Goal: Information Seeking & Learning: Learn about a topic

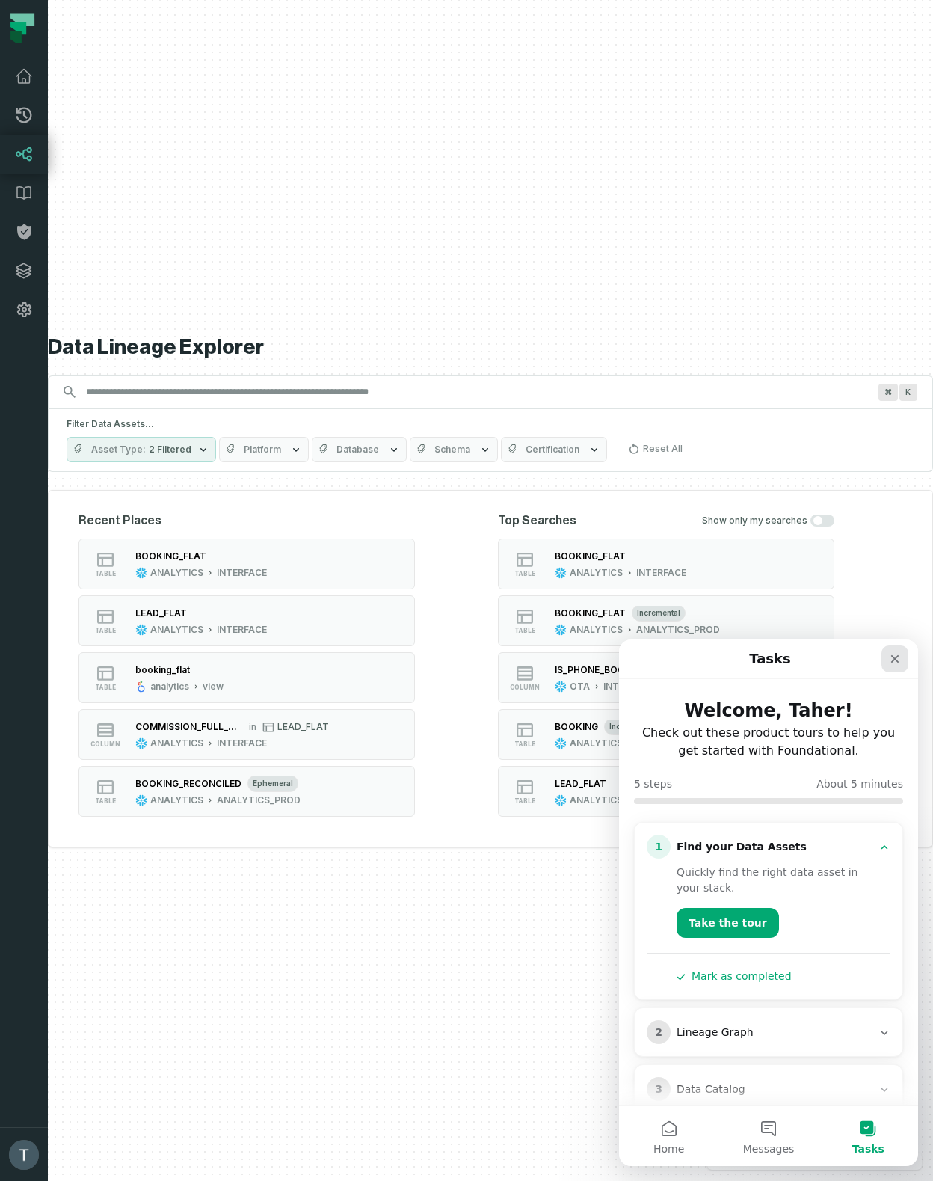
click at [899, 653] on icon "Close" at bounding box center [895, 659] width 12 height 12
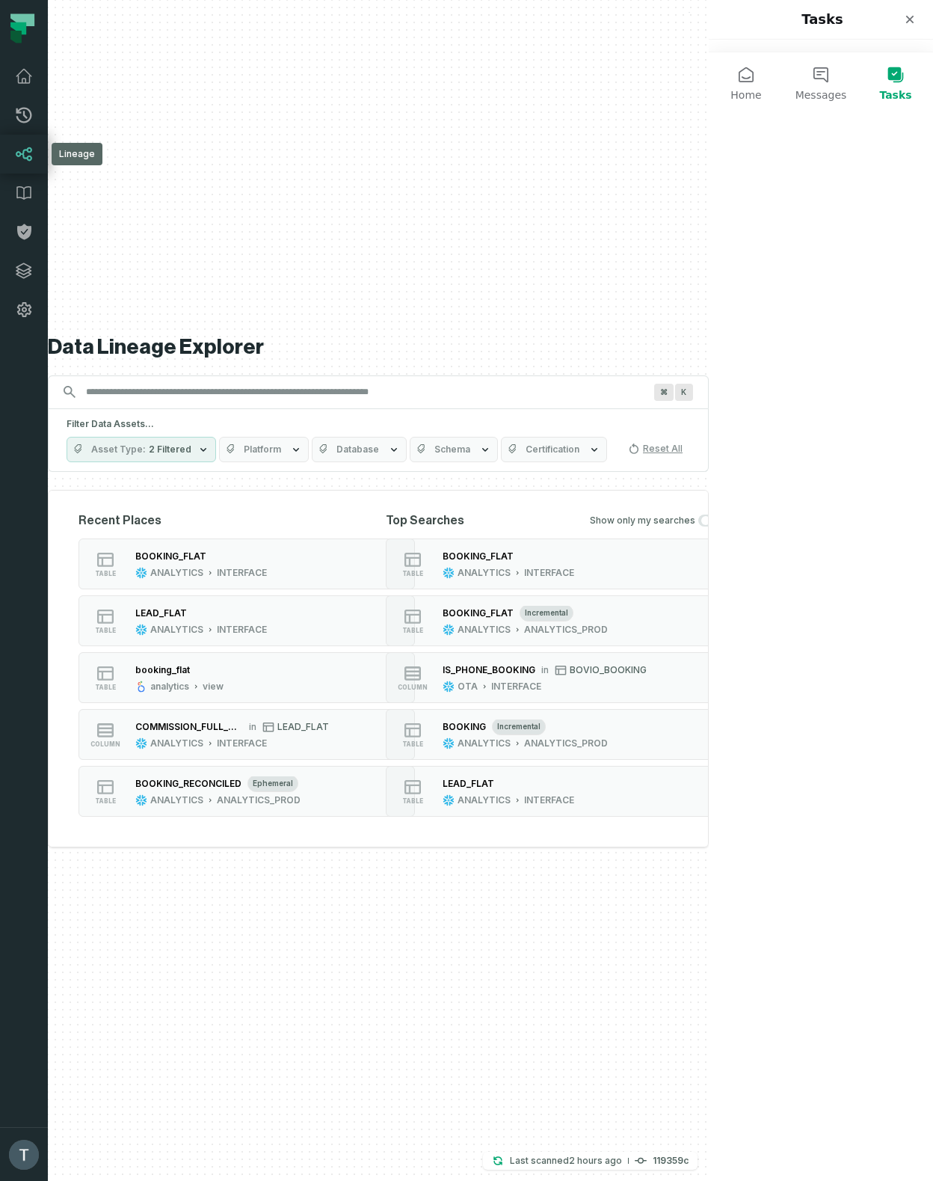
click at [31, 157] on icon at bounding box center [24, 154] width 16 height 14
click at [188, 450] on button "Asset Type 2 Filtered" at bounding box center [142, 449] width 150 height 25
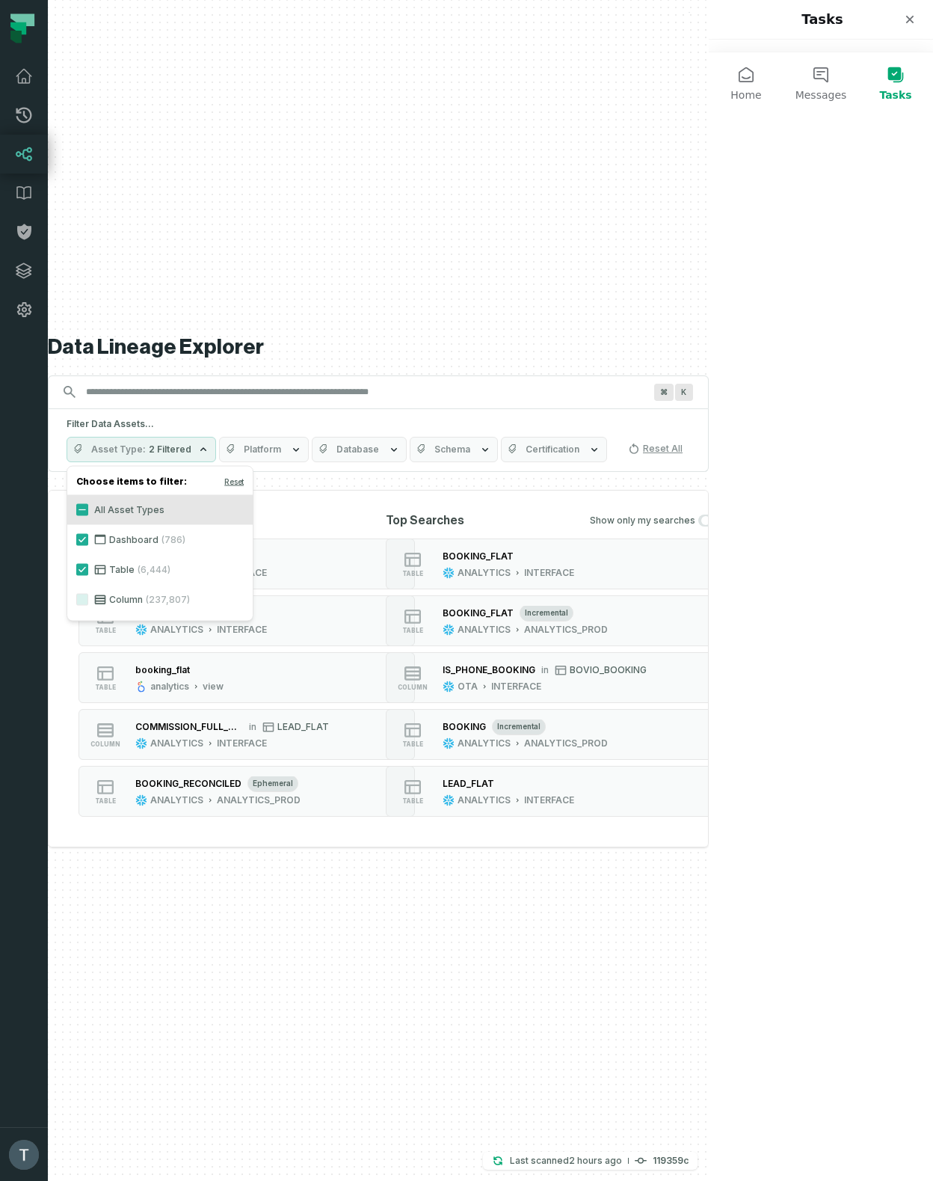
click at [244, 448] on span "Platform" at bounding box center [262, 449] width 37 height 12
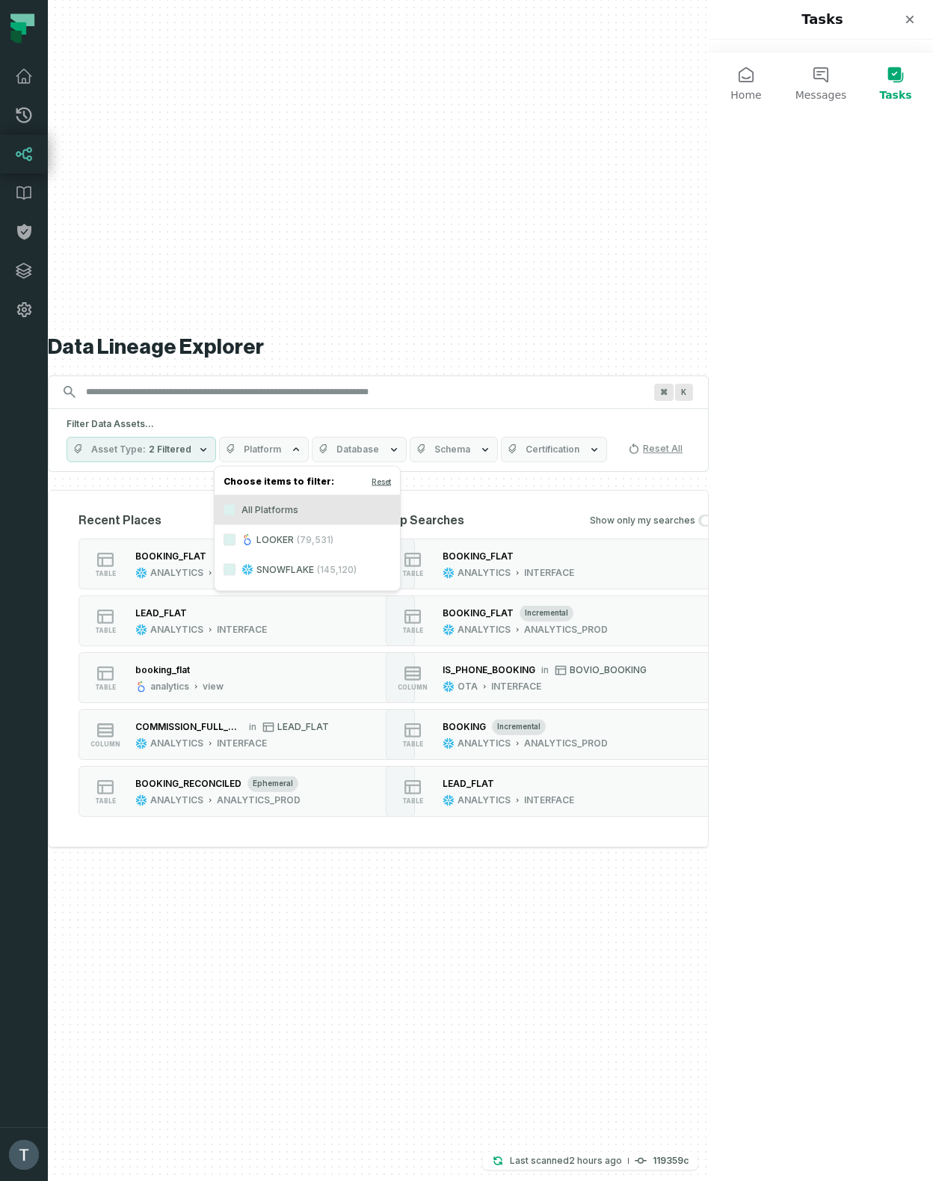
click at [390, 447] on icon "button" at bounding box center [394, 449] width 12 height 12
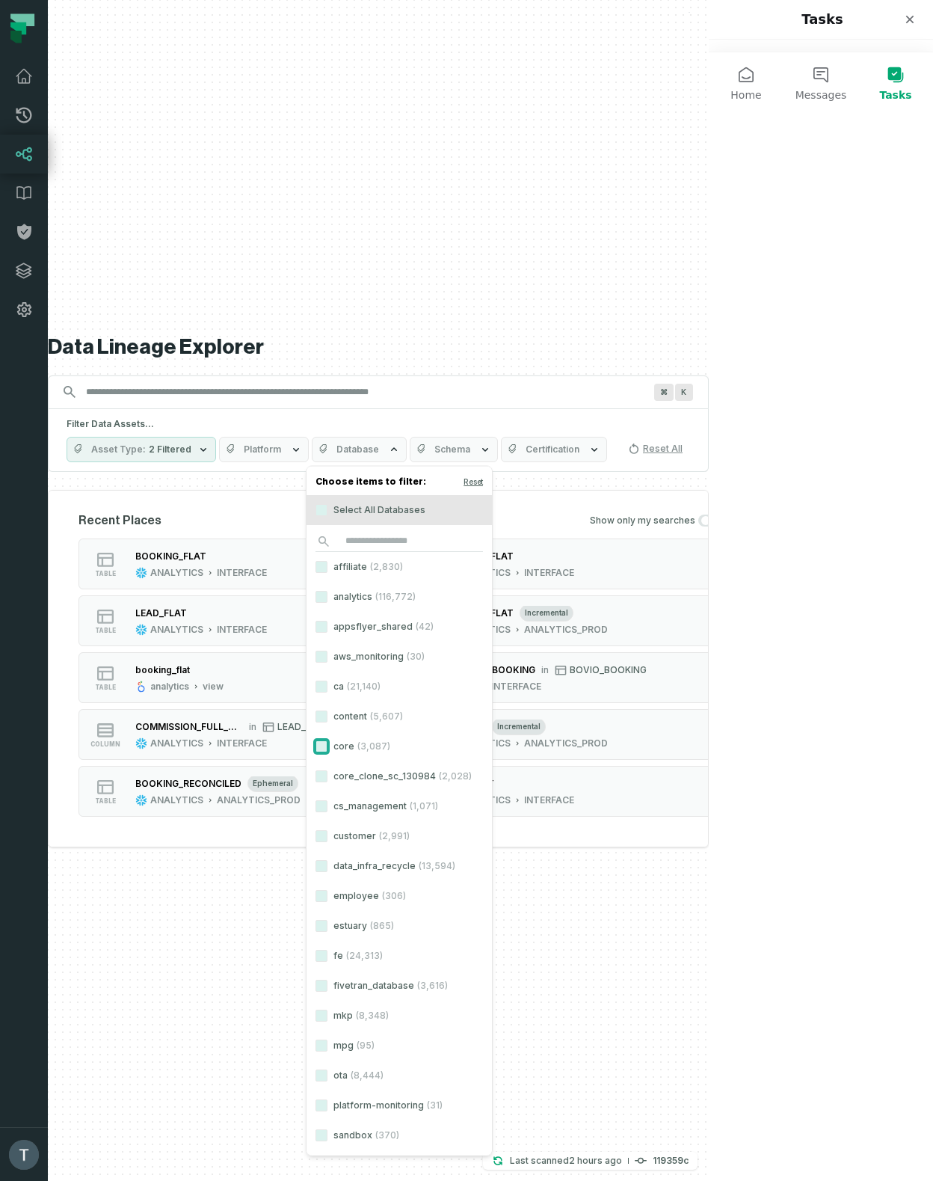
click at [322, 748] on button "core (3,087)" at bounding box center [321, 746] width 12 height 12
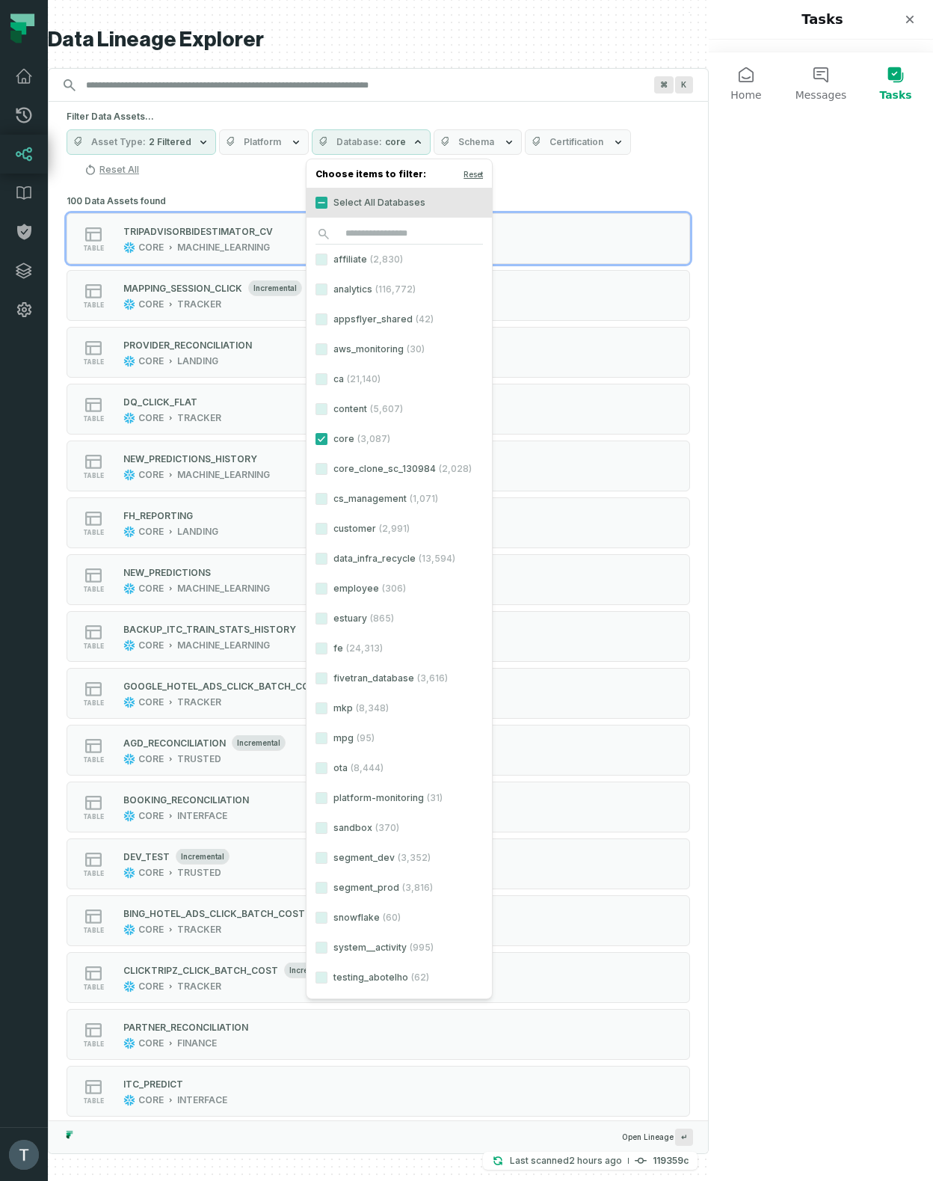
click at [482, 146] on span "Schema" at bounding box center [476, 142] width 36 height 12
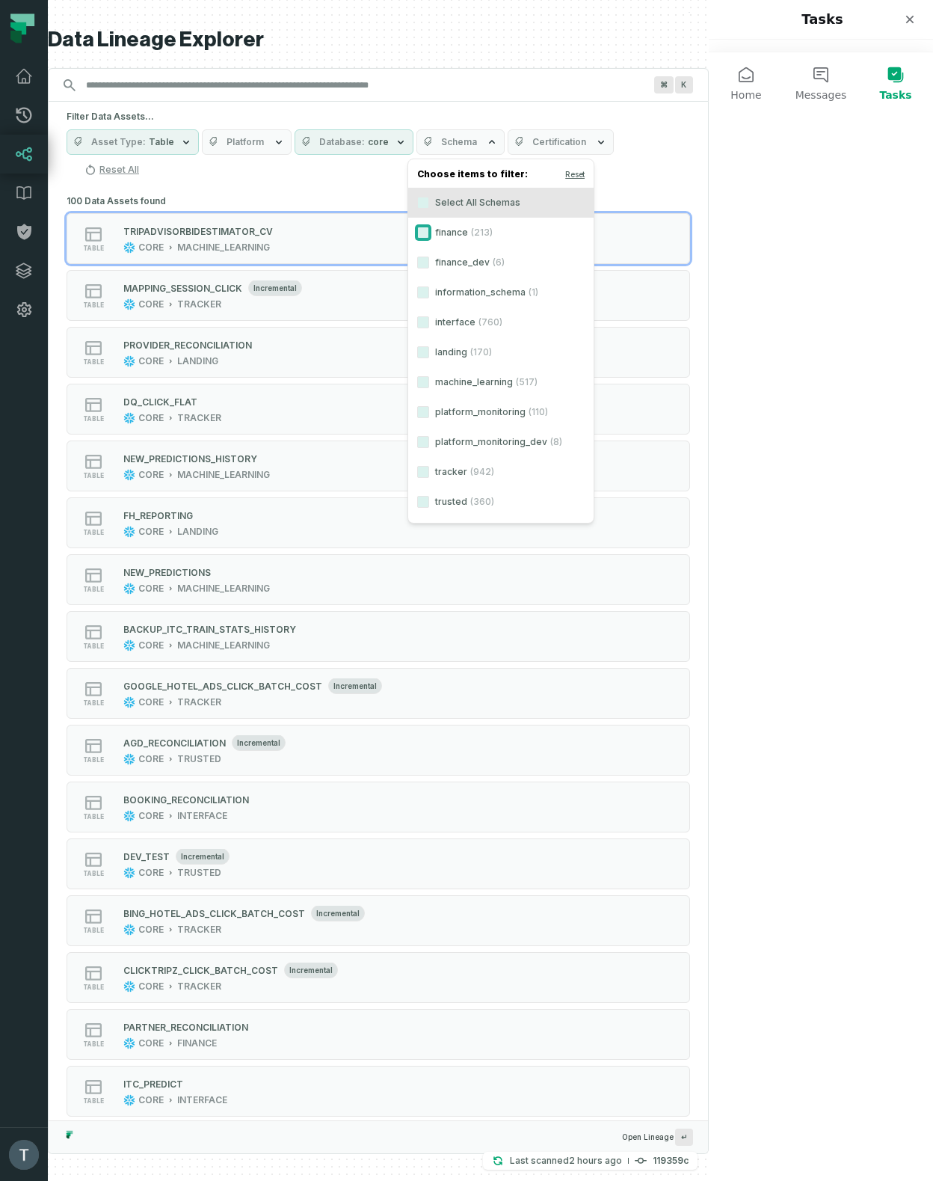
click at [425, 230] on button "finance (213)" at bounding box center [423, 233] width 12 height 12
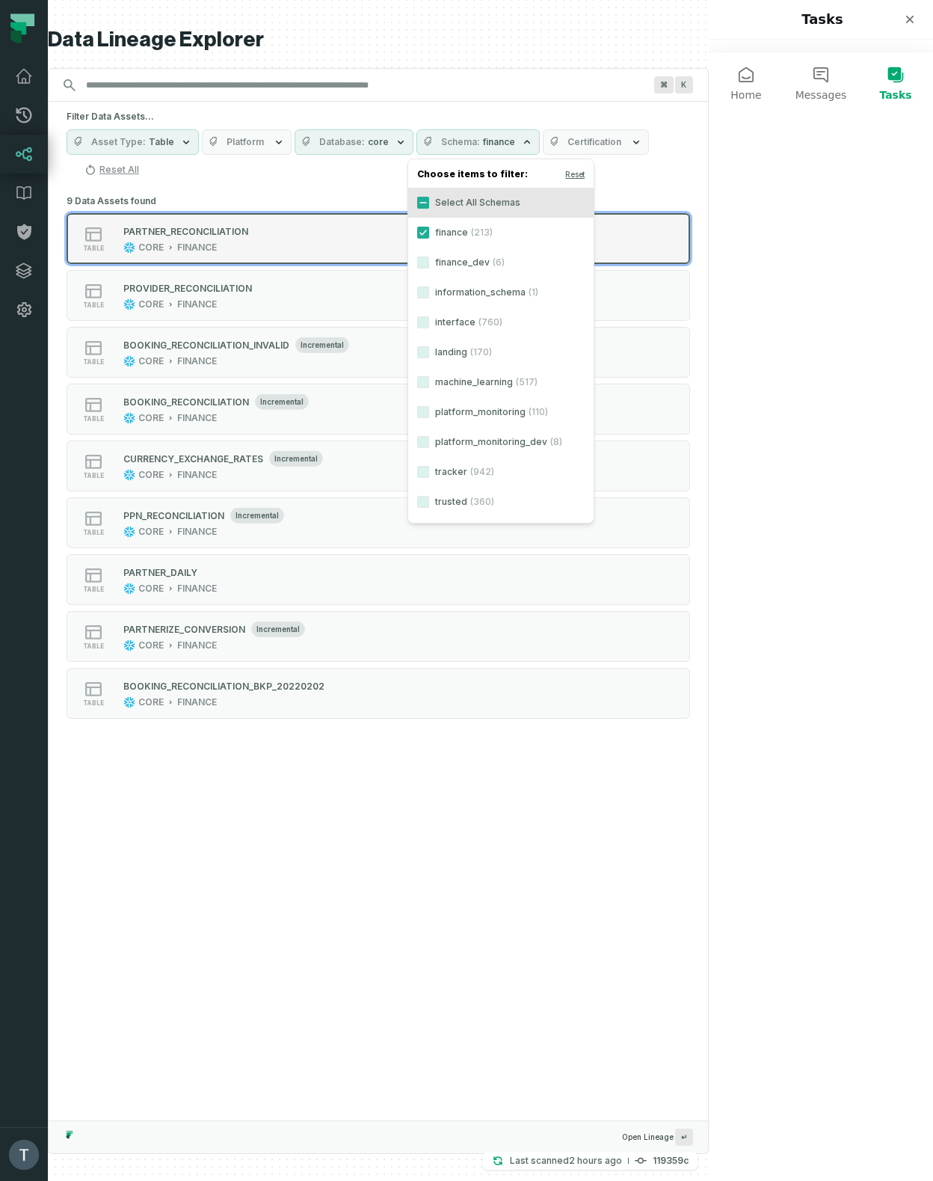
click at [275, 224] on div "table PARTNER_RECONCILIATION CORE FINANCE" at bounding box center [257, 239] width 374 height 30
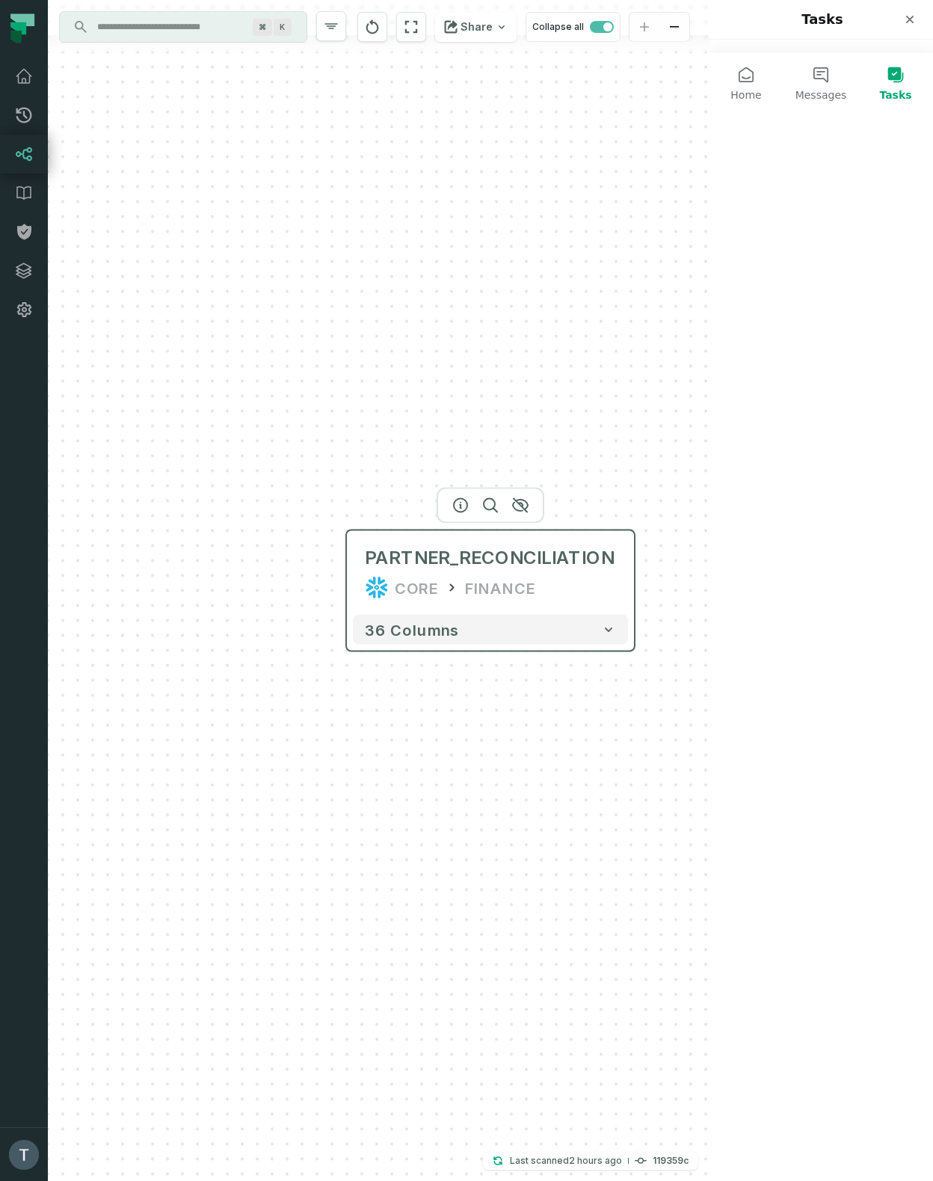
click at [414, 594] on div "CORE" at bounding box center [416, 588] width 43 height 24
click at [228, 29] on input "Discovery Provider cmdk menu" at bounding box center [169, 27] width 163 height 24
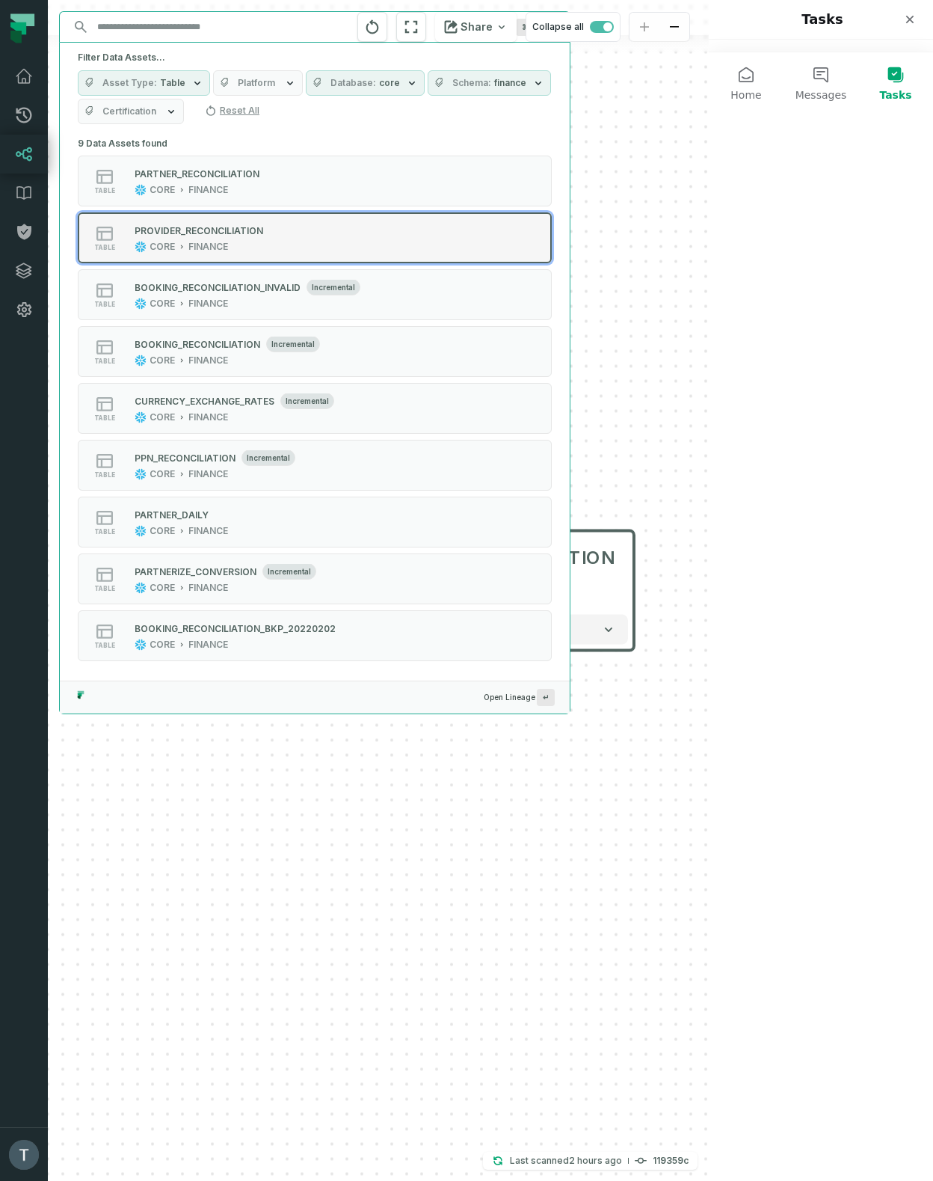
click at [268, 242] on div "table PROVIDER_RECONCILIATION CORE FINANCE" at bounding box center [268, 238] width 374 height 30
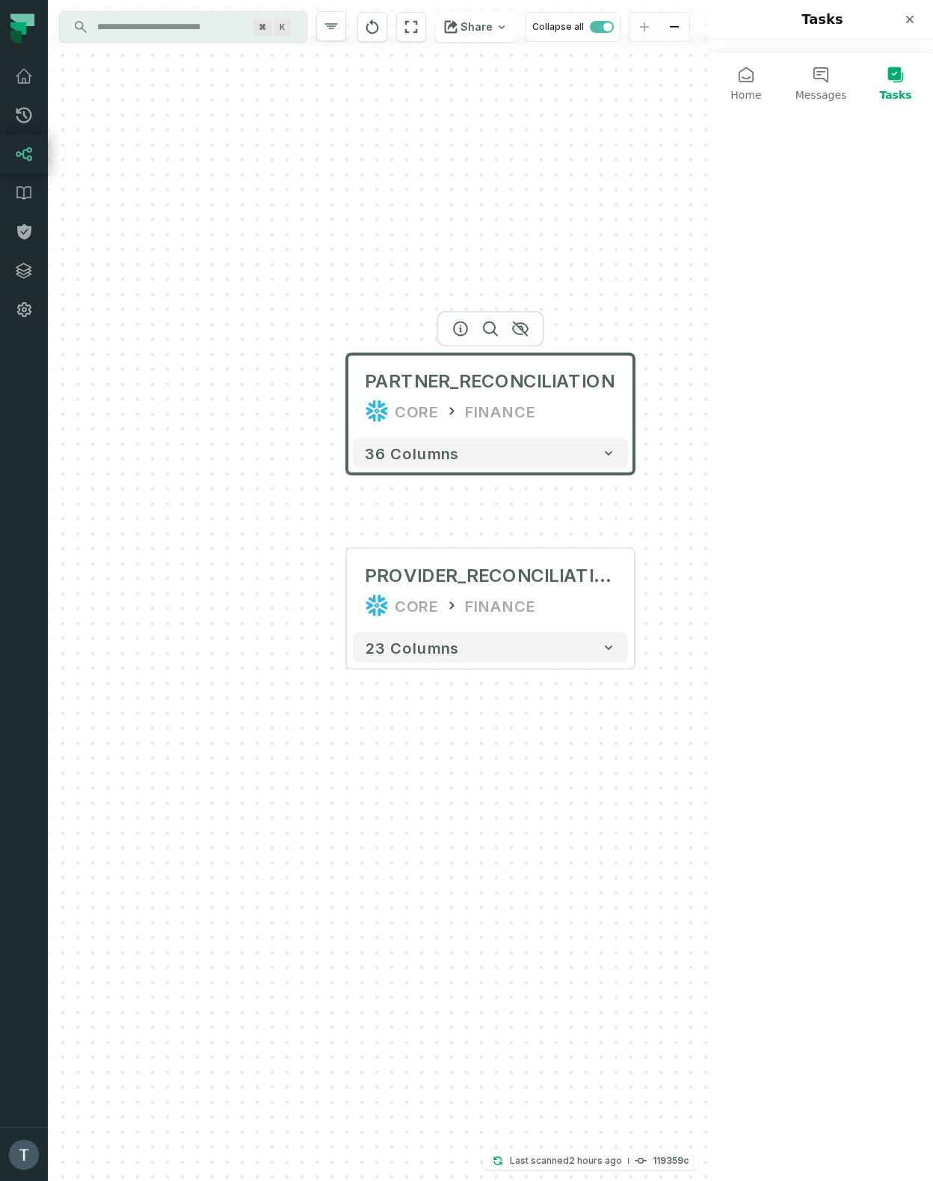
click at [181, 28] on input "Discovery Provider cmdk menu" at bounding box center [169, 27] width 163 height 24
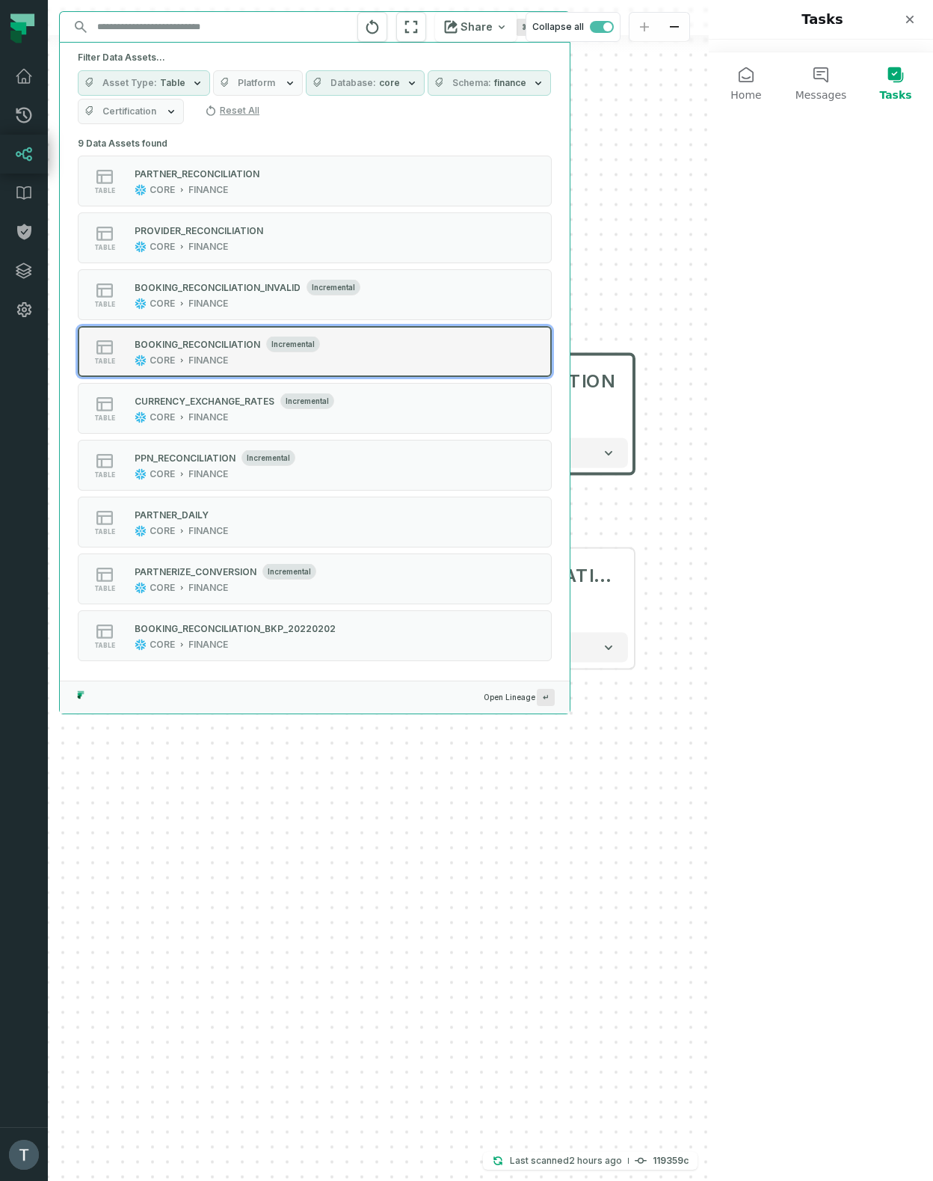
click at [247, 361] on div "CORE FINANCE" at bounding box center [227, 360] width 185 height 12
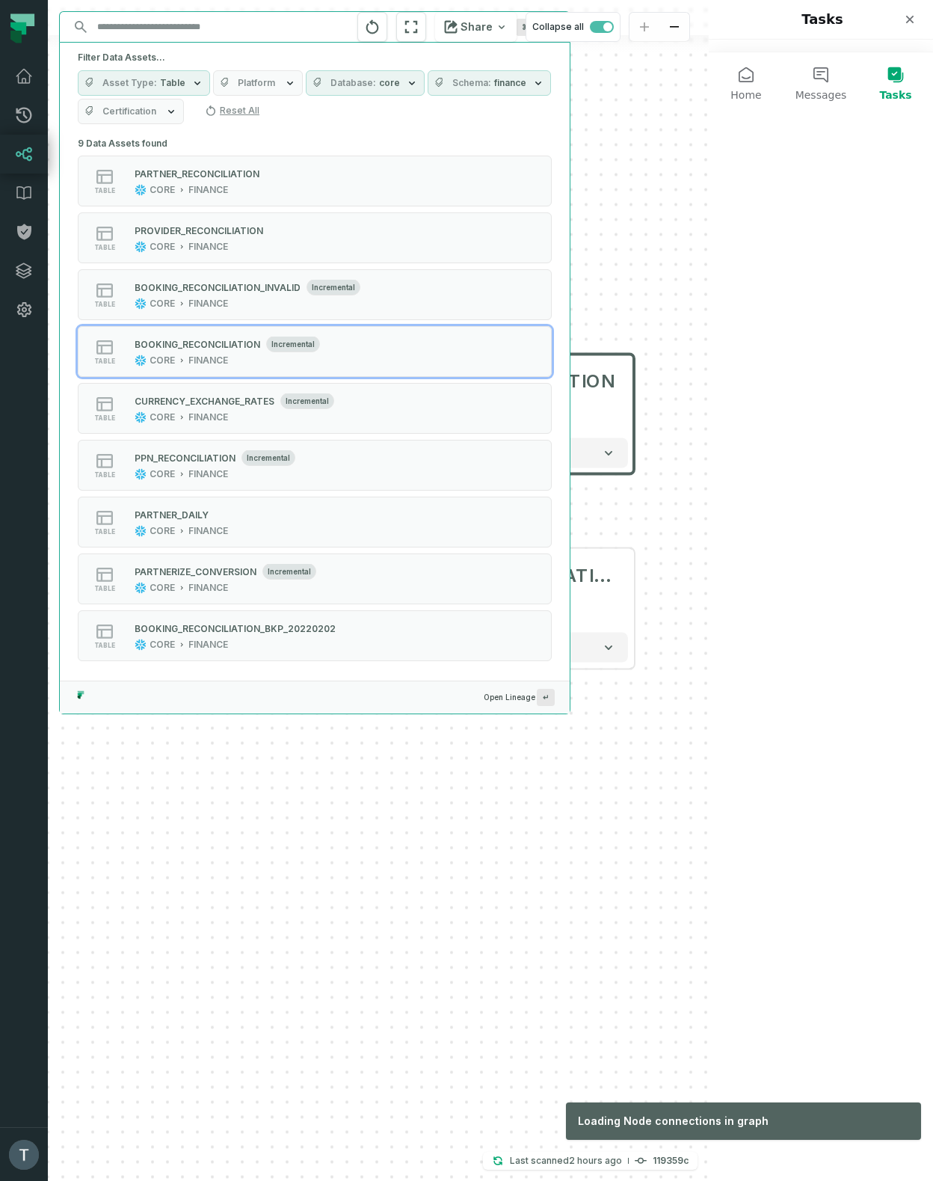
click at [244, 356] on div "PARTNER_RECONCILIATION CORE FINANCE 36 columns PROVIDER_RECONCILIATION CORE FIN…" at bounding box center [378, 590] width 661 height 1181
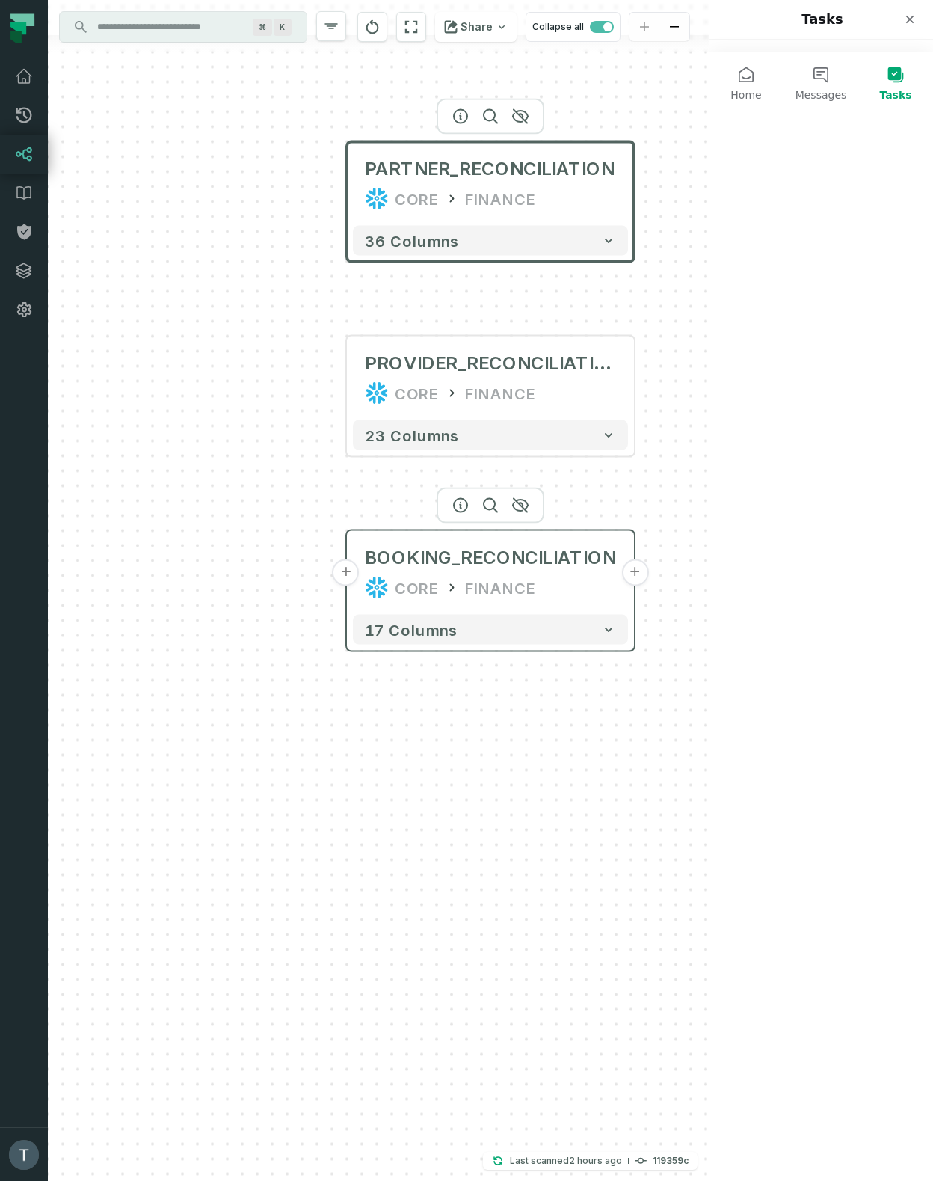
click at [638, 571] on button "+" at bounding box center [634, 572] width 27 height 27
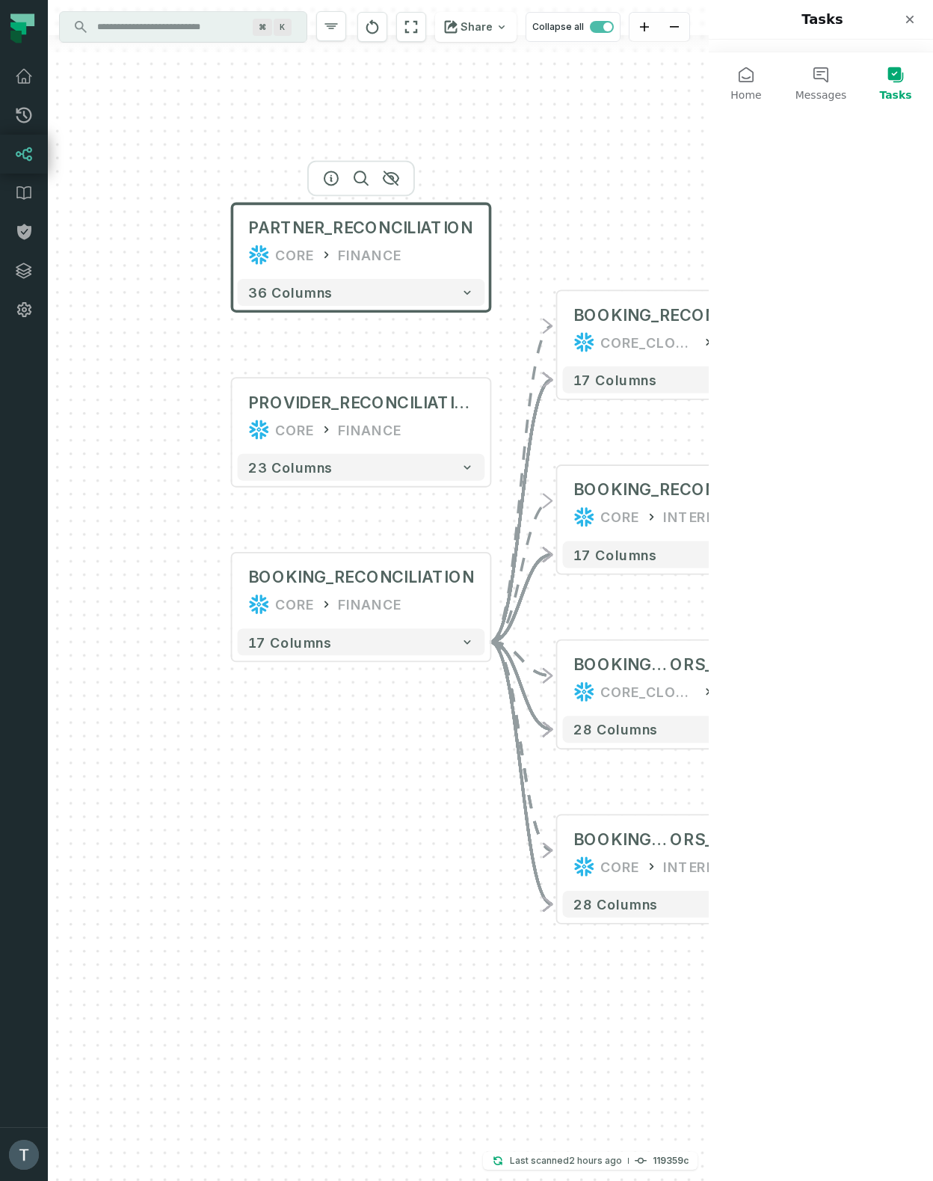
drag, startPoint x: 754, startPoint y: 597, endPoint x: 923, endPoint y: 550, distance: 174.9
click at [709, 550] on div "- BOOKING_RECONCILIATION CORE_CLONE_SC_130984 INTERFACE 17 columns - BOOKING_RE…" at bounding box center [378, 590] width 661 height 1181
click at [196, 44] on div "Discovery Provider cmdk menu ⌘ K Share Collapse all Last scanned 24/09/2025, 11…" at bounding box center [378, 590] width 661 height 1181
click at [201, 29] on input "Discovery Provider cmdk menu" at bounding box center [169, 27] width 163 height 24
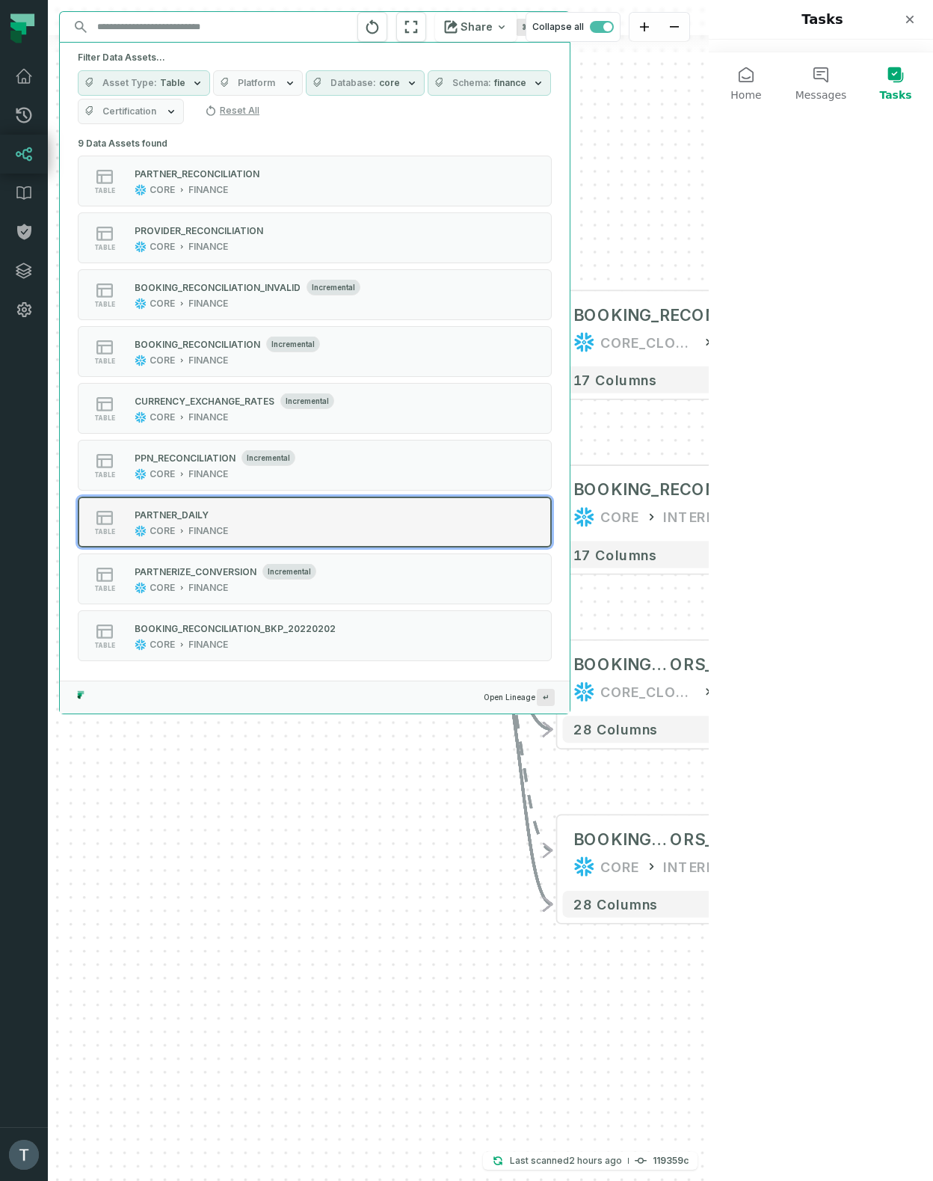
click at [284, 522] on div "table PARTNER_DAILY CORE FINANCE" at bounding box center [268, 522] width 374 height 30
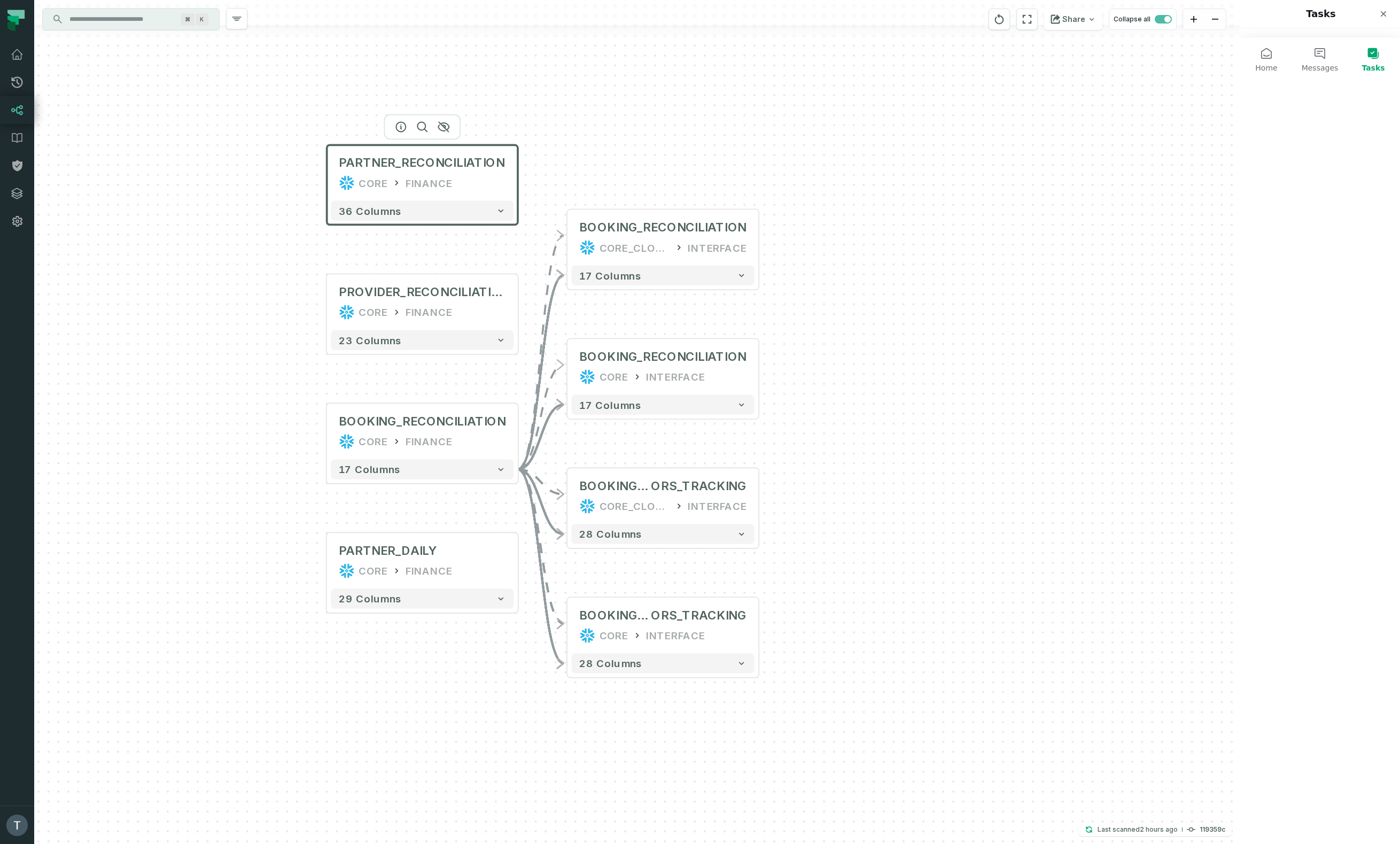
drag, startPoint x: 829, startPoint y: 156, endPoint x: 944, endPoint y: 374, distance: 246.5
click at [666, 378] on div "- BOOKING_RECONCILIATION CORE_CLONE_SC_130984 INTERFACE 17 columns - BOOKING_RE…" at bounding box center [637, 422] width 1206 height 844
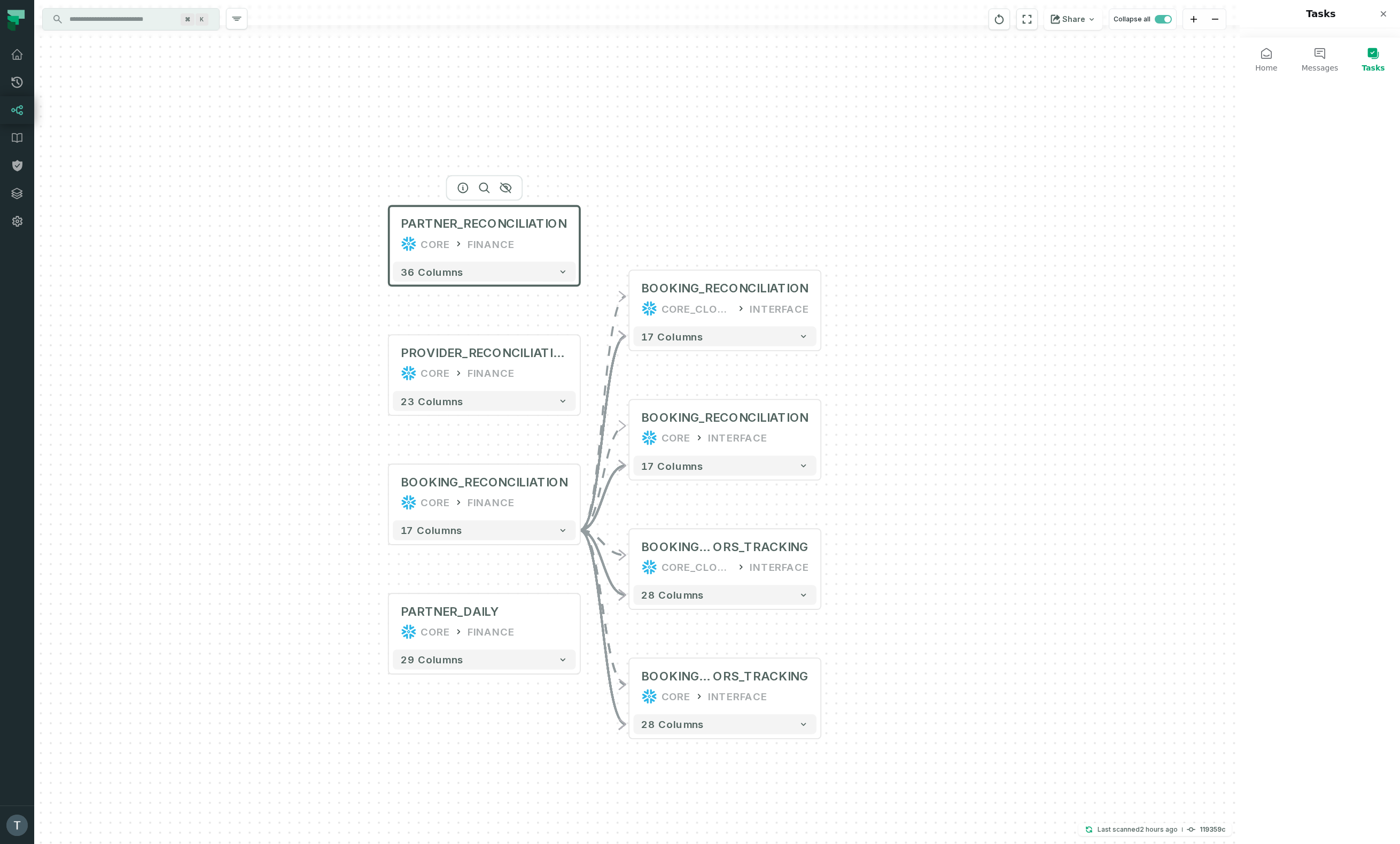
click at [126, 14] on input "Discovery Provider cmdk menu" at bounding box center [121, 19] width 116 height 17
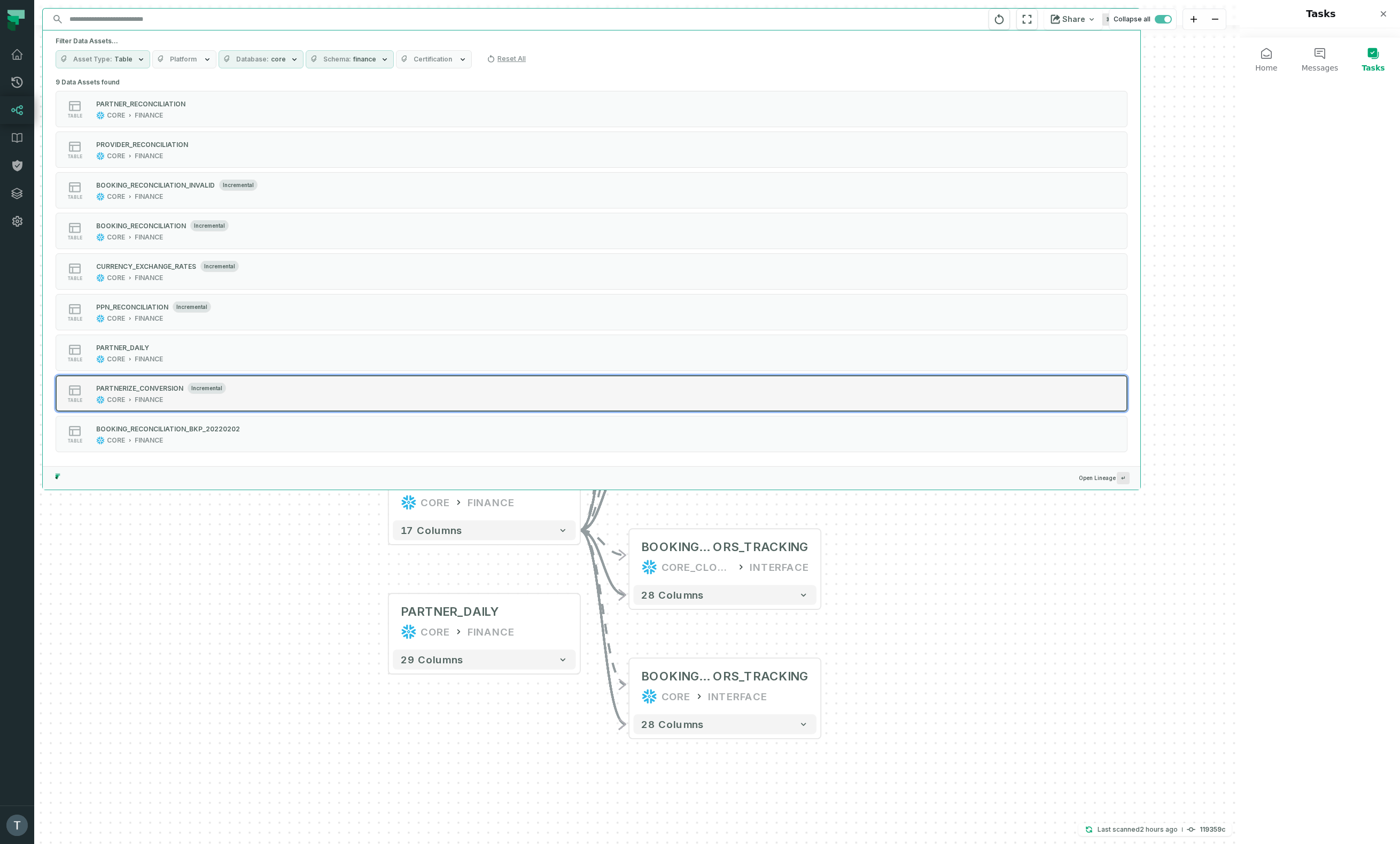
click at [268, 389] on div "table PARTNERIZE_CONVERSION incremental CORE FINANCE" at bounding box center [192, 393] width 267 height 21
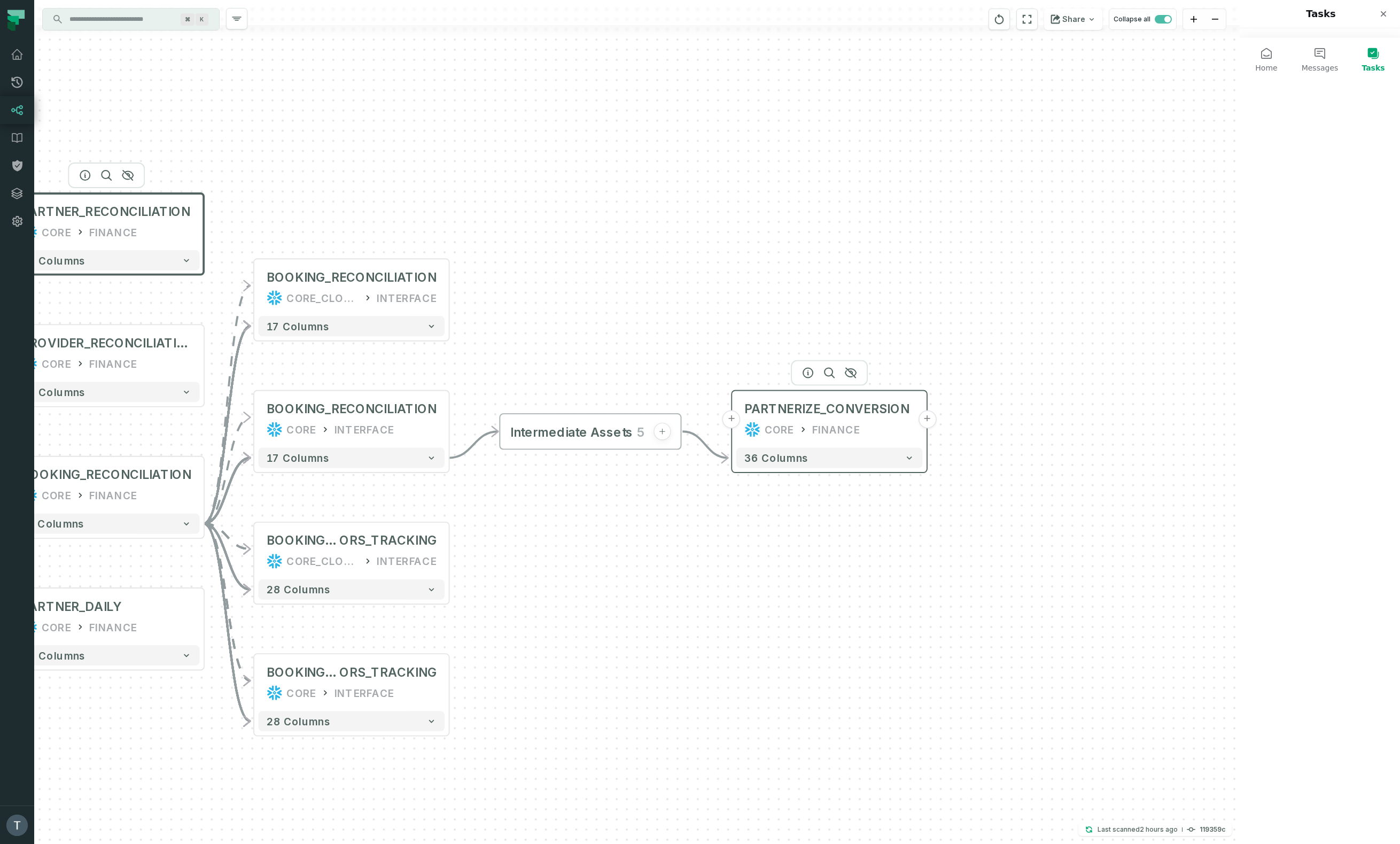
click at [666, 419] on button "+" at bounding box center [926, 418] width 18 height 18
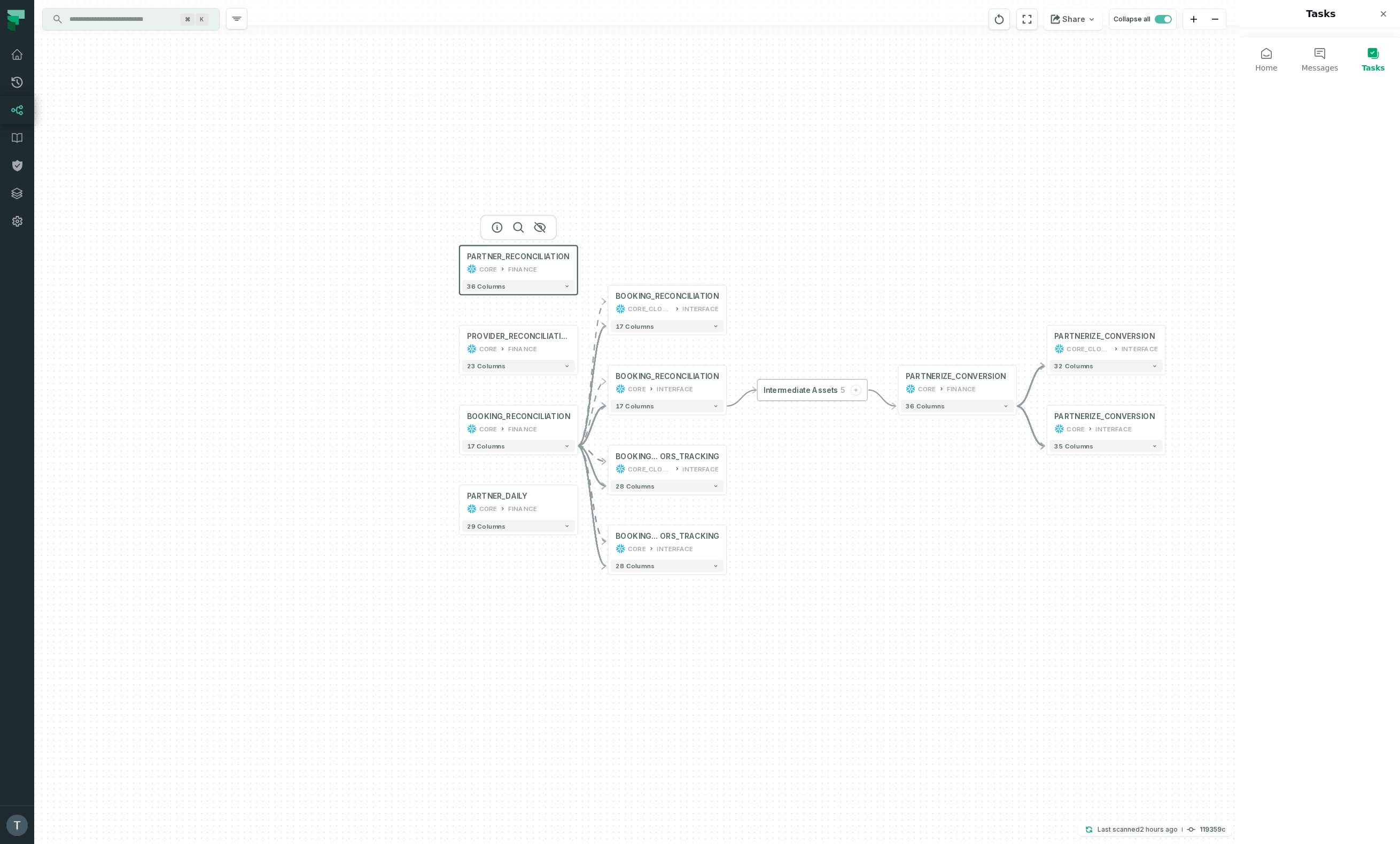
drag, startPoint x: 382, startPoint y: 314, endPoint x: 869, endPoint y: 304, distance: 487.1
click at [666, 304] on div "- PARTNERIZE_CONVERSION CORE_CLONE_SC_130984 INTERFACE 32 columns - PARTNERIZE_…" at bounding box center [637, 422] width 1206 height 844
click at [161, 23] on input "Discovery Provider cmdk menu" at bounding box center [121, 19] width 116 height 17
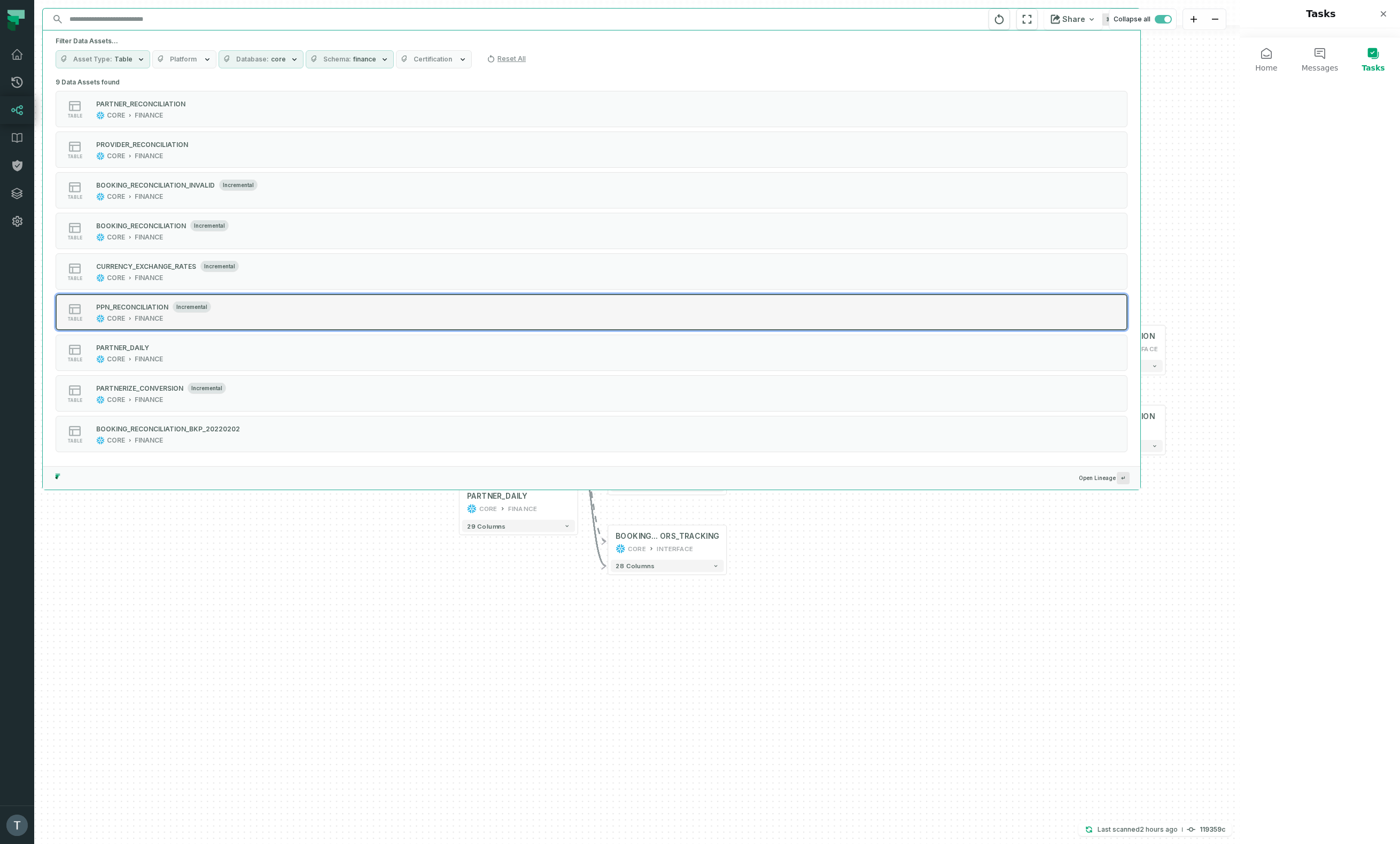
click at [299, 309] on div "table PPN_RECONCILIATION incremental CORE FINANCE" at bounding box center [192, 312] width 267 height 21
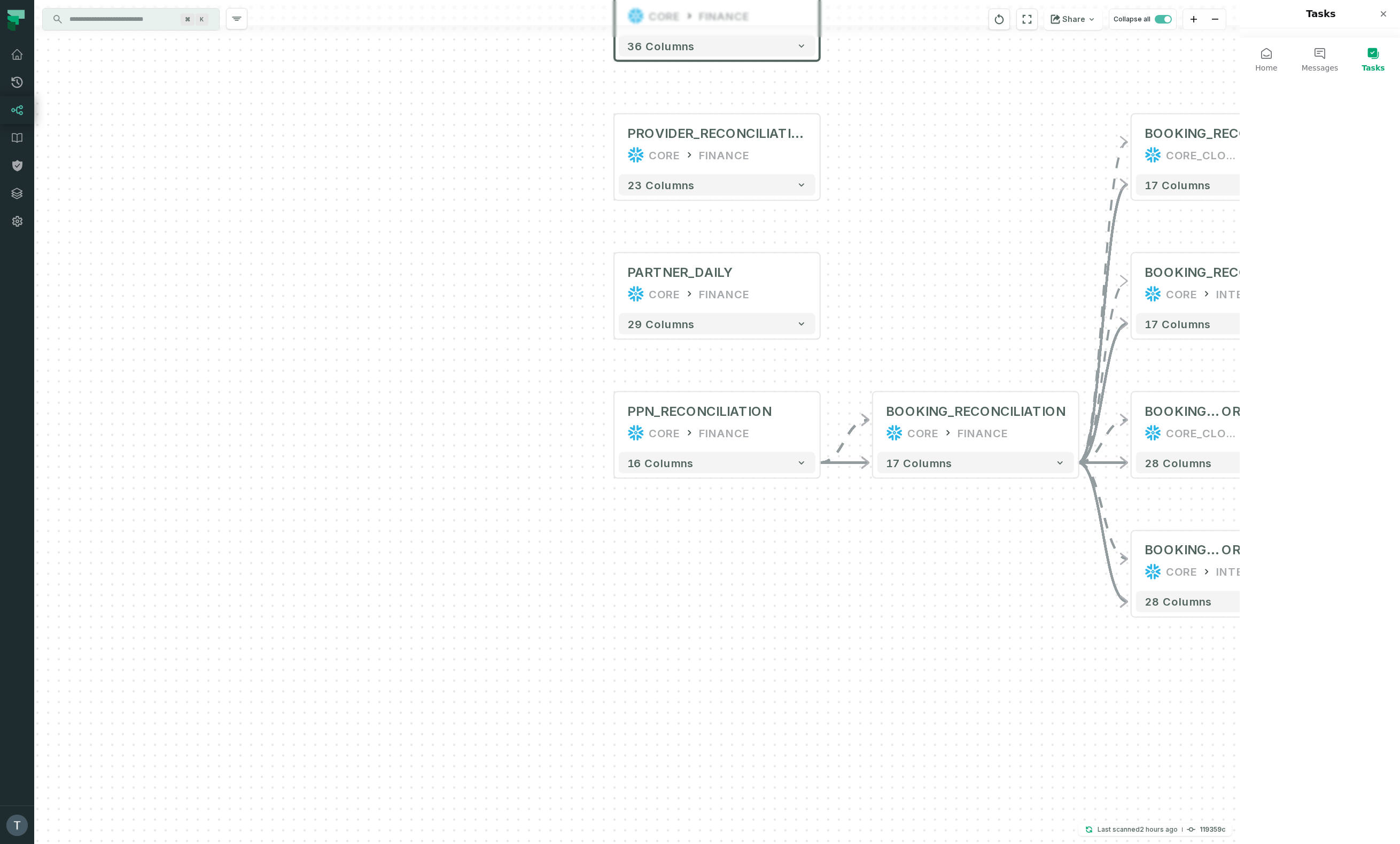
click at [142, 4] on div at bounding box center [637, 12] width 1206 height 25
click at [139, 14] on input "Discovery Provider cmdk menu" at bounding box center [121, 19] width 116 height 17
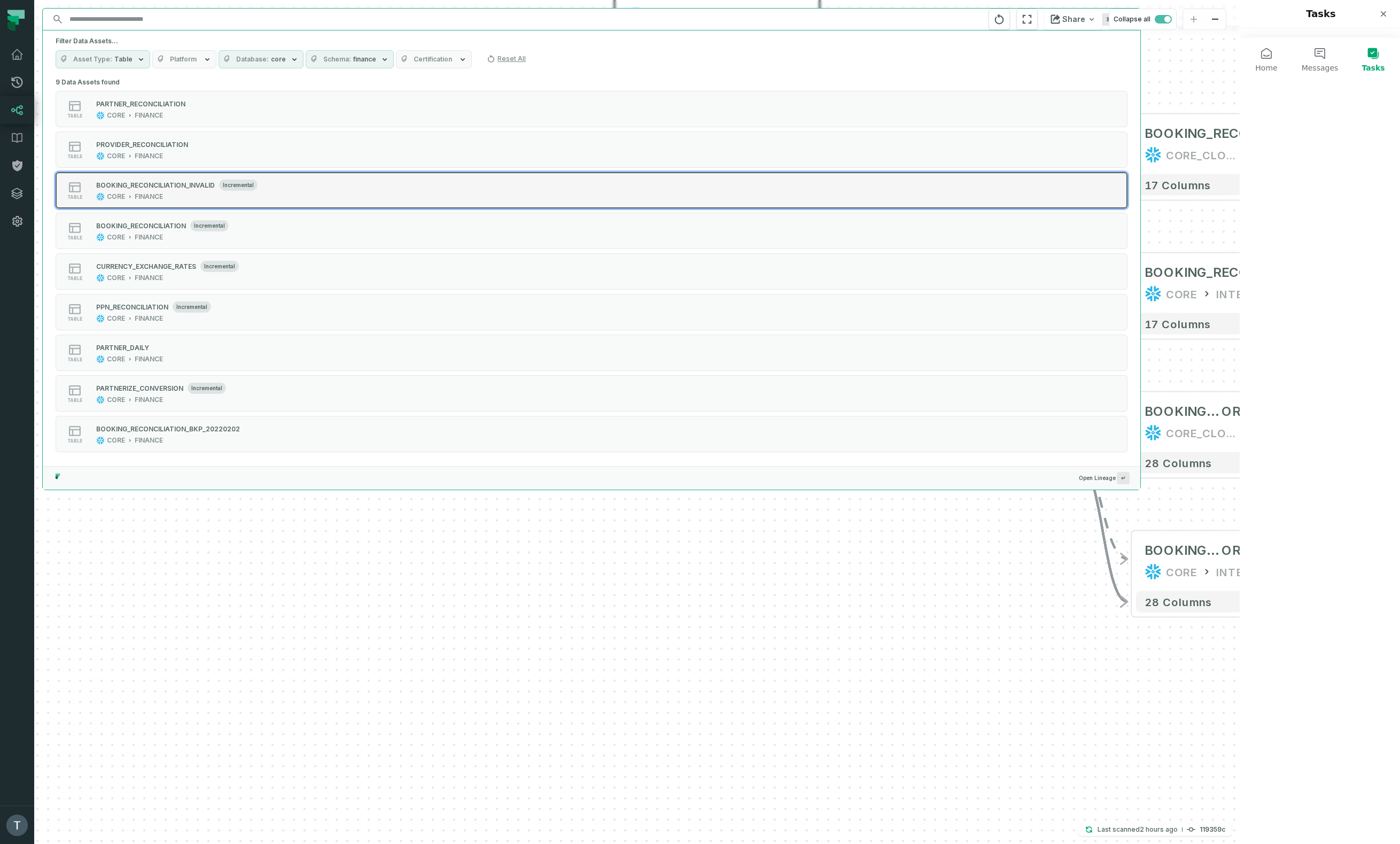
click at [294, 192] on div "table BOOKING_RECONCILIATION_INVALID incremental CORE FINANCE" at bounding box center [192, 190] width 267 height 21
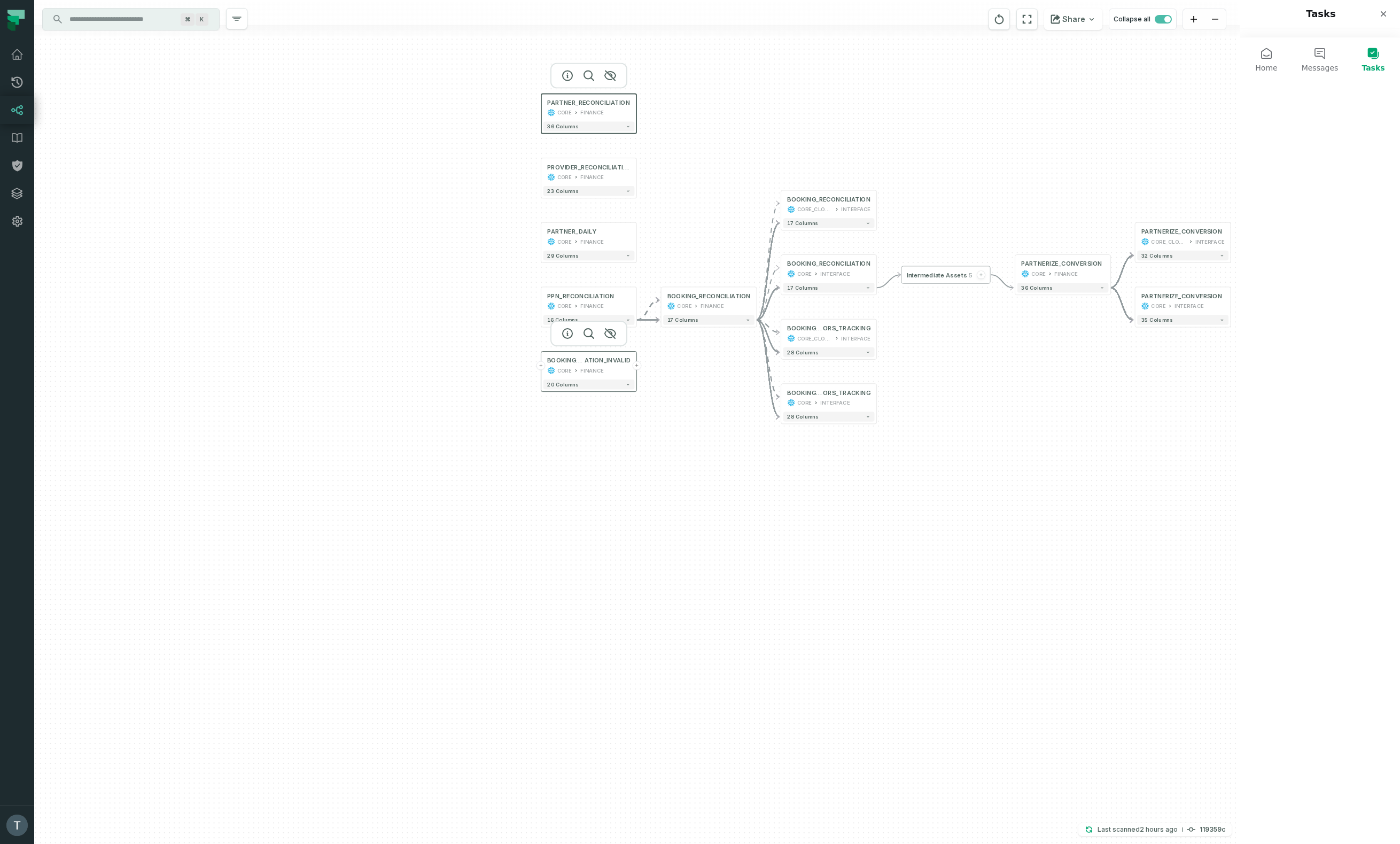
click at [637, 366] on button "+" at bounding box center [636, 365] width 9 height 9
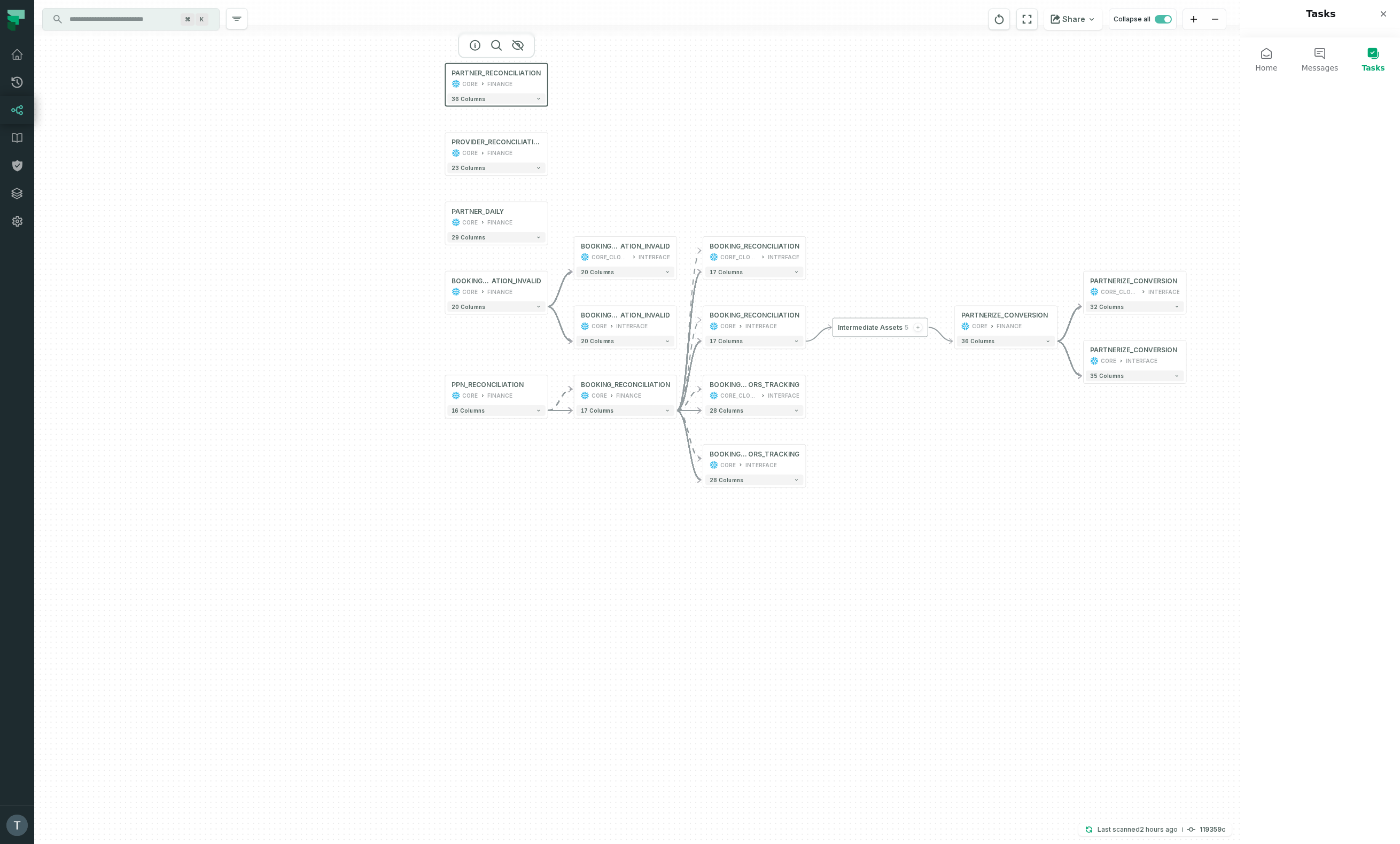
drag, startPoint x: 930, startPoint y: 397, endPoint x: 869, endPoint y: 194, distance: 212.0
click at [666, 194] on div "- BOOKING_RECONCILI ATION_INVALID CORE_CLONE_SC_130984 INTERFACE 20 columns - B…" at bounding box center [637, 422] width 1206 height 844
click at [501, 147] on div "PROVIDER_RECONCILIATION CORE FINANCE" at bounding box center [496, 147] width 98 height 26
click at [475, 114] on icon "button" at bounding box center [475, 114] width 13 height 13
click at [475, 115] on icon "button" at bounding box center [475, 114] width 9 height 9
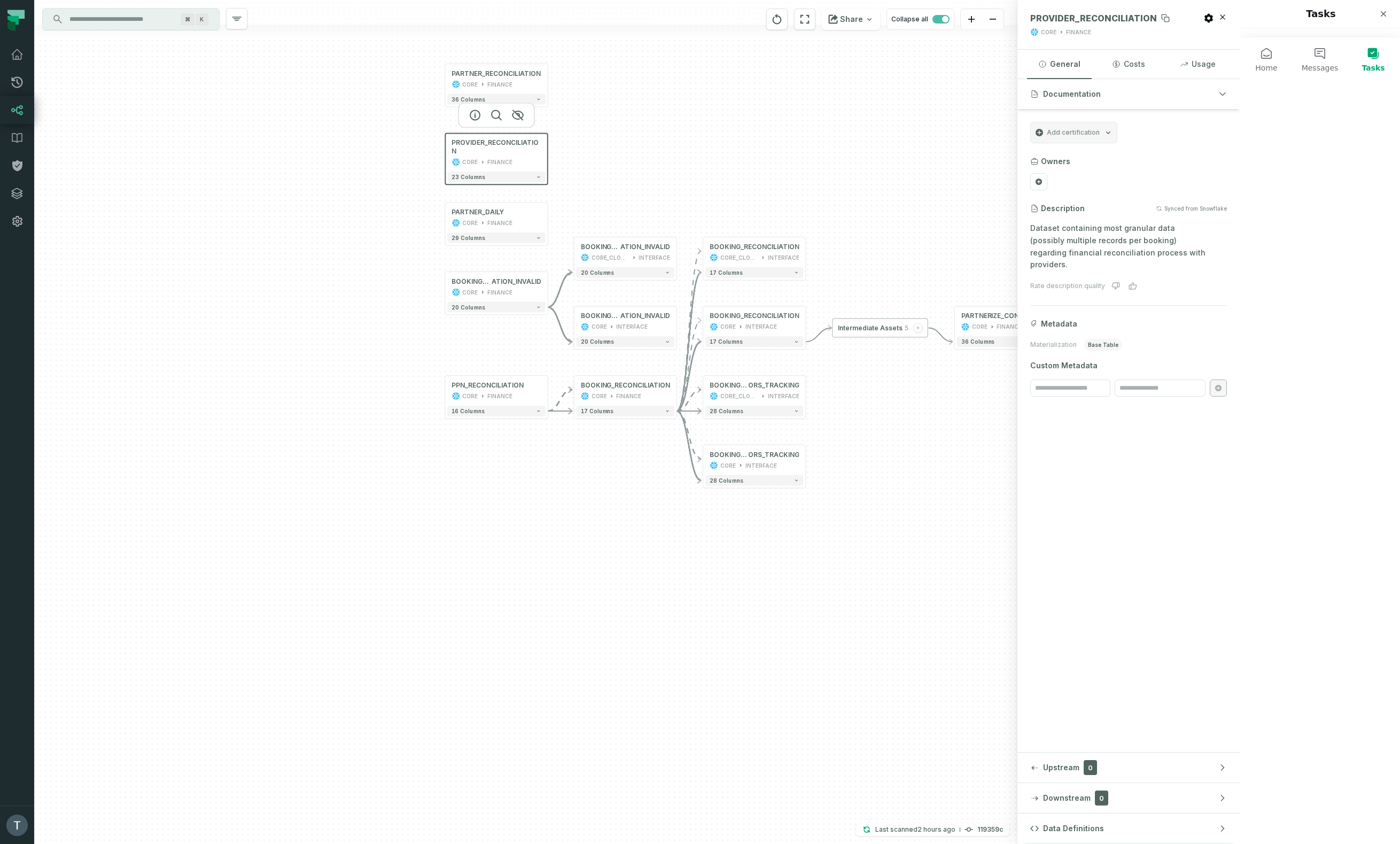
click at [666, 21] on span "PROVIDER_RECONCILIATION" at bounding box center [1093, 18] width 126 height 11
copy span "PROVIDER_RECONCILIATION"
click at [513, 74] on div "PARTNER_RECONCILIATION" at bounding box center [496, 74] width 89 height 9
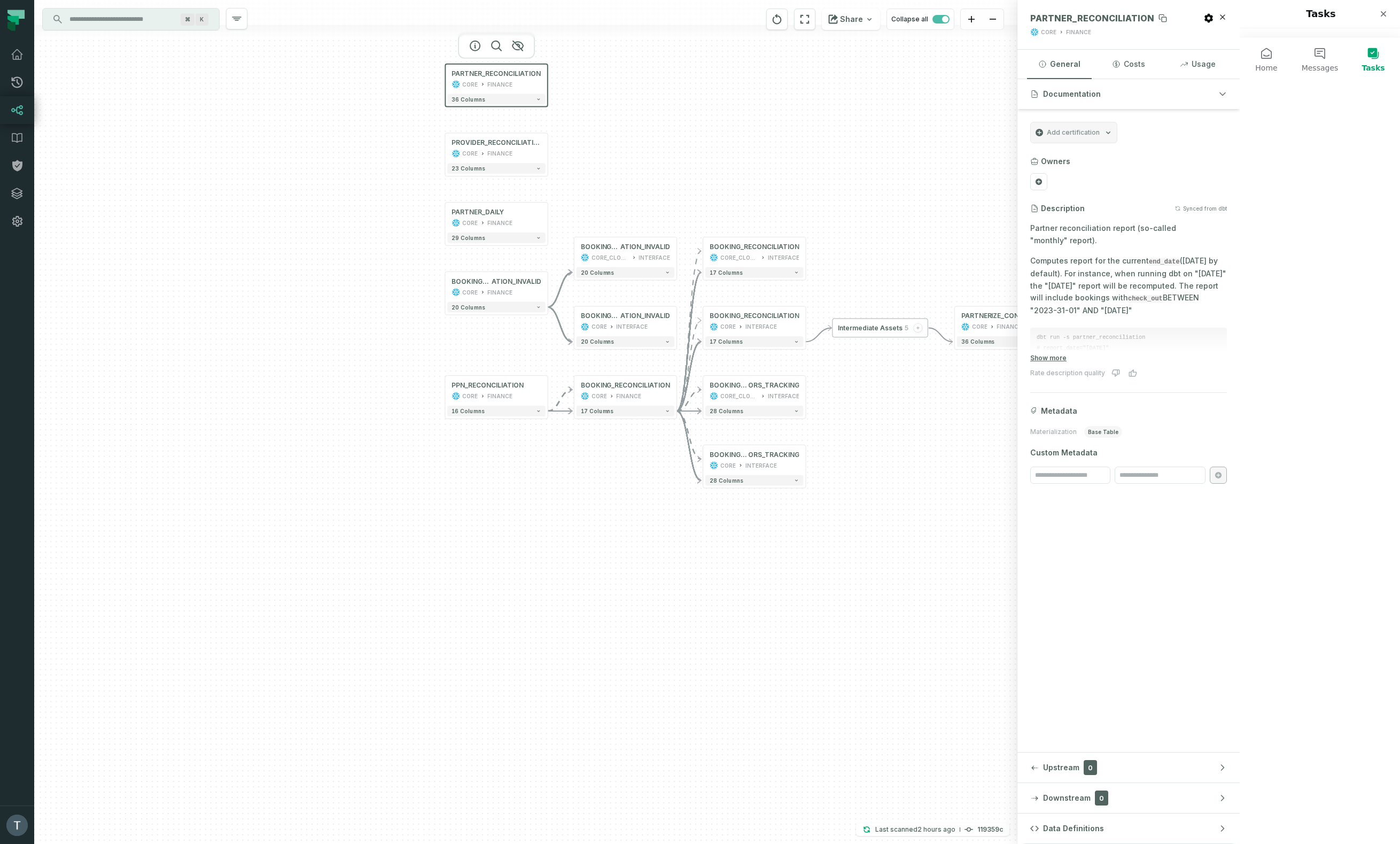
click at [666, 14] on span "PARTNER_RECONCILIATION" at bounding box center [1091, 18] width 124 height 11
copy span "PARTNER_RECONCILIATION"
click at [136, 21] on input "Discovery Provider cmdk menu" at bounding box center [121, 19] width 116 height 17
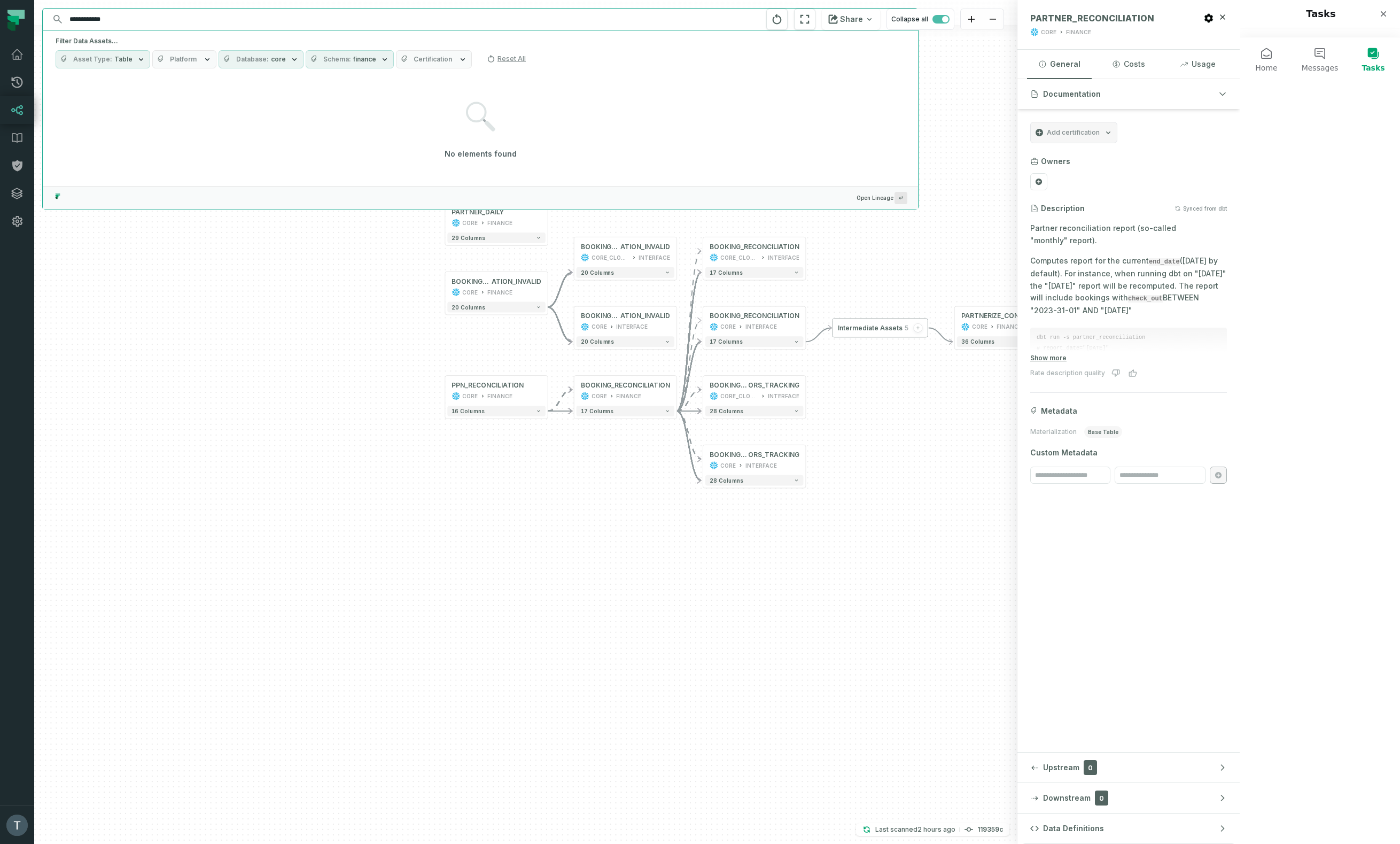
type input "**********"
click at [365, 49] on div "Filter Data Assets... Asset Type Table Platform Database core Schema finance Ce…" at bounding box center [480, 53] width 875 height 44
click at [365, 54] on button "Schema finance" at bounding box center [349, 59] width 88 height 18
click at [312, 100] on button "finance (213)" at bounding box center [310, 103] width 9 height 9
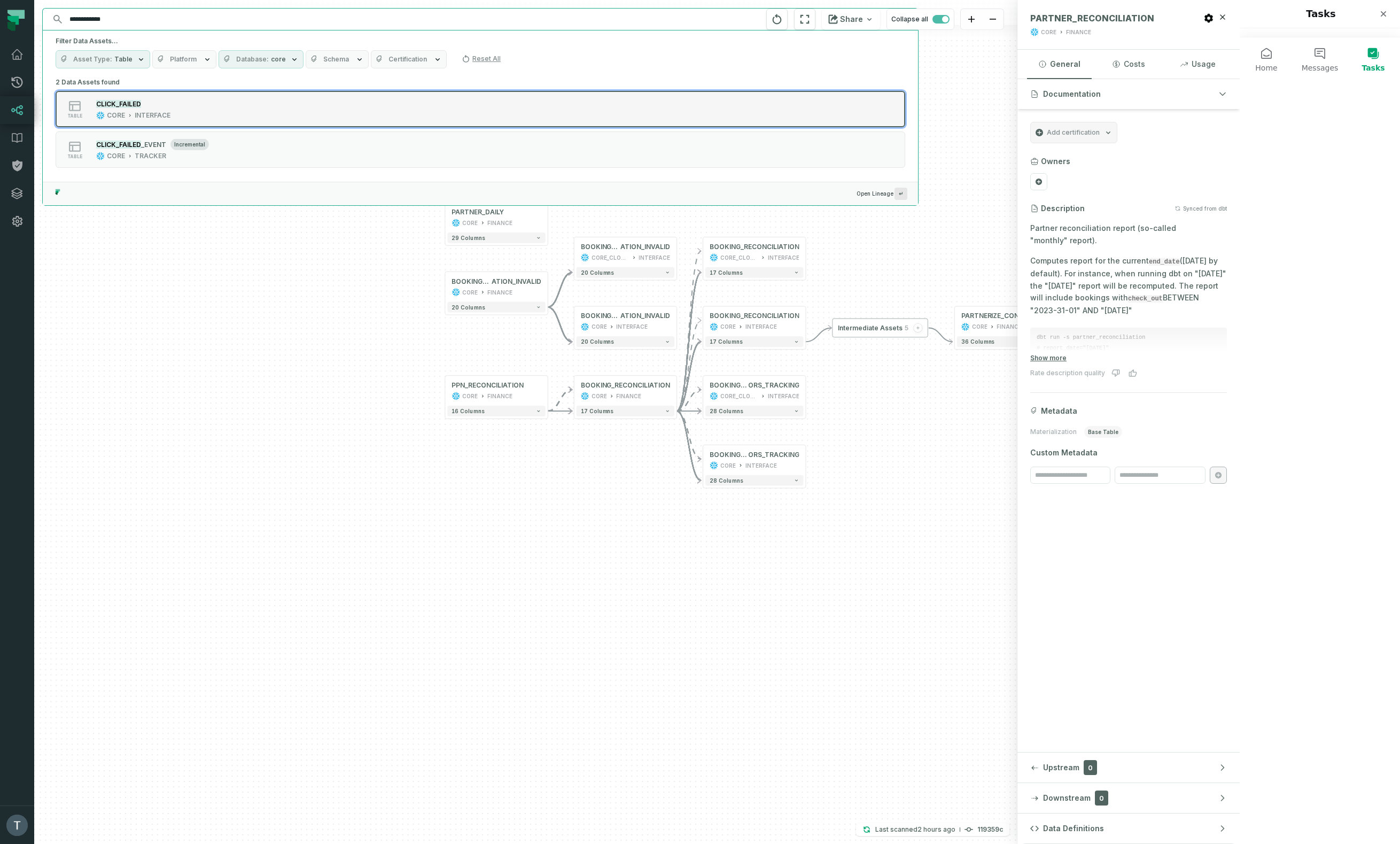
click at [227, 114] on div "table CLICK_FAILED CORE INTERFACE" at bounding box center [192, 109] width 267 height 21
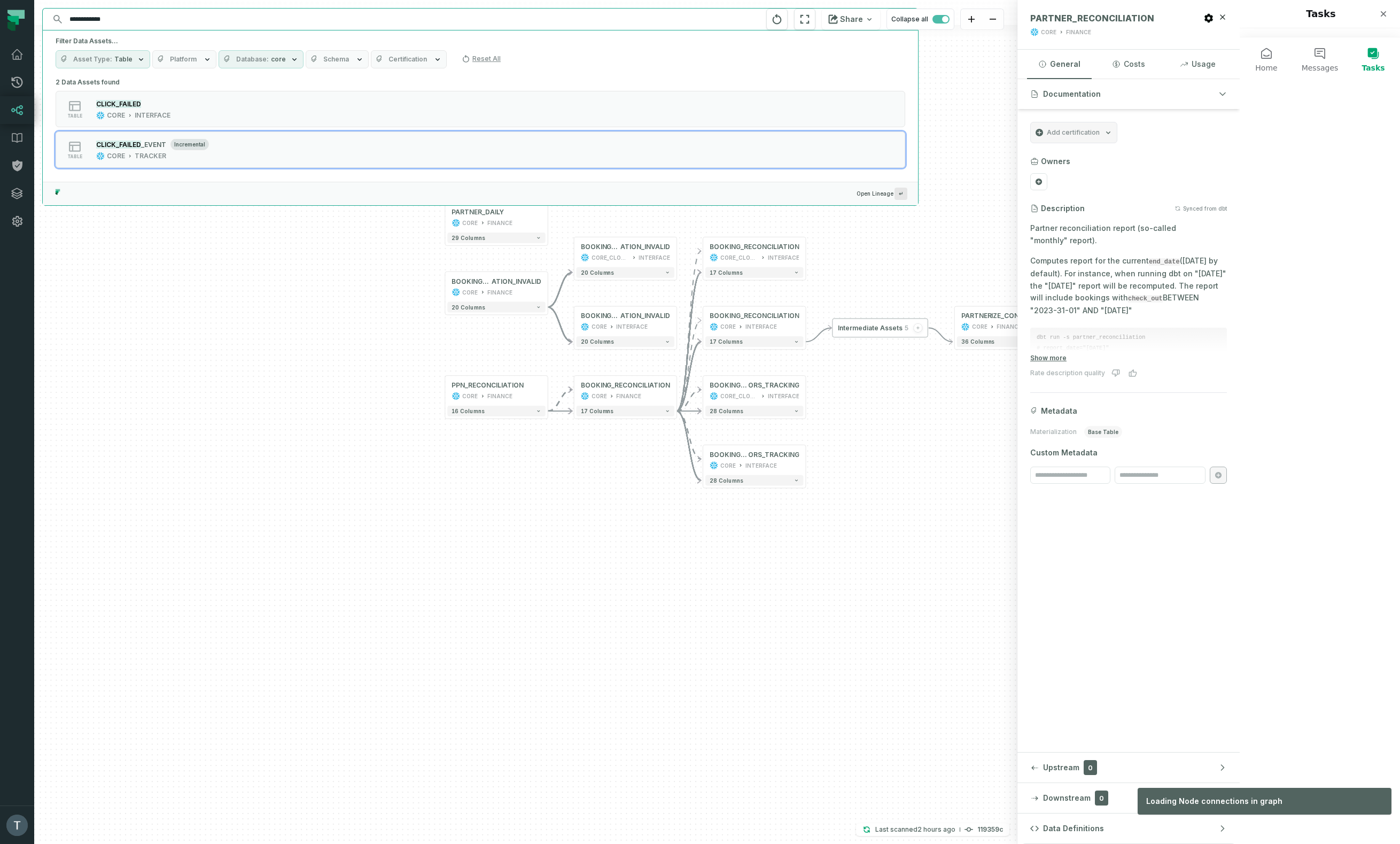
click at [242, 350] on div "- BOOKING_RECONCILI ATION_INVALID CORE_CLONE_SC_130984 INTERFACE 20 columns - B…" at bounding box center [526, 422] width 983 height 844
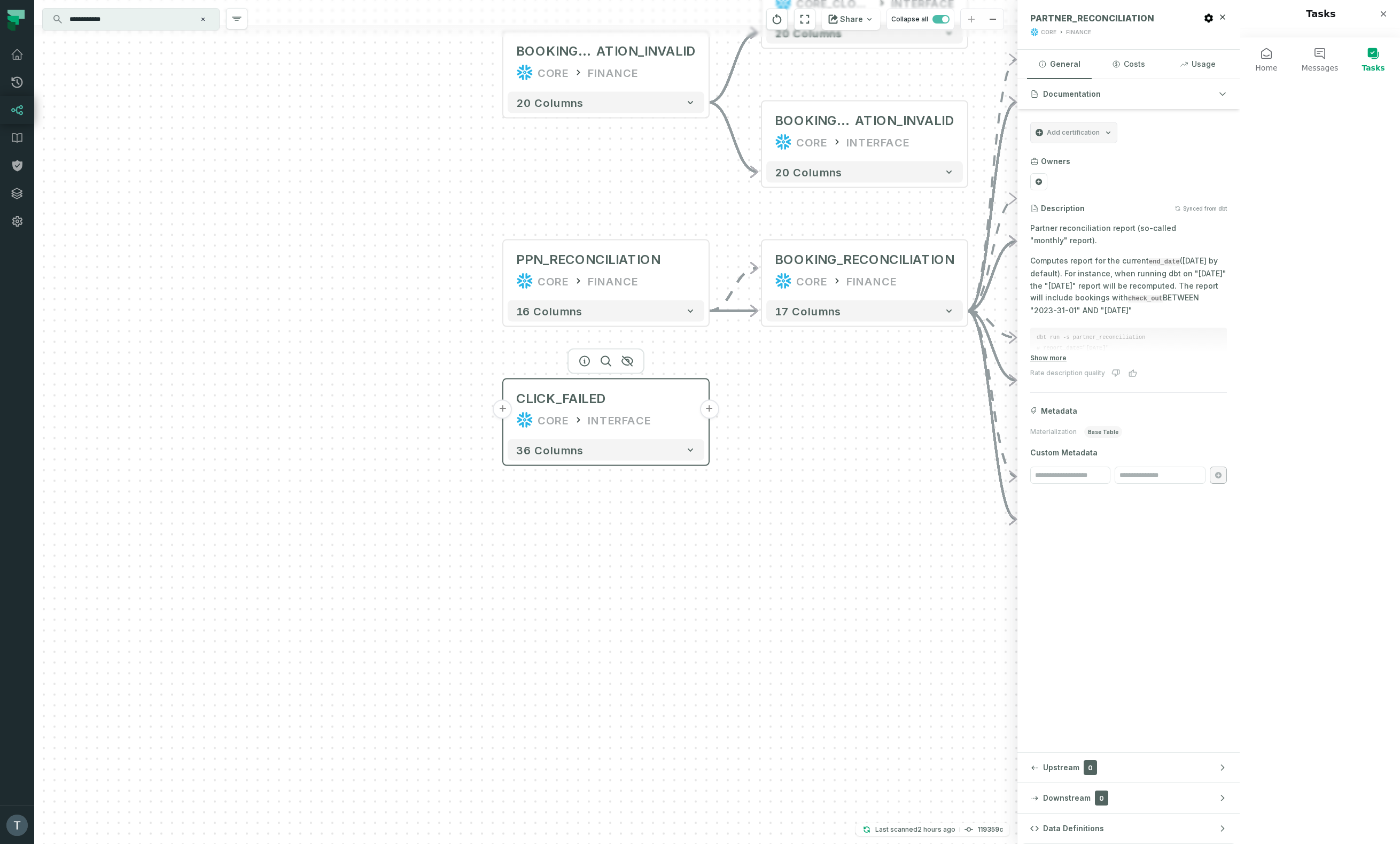
click at [666, 411] on button "+" at bounding box center [709, 409] width 19 height 19
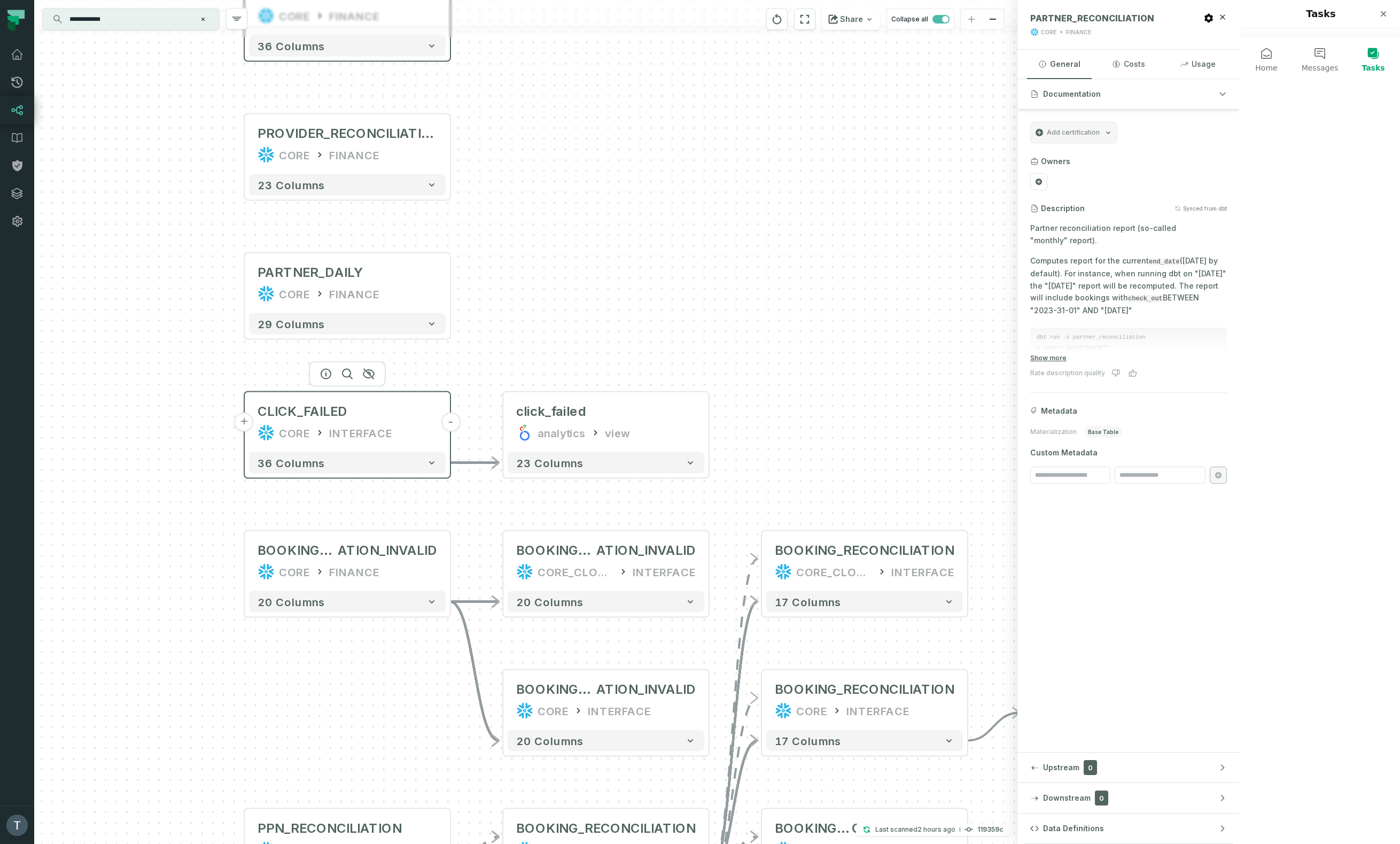
click at [247, 425] on button "+" at bounding box center [244, 422] width 19 height 19
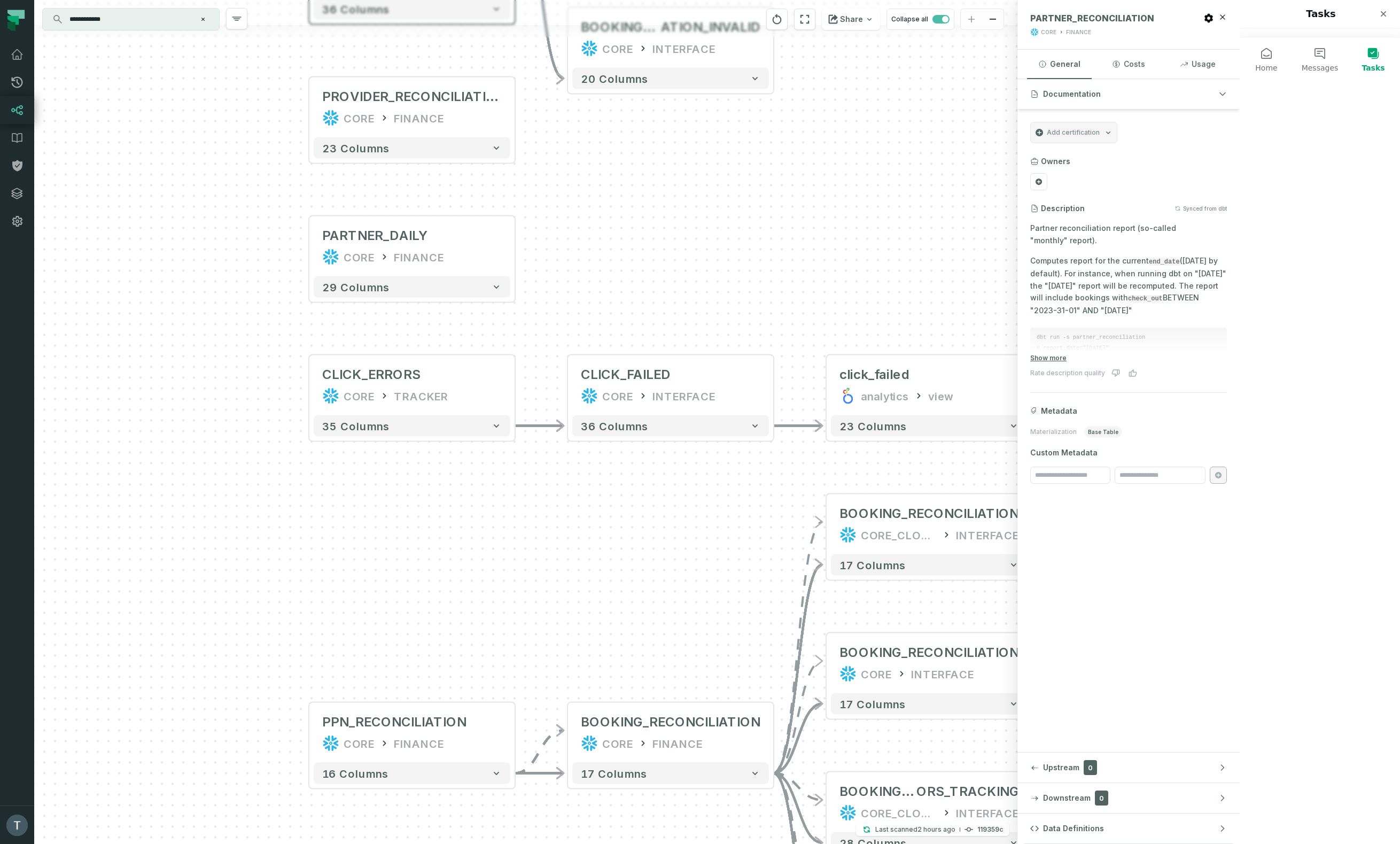
drag, startPoint x: 277, startPoint y: 435, endPoint x: 81, endPoint y: 398, distance: 199.5
click at [81, 398] on div "+ CLICK_ERRORS CORE TRACKER + 35 columns - click_failed analytics view 23 colum…" at bounding box center [526, 422] width 983 height 844
click at [666, 158] on div "+ CLICK_ERRORS CORE TRACKER + 35 columns - click_failed analytics view 23 colum…" at bounding box center [526, 422] width 983 height 844
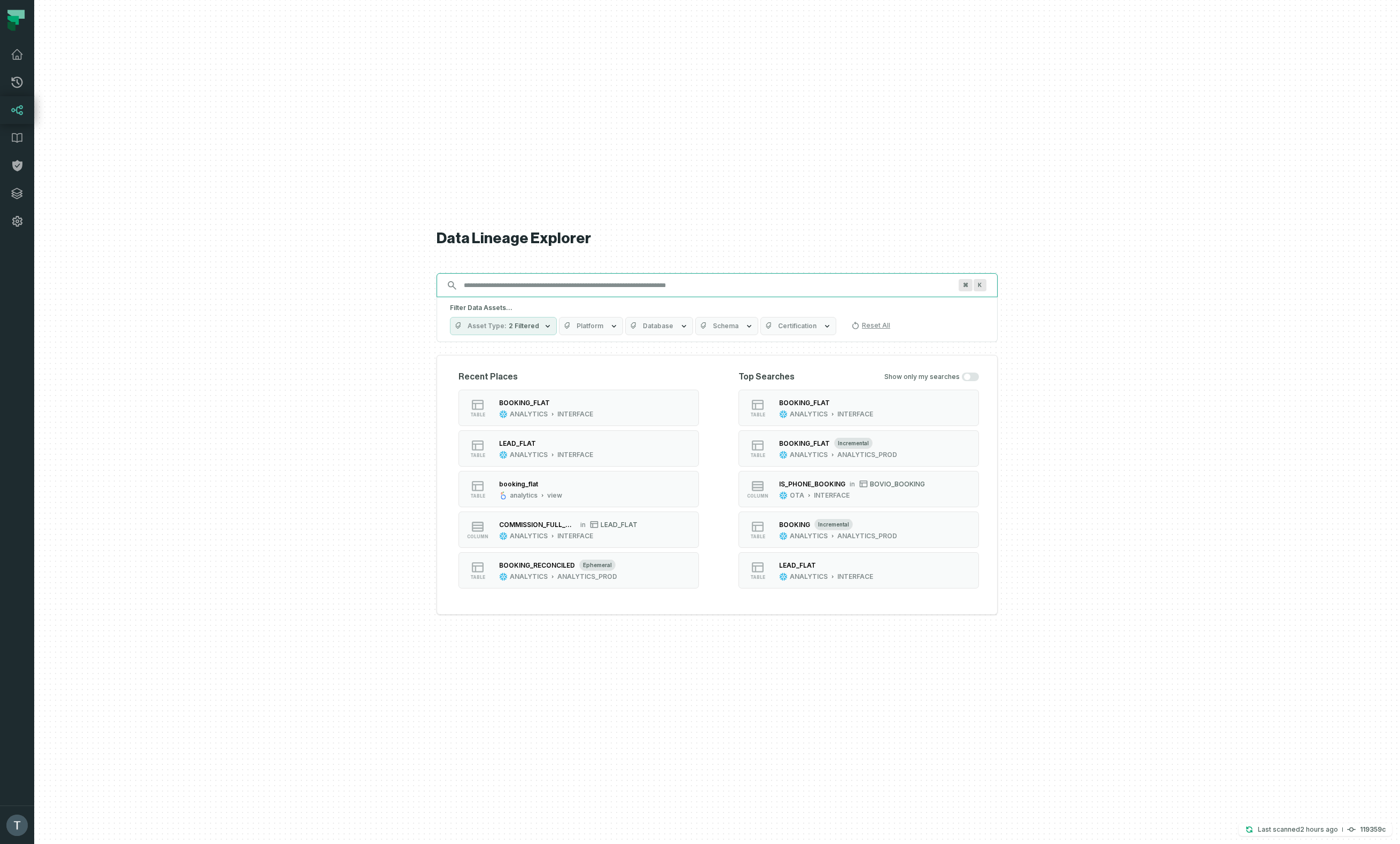
click at [515, 279] on input "Discovery Provider cmdk menu" at bounding box center [708, 285] width 500 height 17
paste input "**********"
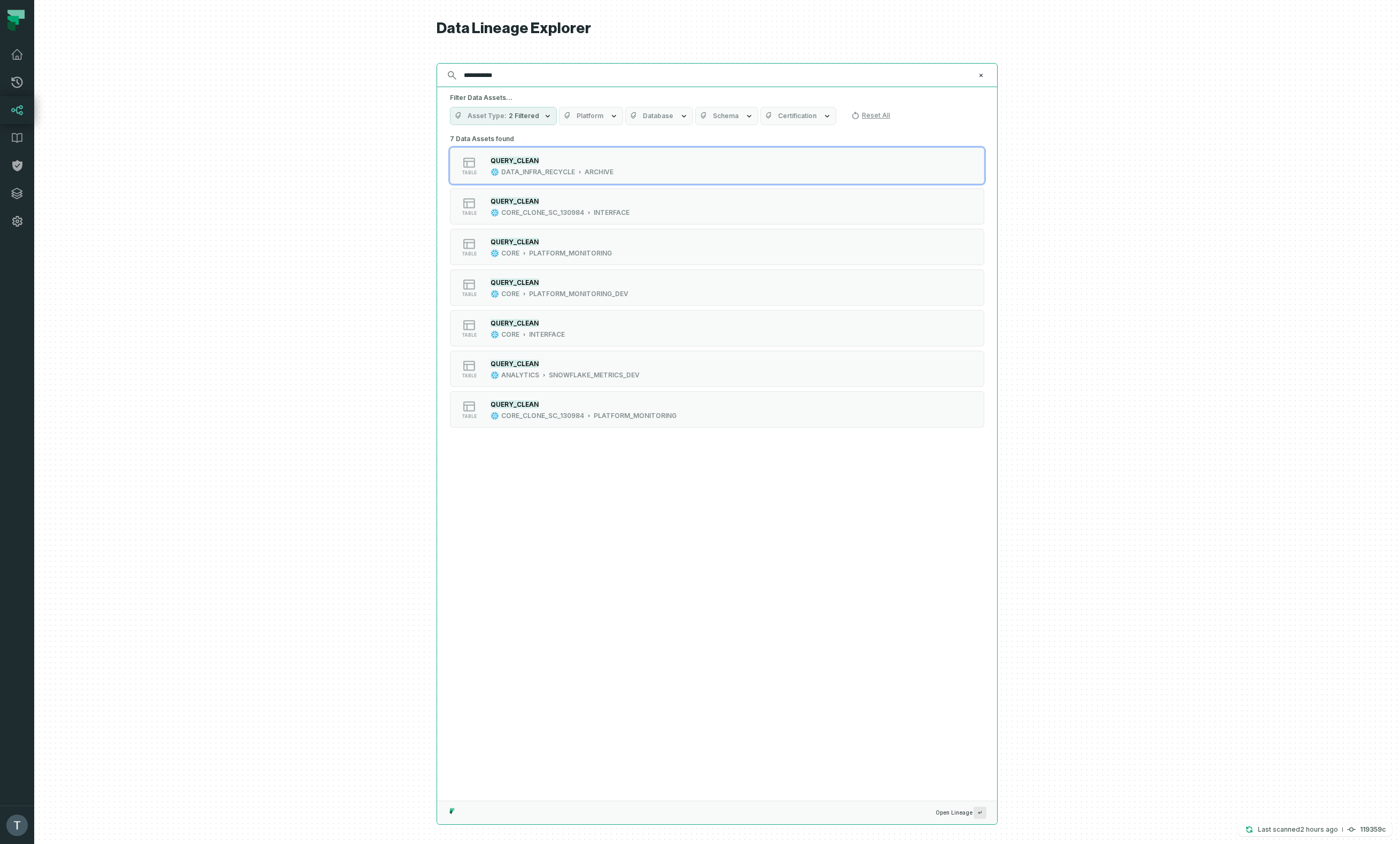
type input "**********"
click at [657, 116] on span "Database" at bounding box center [657, 116] width 31 height 9
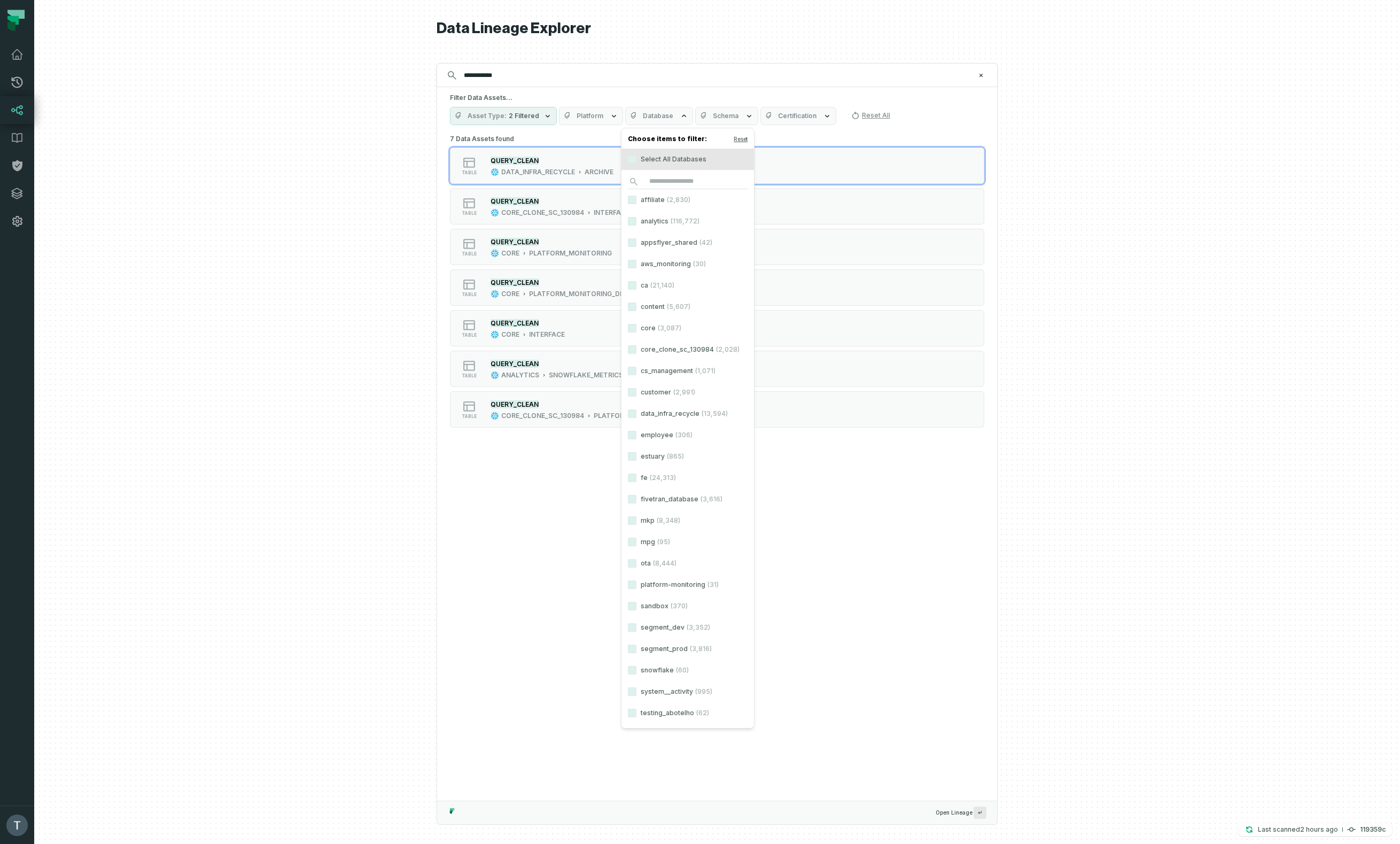
click at [354, 204] on div at bounding box center [717, 422] width 1366 height 844
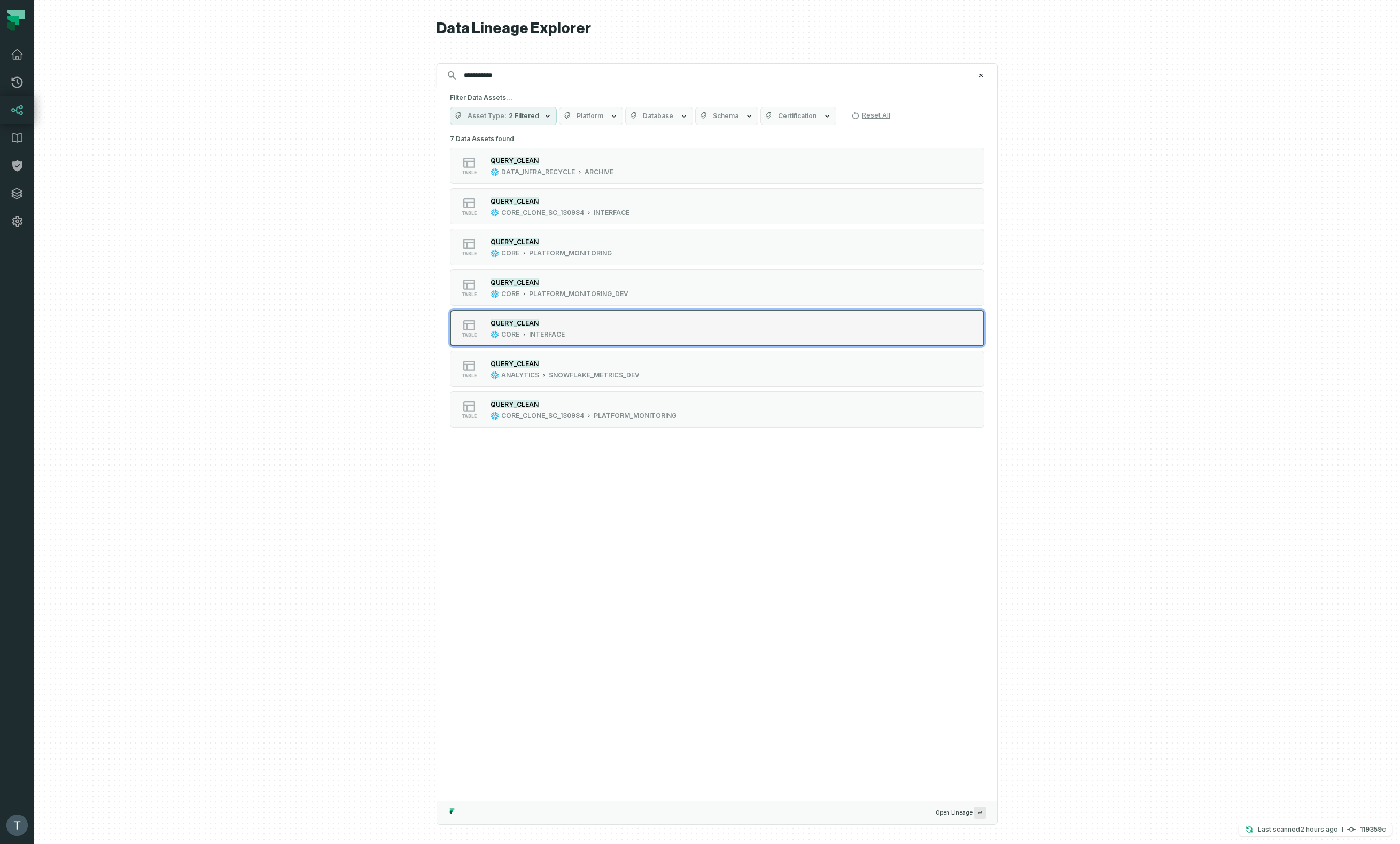
click at [570, 329] on div "table QUERY_CLEAN CORE INTERFACE" at bounding box center [585, 328] width 267 height 21
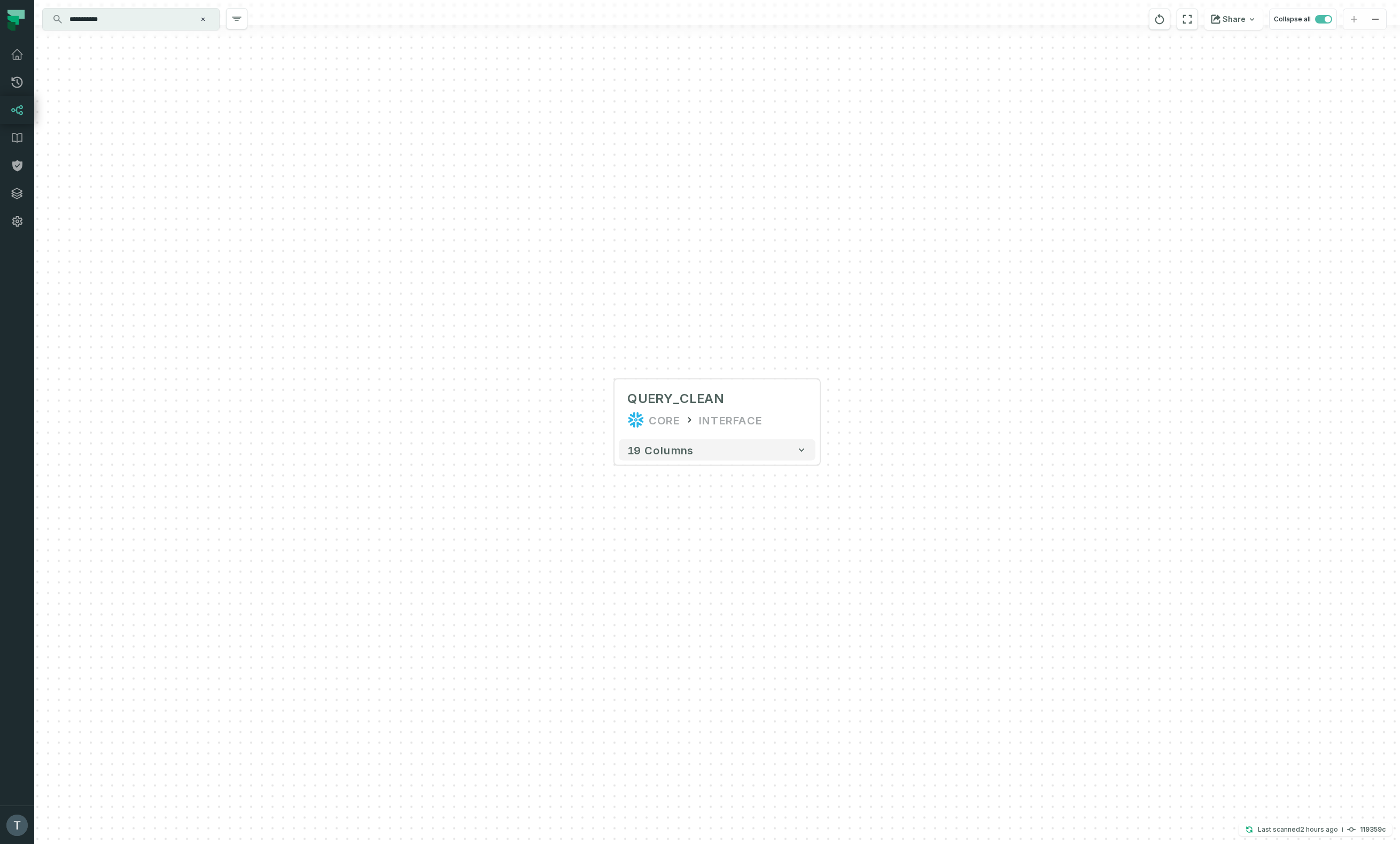
click at [115, 22] on input "**********" at bounding box center [129, 19] width 134 height 17
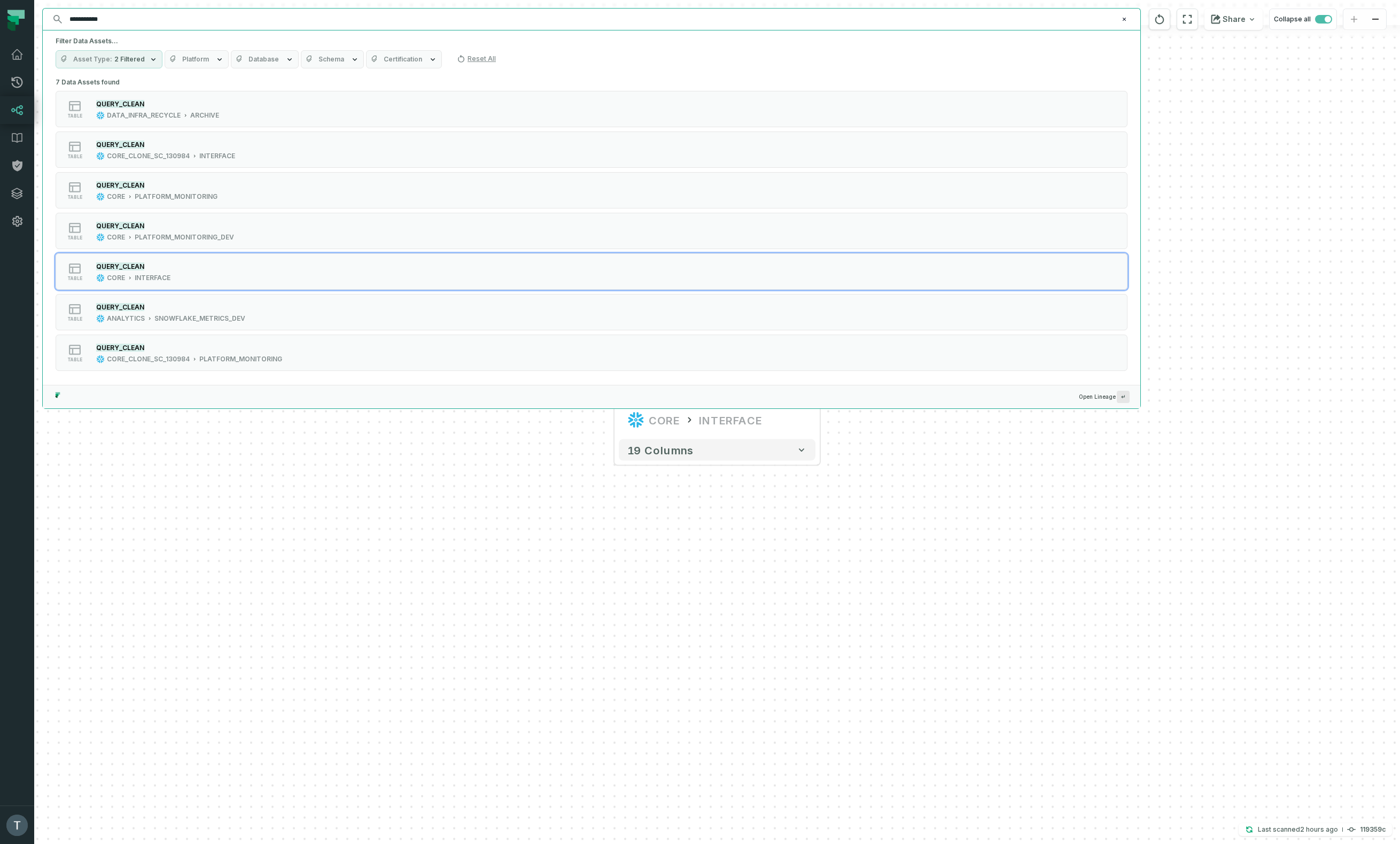
click at [119, 21] on input "**********" at bounding box center [590, 19] width 1055 height 17
paste input "*******"
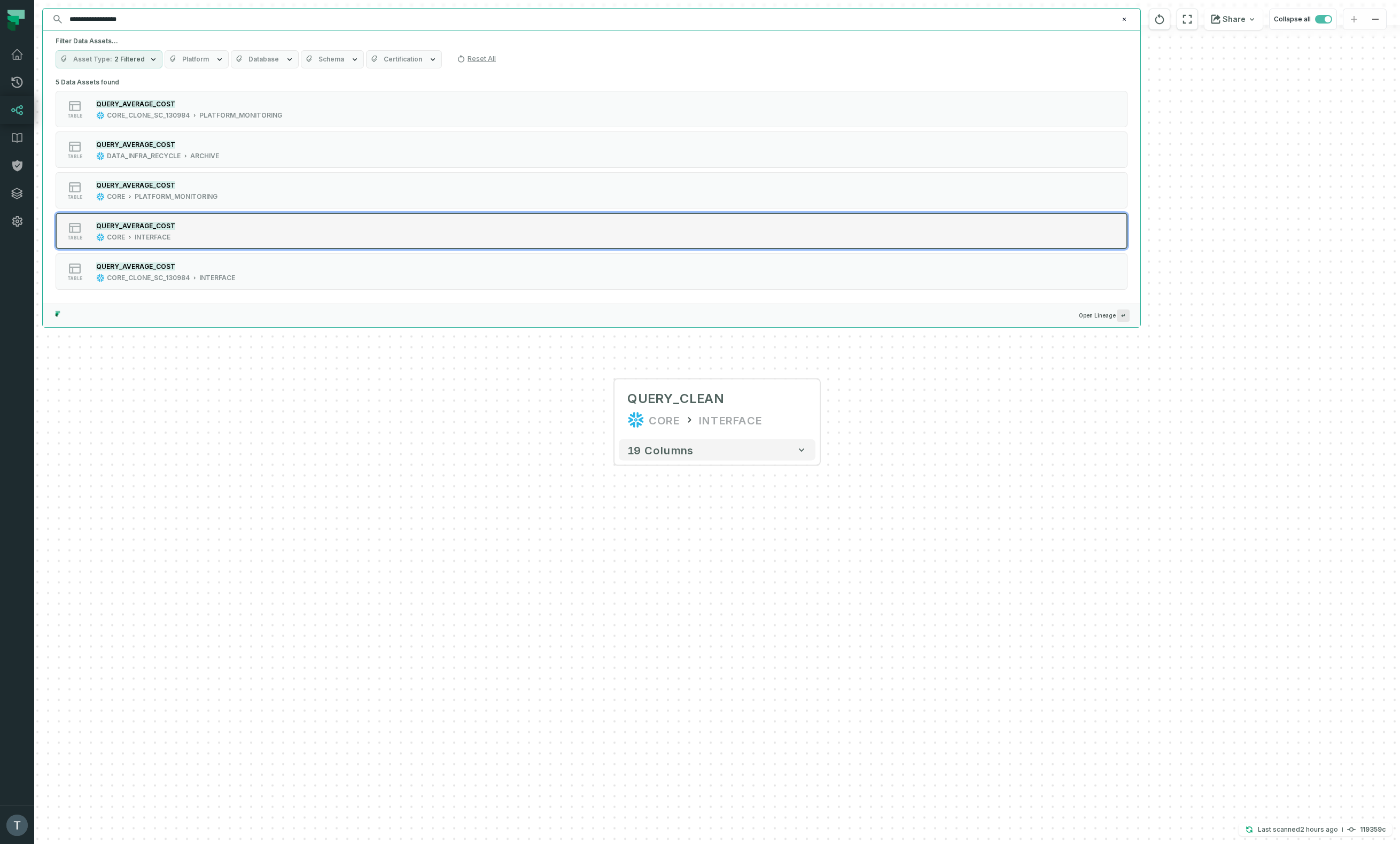
click at [224, 236] on div "table QUERY_AVERAGE_COST CORE INTERFACE" at bounding box center [192, 231] width 267 height 21
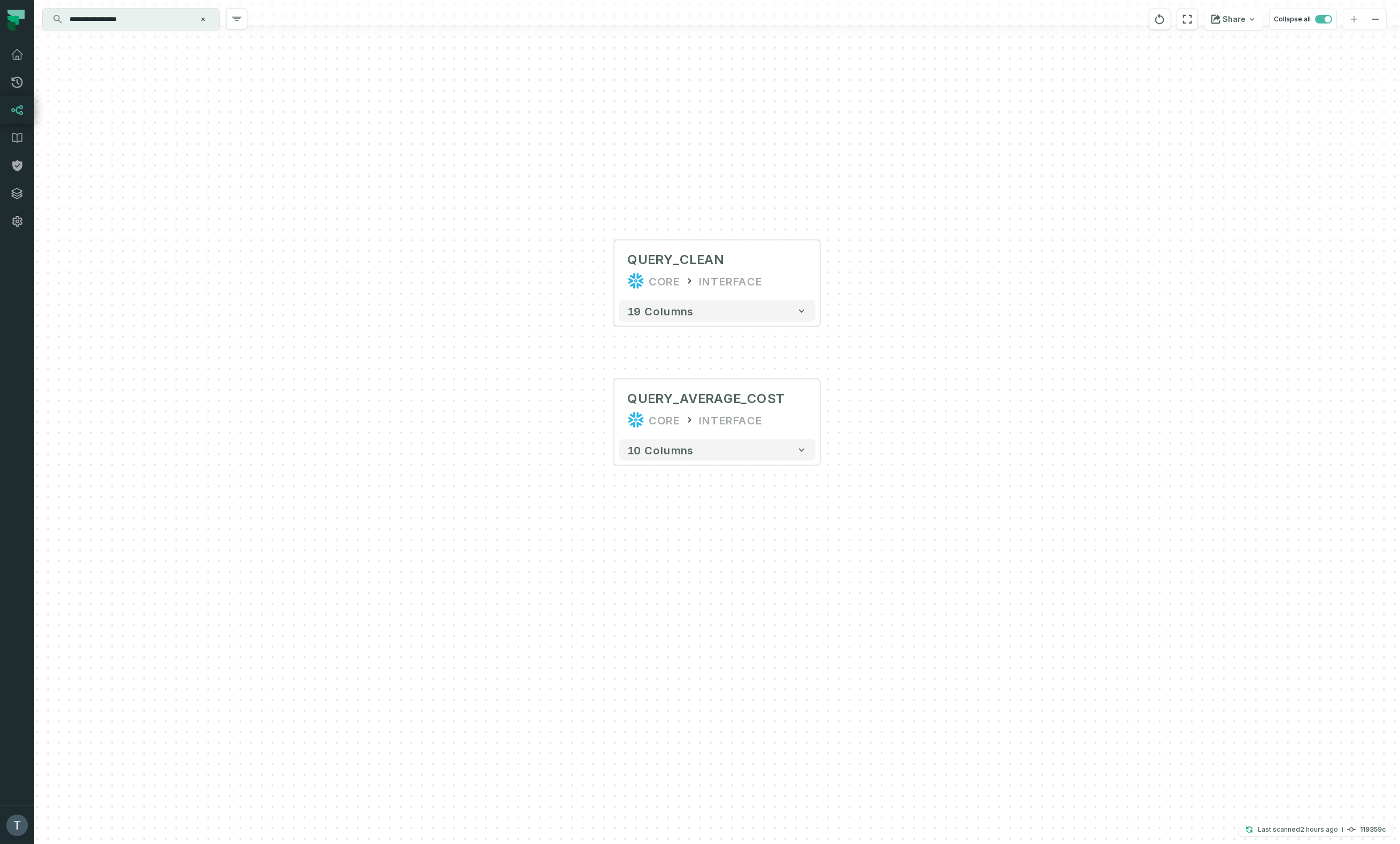
click at [149, 23] on input "**********" at bounding box center [129, 19] width 134 height 17
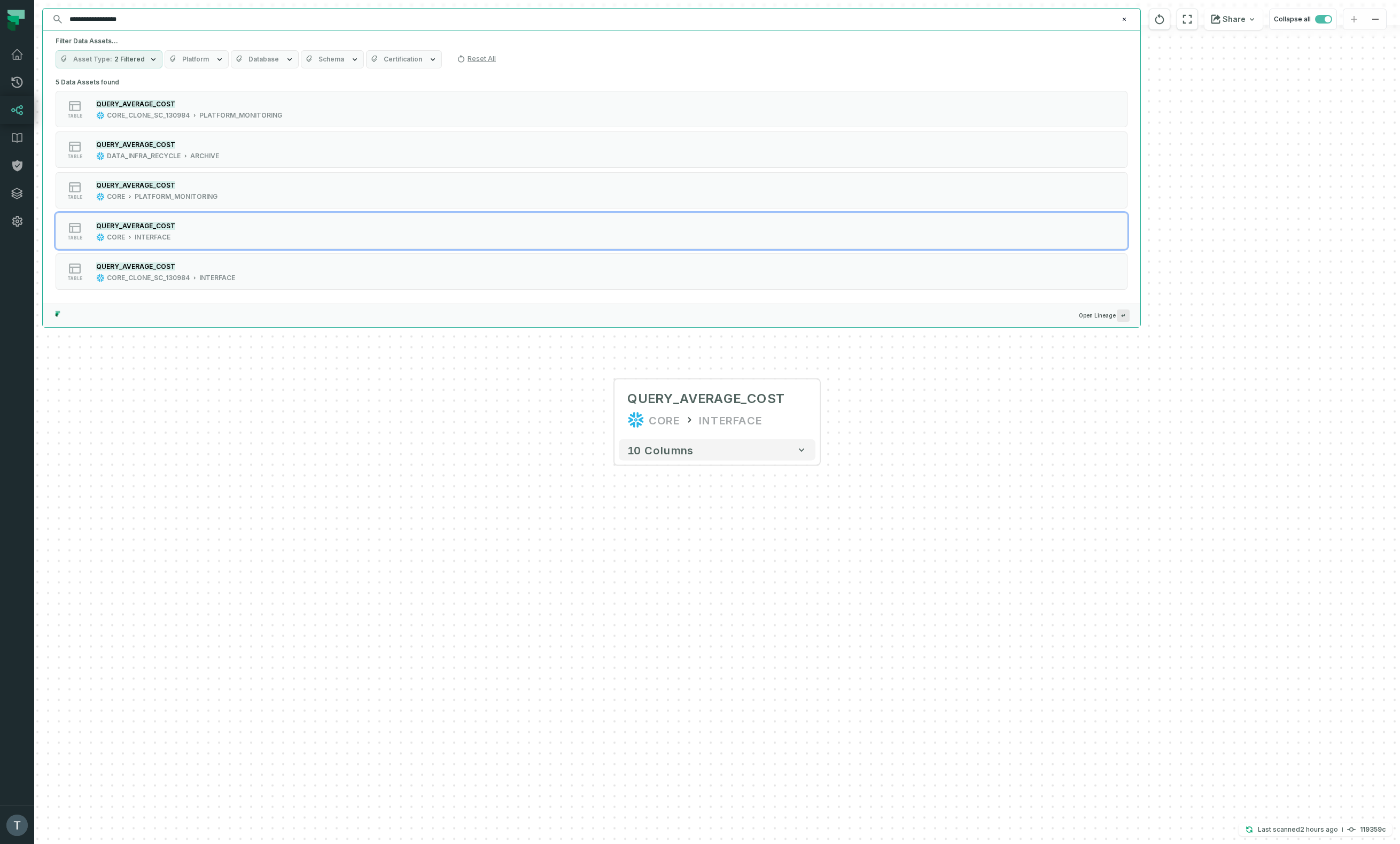
paste input "***"
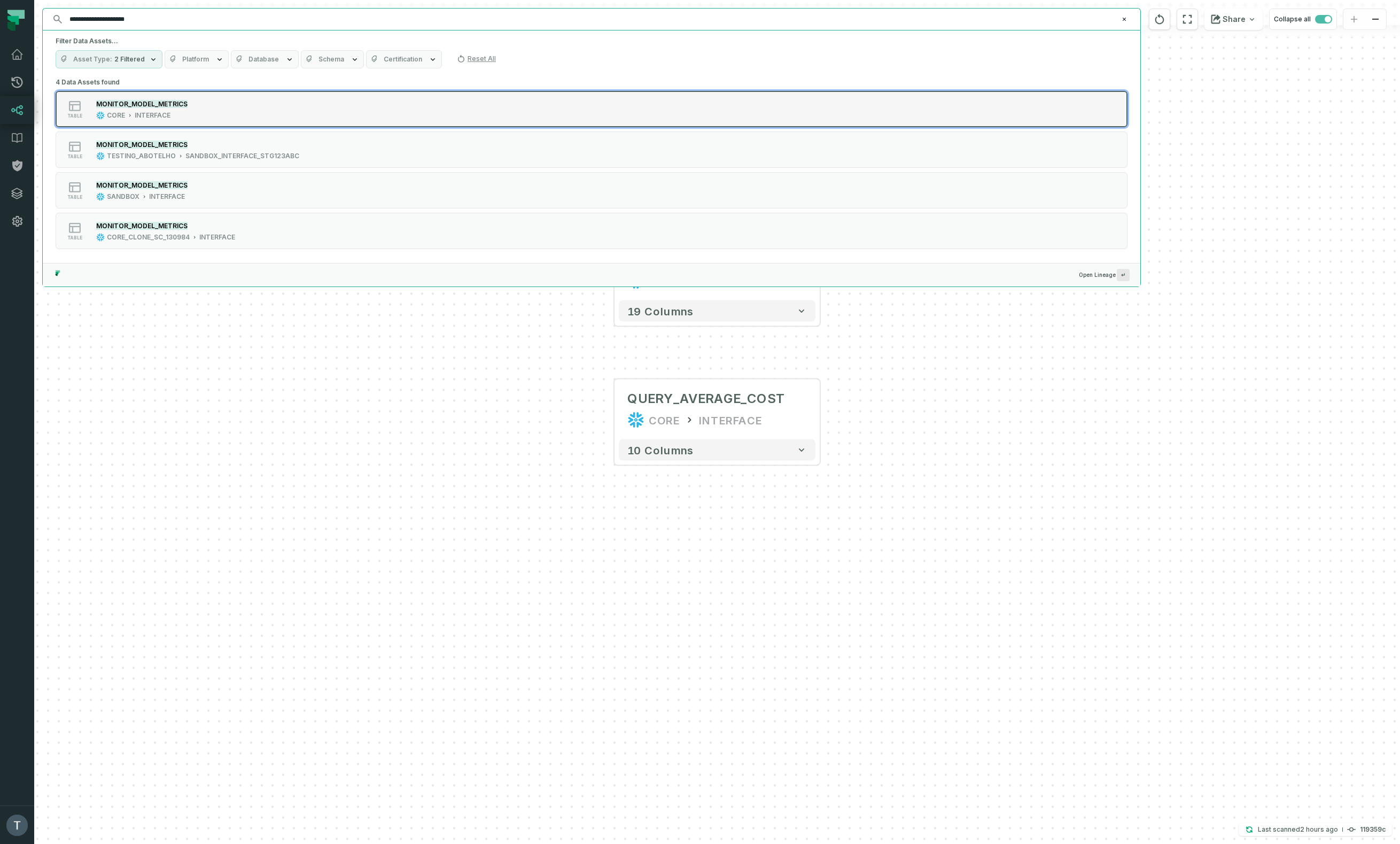
click at [249, 109] on div "table MONITOR_MODEL_METRICS CORE INTERFACE" at bounding box center [192, 109] width 267 height 21
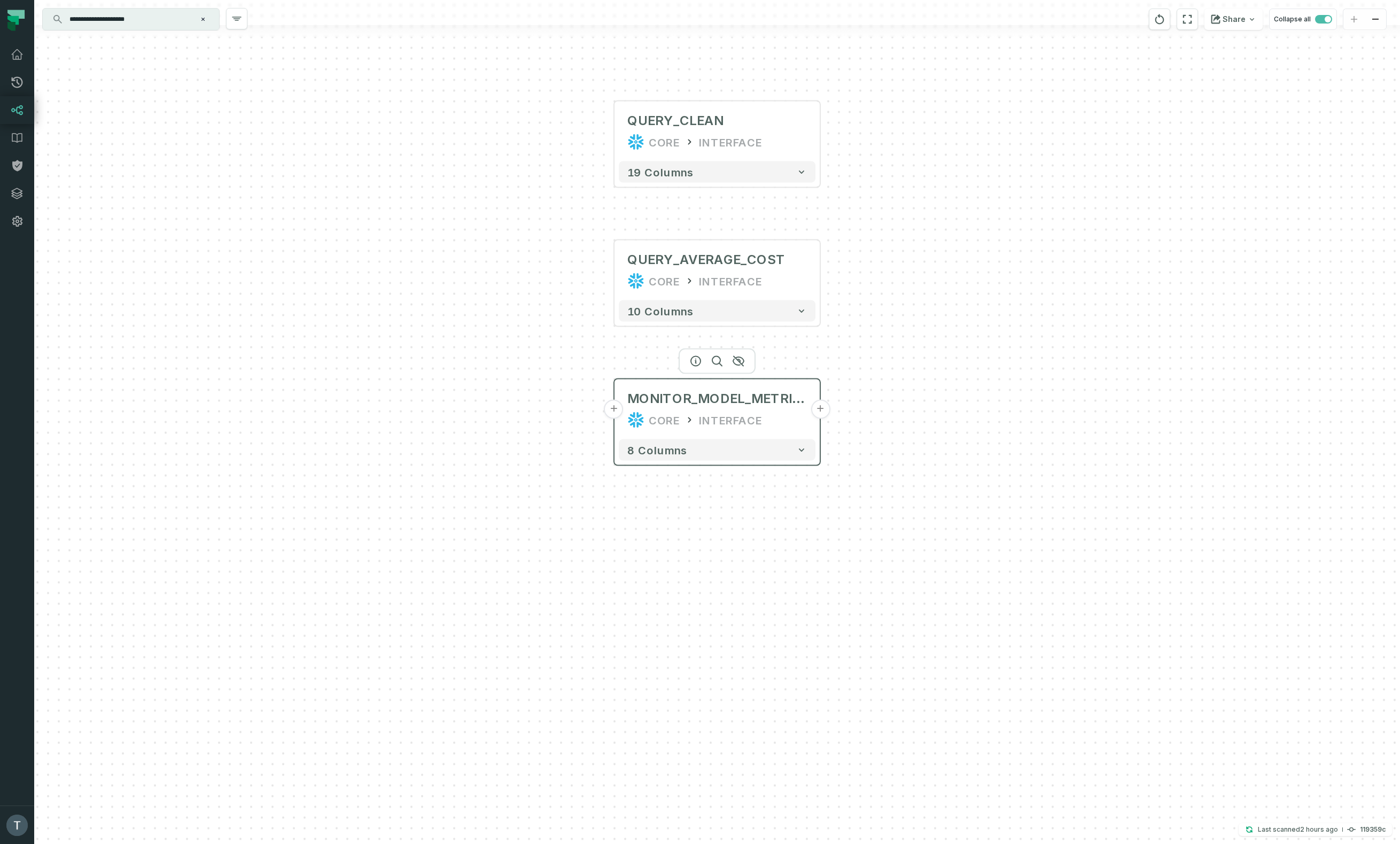
click at [823, 409] on button "+" at bounding box center [820, 409] width 19 height 19
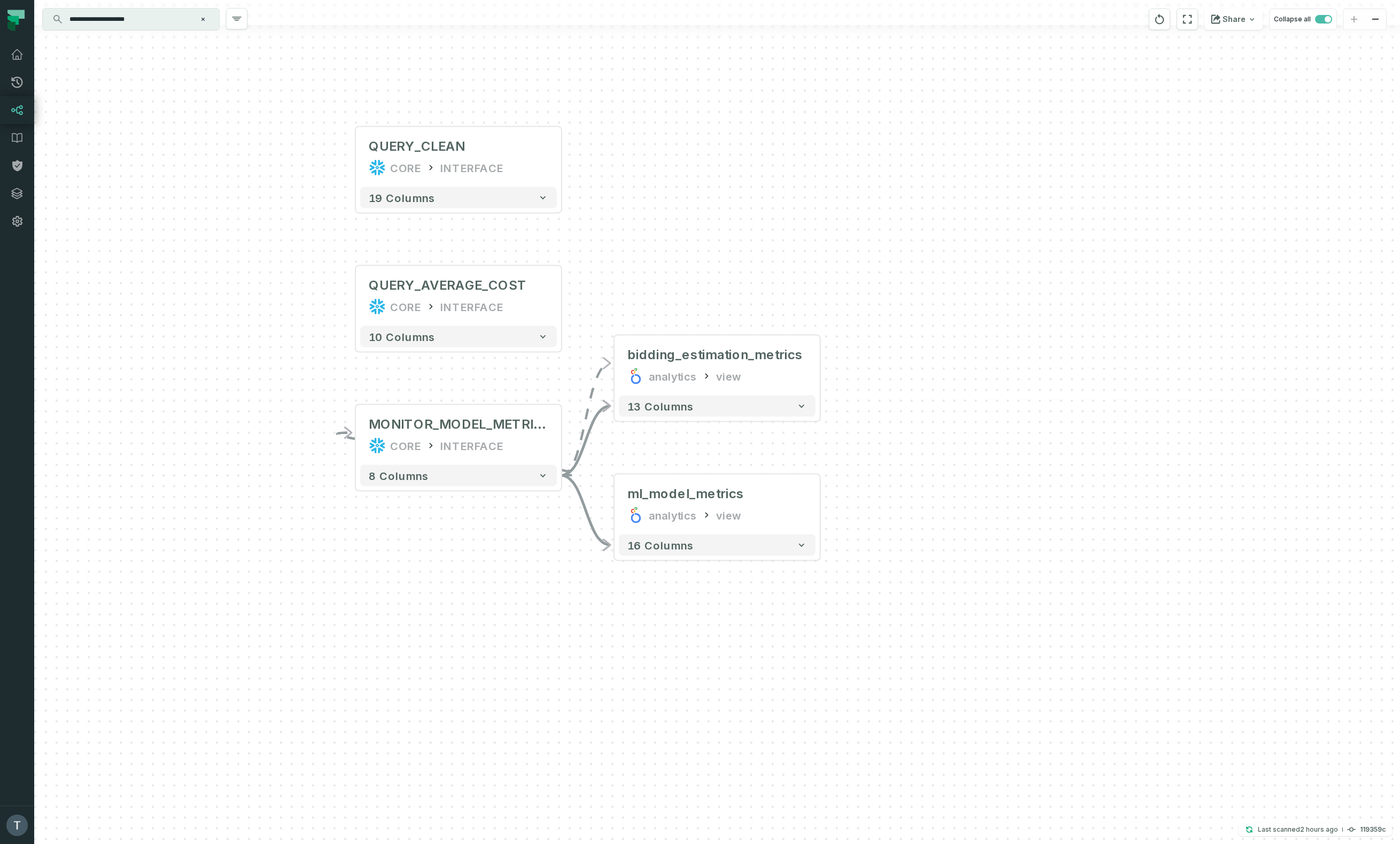
click at [116, 21] on input "**********" at bounding box center [129, 19] width 134 height 17
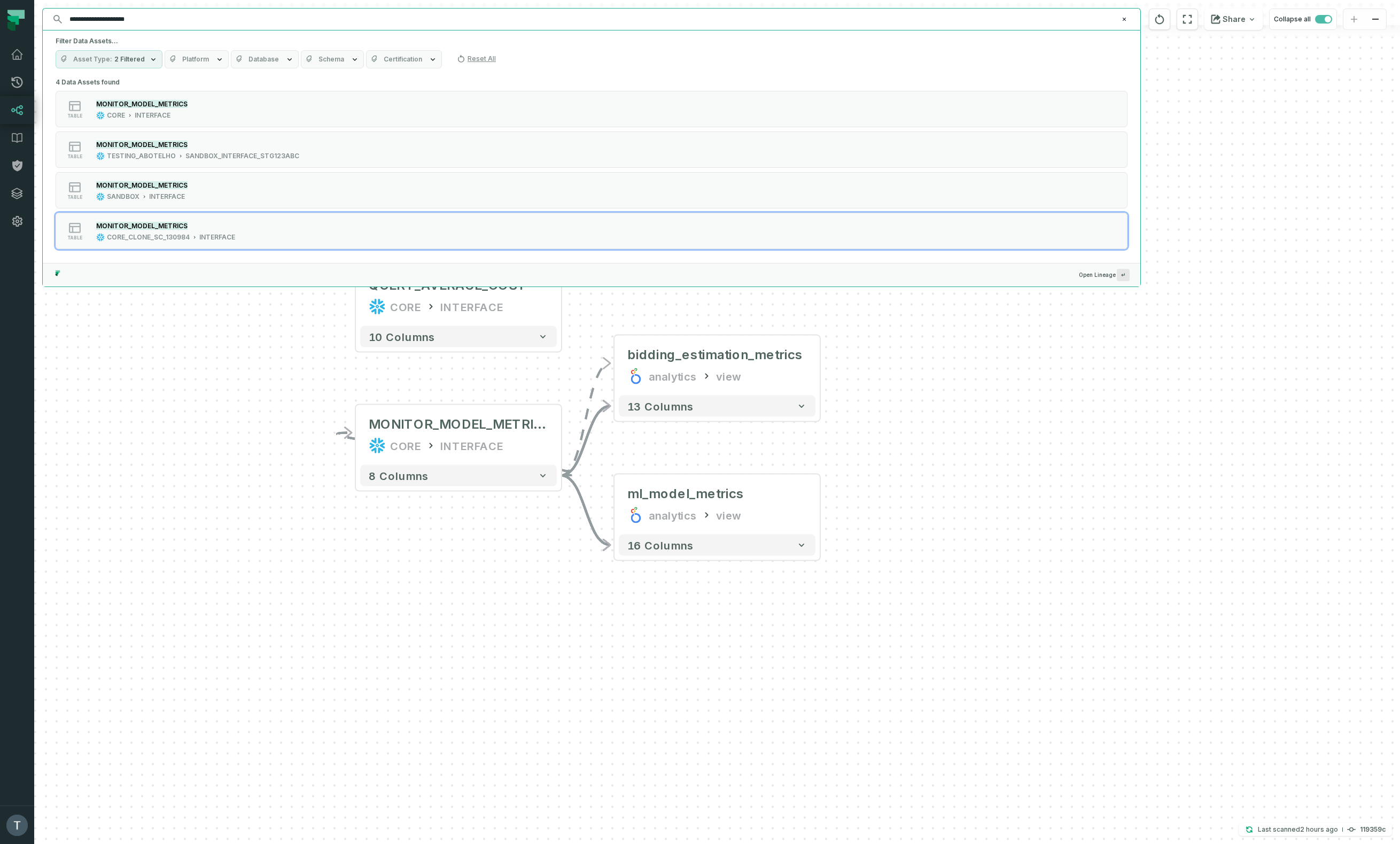
click at [116, 21] on input "**********" at bounding box center [590, 19] width 1055 height 17
paste input "text"
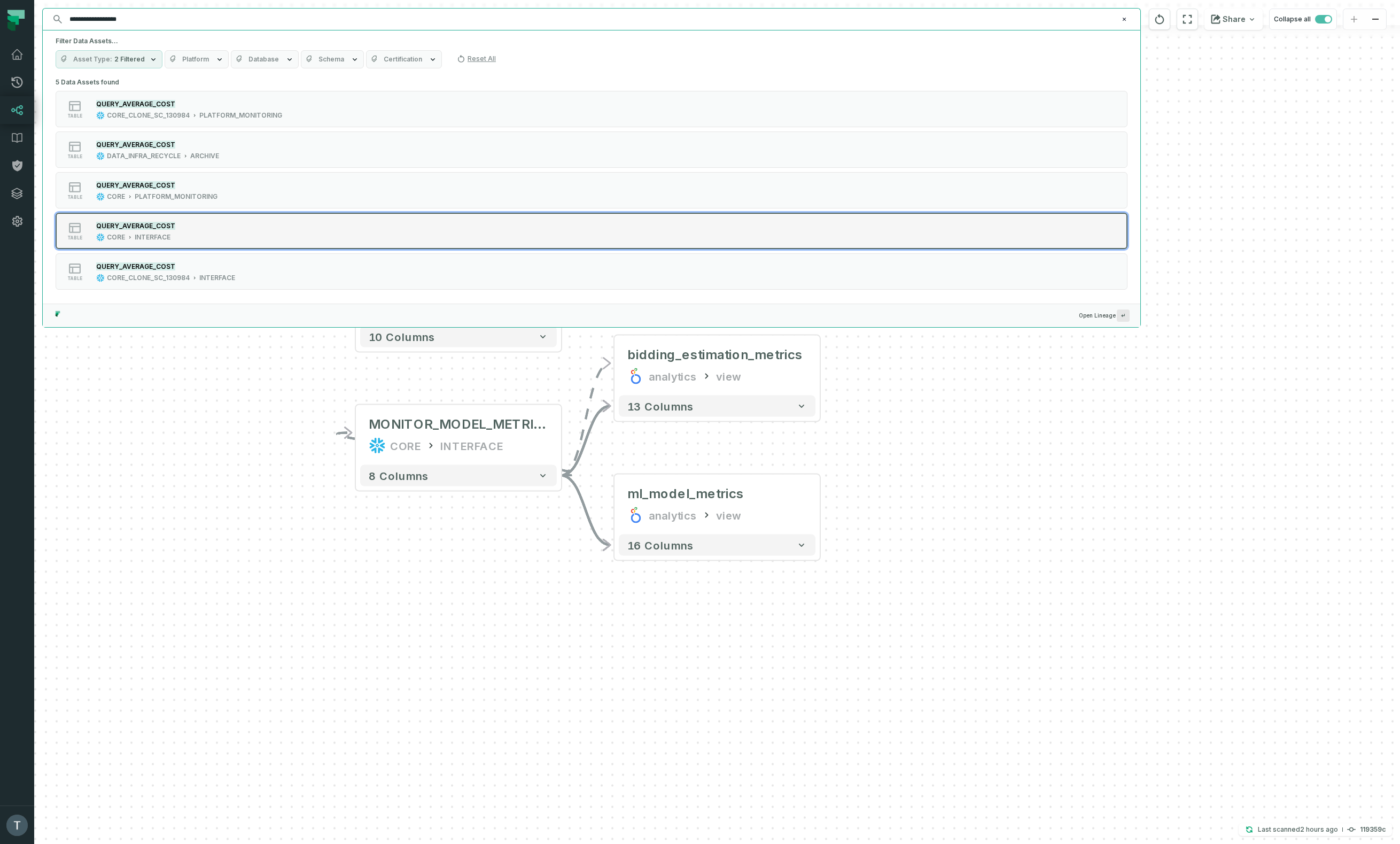
click at [240, 227] on div "table QUERY_AVERAGE_COST CORE INTERFACE" at bounding box center [192, 231] width 267 height 21
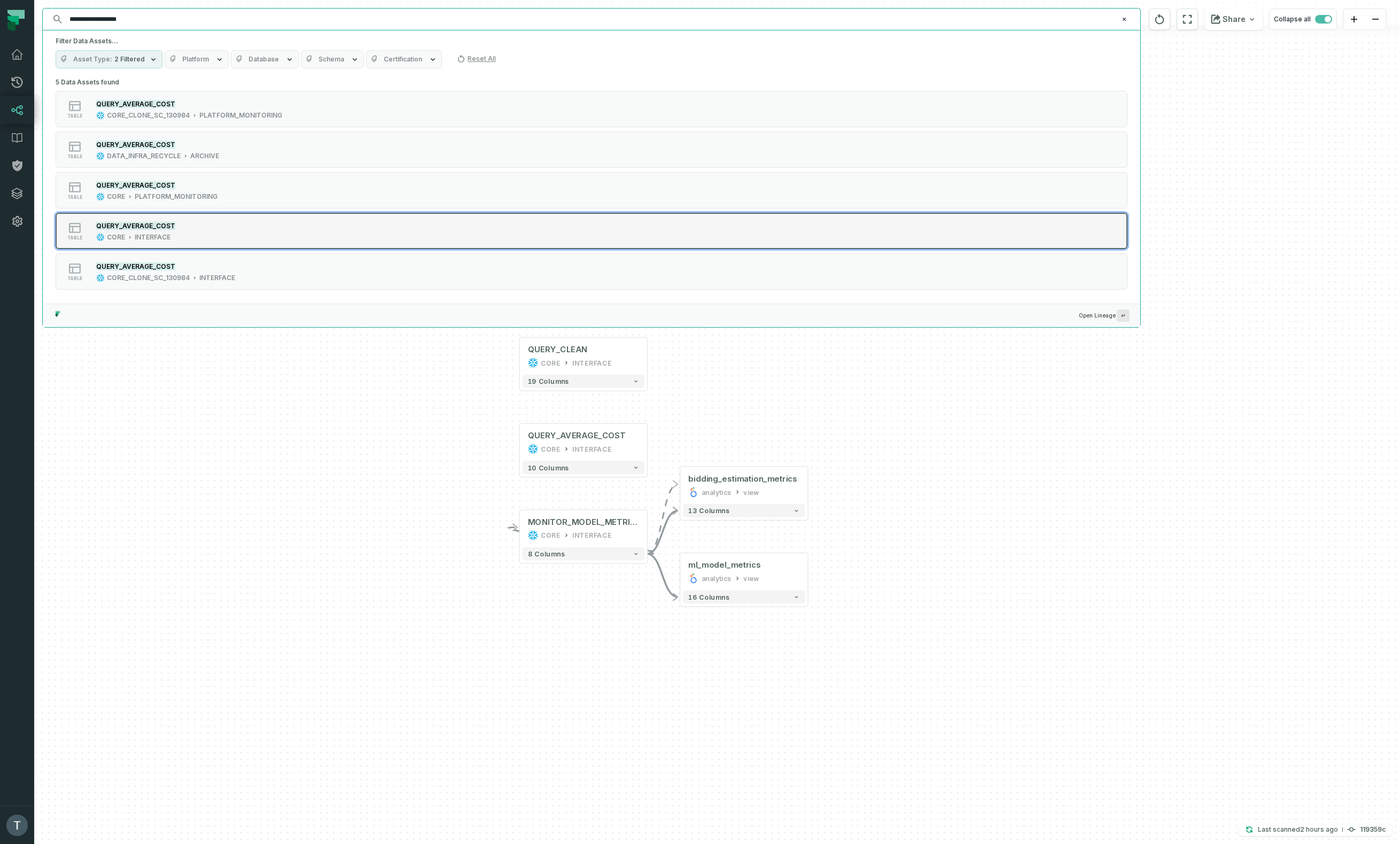
click at [217, 234] on div "table QUERY_AVERAGE_COST CORE INTERFACE" at bounding box center [192, 231] width 267 height 21
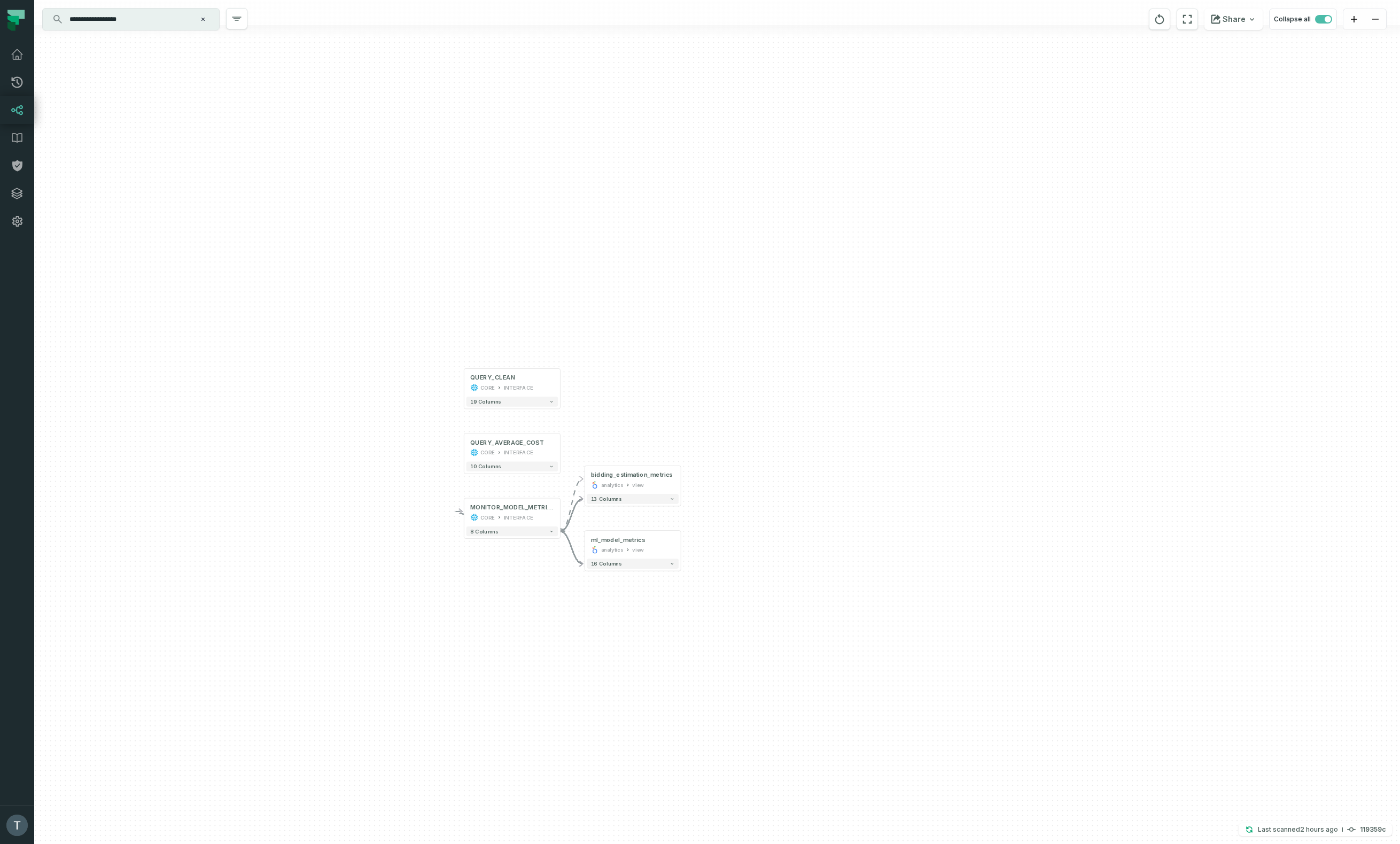
click at [590, 445] on div "- bidding_estimation_metrics analytics view + 13 columns - ml_model_metrics ana…" at bounding box center [717, 422] width 1366 height 844
drag, startPoint x: 123, startPoint y: 18, endPoint x: 91, endPoint y: 20, distance: 32.1
click at [91, 20] on input "**********" at bounding box center [129, 19] width 134 height 17
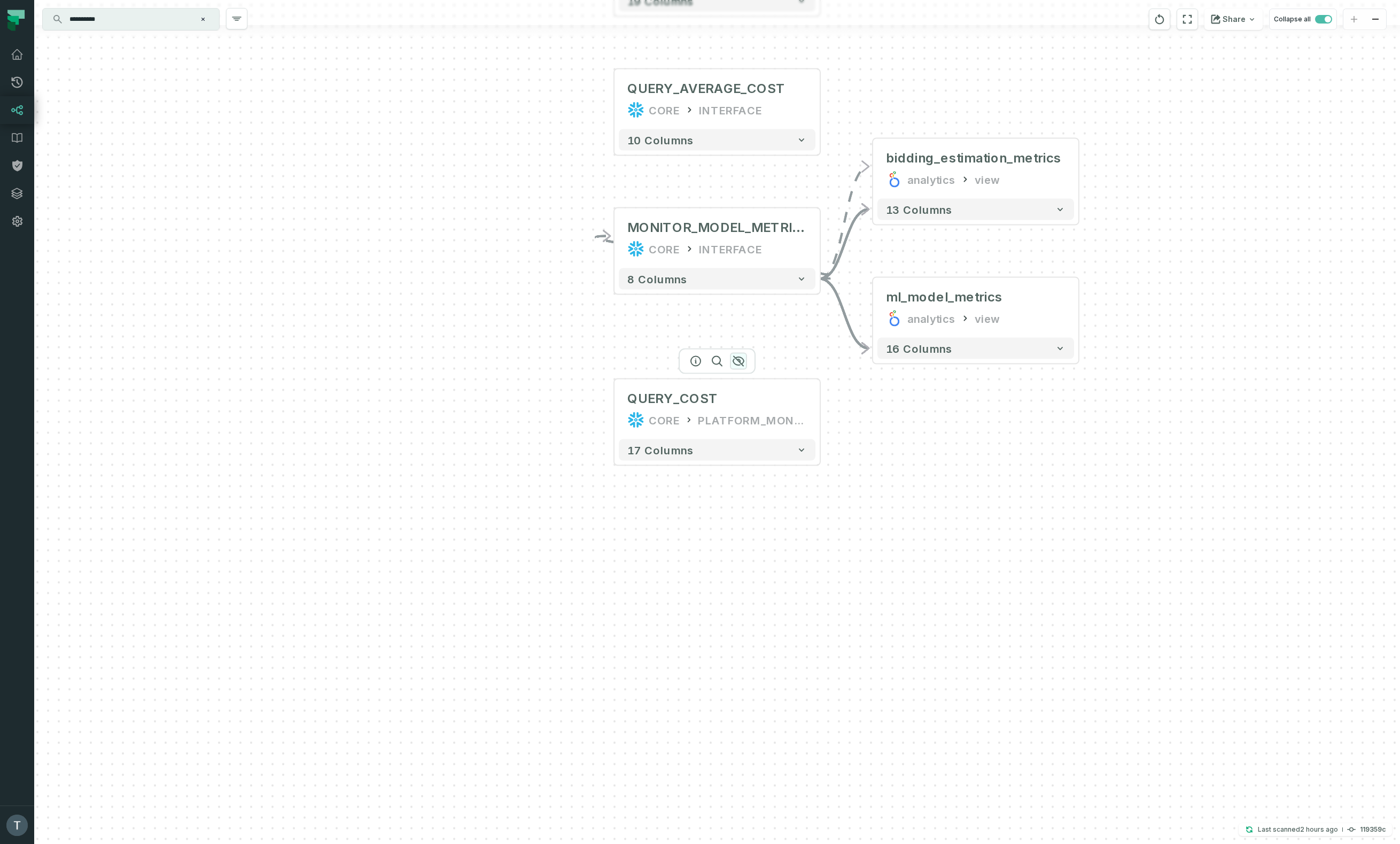
click at [741, 361] on icon "button" at bounding box center [738, 361] width 13 height 13
click at [160, 19] on input "**********" at bounding box center [129, 19] width 134 height 17
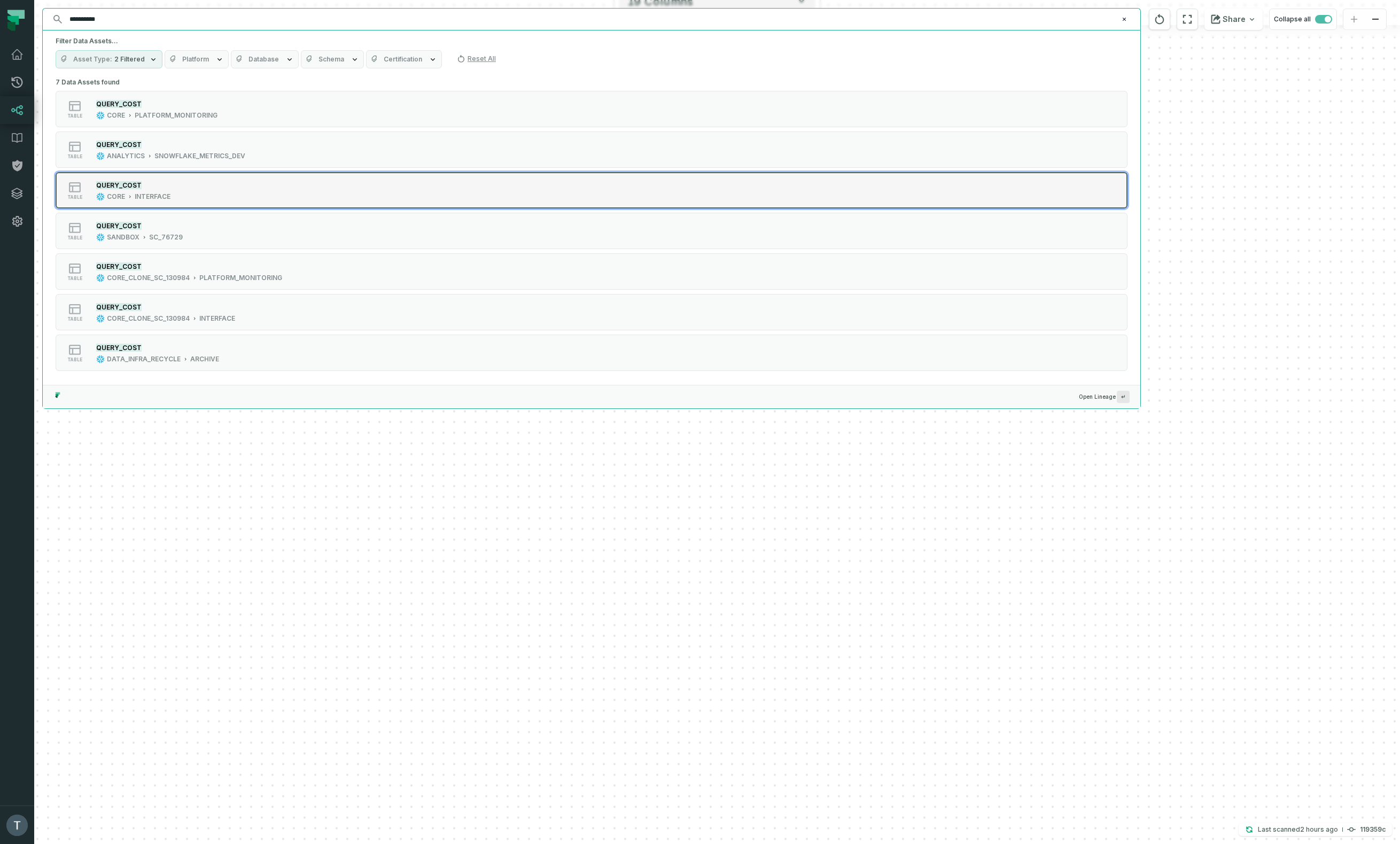
click at [204, 196] on div "table QUERY_COST CORE INTERFACE" at bounding box center [192, 190] width 267 height 21
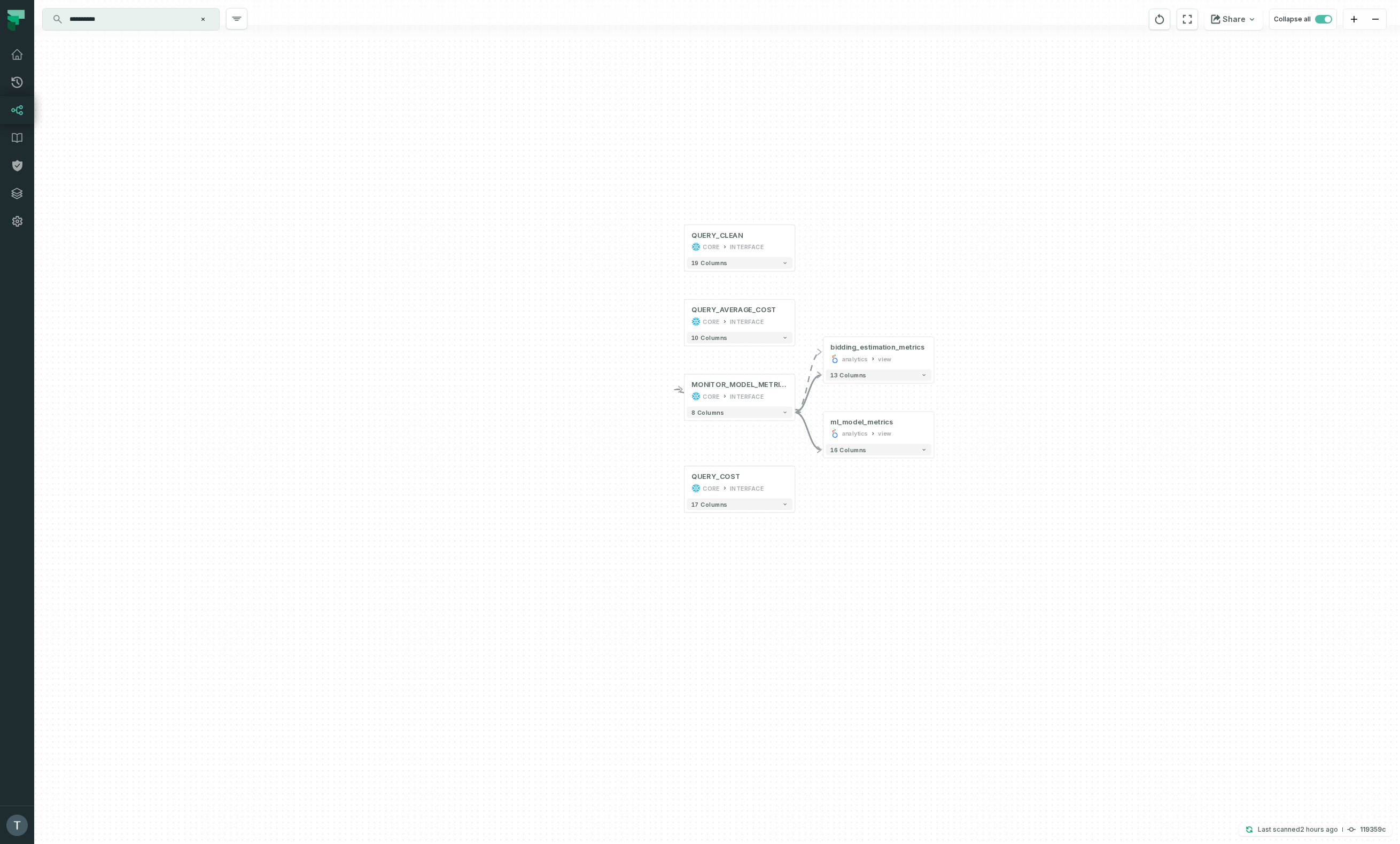
click at [156, 23] on input "**********" at bounding box center [129, 19] width 134 height 17
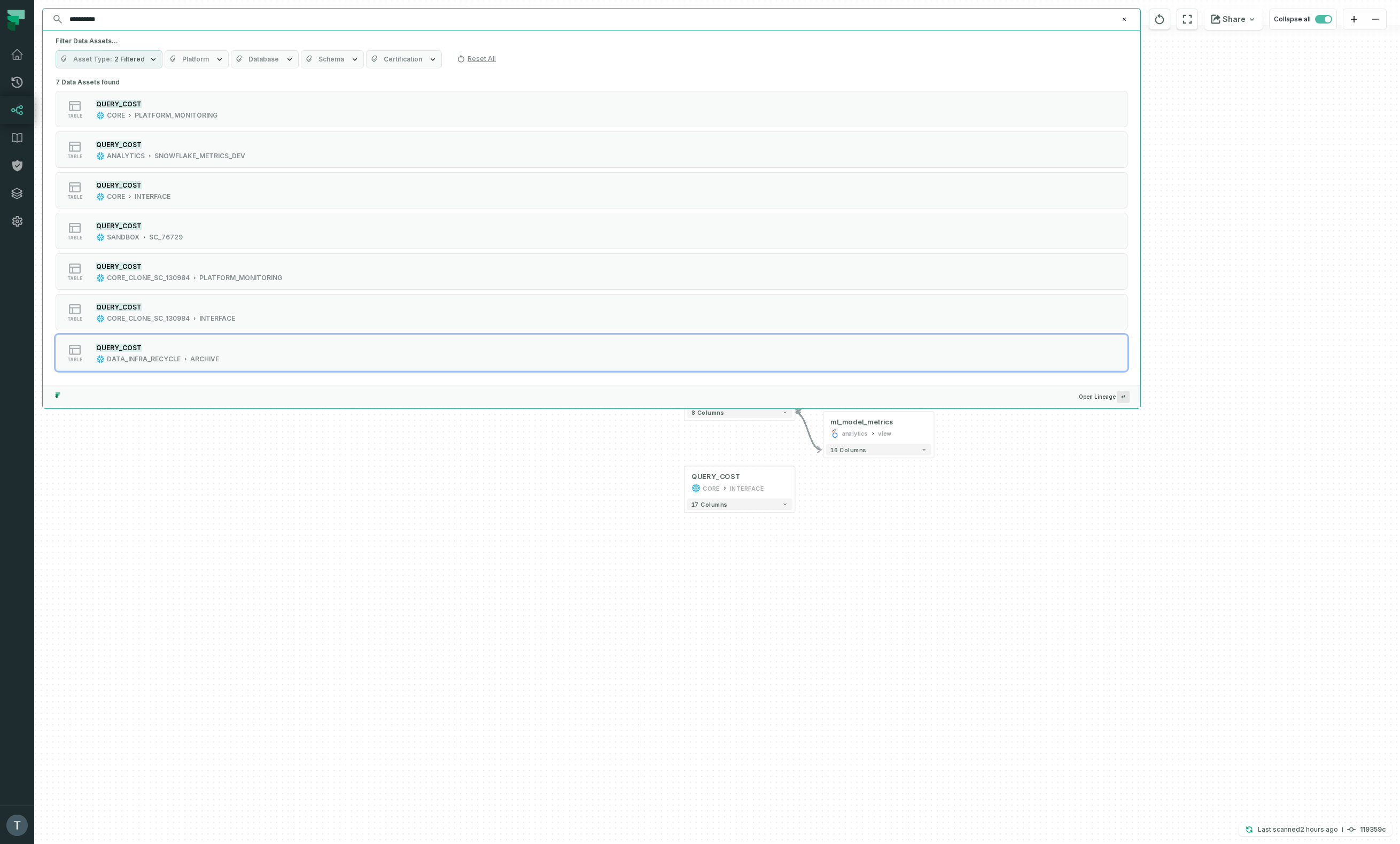
click at [156, 23] on input "**********" at bounding box center [590, 19] width 1055 height 17
paste input "**********"
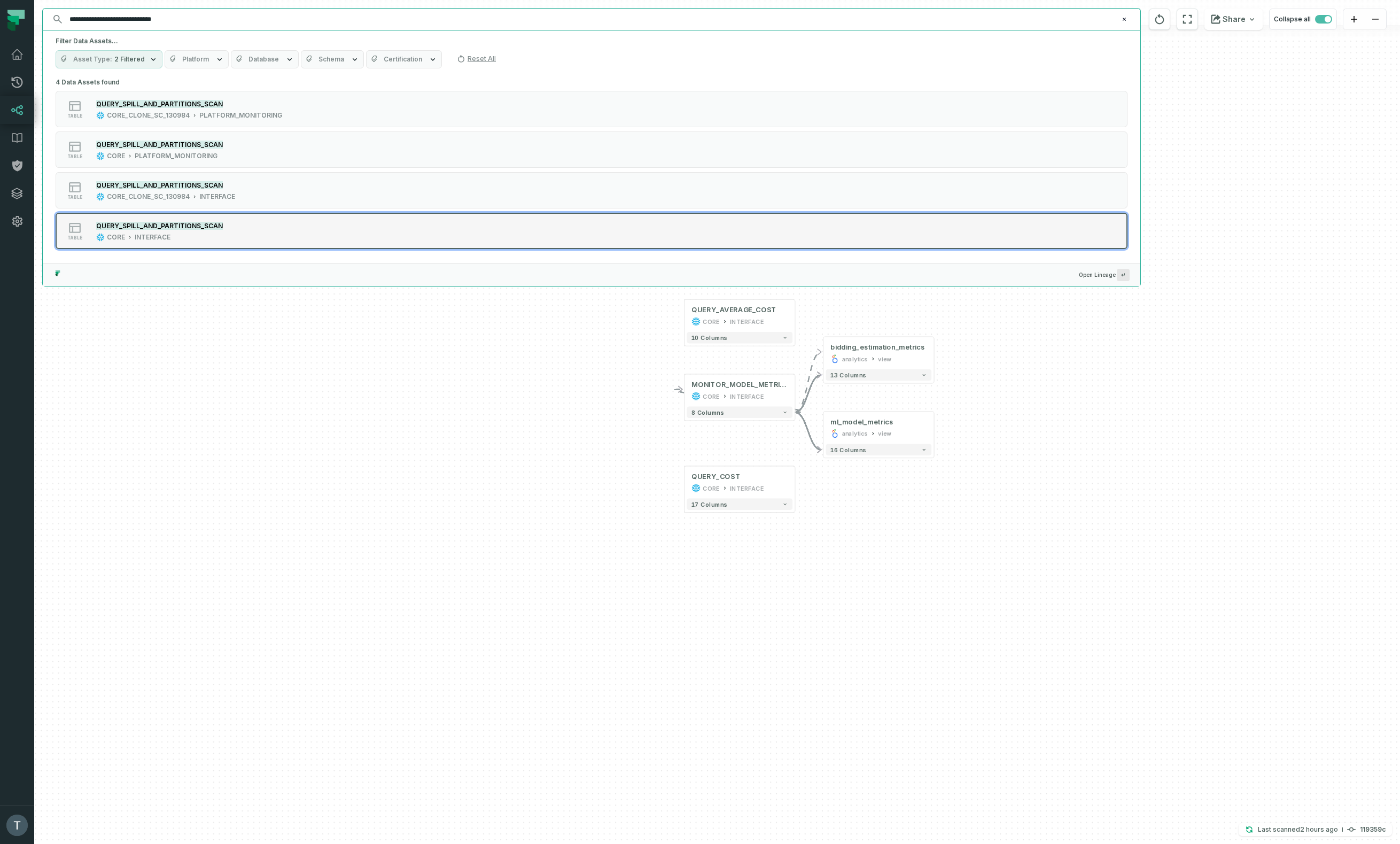
type input "**********"
click at [219, 239] on div "QUERY_SPILL_AND_PARTITIONS_SCAN CORE INTERFACE" at bounding box center [159, 231] width 135 height 21
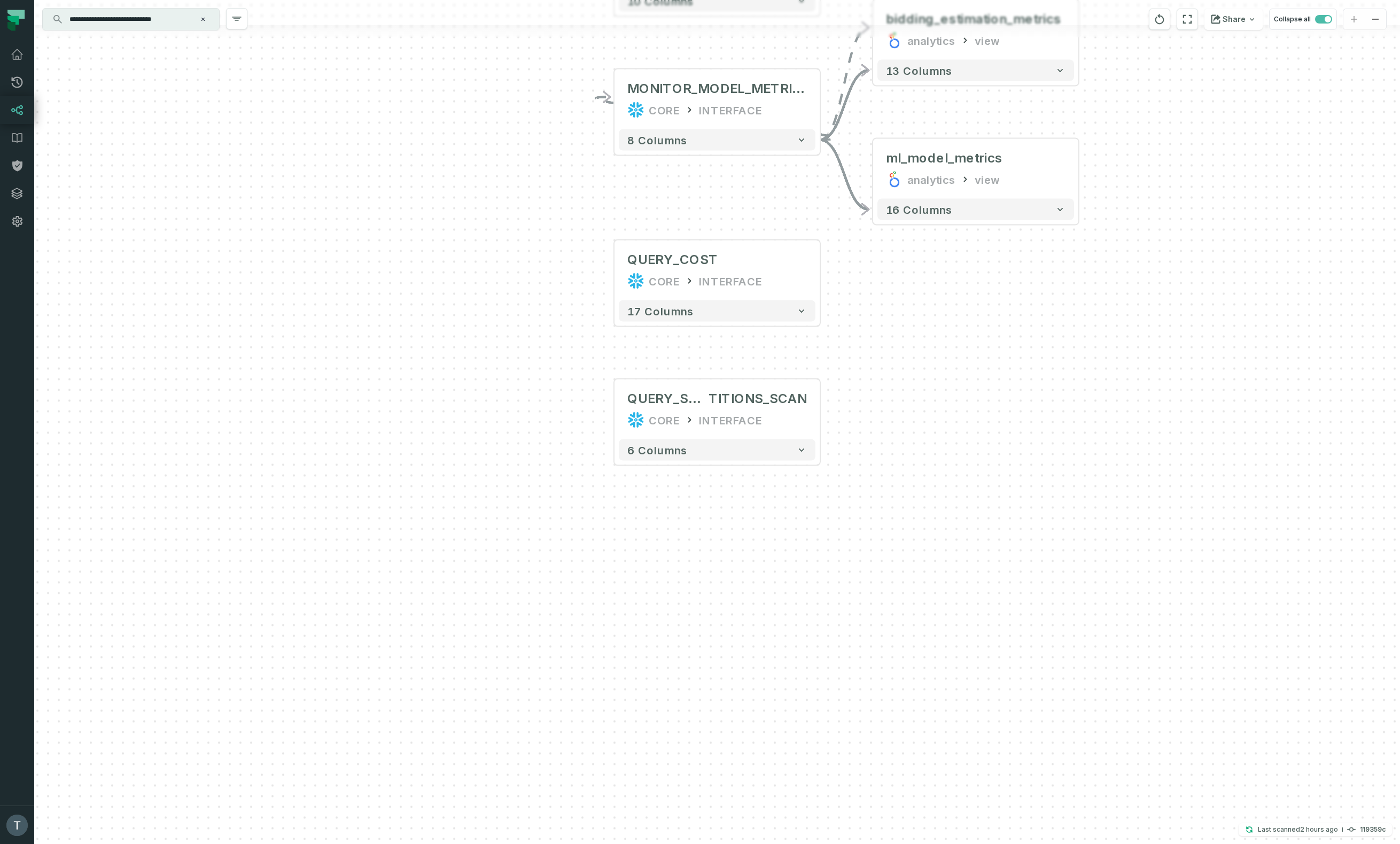
click at [204, 19] on icon "Clear search query" at bounding box center [203, 19] width 3 height 3
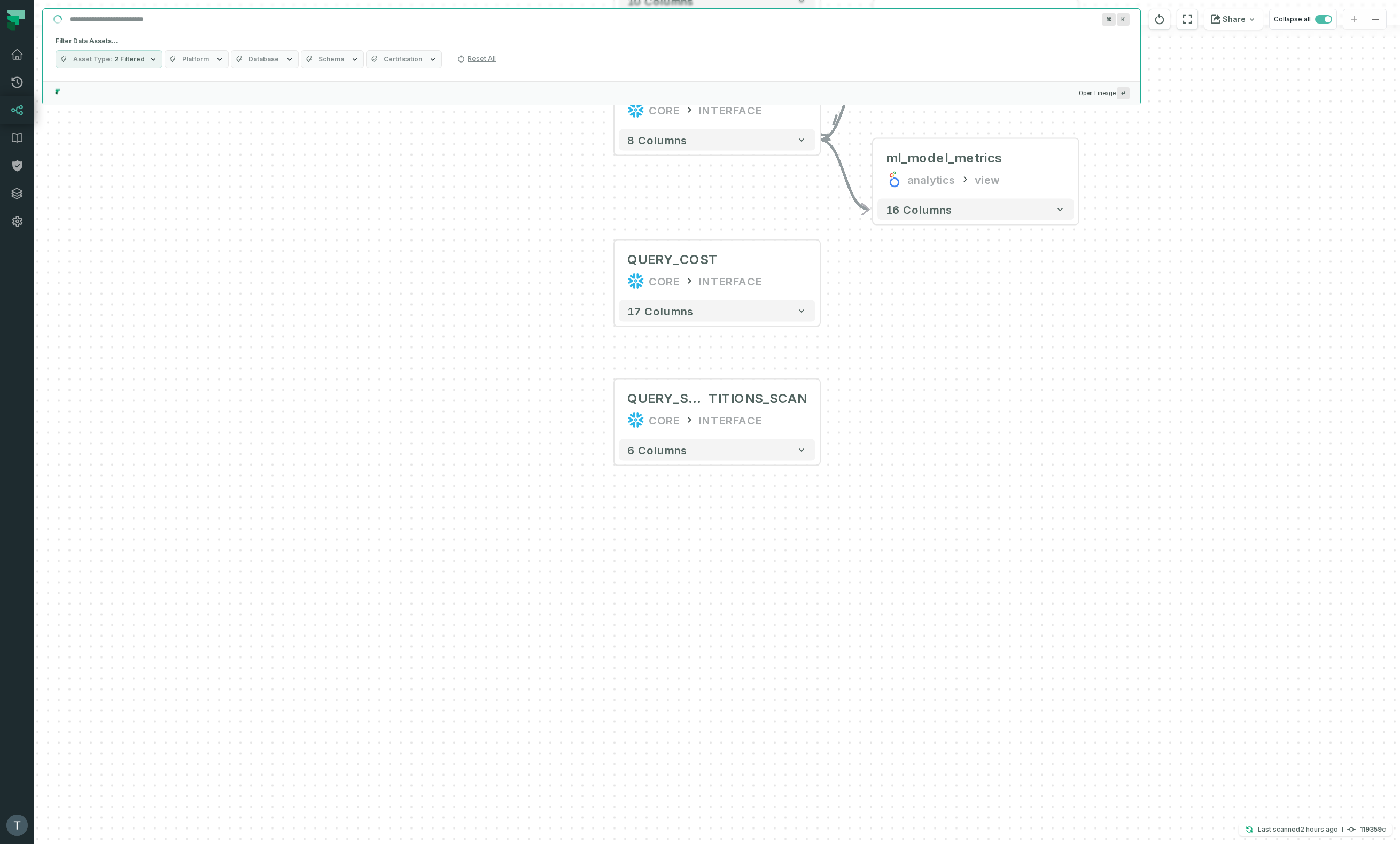
click at [143, 18] on input "Discovery Provider cmdk menu" at bounding box center [582, 19] width 1038 height 17
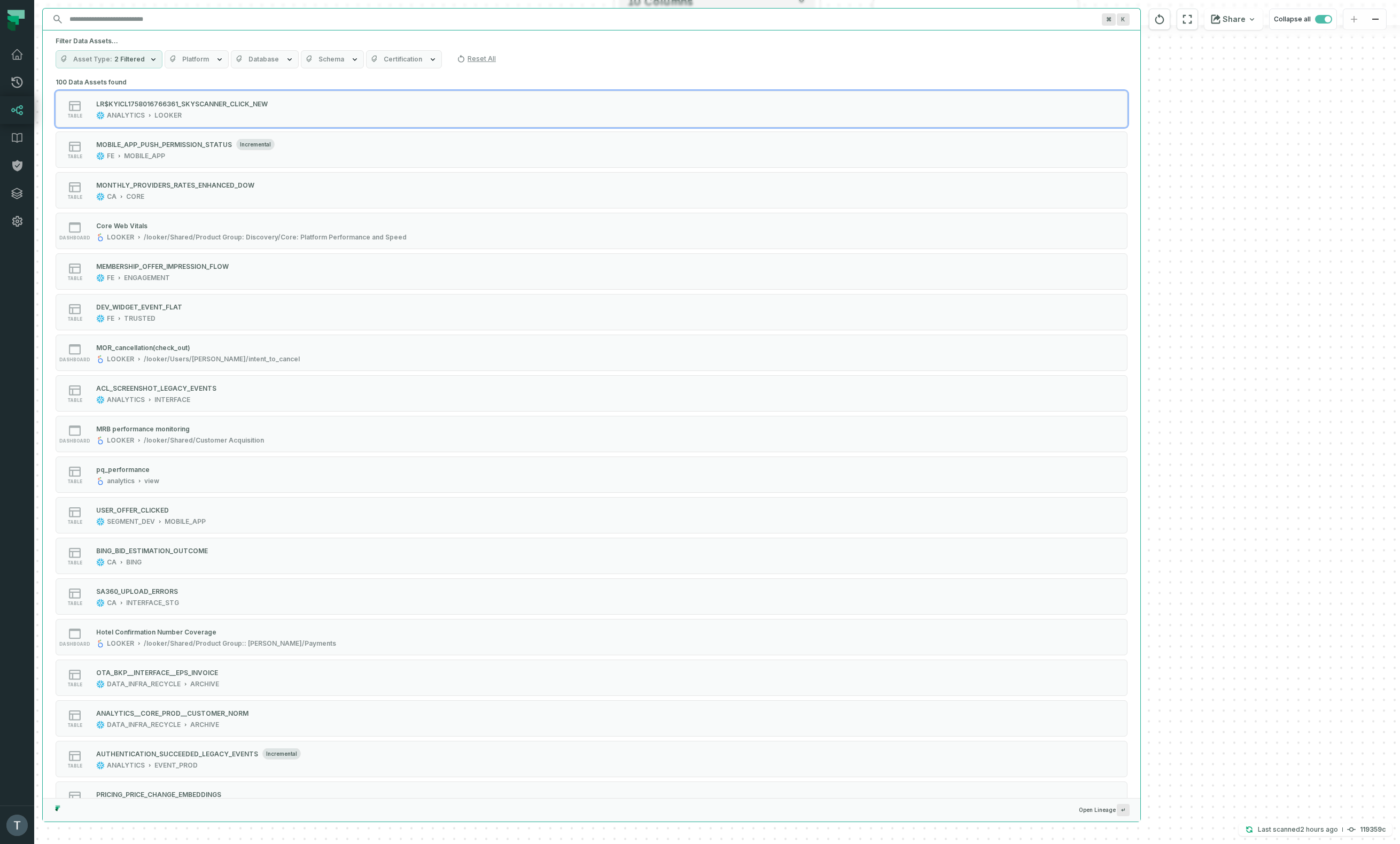
paste input "**********"
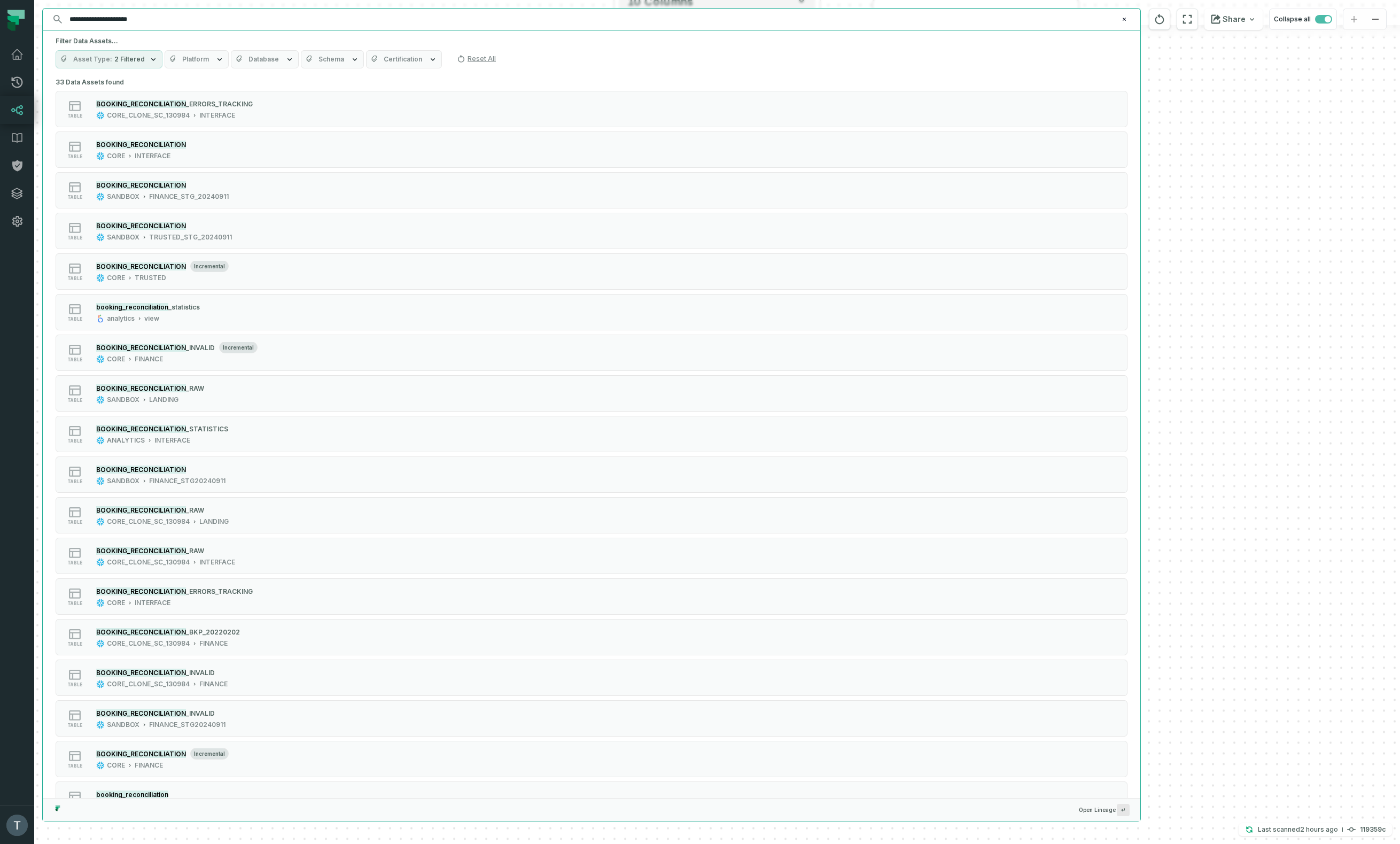
type input "**********"
click at [319, 56] on span "Schema" at bounding box center [332, 59] width 26 height 9
click at [344, 121] on input "search" at bounding box center [371, 124] width 138 height 15
type input "*****"
click at [372, 142] on label "interface (26,159)" at bounding box center [369, 143] width 147 height 21
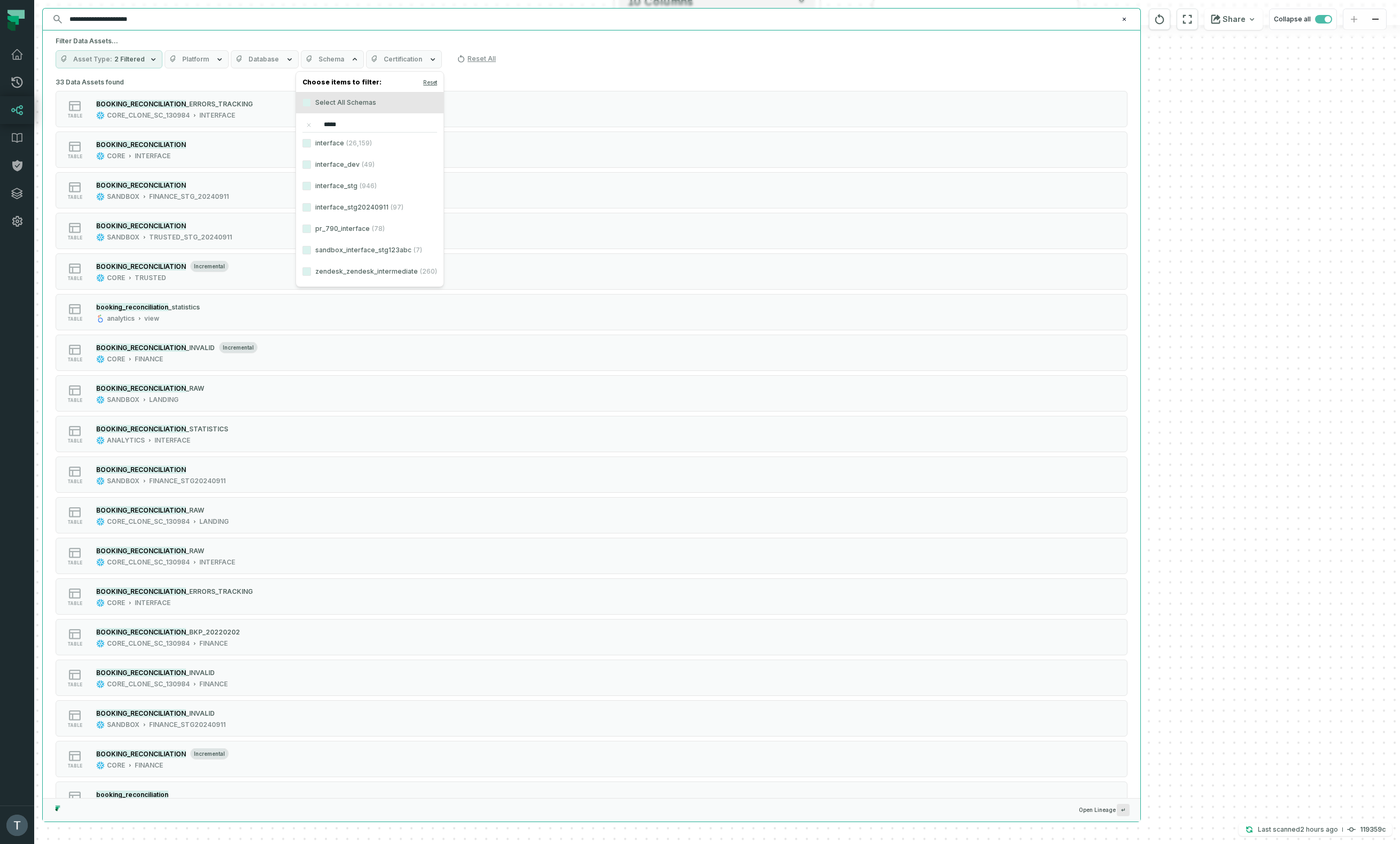
click at [311, 142] on button "interface (26,159)" at bounding box center [307, 143] width 9 height 9
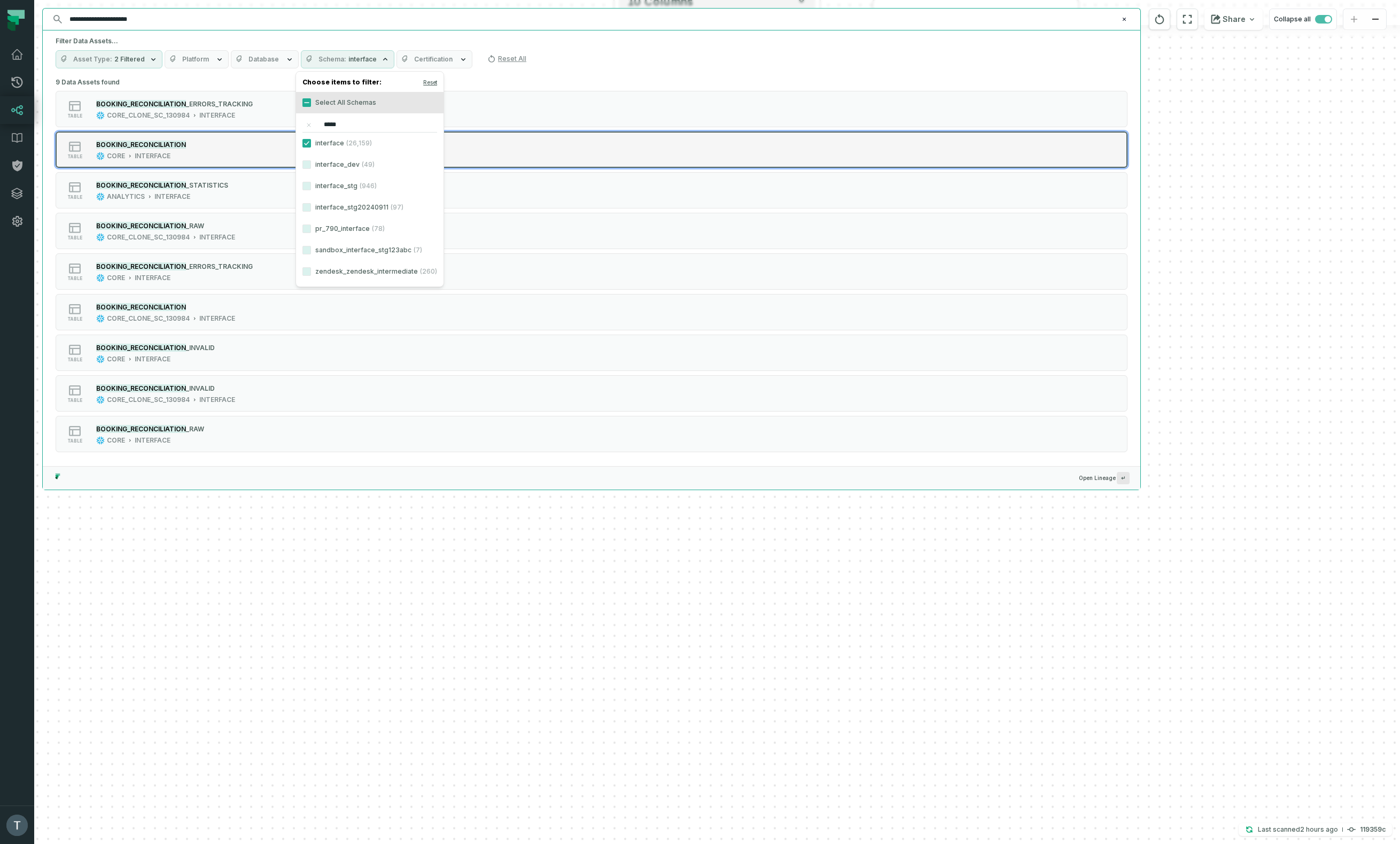
click at [212, 150] on div "table BOOKING_RECONCILIATION CORE INTERFACE" at bounding box center [192, 149] width 267 height 21
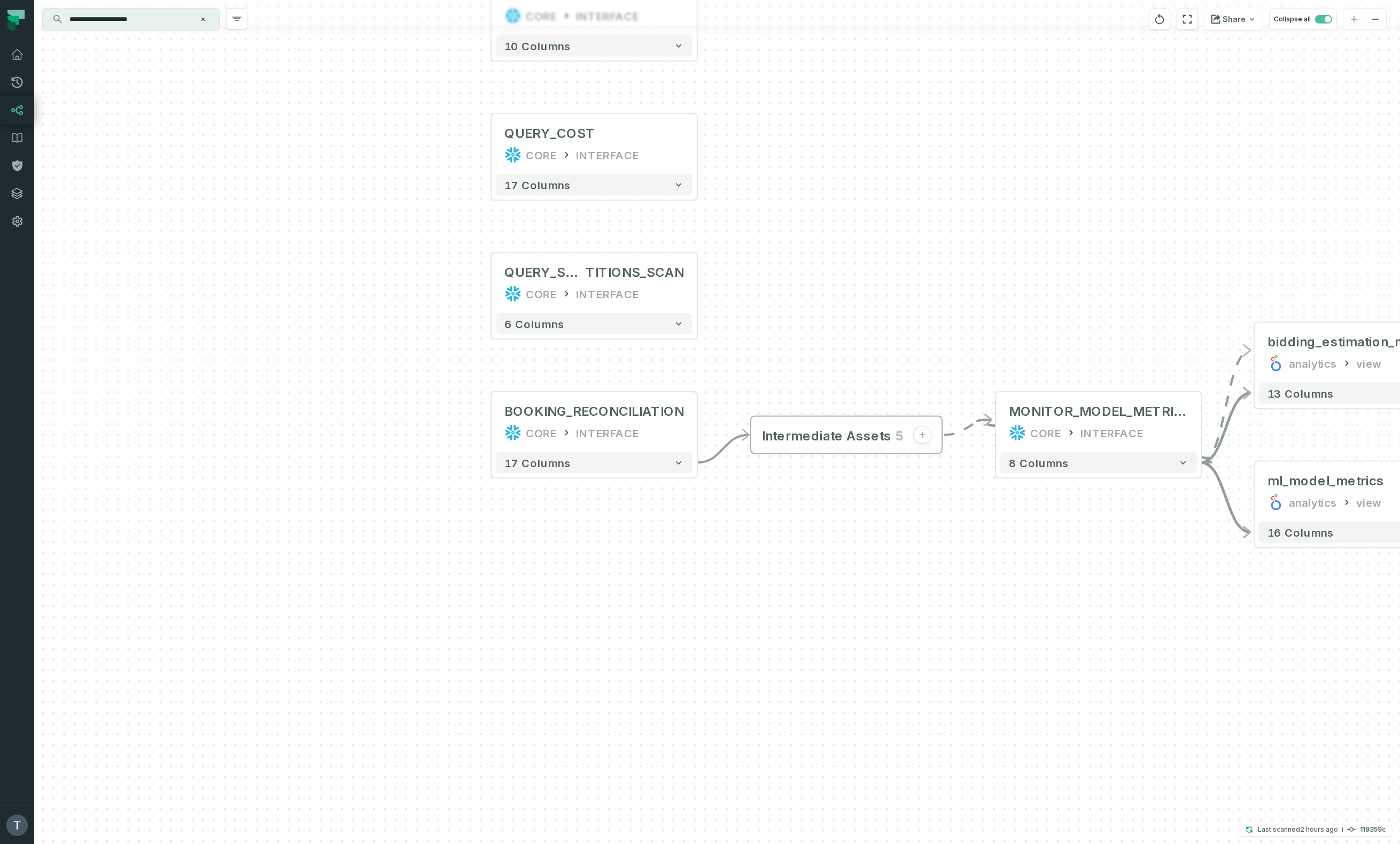
click at [167, 16] on input "**********" at bounding box center [129, 19] width 134 height 17
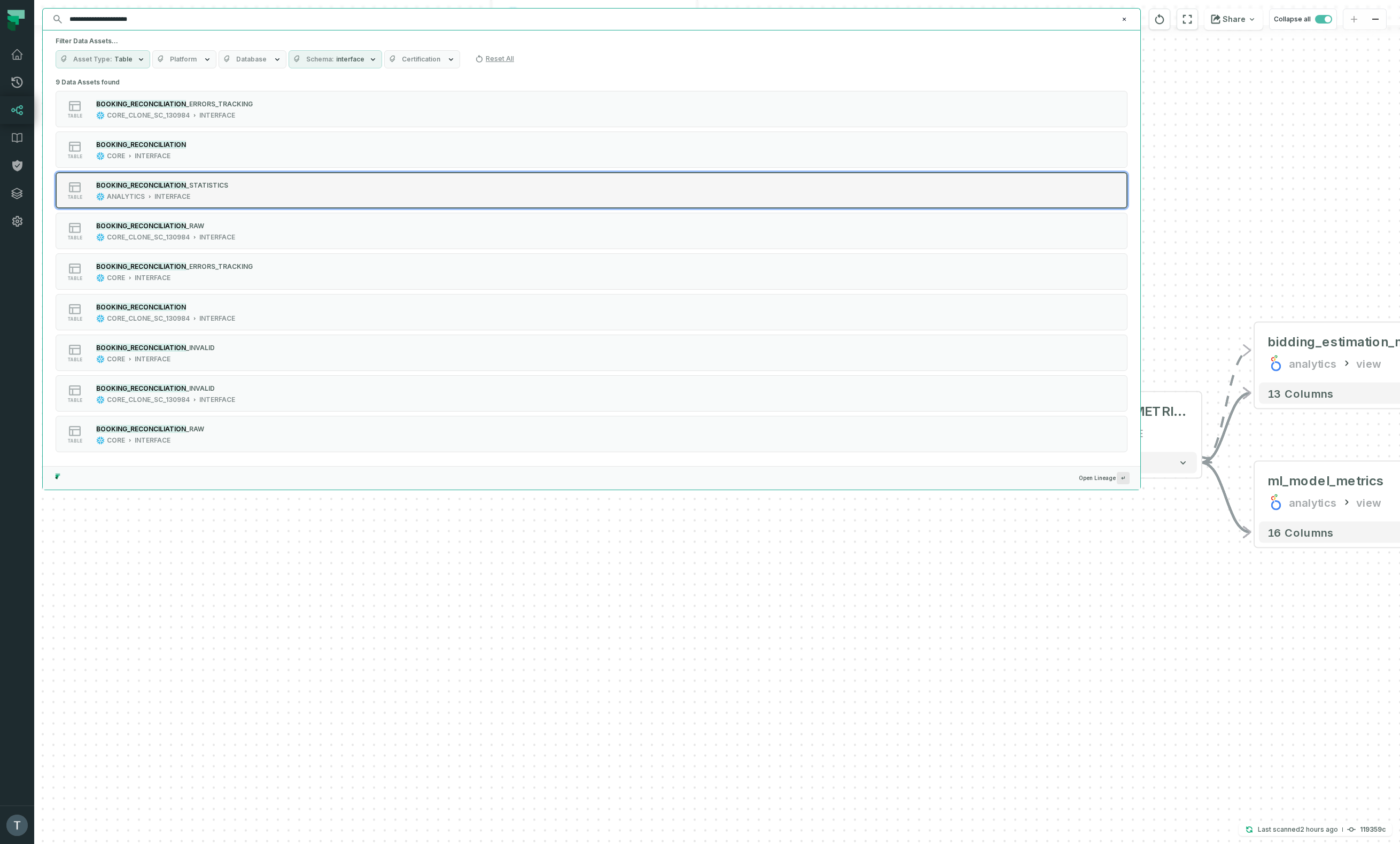
click at [262, 194] on div "table BOOKING_RECONCILIATION _STATISTICS ANALYTICS INTERFACE" at bounding box center [192, 190] width 267 height 21
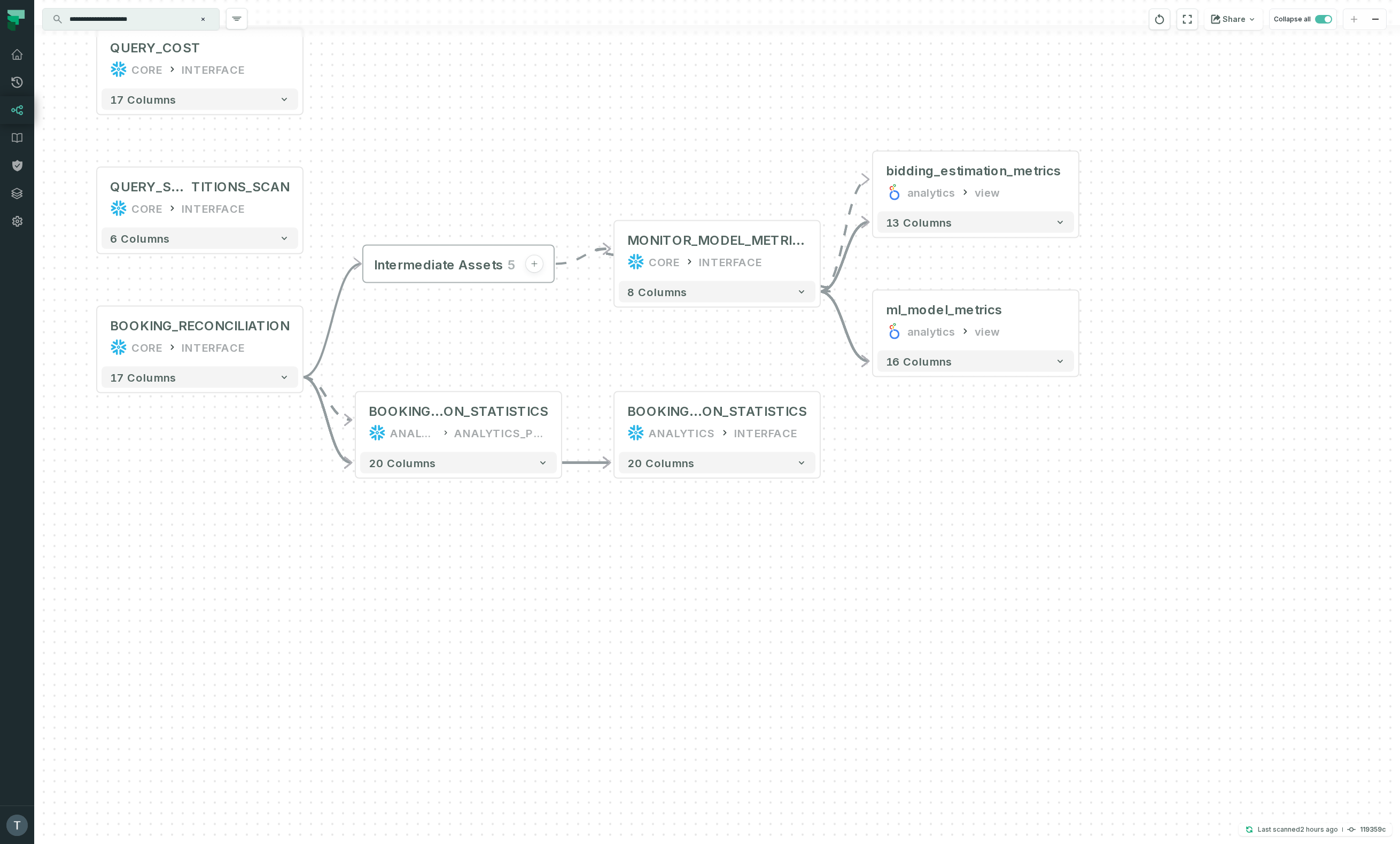
click at [173, 18] on input "**********" at bounding box center [129, 19] width 134 height 17
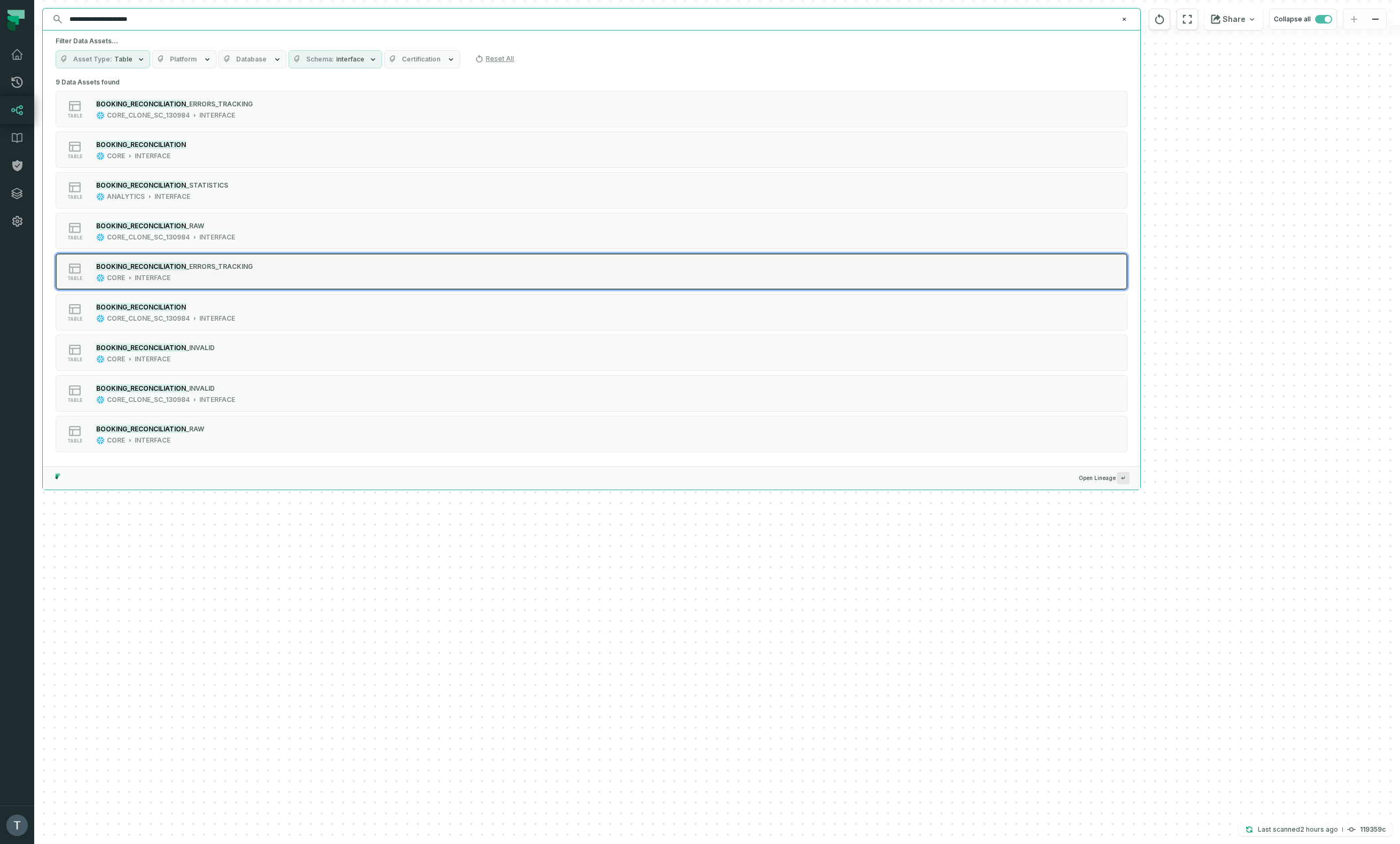
click at [257, 281] on div "table BOOKING_RECONCILIATION _ERRORS_TRACKING CORE INTERFACE" at bounding box center [192, 272] width 267 height 21
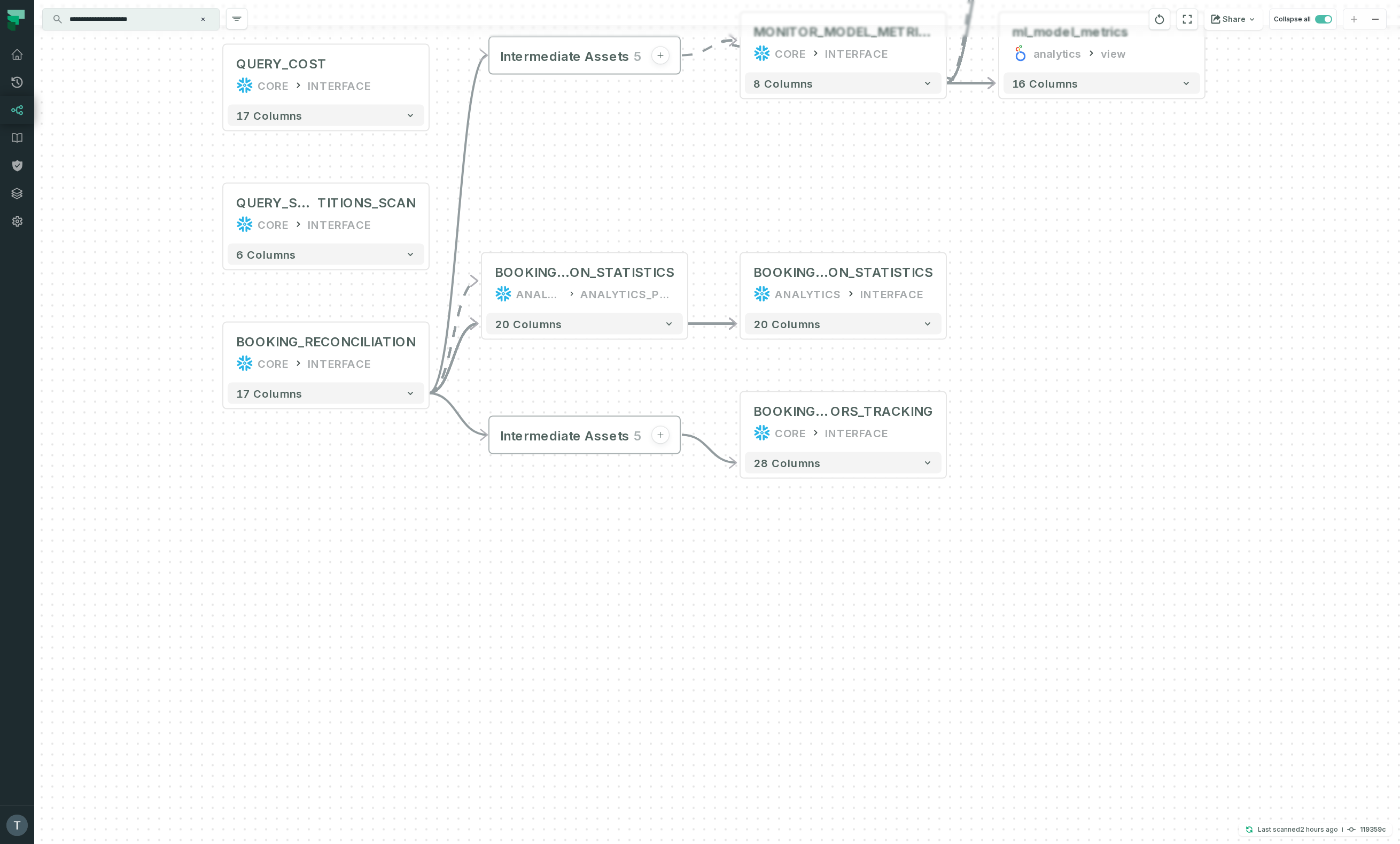
click at [167, 16] on input "**********" at bounding box center [129, 19] width 134 height 17
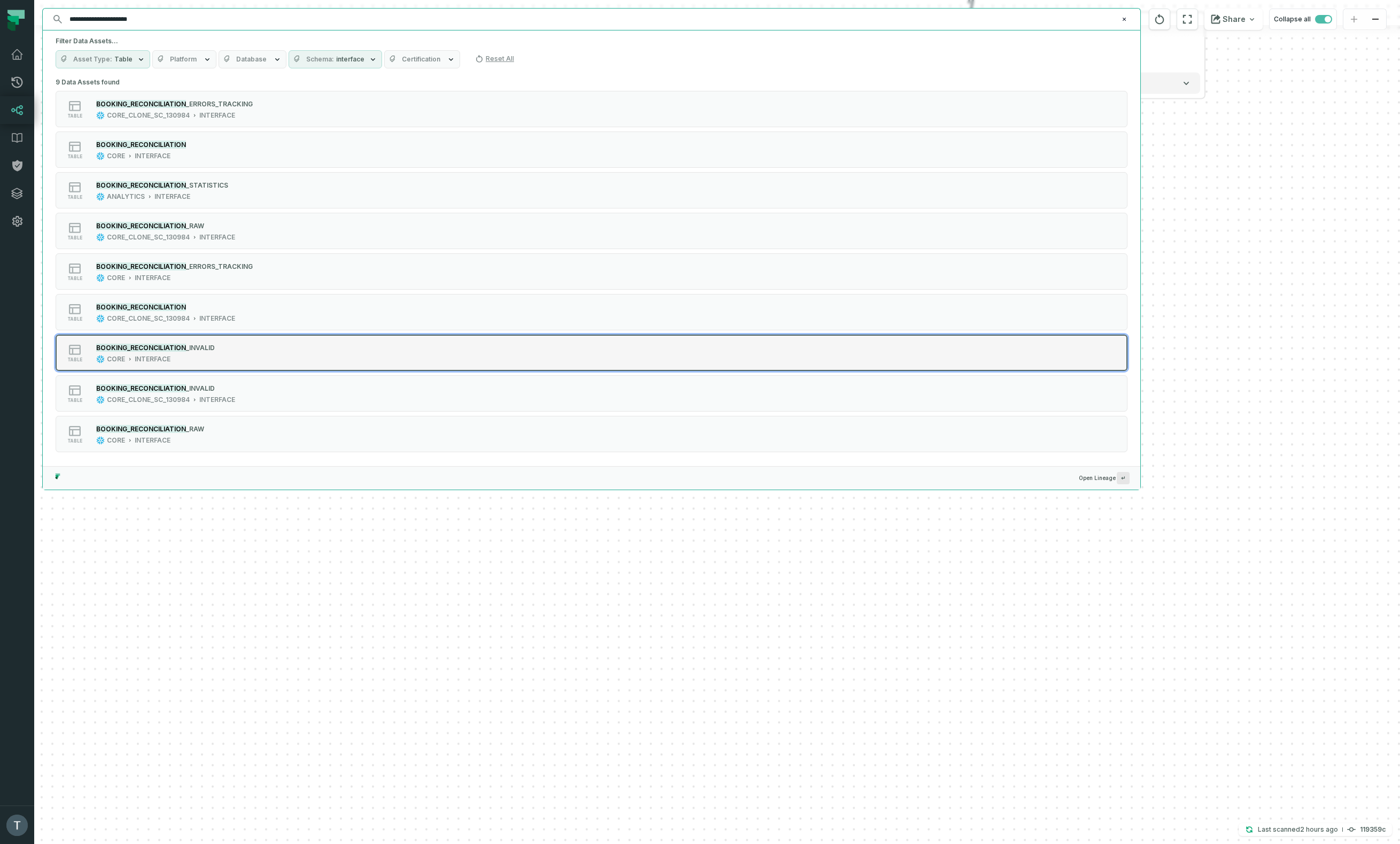
click at [225, 350] on div "table BOOKING_RECONCILIATION _INVALID CORE INTERFACE" at bounding box center [192, 352] width 267 height 21
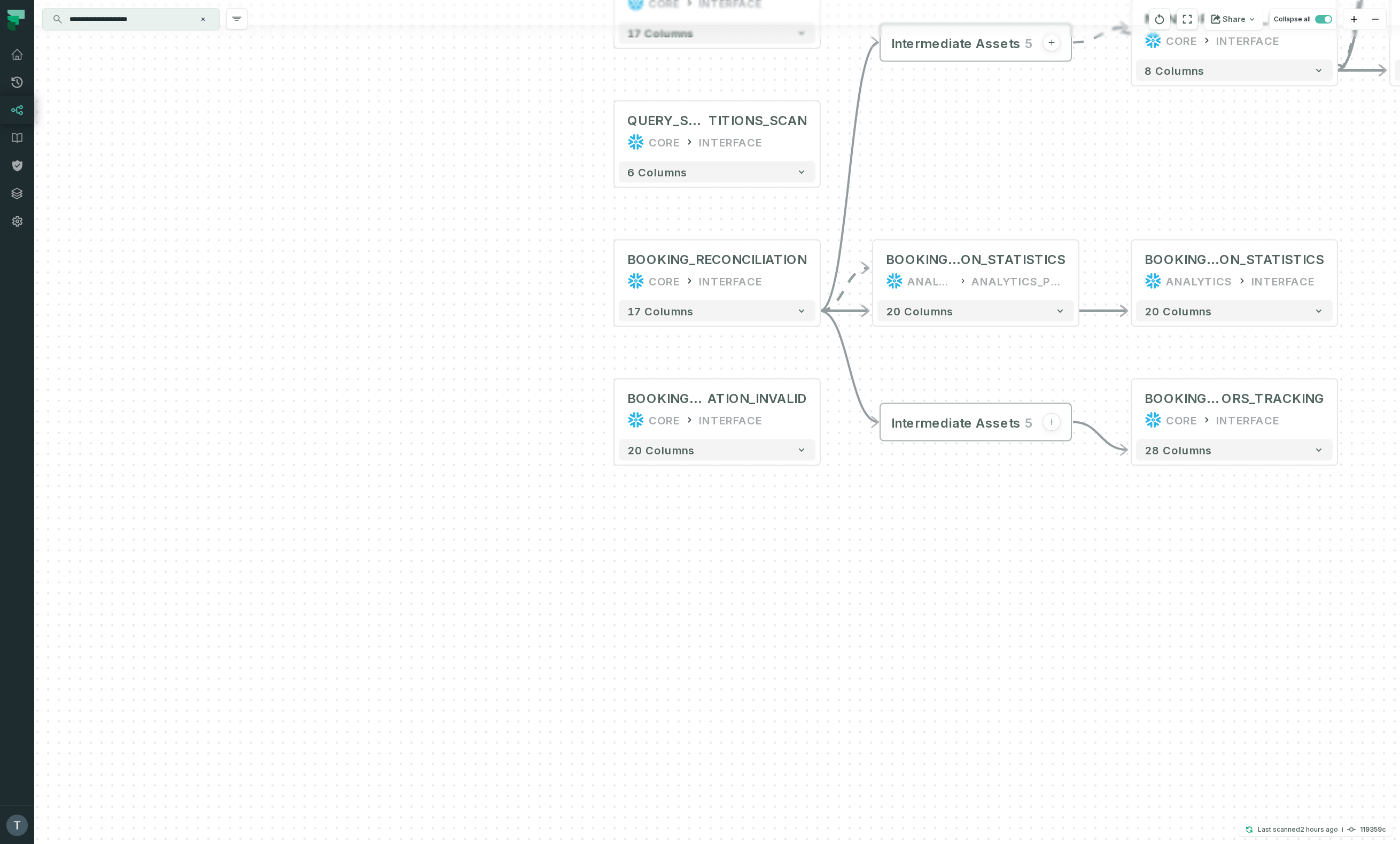
click at [182, 21] on input "**********" at bounding box center [129, 19] width 134 height 17
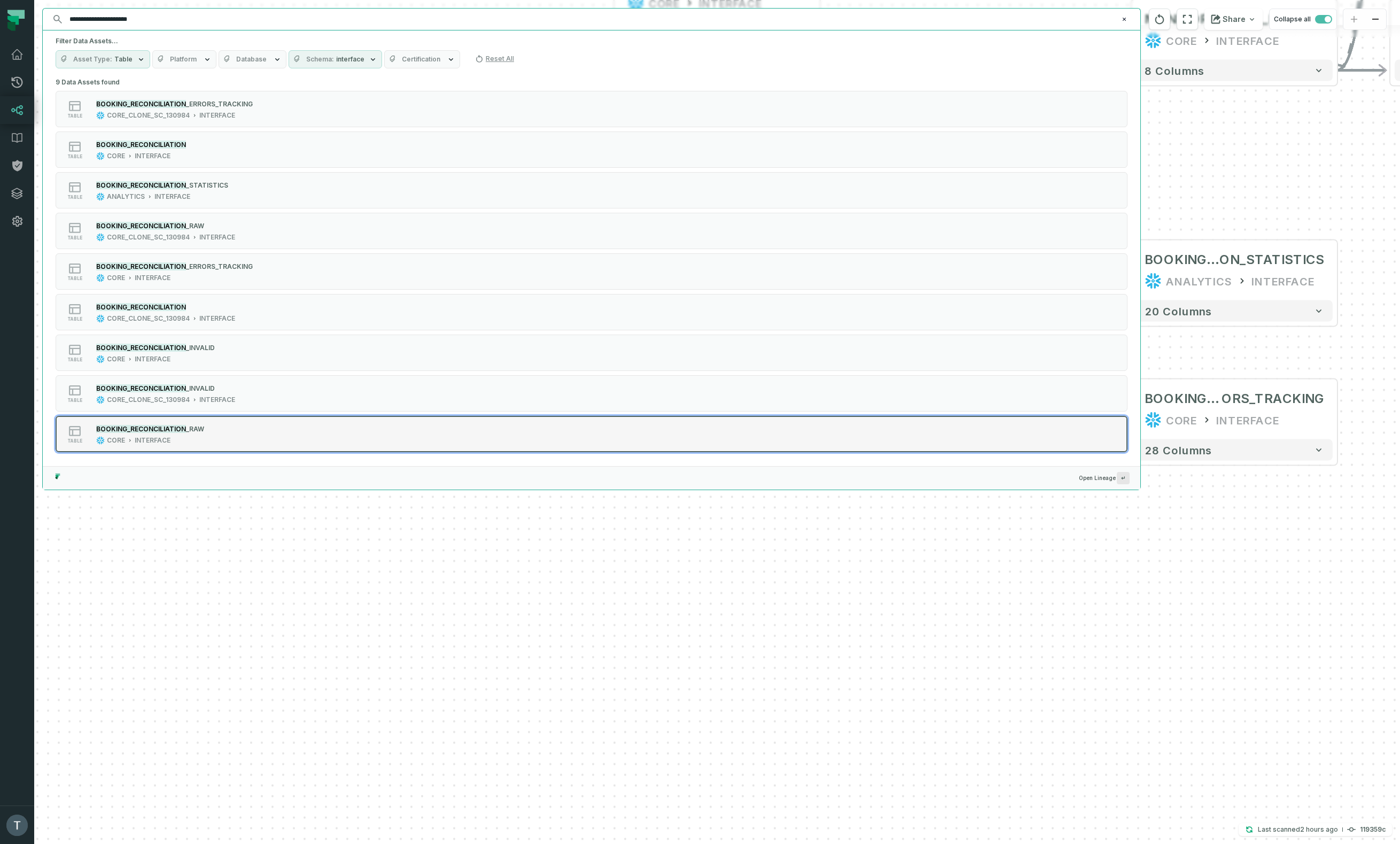
click at [242, 427] on div "table BOOKING_RECONCILIATION _RAW CORE INTERFACE" at bounding box center [192, 434] width 267 height 21
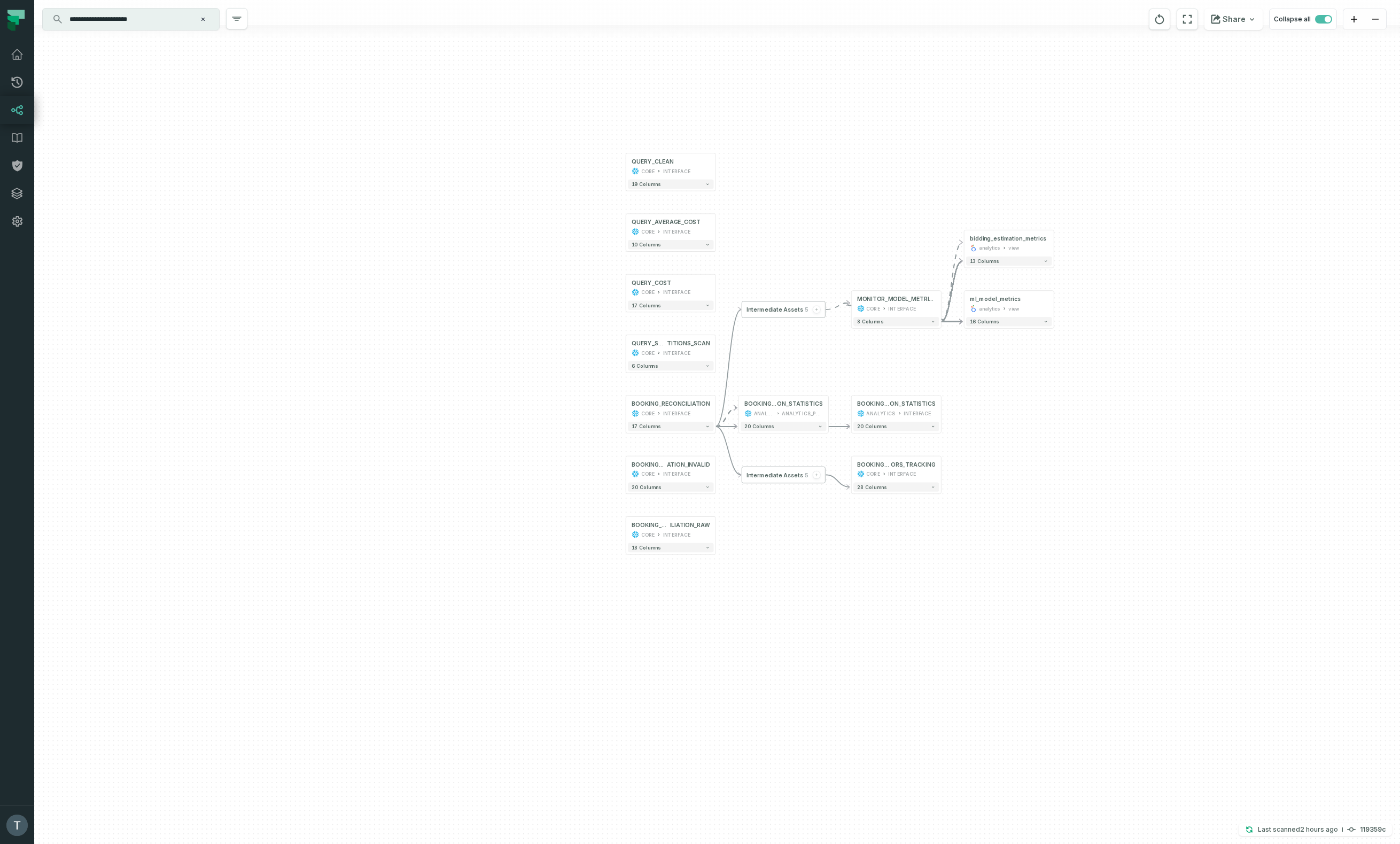
drag, startPoint x: 1056, startPoint y: 579, endPoint x: 856, endPoint y: 610, distance: 202.4
click at [856, 610] on div "- bidding_estimation_metrics analytics view + 13 columns - ml_model_metrics ana…" at bounding box center [717, 422] width 1366 height 844
click at [171, 11] on input "**********" at bounding box center [129, 19] width 134 height 17
click at [412, 617] on div "- bidding_estimation_metrics analytics view + 13 columns - ml_model_metrics ana…" at bounding box center [717, 422] width 1366 height 844
click at [740, 410] on button "+" at bounding box center [738, 409] width 9 height 9
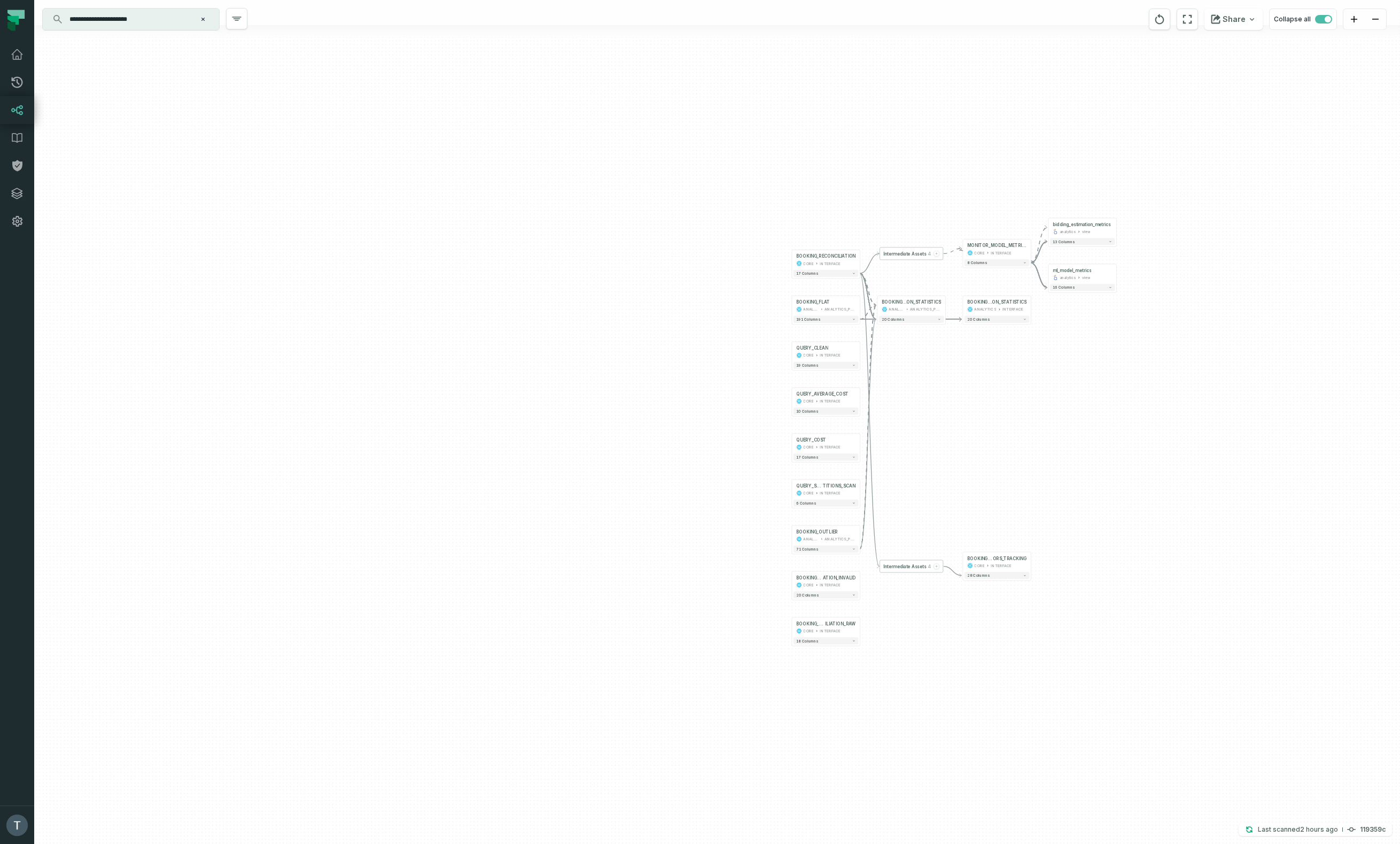
drag, startPoint x: 954, startPoint y: 421, endPoint x: 950, endPoint y: 412, distance: 9.8
click at [950, 412] on div "+ BOOKING_FLAT ANALYTICS ANALYTICS_PROD + 191 columns + BOOKING_OUTLIER ANALYTI…" at bounding box center [717, 422] width 1366 height 844
click at [850, 506] on icon "button" at bounding box center [848, 507] width 13 height 13
click at [845, 504] on icon "button" at bounding box center [848, 507] width 13 height 13
click at [953, 492] on div "+ BOOKING_FLAT ANALYTICS ANALYTICS_PROD + 191 columns - bidding_estimation_metr…" at bounding box center [717, 422] width 1366 height 844
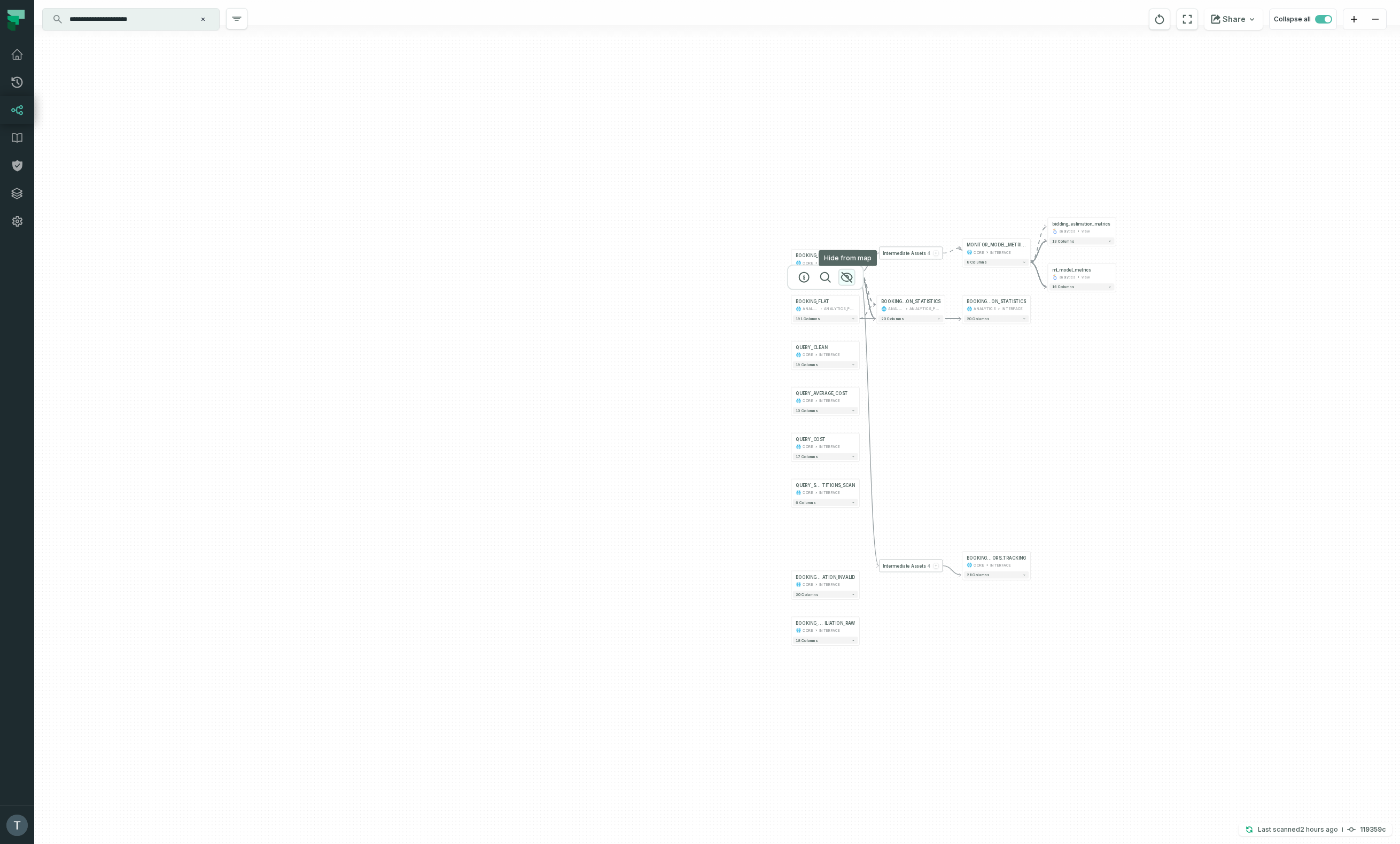
click at [848, 274] on icon "button" at bounding box center [847, 277] width 11 height 9
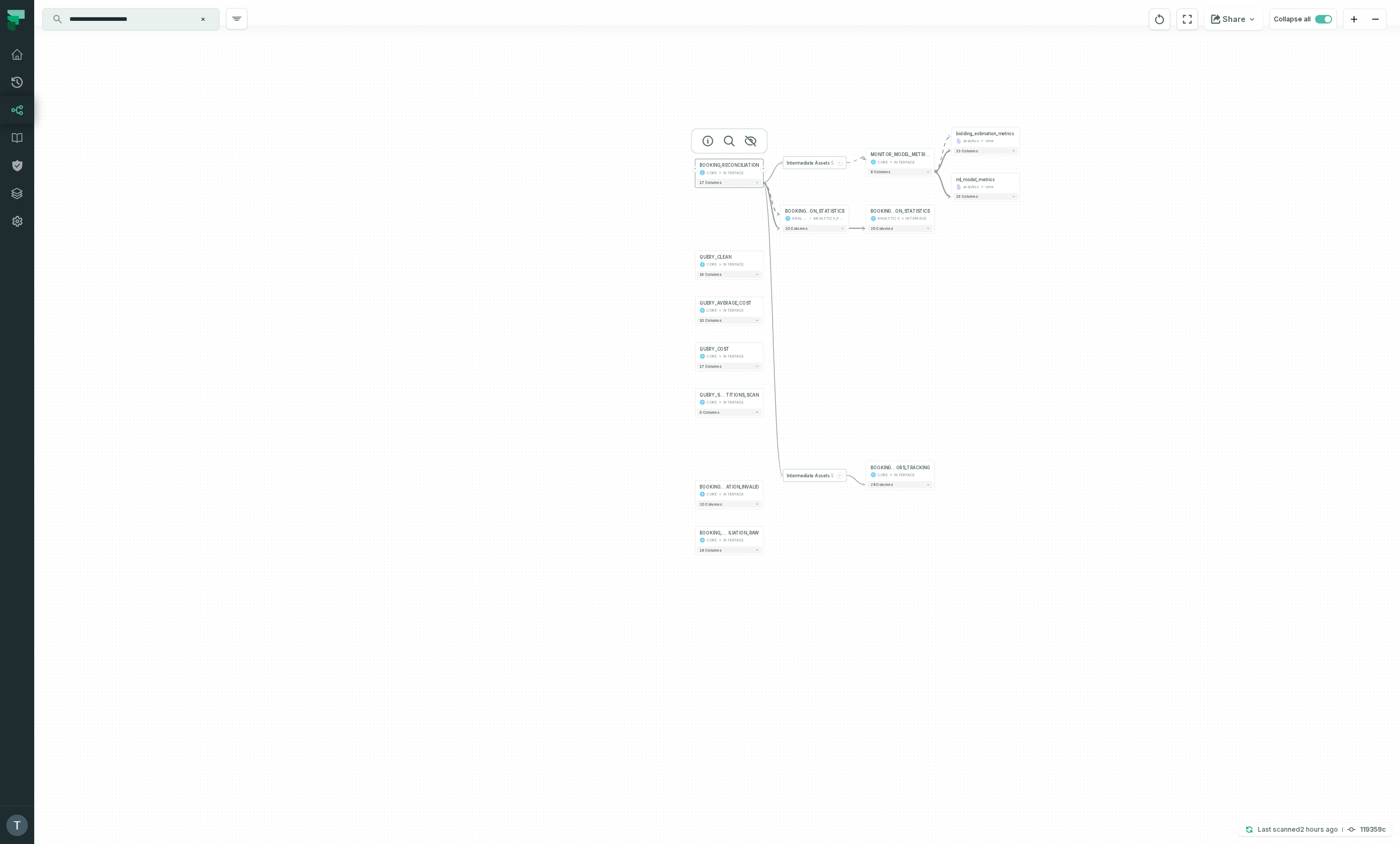
drag, startPoint x: 839, startPoint y: 257, endPoint x: 743, endPoint y: 171, distance: 128.9
click at [743, 168] on div "BOOKING_RECONCILIATION" at bounding box center [729, 165] width 59 height 6
click at [764, 537] on button "+" at bounding box center [763, 537] width 6 height 6
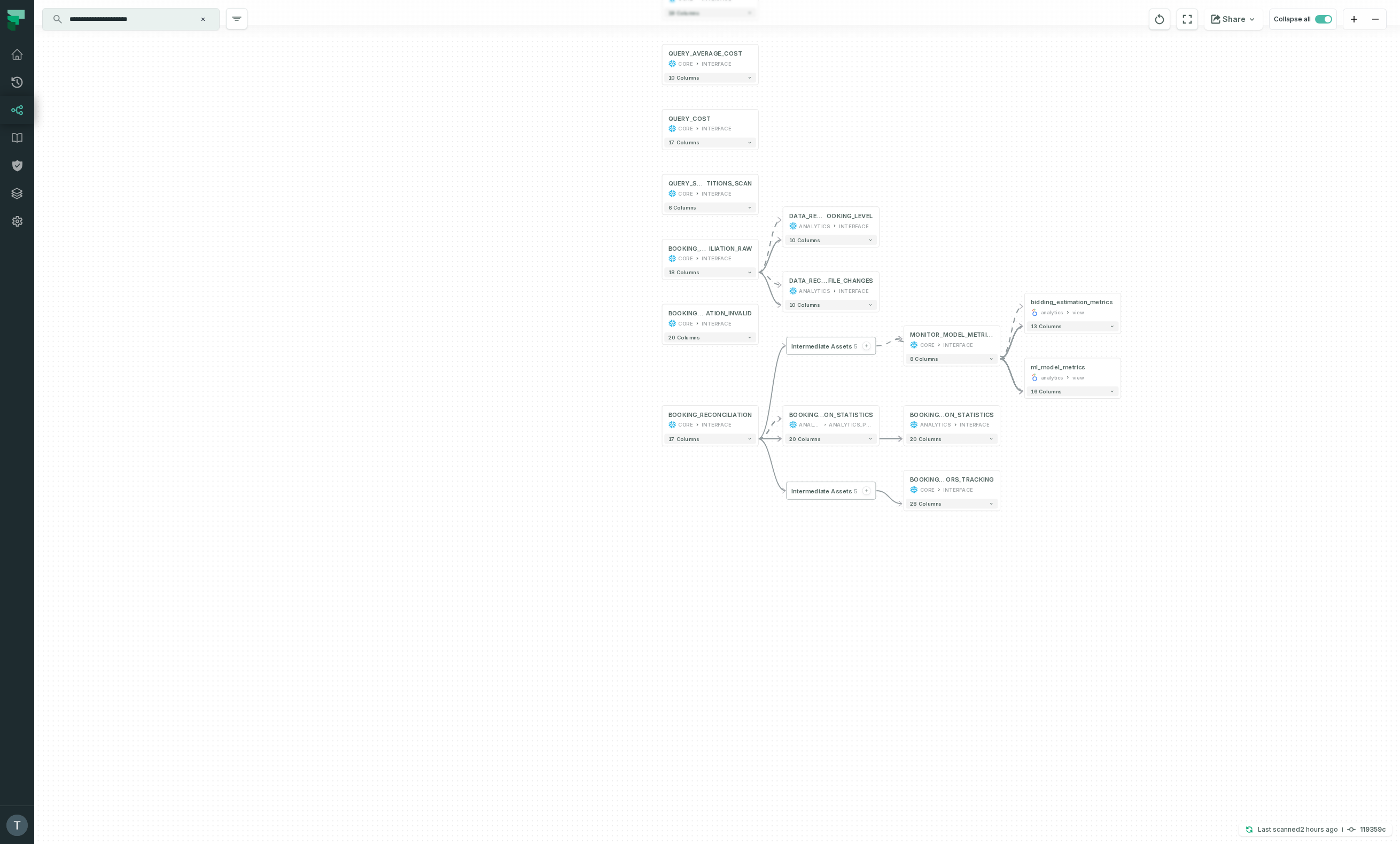
drag, startPoint x: 489, startPoint y: 572, endPoint x: 533, endPoint y: 359, distance: 217.5
click at [528, 354] on div "+ DATA_RECONCILIATION_FILE_CHANGES_B OOKING_LEVEL ANALYTICS INTERFACE + 10 colu…" at bounding box center [717, 422] width 1366 height 844
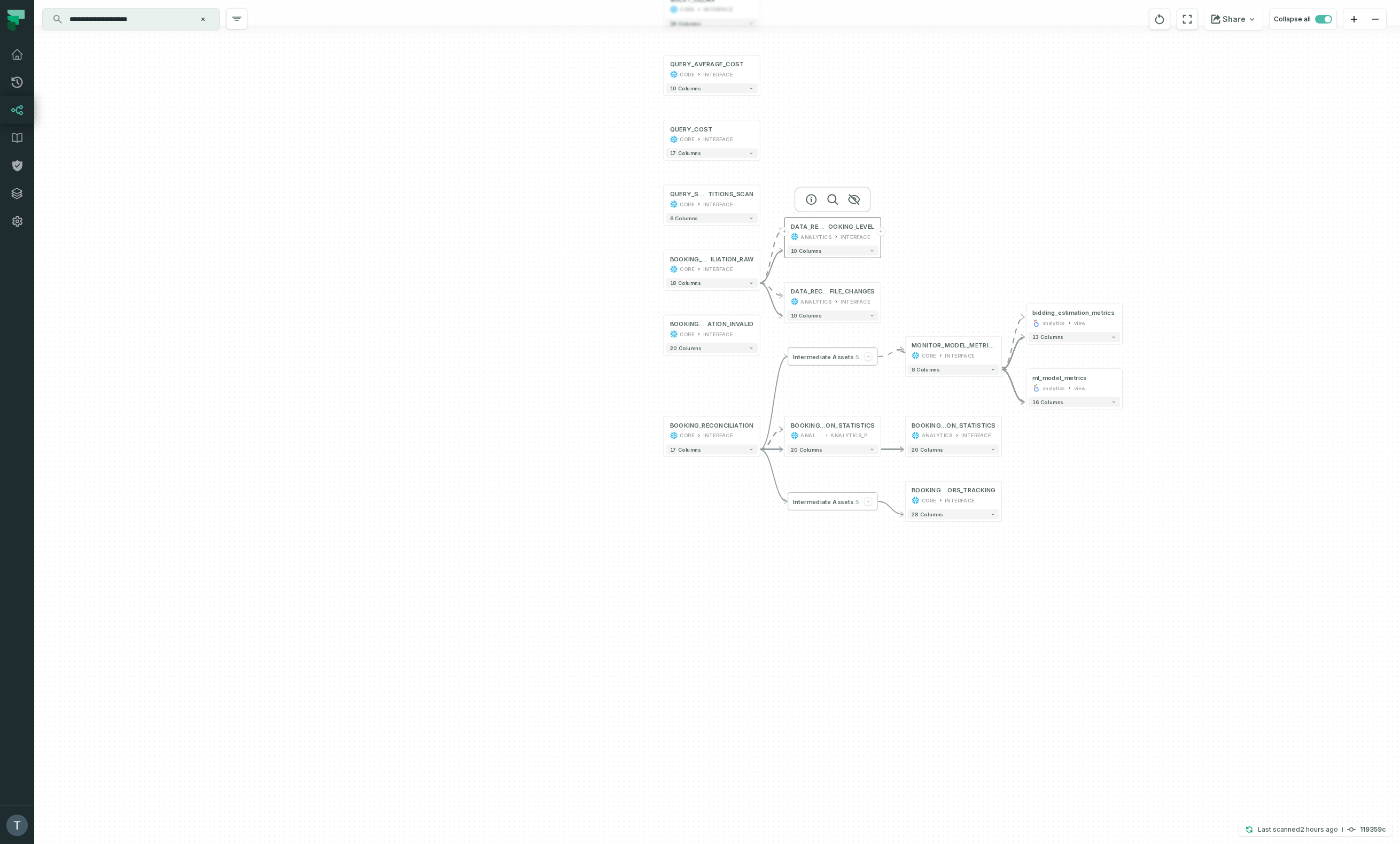
click at [882, 231] on button "+" at bounding box center [880, 232] width 9 height 9
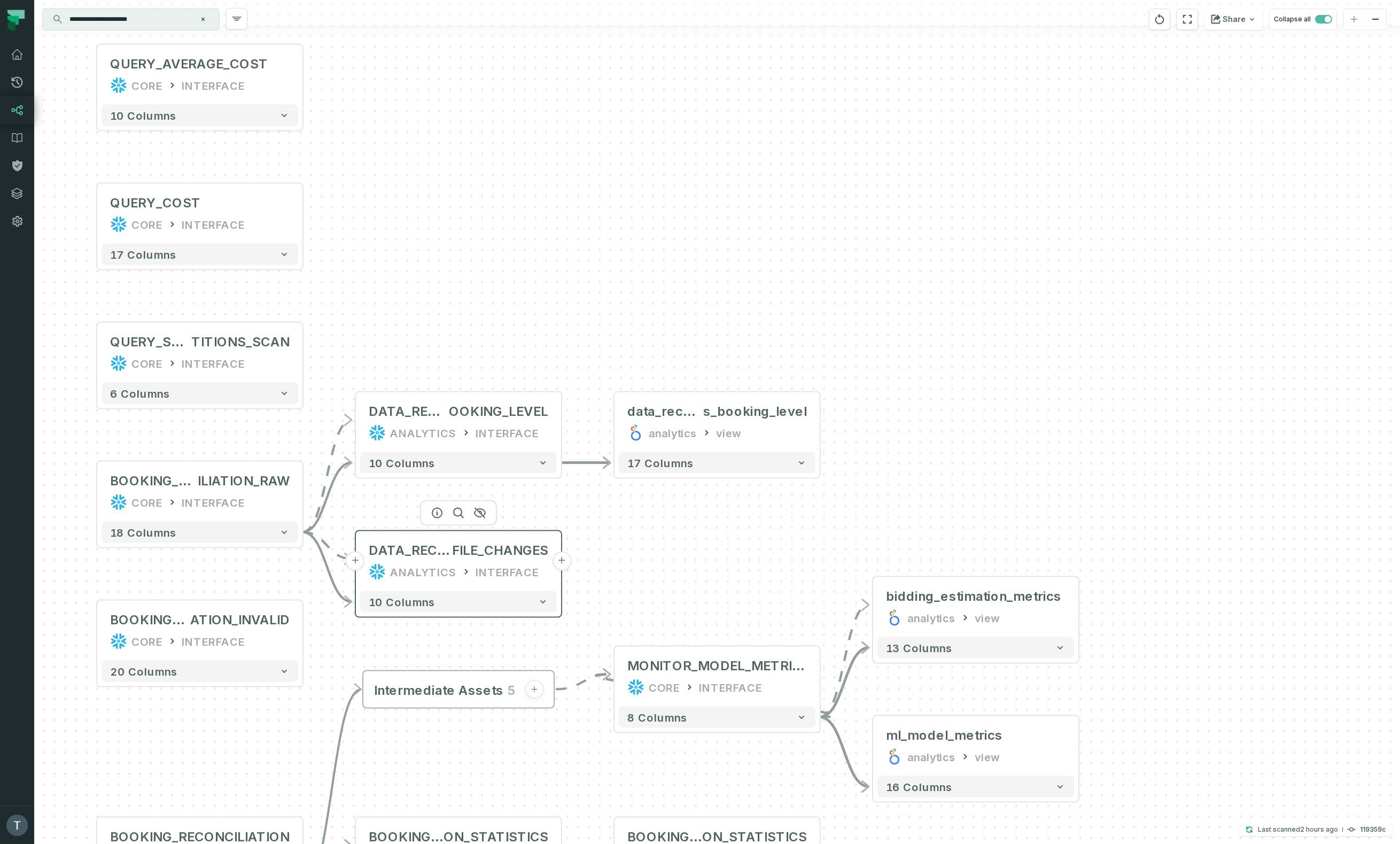
click at [562, 562] on button "+" at bounding box center [561, 561] width 19 height 19
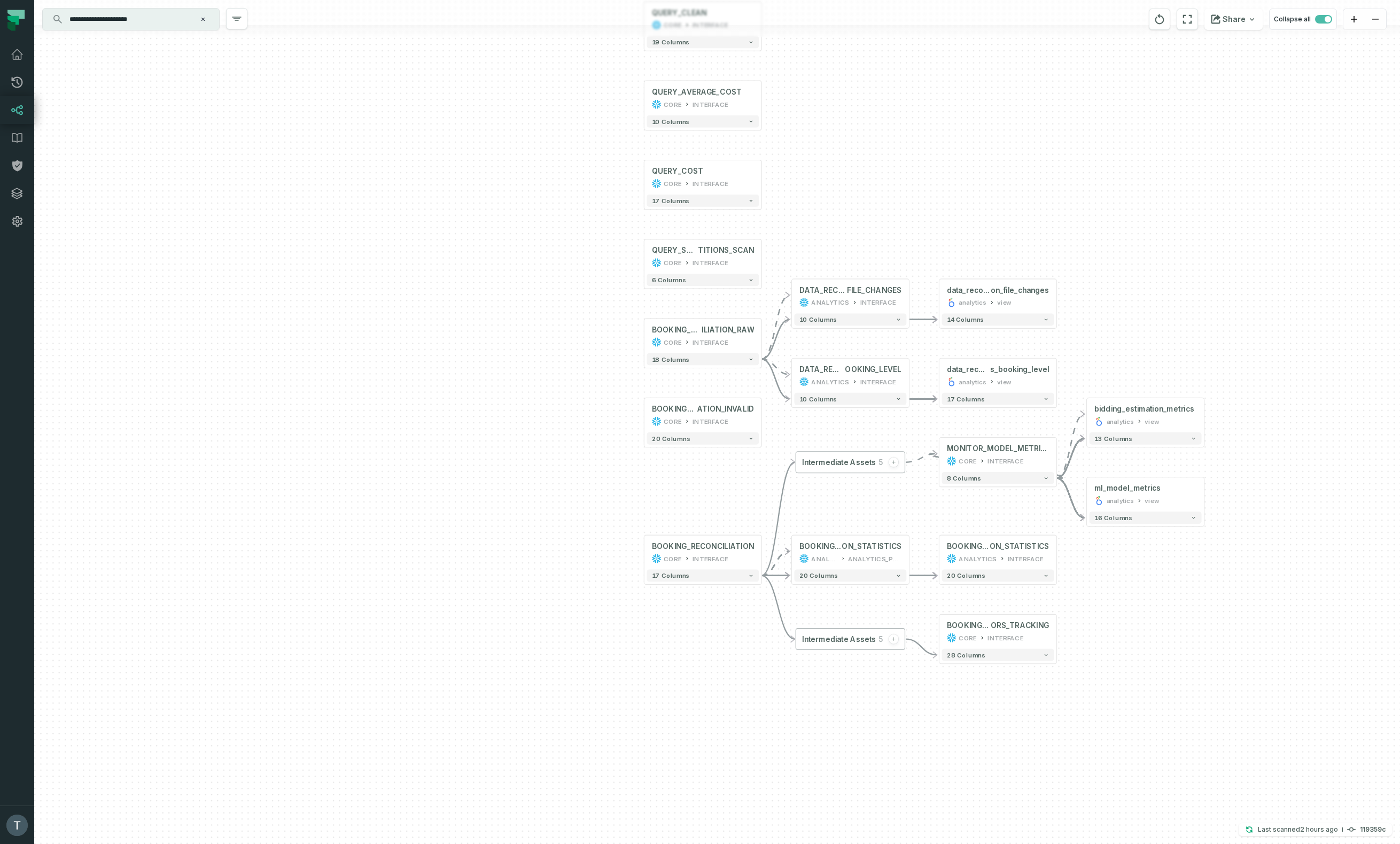
drag, startPoint x: 1036, startPoint y: 465, endPoint x: 1205, endPoint y: 352, distance: 203.3
click at [1205, 352] on div "- data_reconciliati on_file_changes analytics view + 14 columns + data_reconcil…" at bounding box center [717, 422] width 1366 height 844
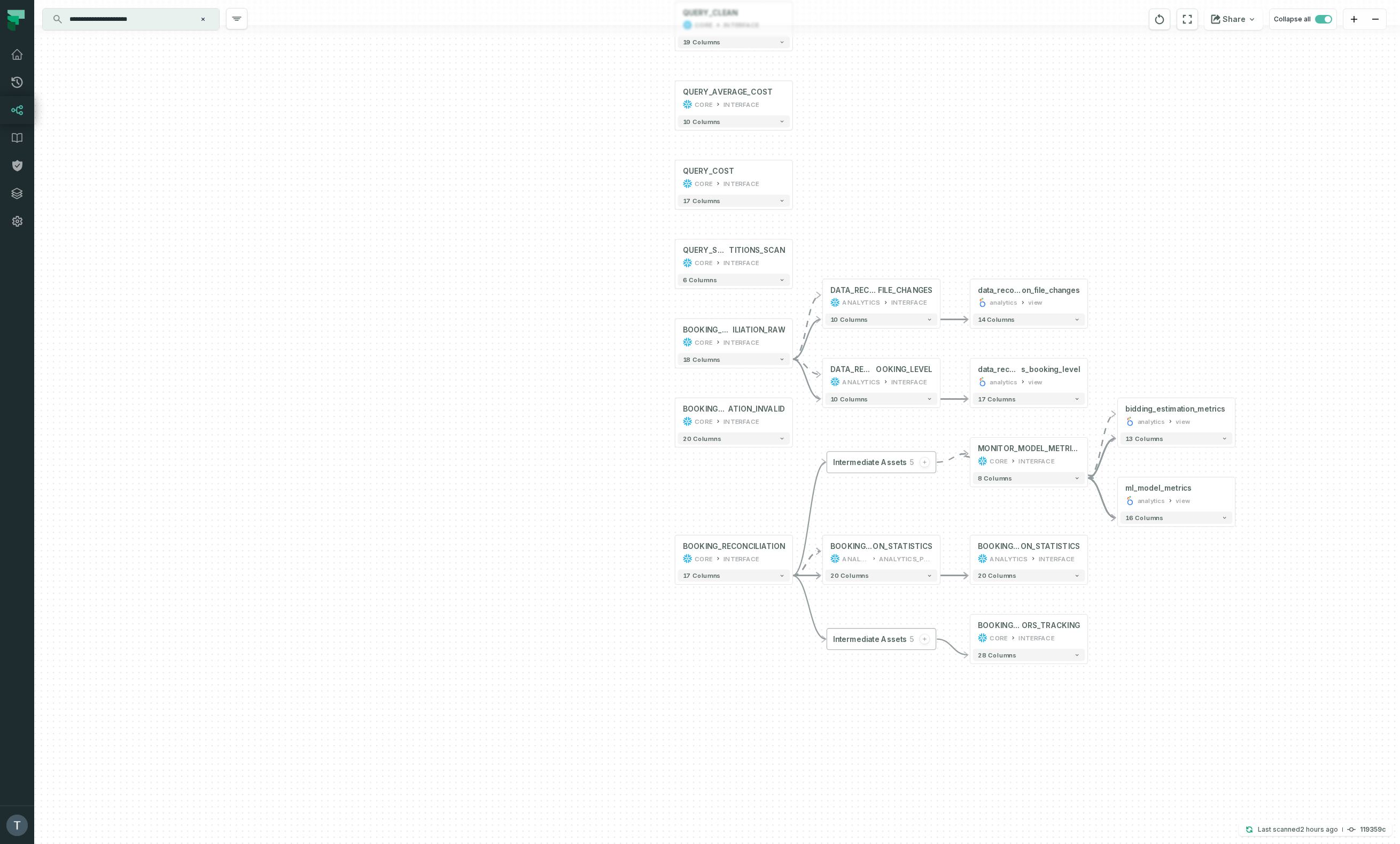
drag, startPoint x: 857, startPoint y: 109, endPoint x: 830, endPoint y: 221, distance: 115.2
click at [830, 220] on div "- data_reconciliati on_file_changes analytics view + 14 columns + data_reconcil…" at bounding box center [717, 422] width 1366 height 844
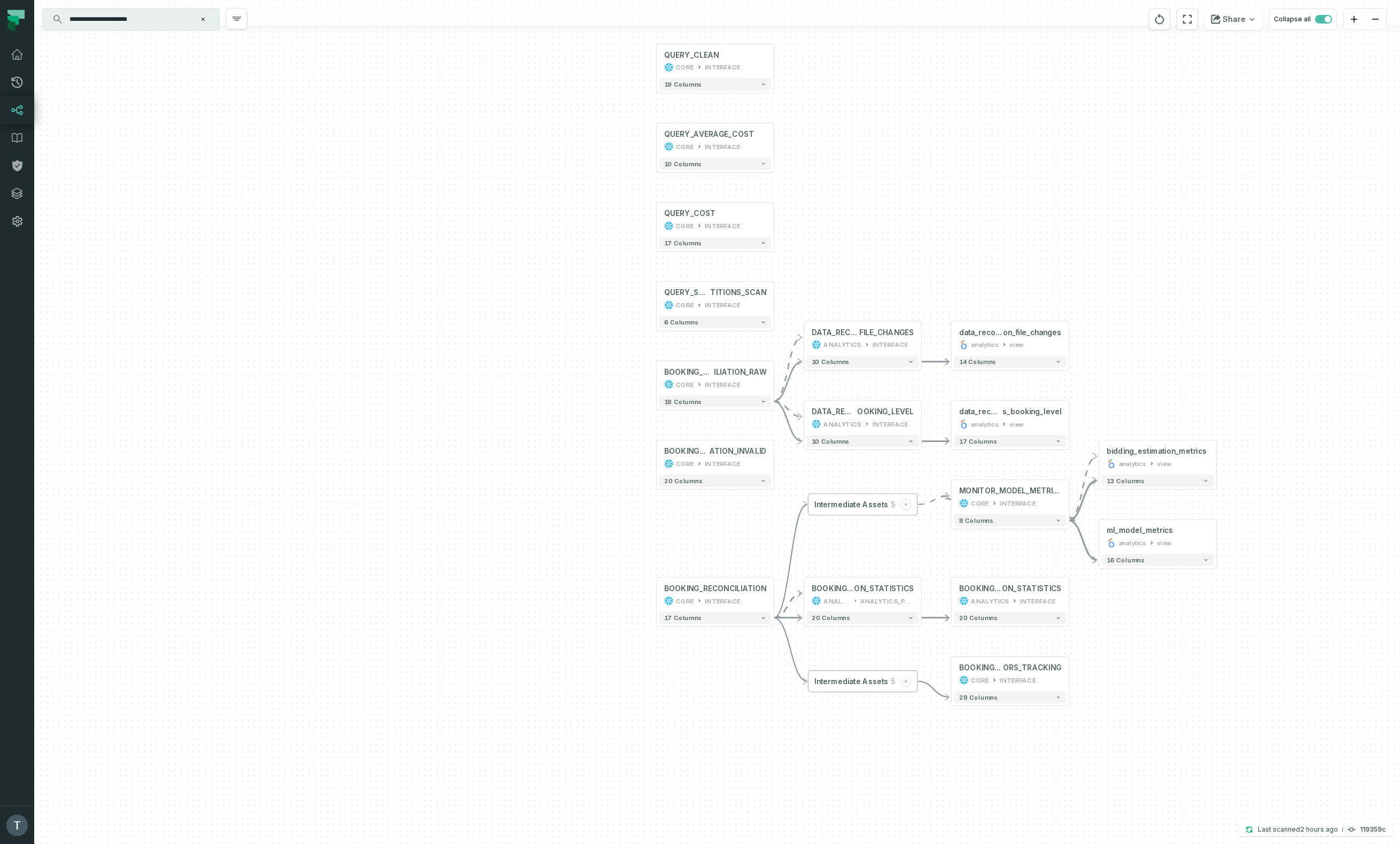
drag, startPoint x: 879, startPoint y: 239, endPoint x: 883, endPoint y: 125, distance: 114.1
click at [882, 124] on div "- data_reconciliati on_file_changes analytics view + 14 columns + data_reconcil…" at bounding box center [717, 422] width 1366 height 844
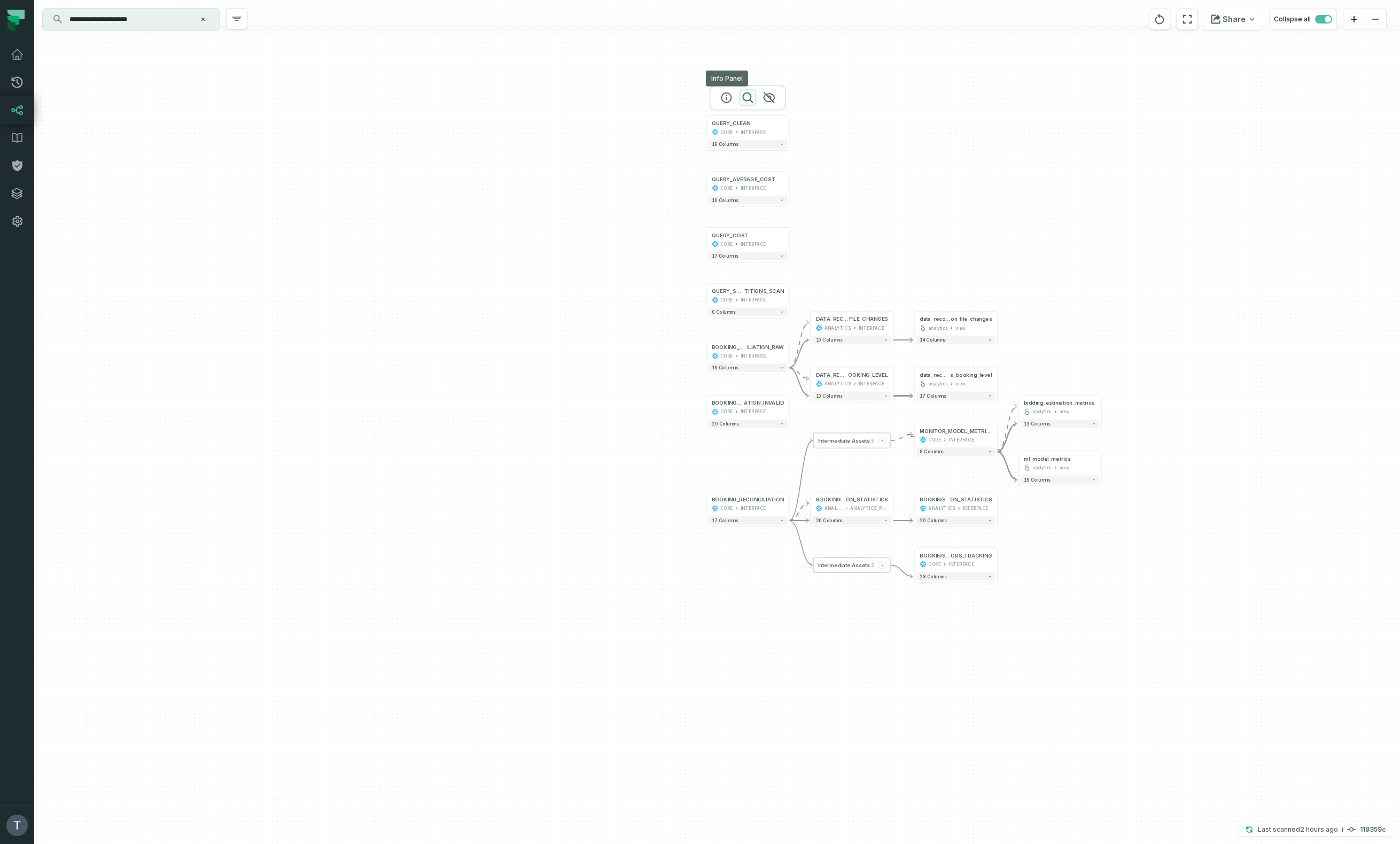
drag, startPoint x: 729, startPoint y: 99, endPoint x: 745, endPoint y: 96, distance: 16.3
click at [729, 98] on icon "button" at bounding box center [726, 98] width 13 height 13
click at [752, 123] on div "QUERY_CLEAN" at bounding box center [748, 123] width 72 height 7
click at [725, 93] on icon "button" at bounding box center [726, 97] width 13 height 13
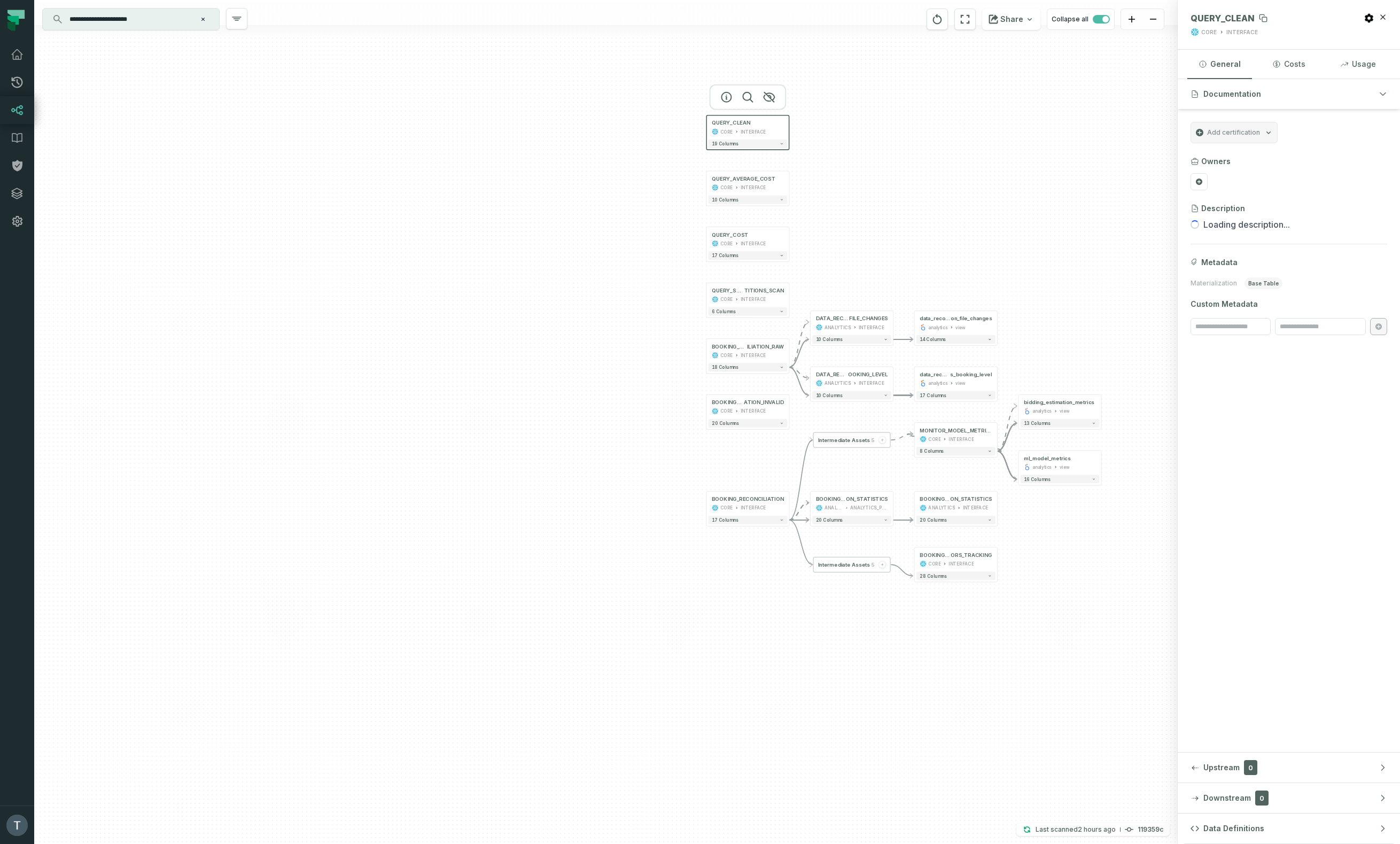
click at [1231, 20] on span "QUERY_CLEAN" at bounding box center [1223, 18] width 64 height 11
copy span "QUERY_CLEAN"
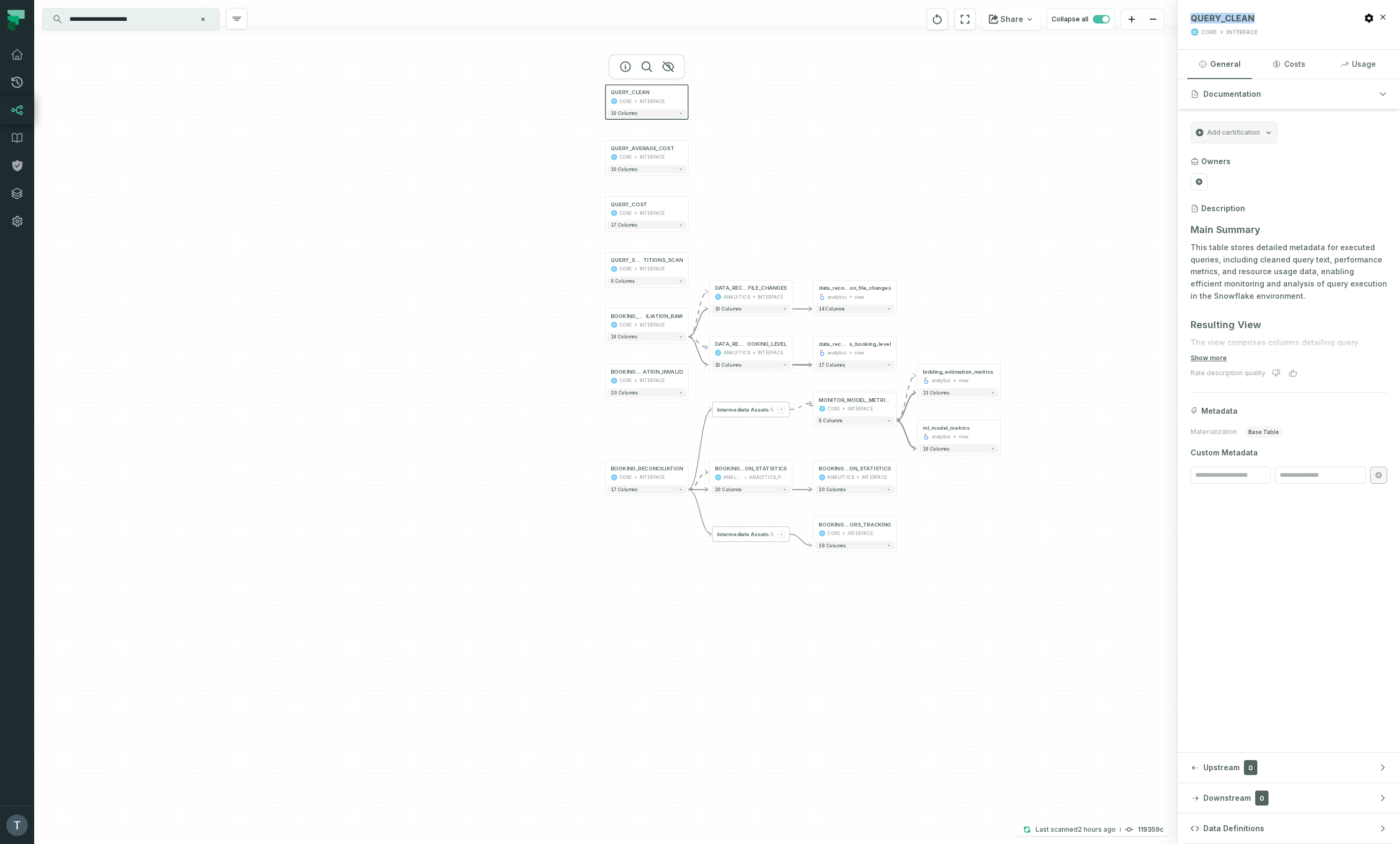
drag, startPoint x: 943, startPoint y: 127, endPoint x: 697, endPoint y: 77, distance: 251.0
click at [703, 72] on div "- data_reconciliati on_file_changes analytics view + 14 columns + data_reconcil…" at bounding box center [606, 422] width 1143 height 844
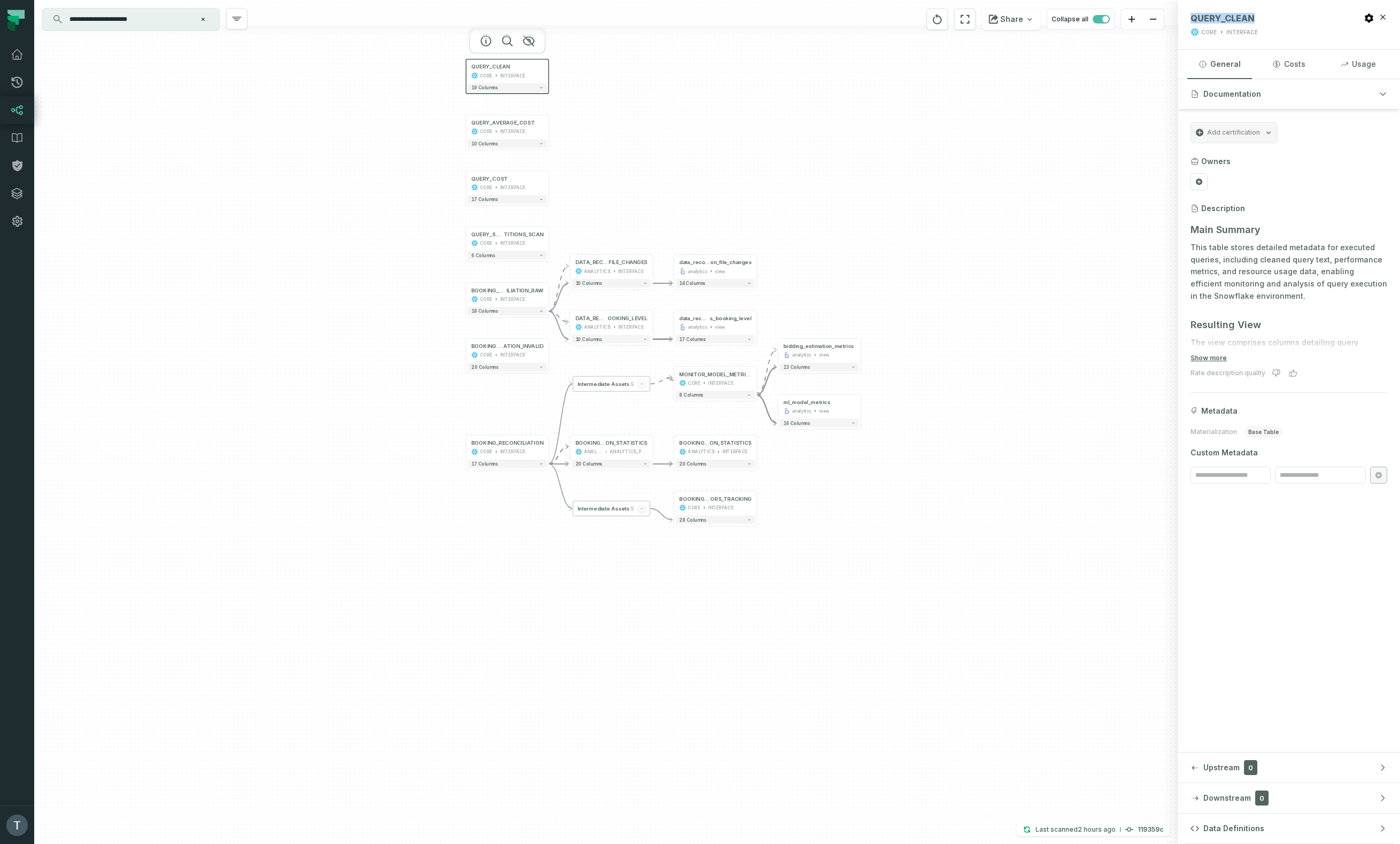
click at [557, 73] on div "- data_reconciliati on_file_changes analytics view + 14 columns + data_reconcil…" at bounding box center [606, 422] width 1143 height 844
click at [517, 71] on div "QUERY_CLEAN CORE INTERFACE" at bounding box center [507, 71] width 79 height 21
click at [528, 73] on div "CORE INTERFACE" at bounding box center [507, 76] width 72 height 7
click at [482, 40] on icon "button" at bounding box center [486, 41] width 13 height 13
click at [1211, 17] on span "QUERY_CLEAN" at bounding box center [1223, 18] width 64 height 11
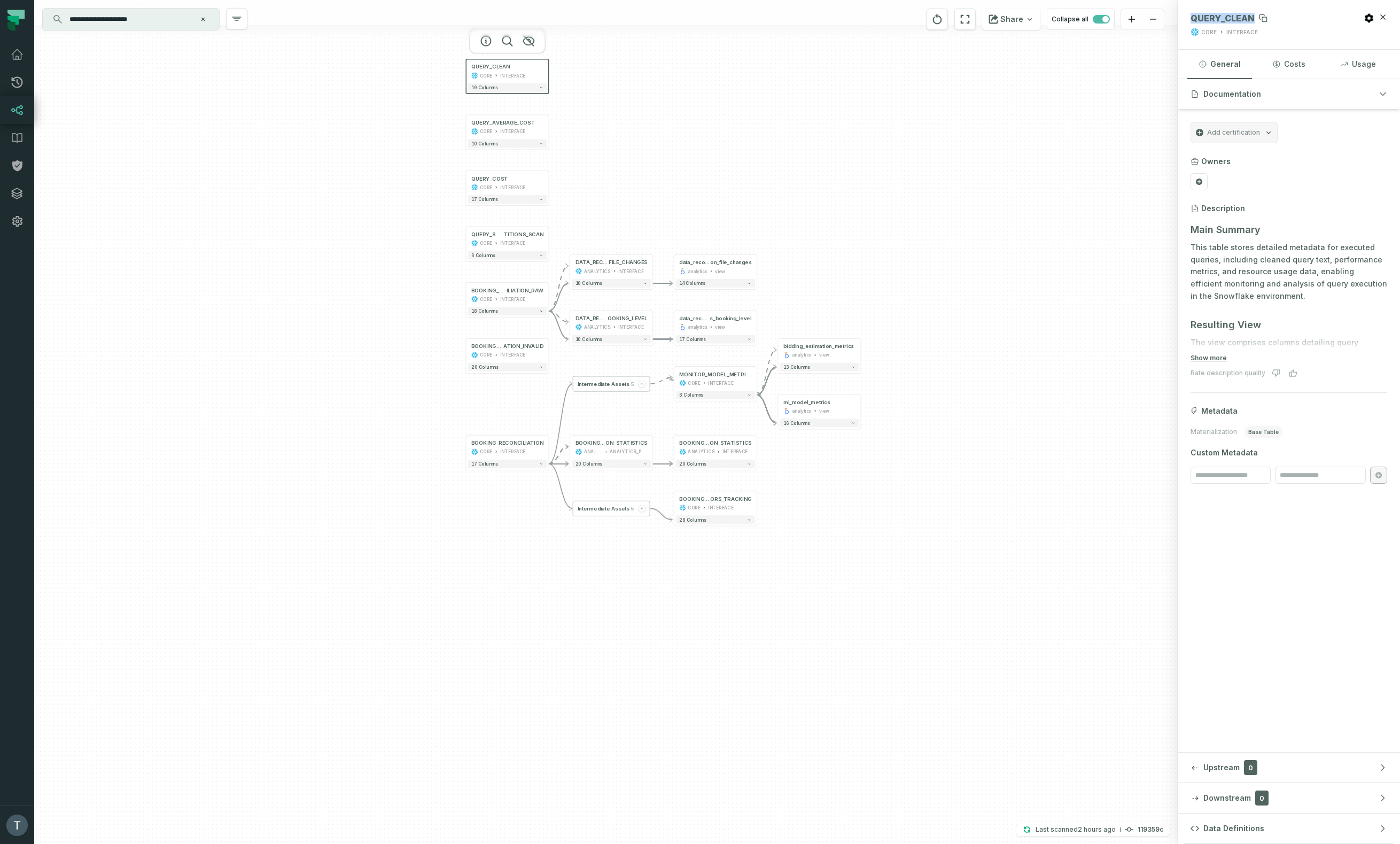
click at [1211, 17] on span "QUERY_CLEAN" at bounding box center [1223, 18] width 64 height 11
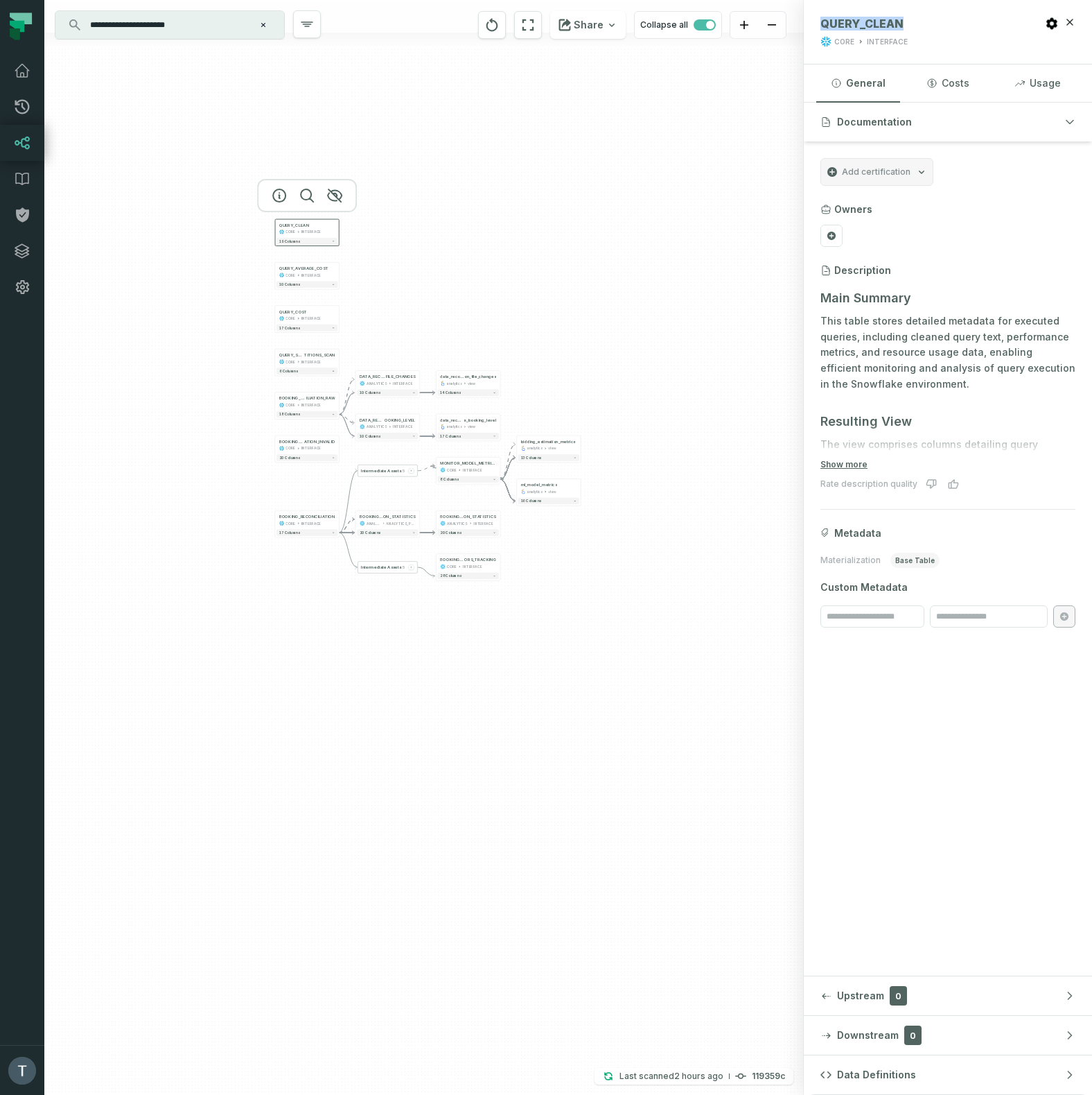
drag, startPoint x: 355, startPoint y: 309, endPoint x: 51, endPoint y: 309, distance: 304.0
click at [51, 309] on div "- data_reconciliati on_file_changes analytics view + 14 columns + data_reconcil…" at bounding box center [424, 547] width 759 height 1095
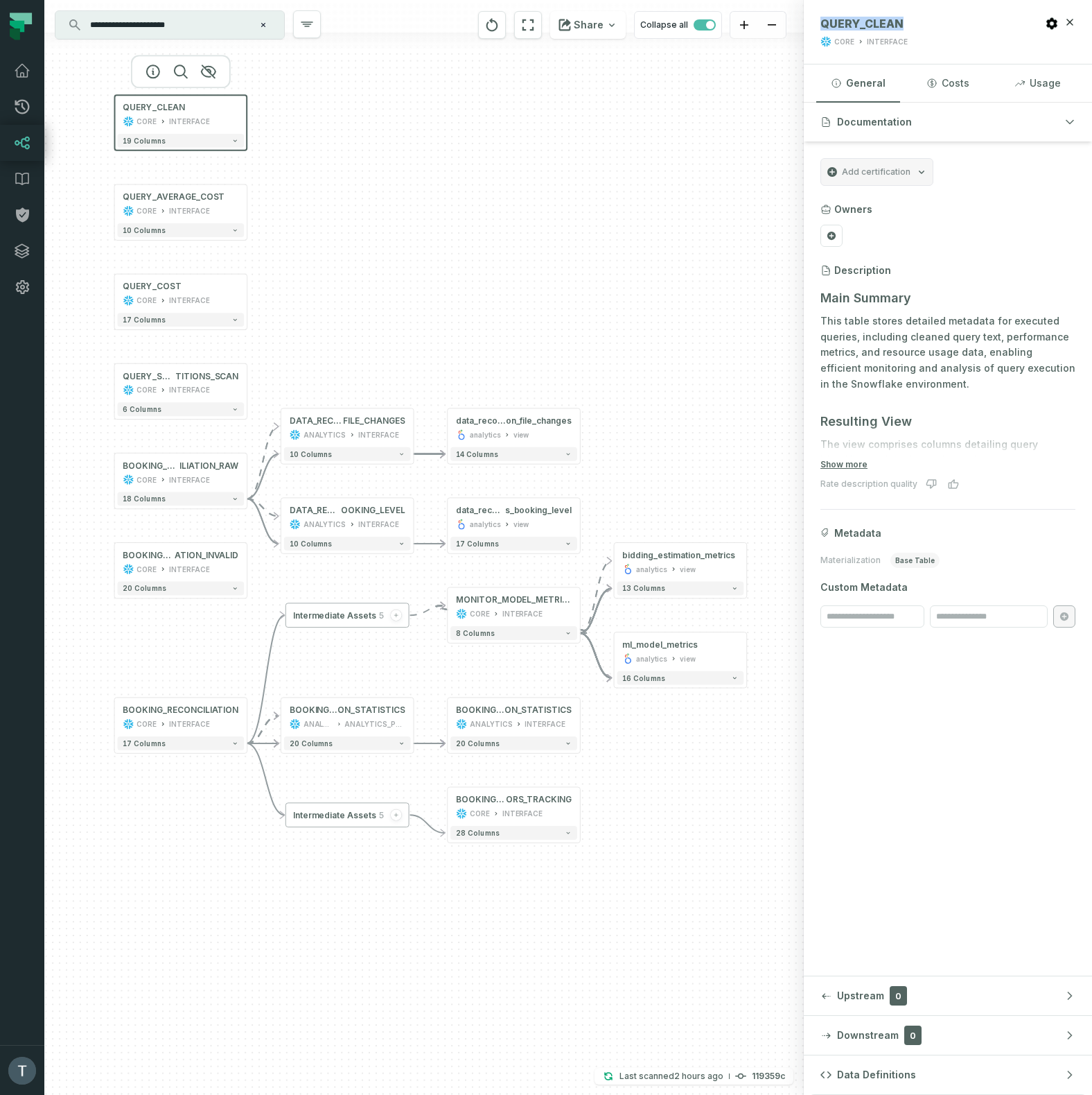
drag, startPoint x: 288, startPoint y: 285, endPoint x: 94, endPoint y: 227, distance: 202.5
click at [94, 227] on div "- data_reconciliati on_file_changes analytics view + 14 columns + data_reconcil…" at bounding box center [424, 547] width 759 height 1095
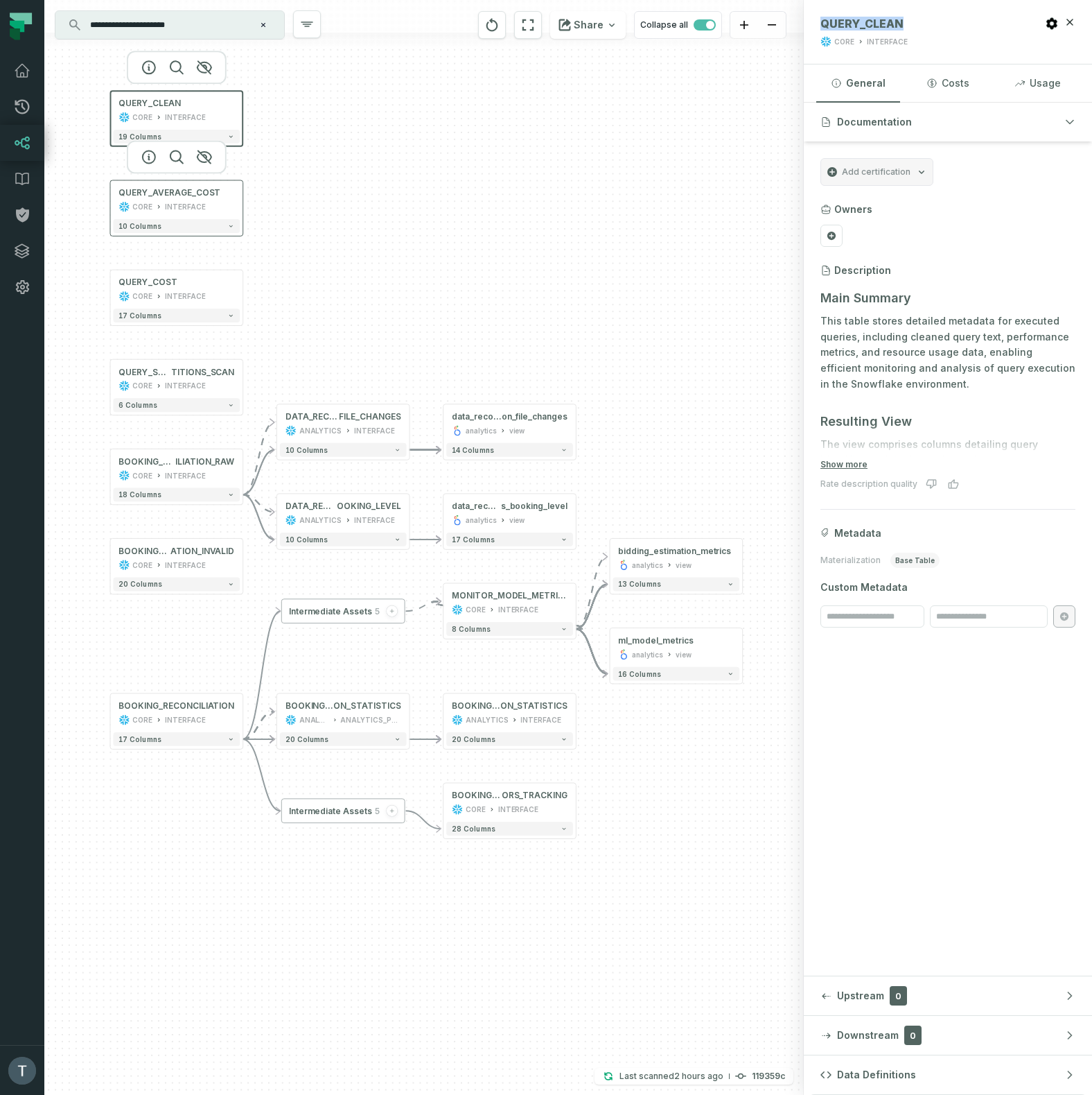
click at [203, 202] on div "CORE INTERFACE" at bounding box center [176, 207] width 116 height 11
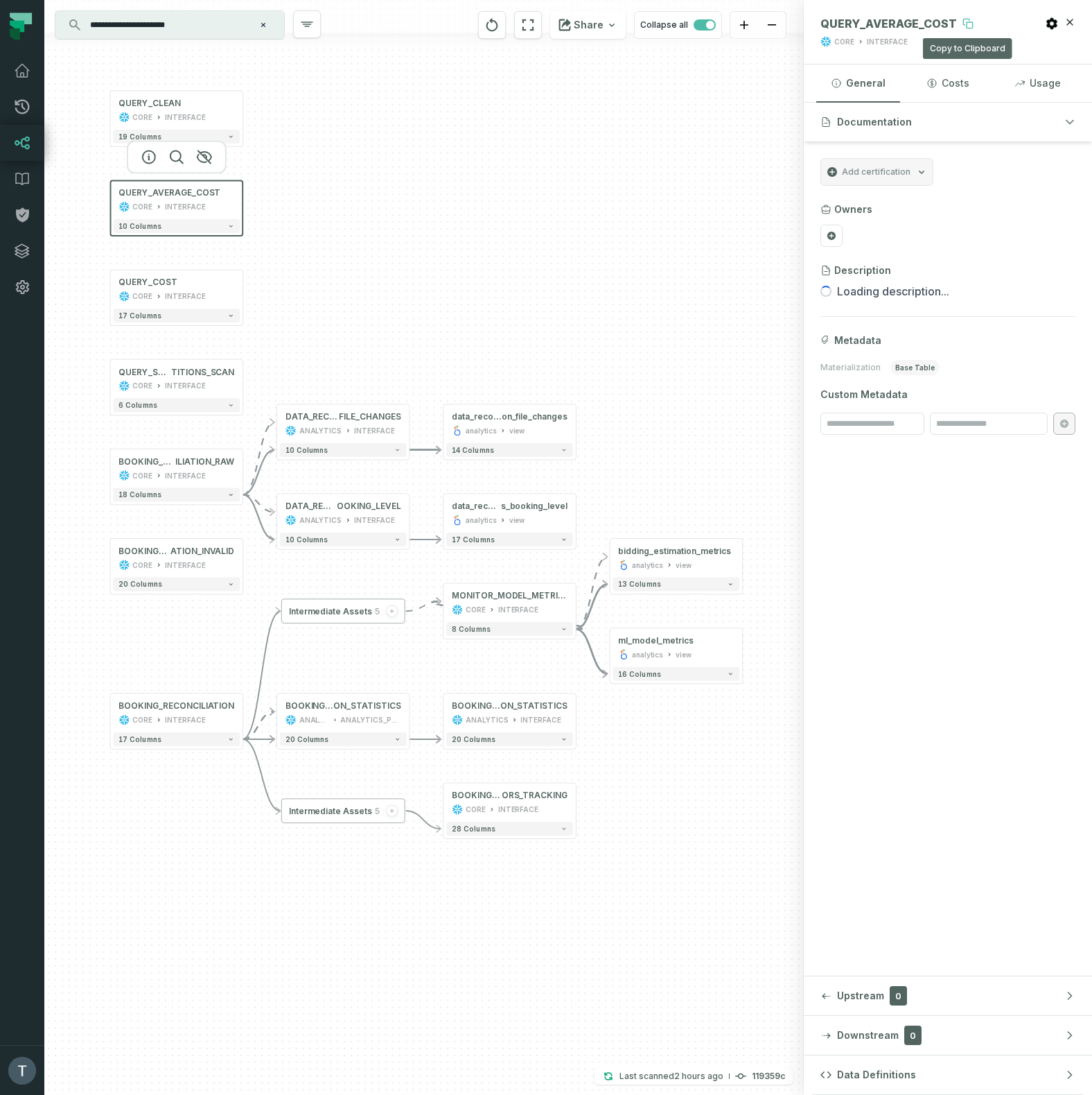
click at [968, 23] on icon at bounding box center [968, 23] width 11 height 11
click at [223, 284] on icon at bounding box center [224, 284] width 6 height 6
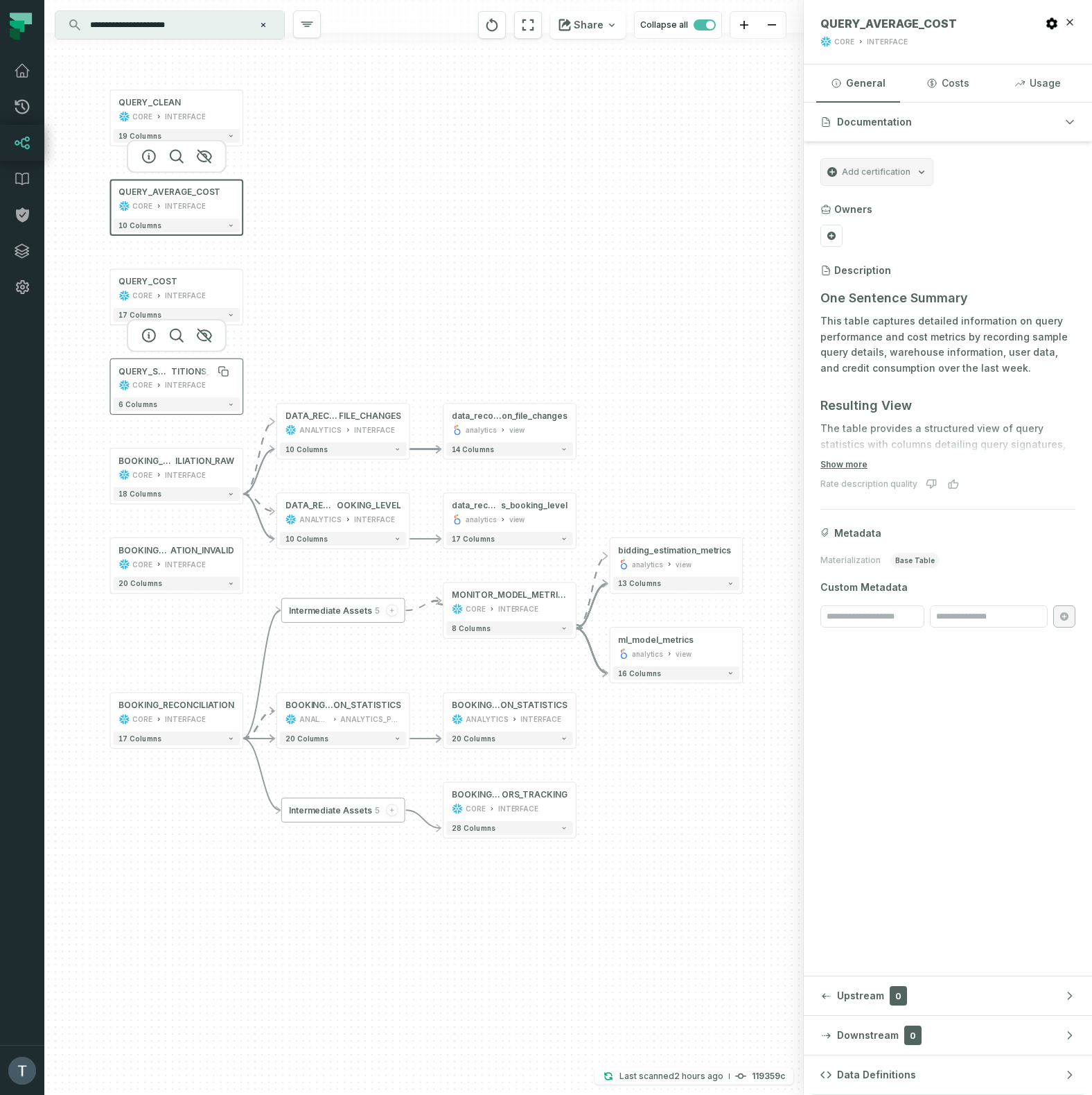
click at [206, 375] on span "TITIONS_SCAN" at bounding box center [203, 372] width 63 height 11
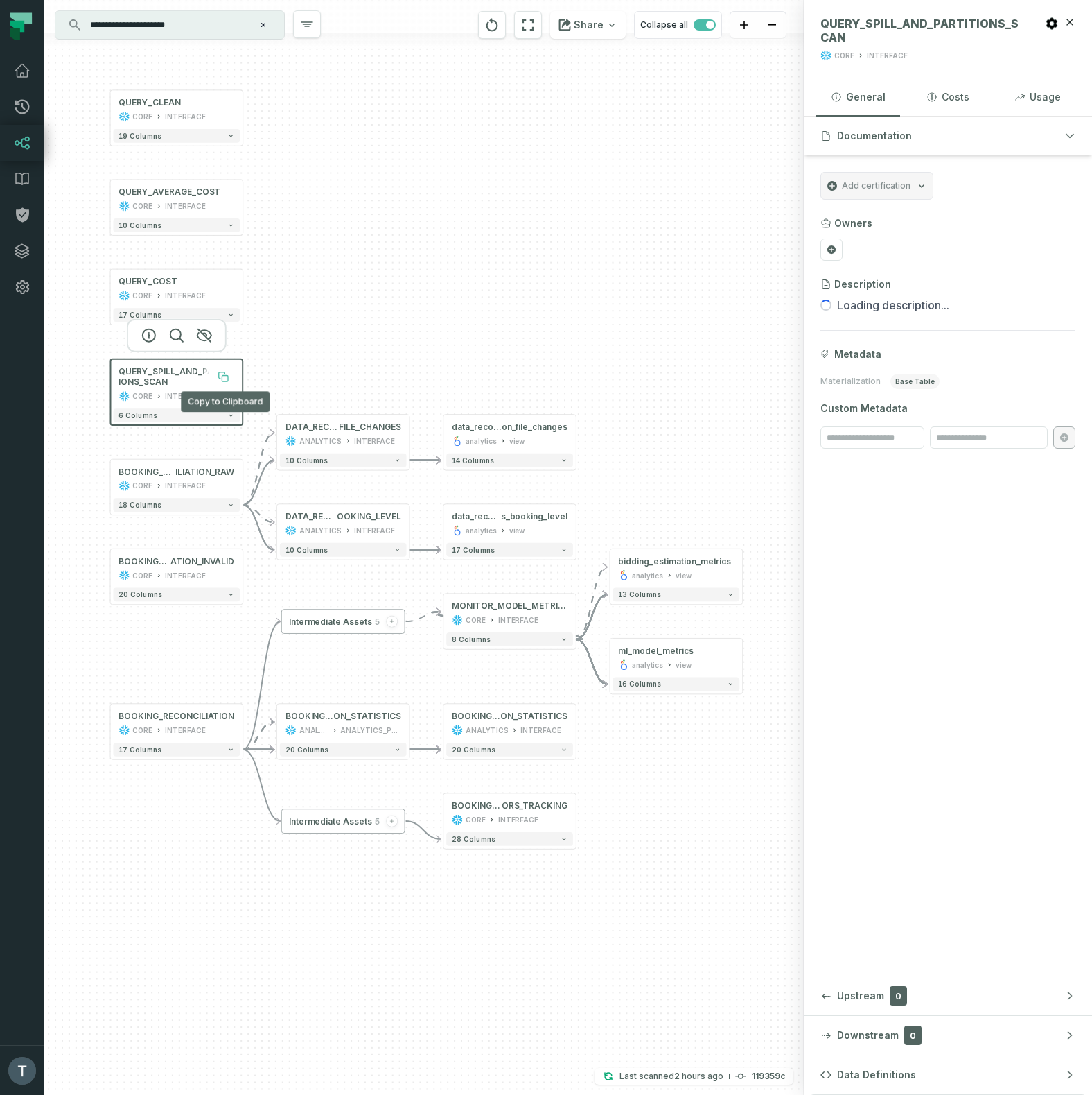
click at [223, 376] on icon at bounding box center [224, 378] width 6 height 6
click at [223, 562] on icon at bounding box center [224, 563] width 6 height 6
click at [168, 566] on span "BOOKING_RECONCILI" at bounding box center [144, 562] width 51 height 11
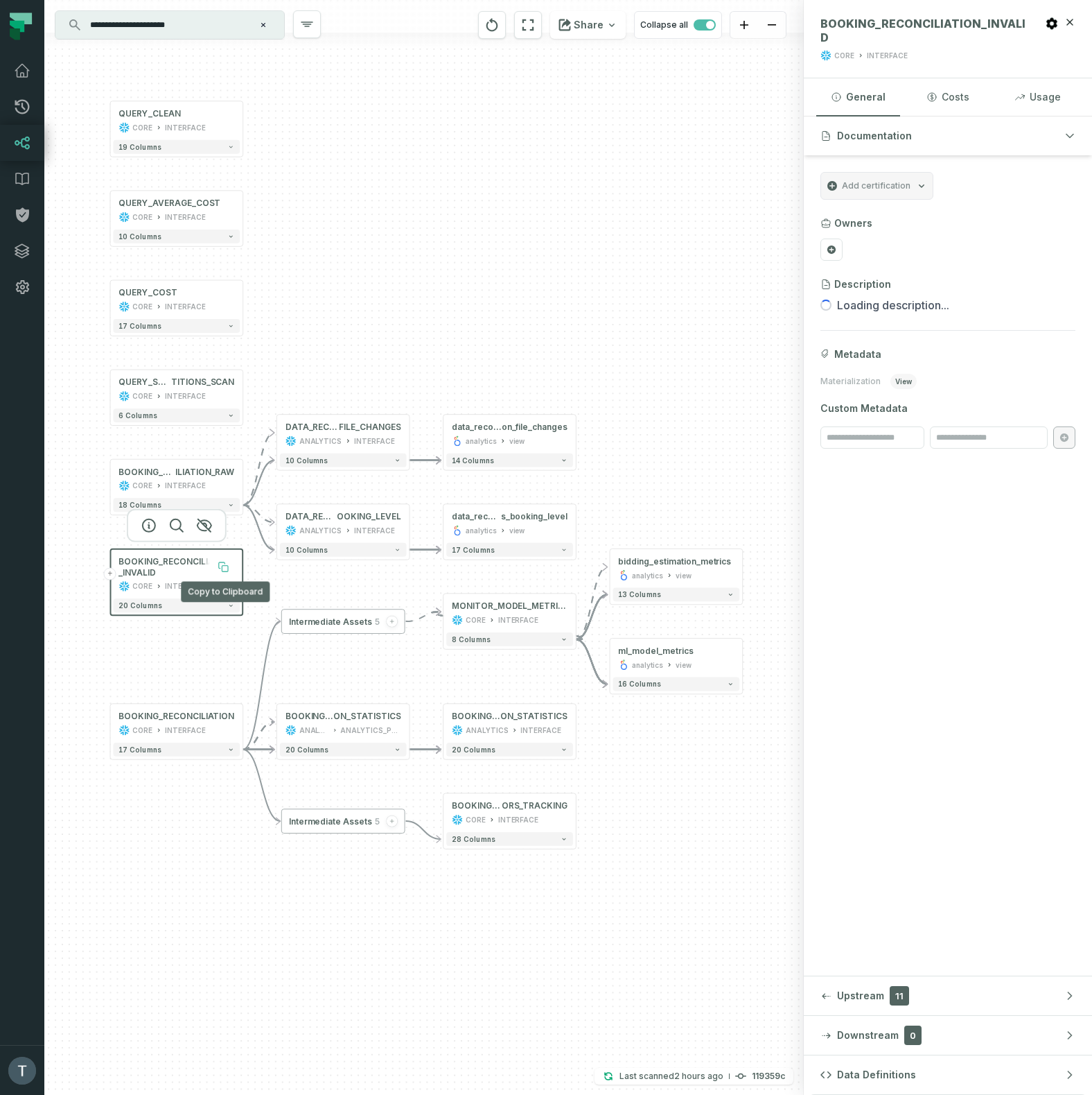
click at [223, 566] on icon at bounding box center [224, 568] width 6 height 6
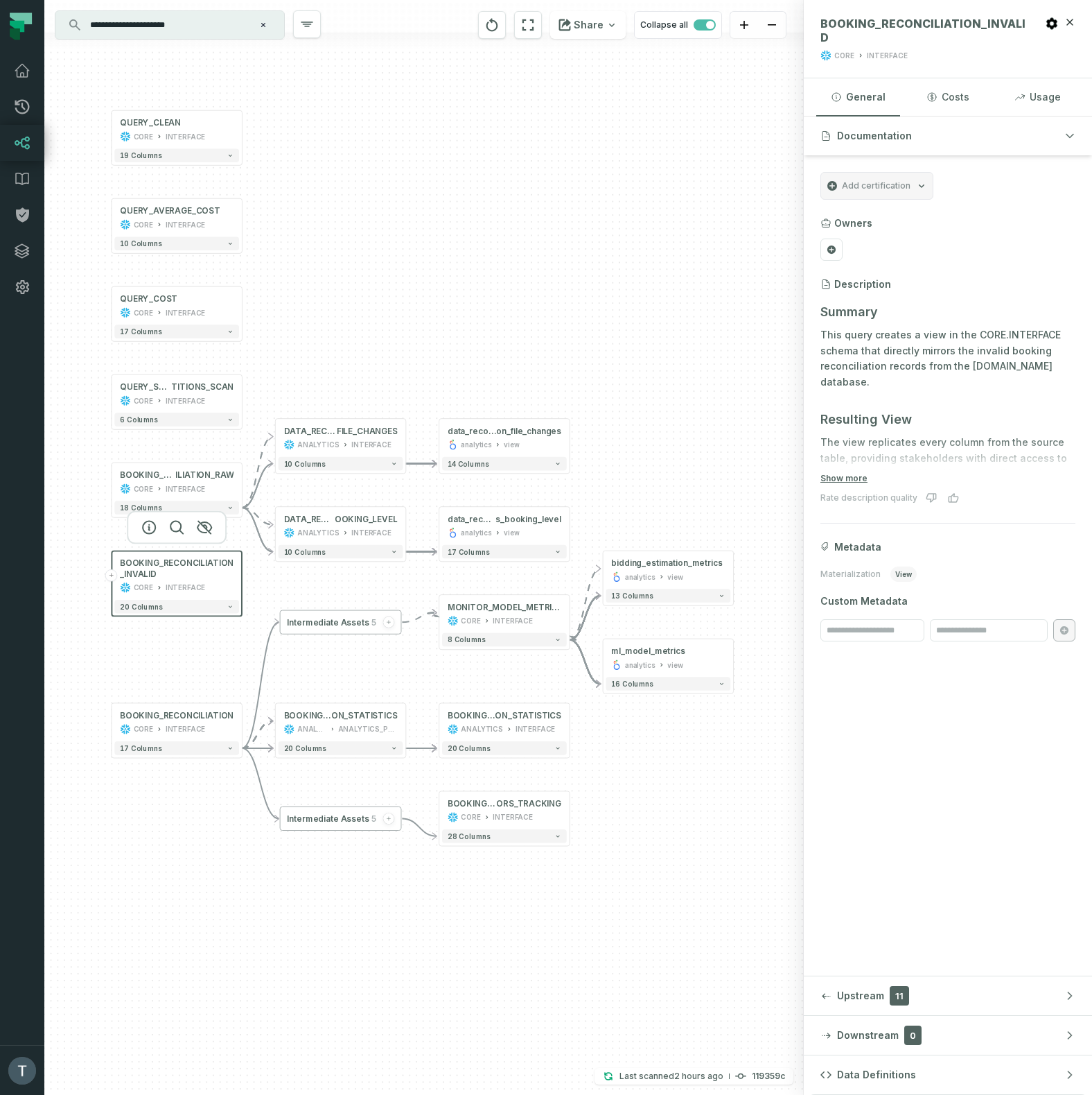
click at [586, 720] on div "- data_reconciliati on_file_changes analytics view + 14 columns + data_reconcil…" at bounding box center [424, 547] width 759 height 1095
click at [534, 710] on span "ON_STATISTICS" at bounding box center [528, 716] width 67 height 11
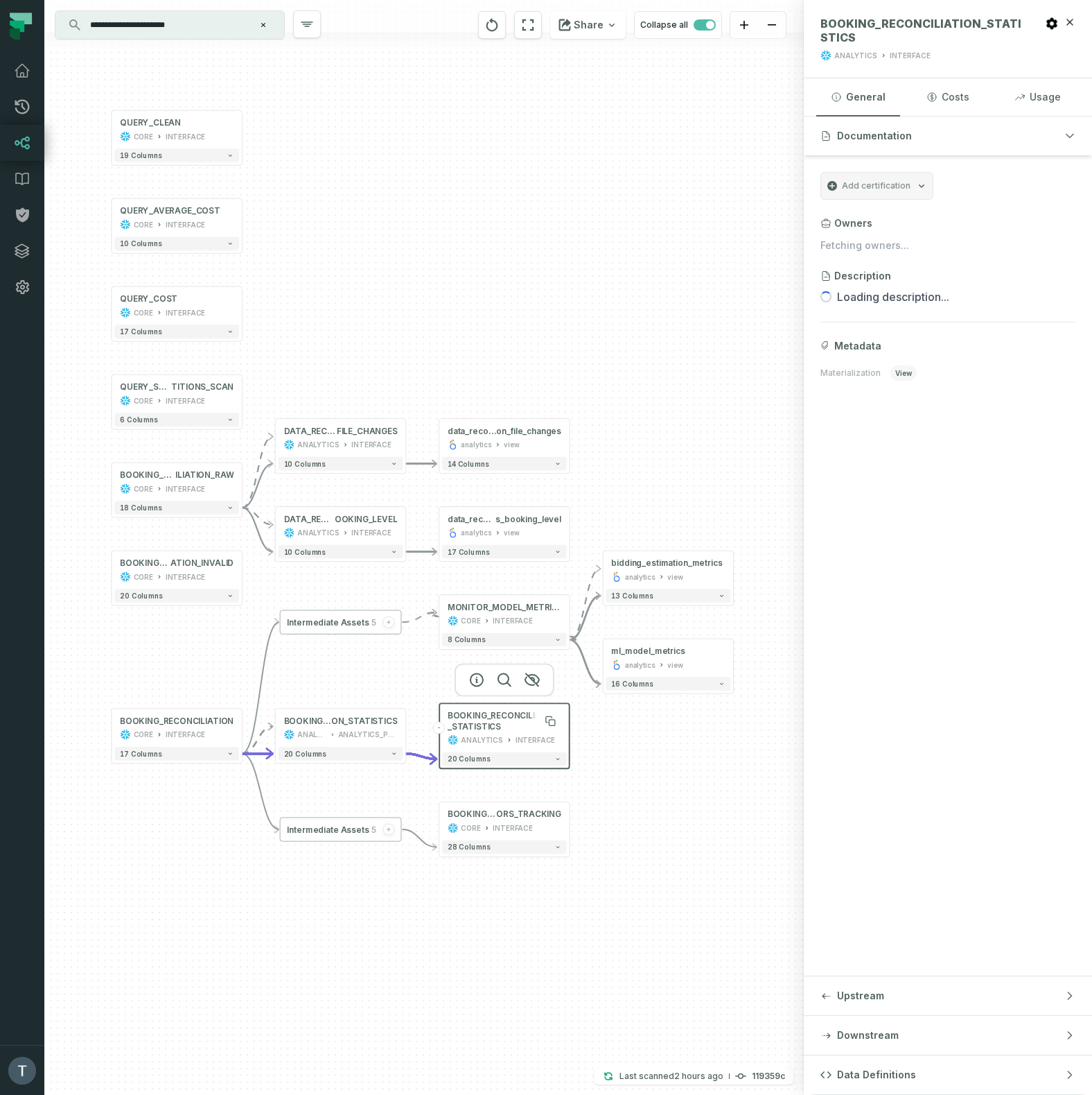
click at [510, 716] on span "BOOKING_RECONCILIATION_STATISTICS" at bounding box center [504, 720] width 114 height 21
click at [548, 721] on icon at bounding box center [551, 721] width 11 height 11
click at [209, 561] on span "ATION_INVALID" at bounding box center [202, 562] width 63 height 11
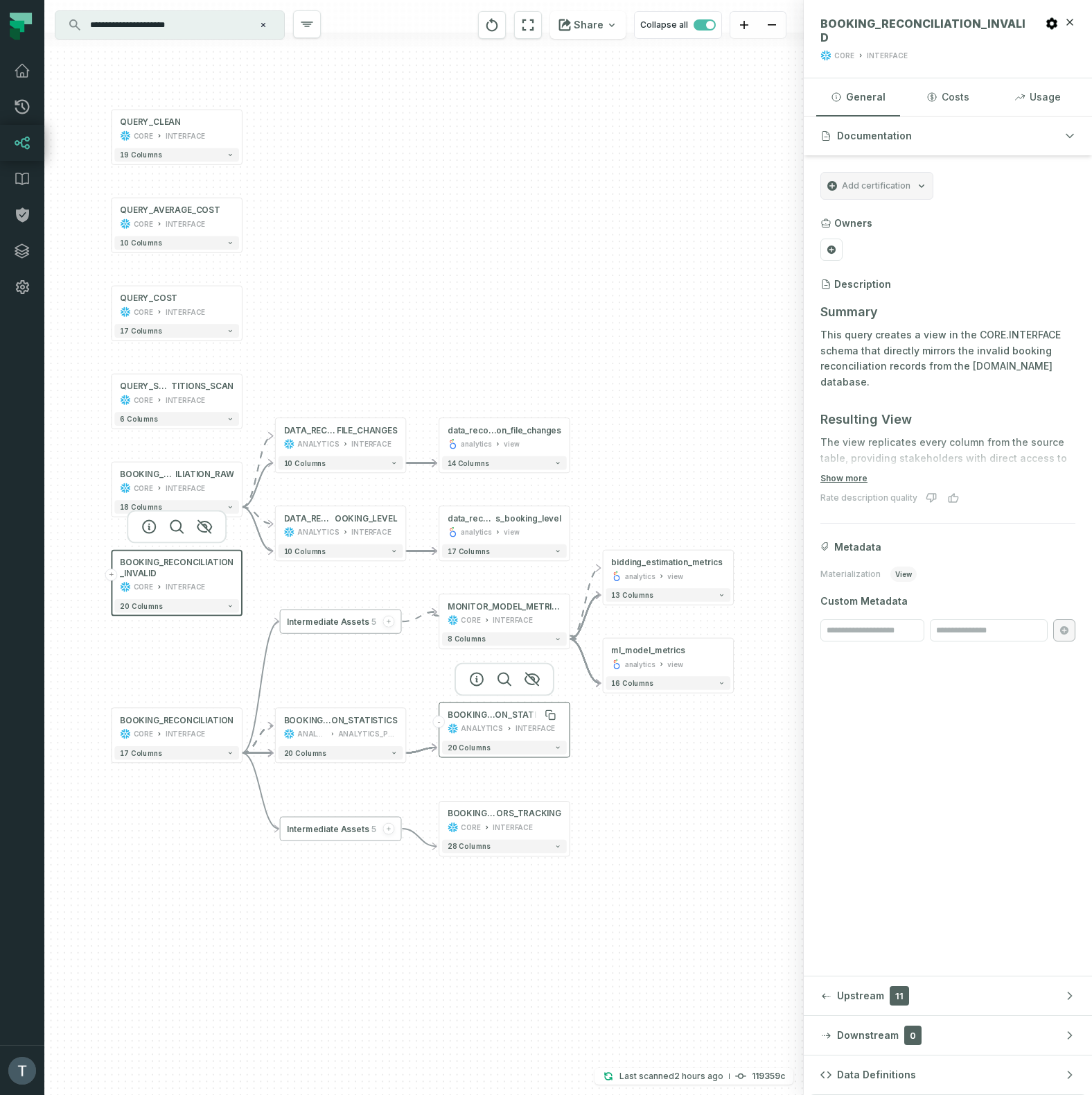
click at [525, 716] on span "ON_STATISTICS" at bounding box center [528, 715] width 67 height 11
click at [507, 712] on span "ON_STATISTICS" at bounding box center [528, 714] width 67 height 11
click at [489, 713] on span "BOOKING_RECONCILIATI" at bounding box center [470, 714] width 47 height 11
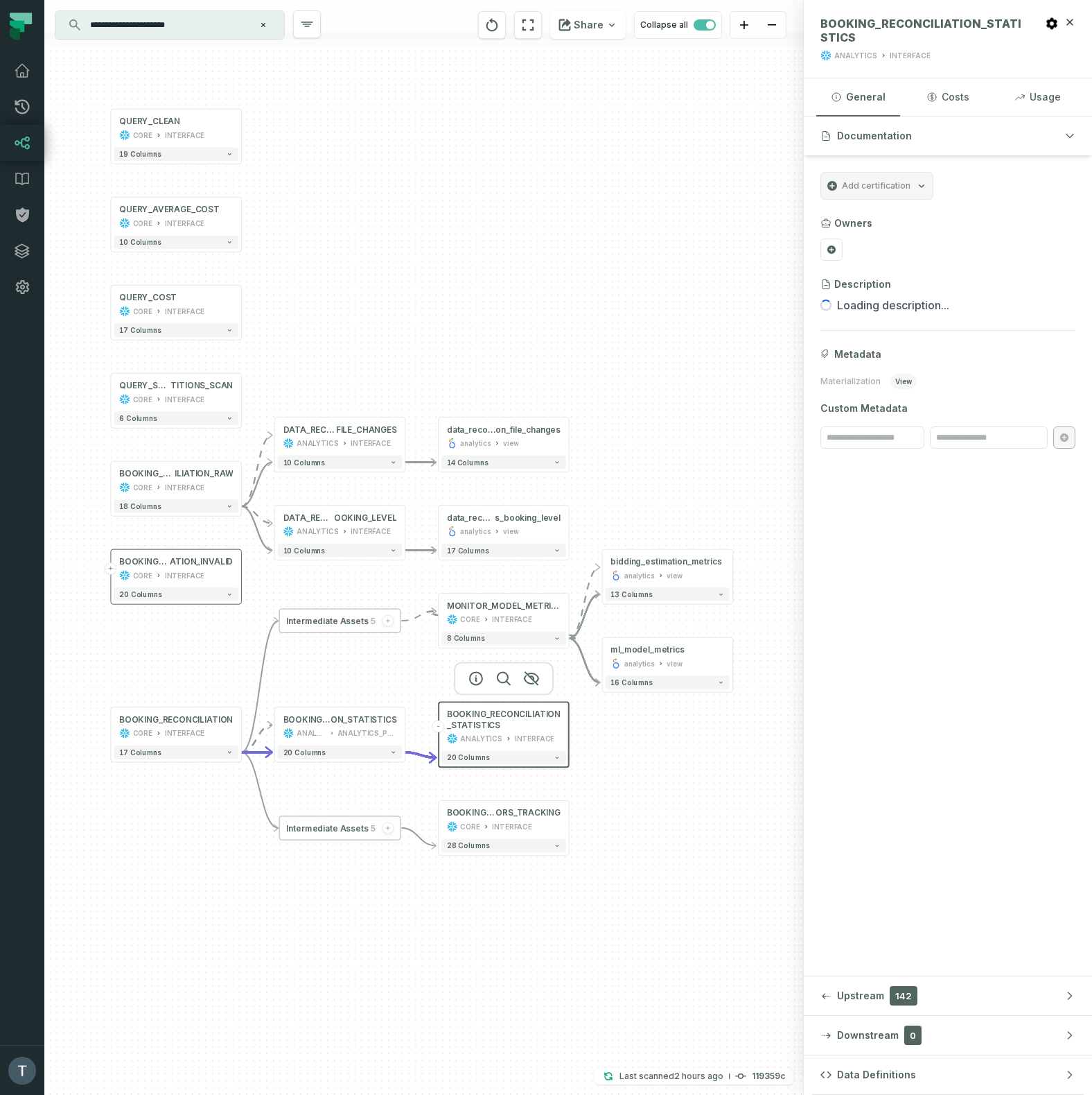
click at [489, 713] on span "BOOKING_RECONCILIATION_STATISTICS" at bounding box center [503, 719] width 114 height 21
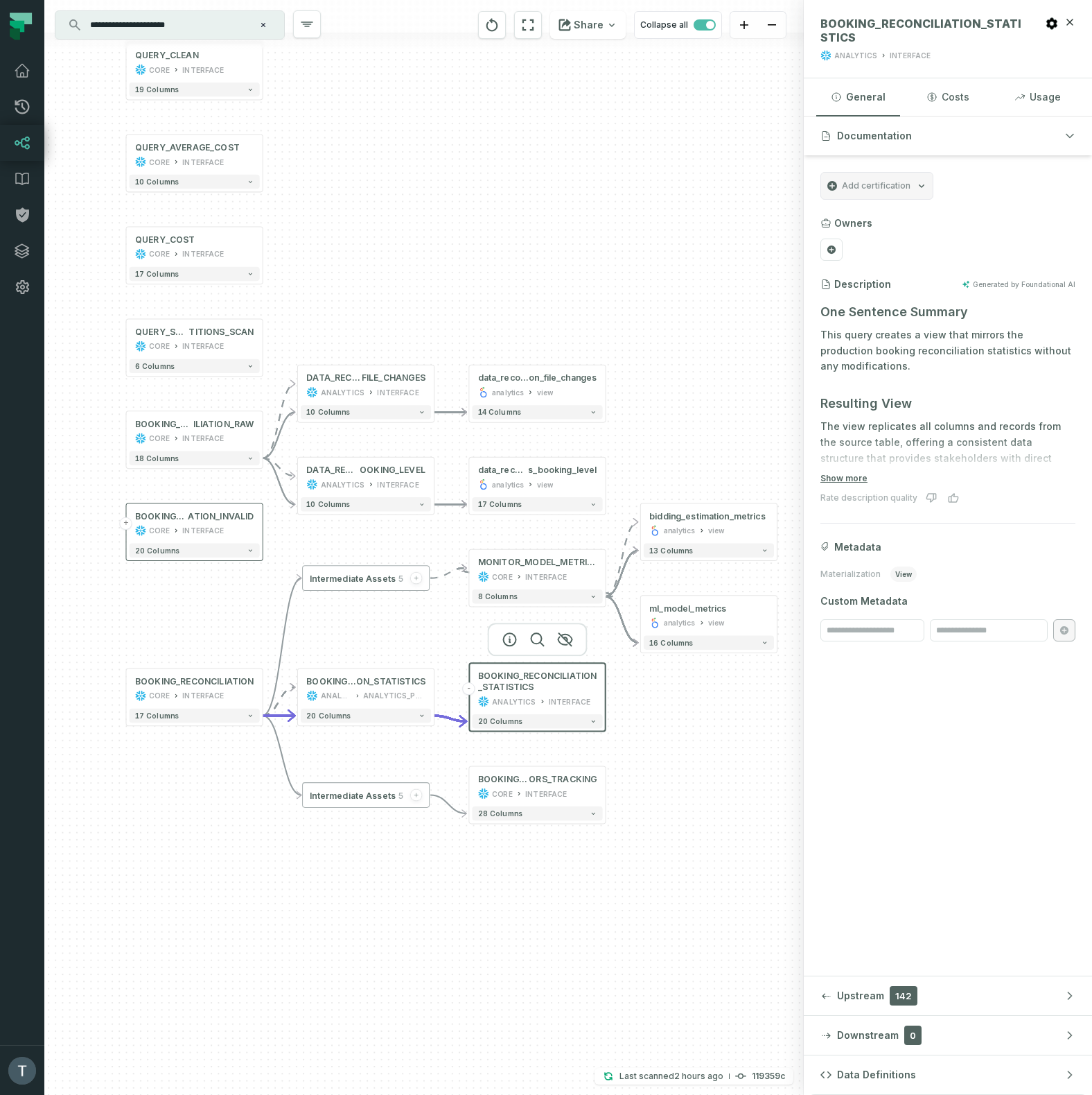
drag, startPoint x: 253, startPoint y: 643, endPoint x: 390, endPoint y: 636, distance: 137.2
click at [390, 636] on div "- data_reconciliati on_file_changes analytics view + 14 columns + data_reconcil…" at bounding box center [424, 547] width 759 height 1095
click at [587, 681] on icon at bounding box center [587, 682] width 6 height 6
click at [562, 780] on span "ORS_TRACKING" at bounding box center [562, 779] width 68 height 11
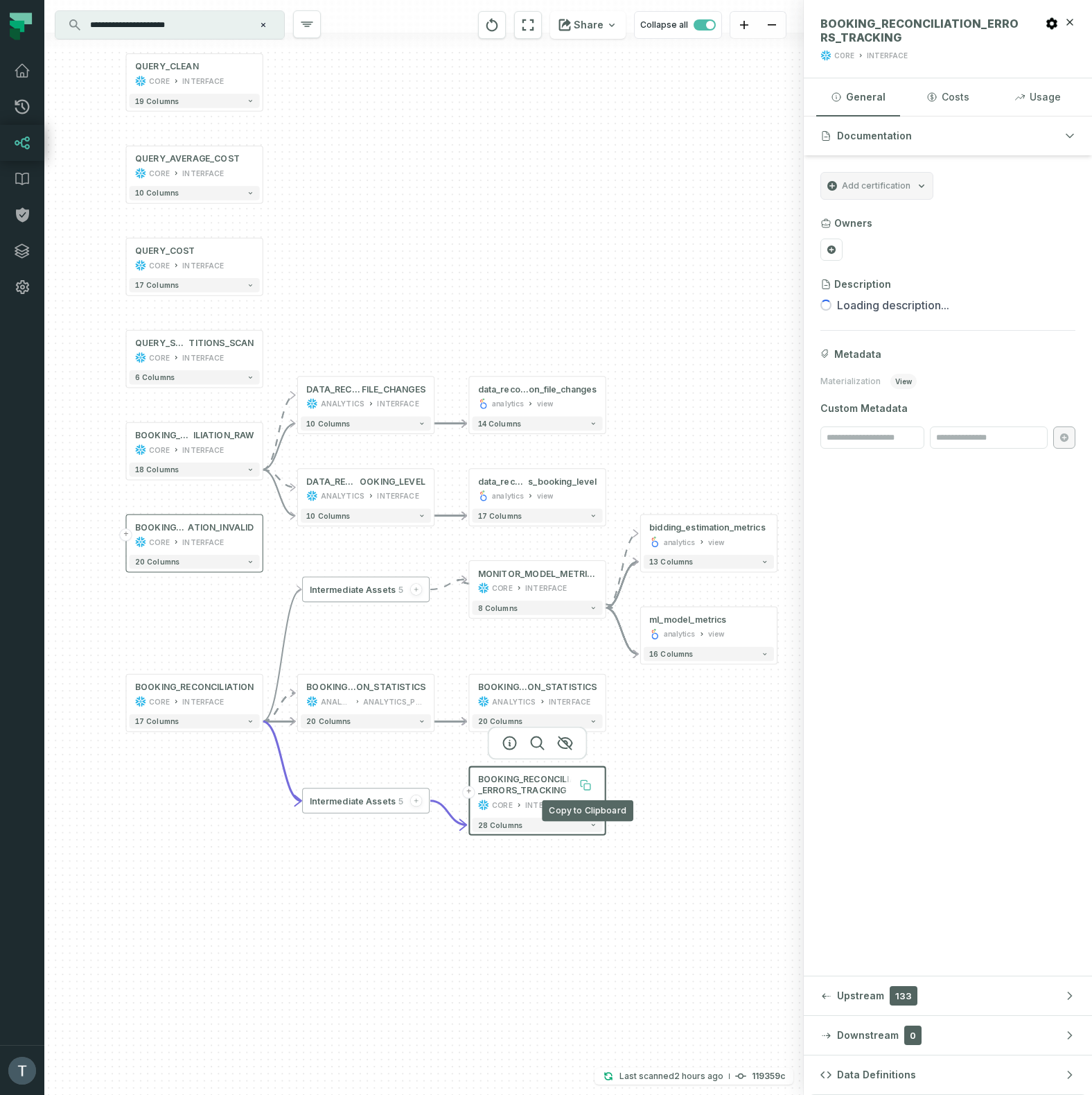
click at [586, 785] on icon at bounding box center [587, 786] width 6 height 6
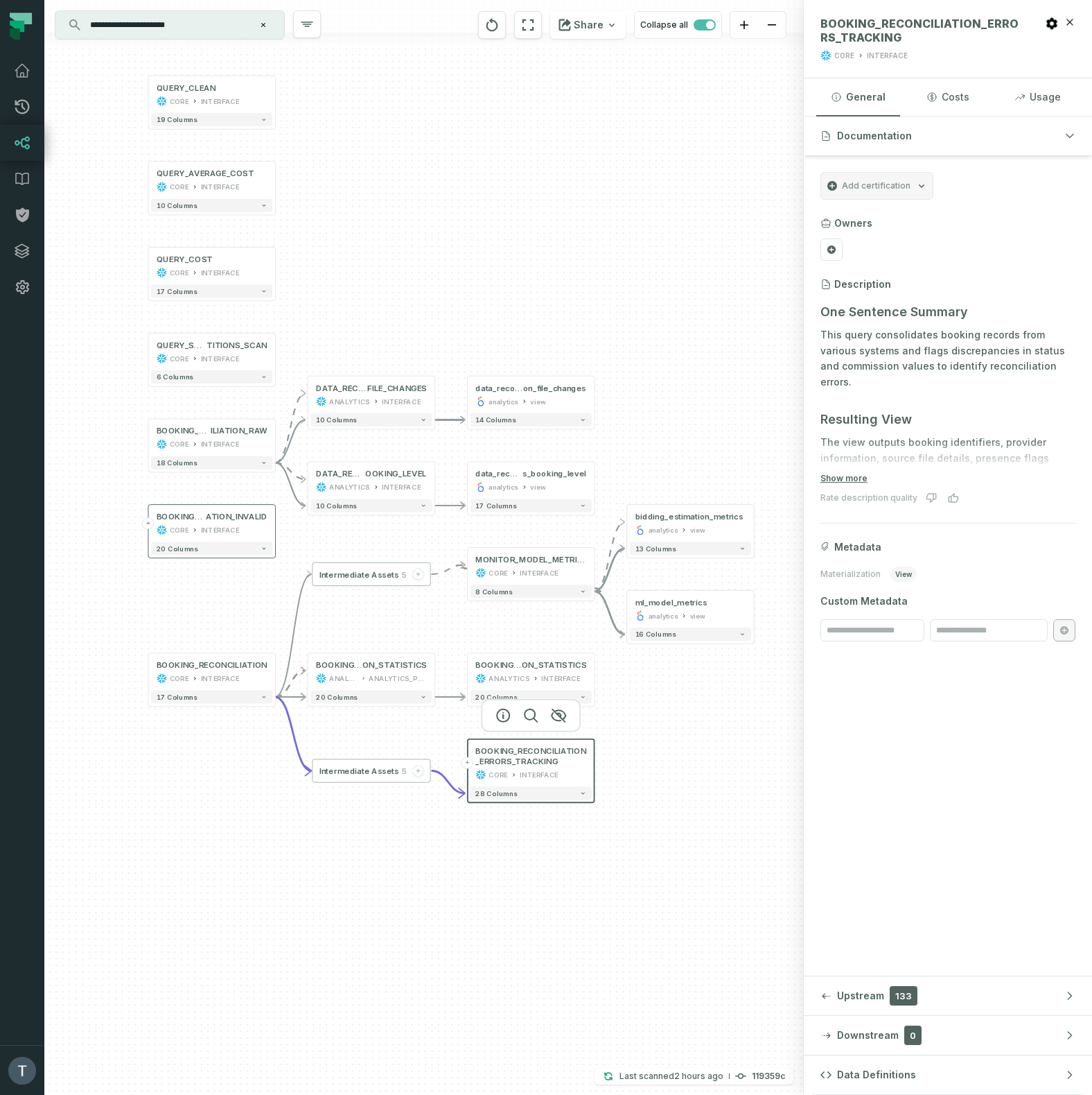
drag, startPoint x: 679, startPoint y: 770, endPoint x: 669, endPoint y: 754, distance: 18.9
click at [669, 754] on div "- data_reconciliati on_file_changes analytics view + 14 columns + data_reconcil…" at bounding box center [424, 547] width 759 height 1095
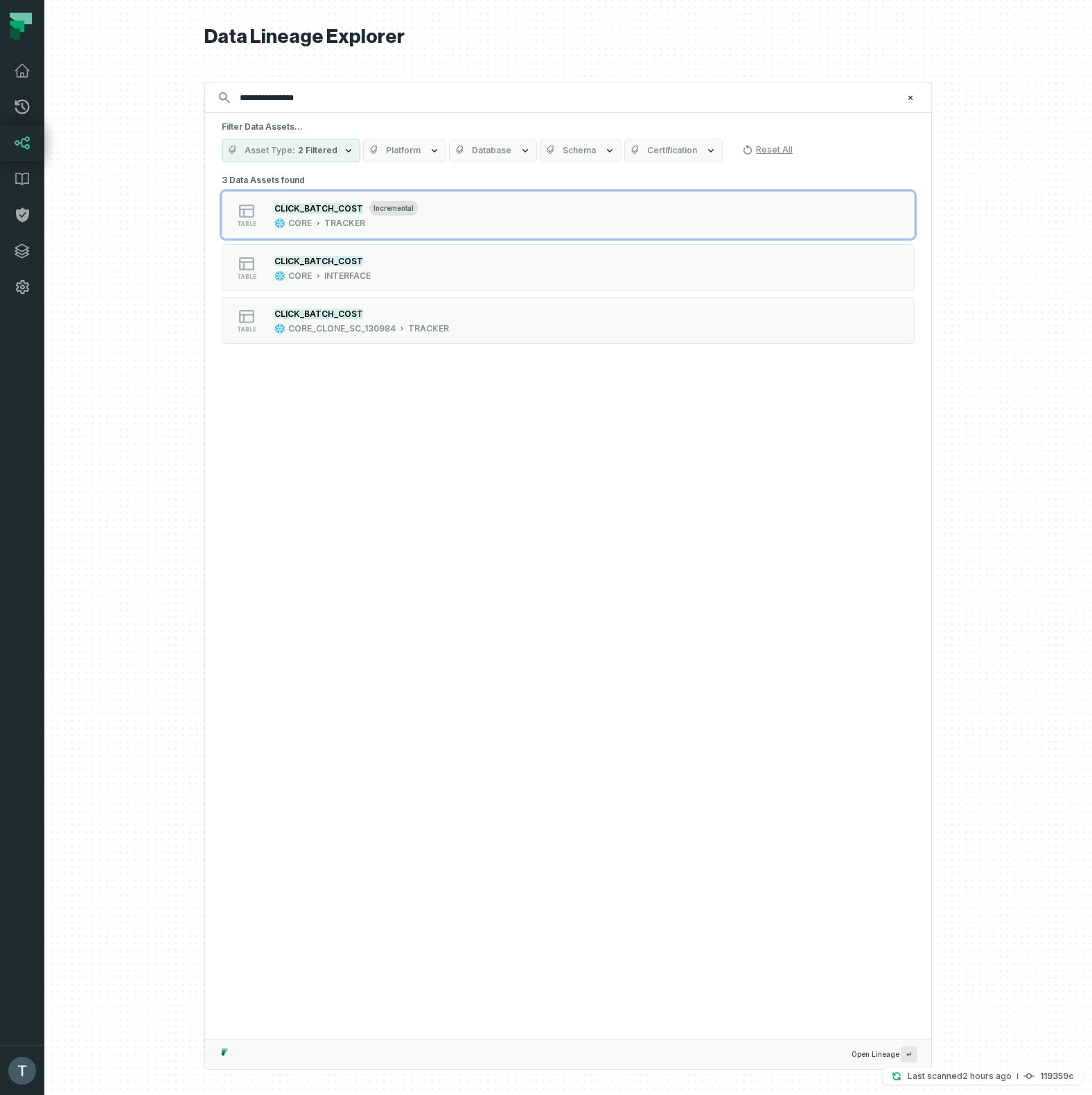
type input "**********"
click at [564, 155] on span "Schema" at bounding box center [579, 150] width 33 height 11
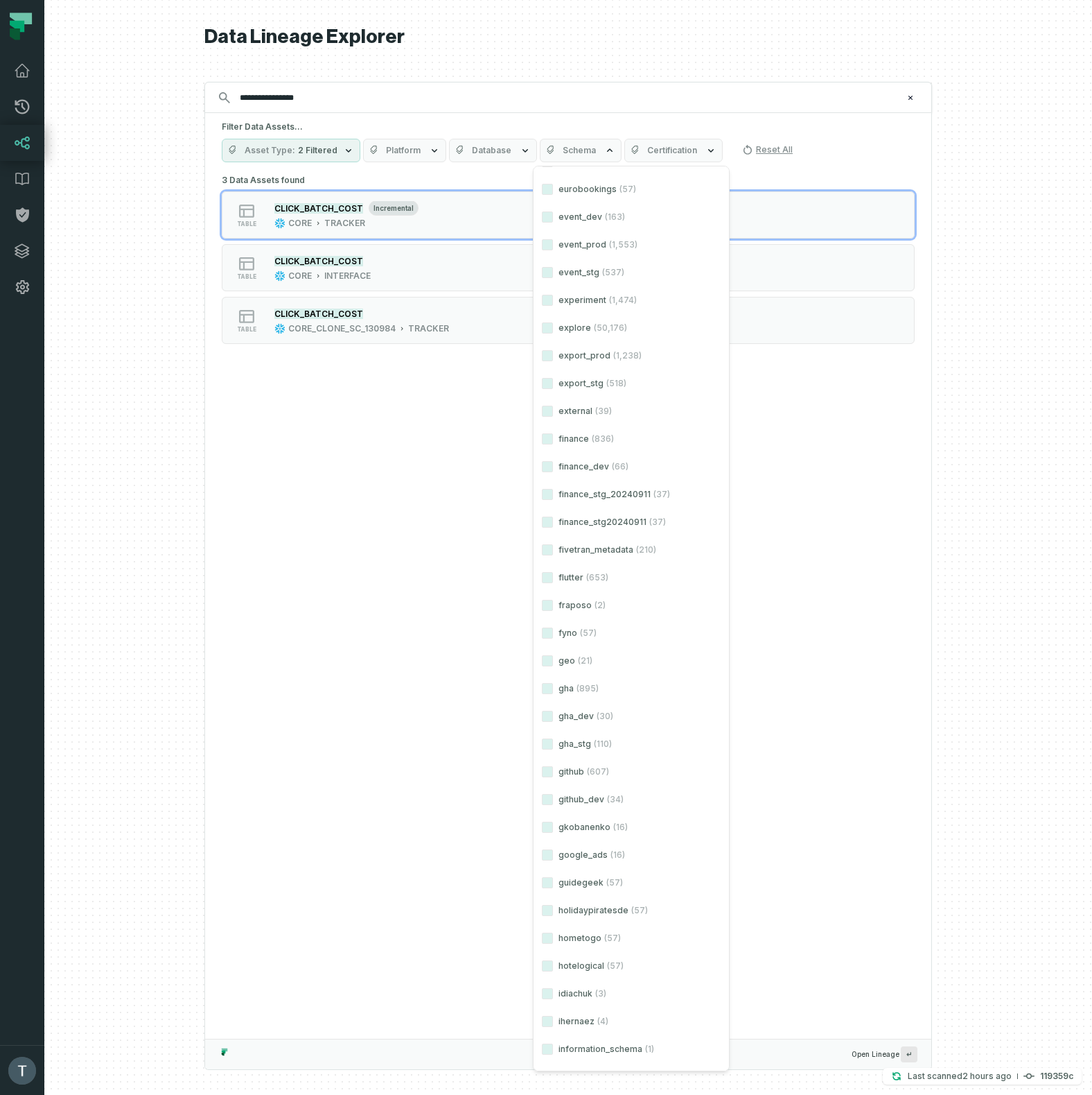
scroll to position [2265, 0]
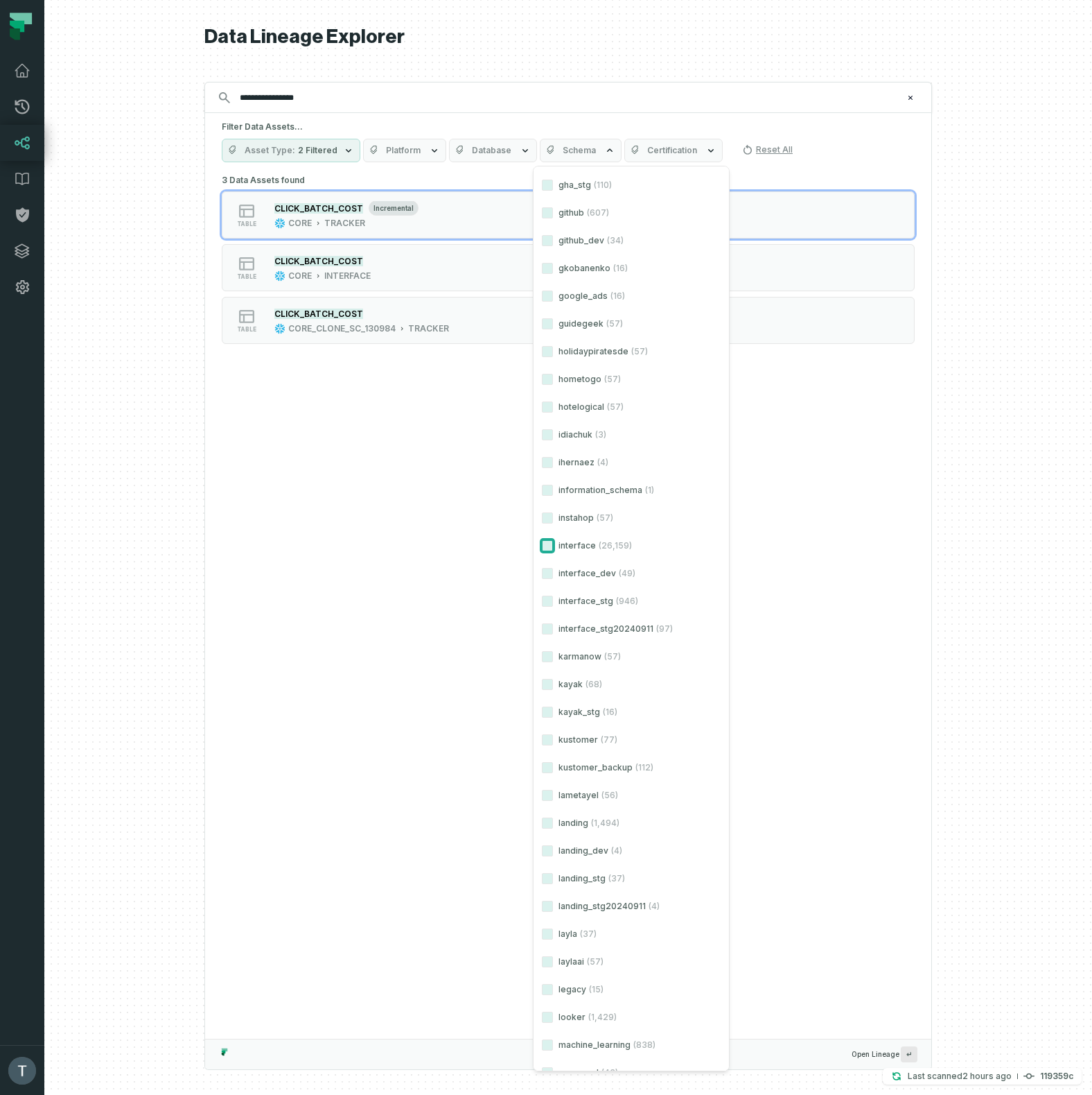
click at [545, 542] on button "interface (26,159)" at bounding box center [548, 545] width 11 height 11
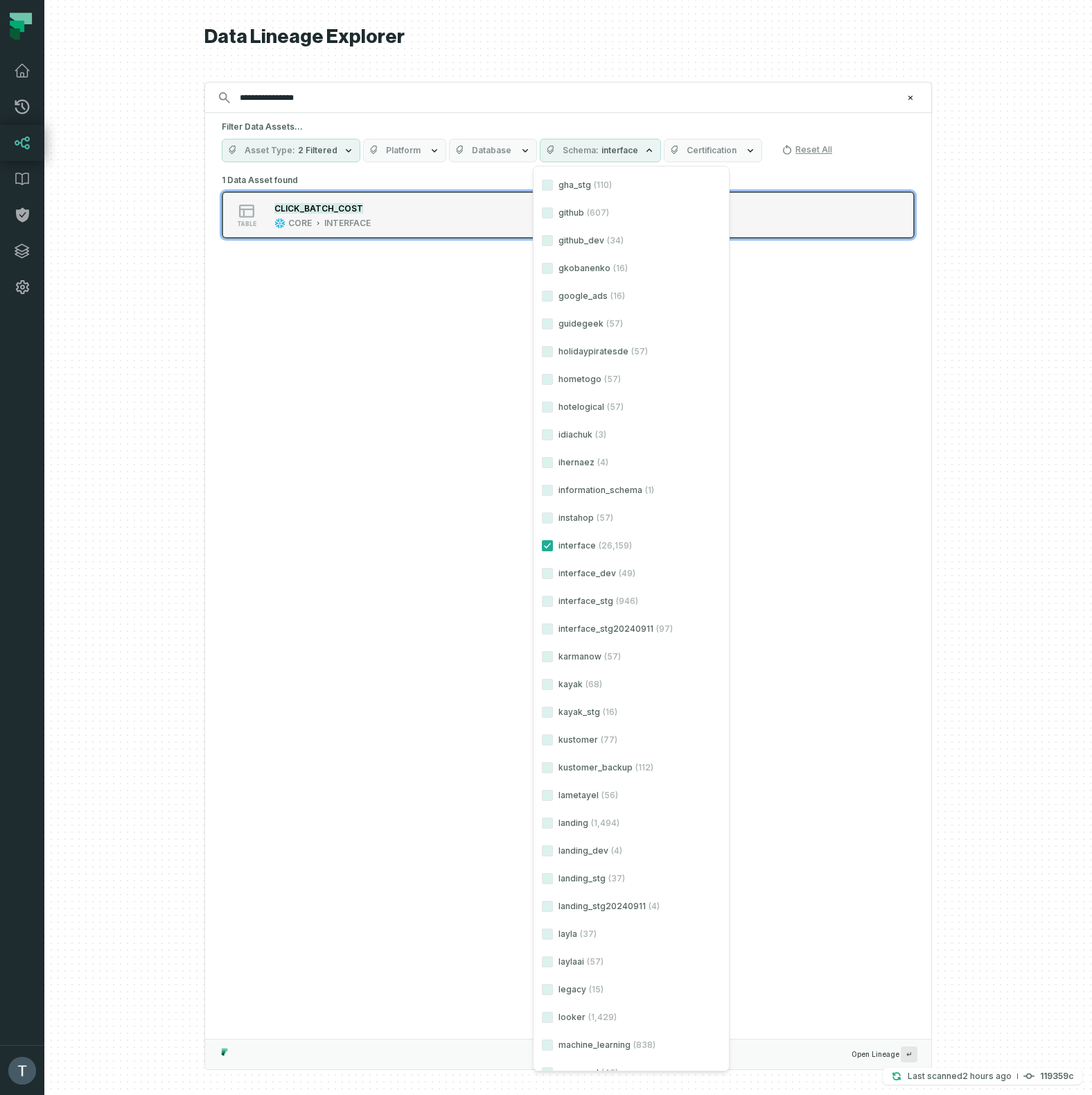
click at [375, 205] on div "table CLICK_BATCH_COST CORE INTERFACE" at bounding box center [398, 215] width 347 height 28
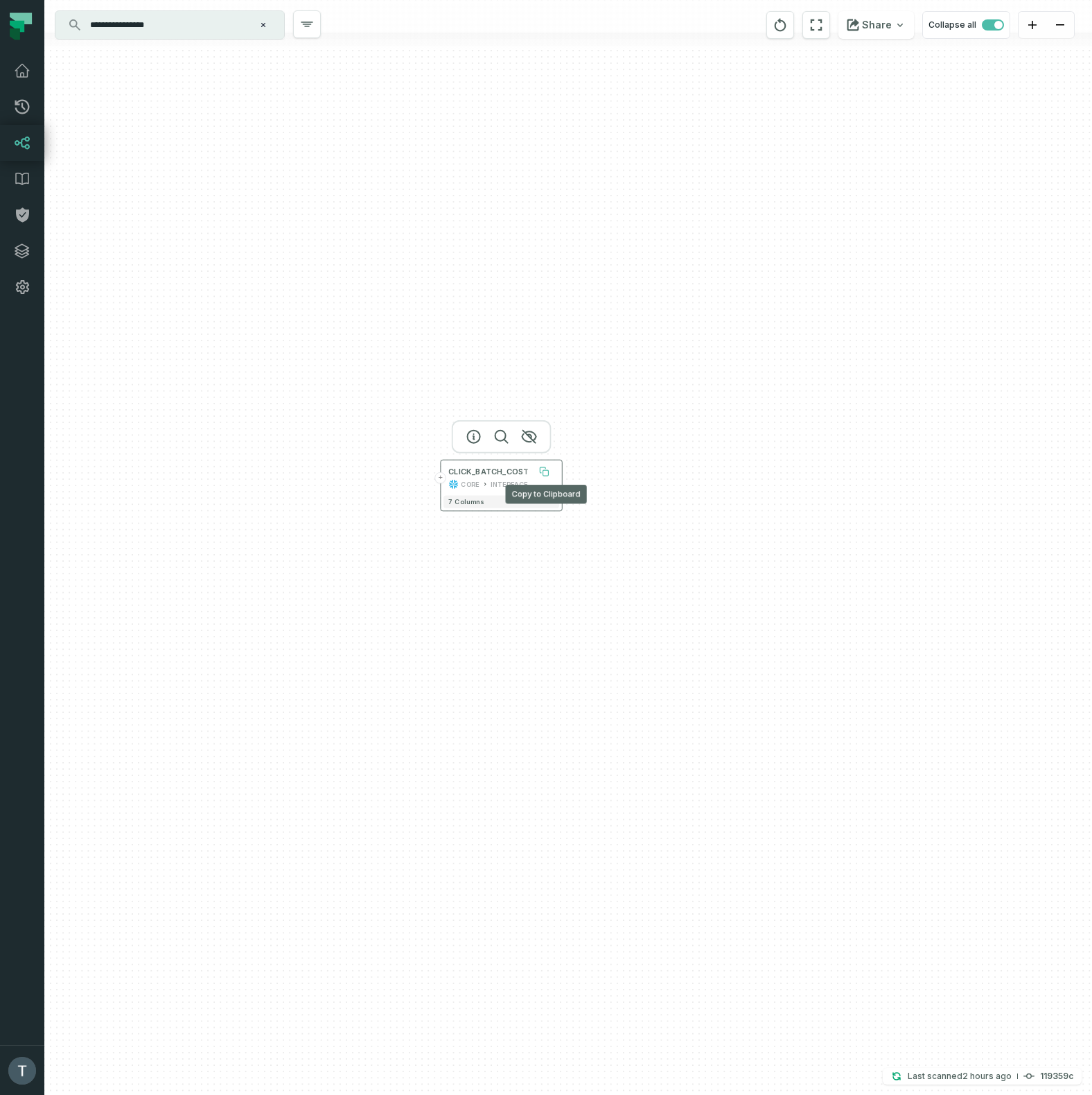
click at [546, 471] on icon at bounding box center [546, 473] width 6 height 6
drag, startPoint x: 216, startPoint y: 26, endPoint x: 121, endPoint y: 29, distance: 95.0
click at [121, 29] on input "**********" at bounding box center [168, 25] width 173 height 22
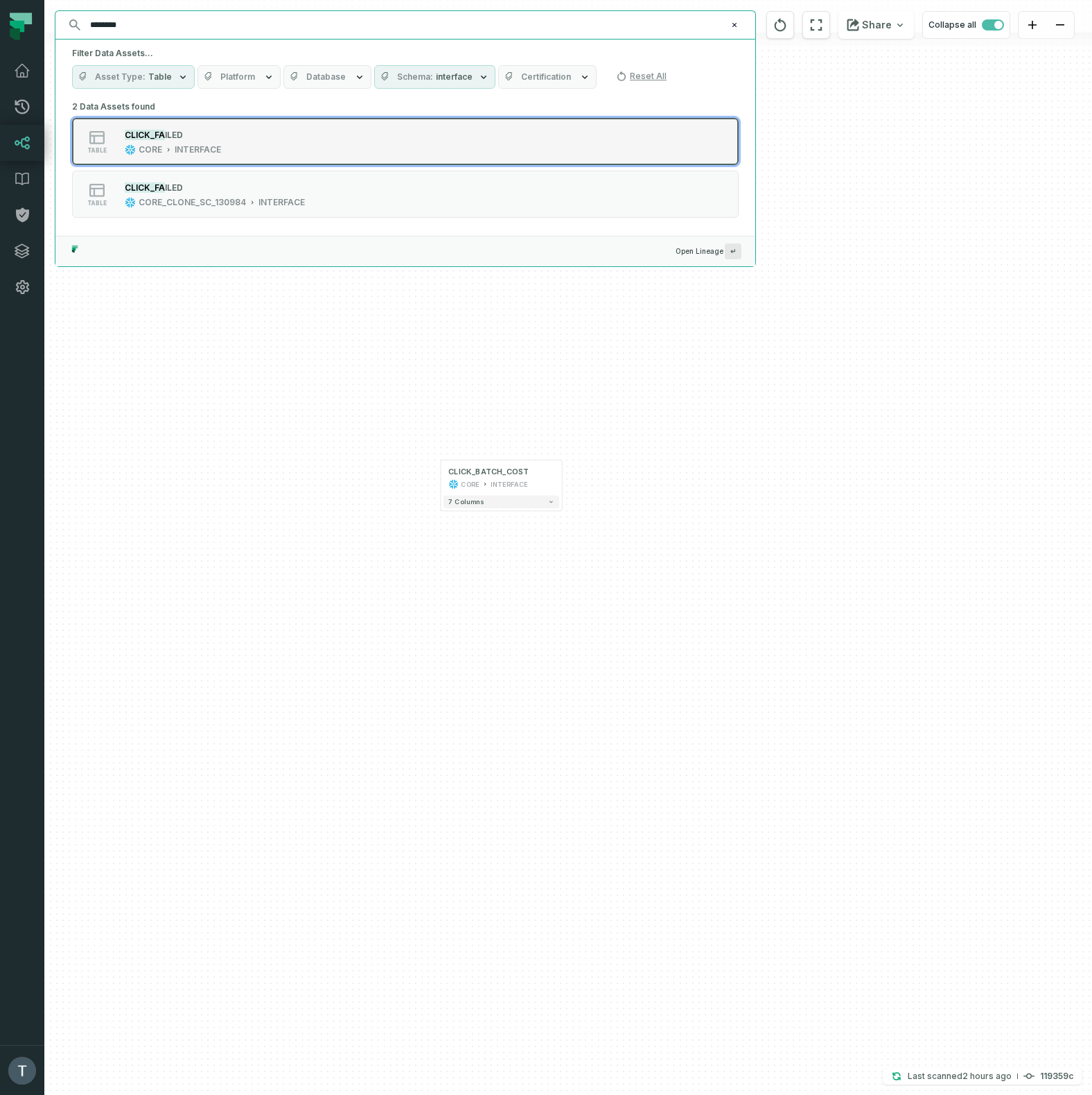
click at [251, 140] on div "table CLICK_FA ILED CORE INTERFACE" at bounding box center [248, 142] width 347 height 28
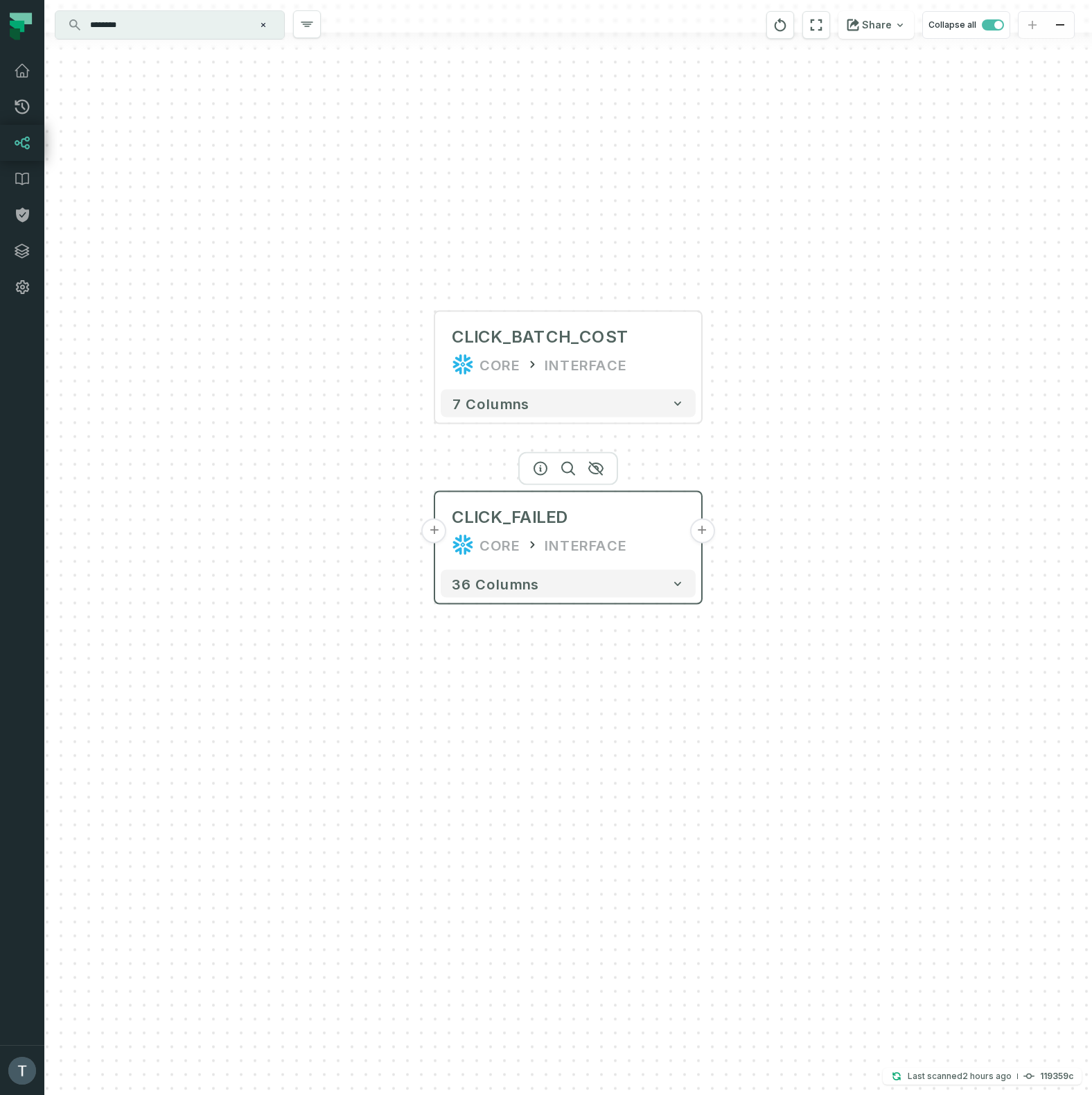
click at [705, 528] on button "+" at bounding box center [702, 530] width 25 height 25
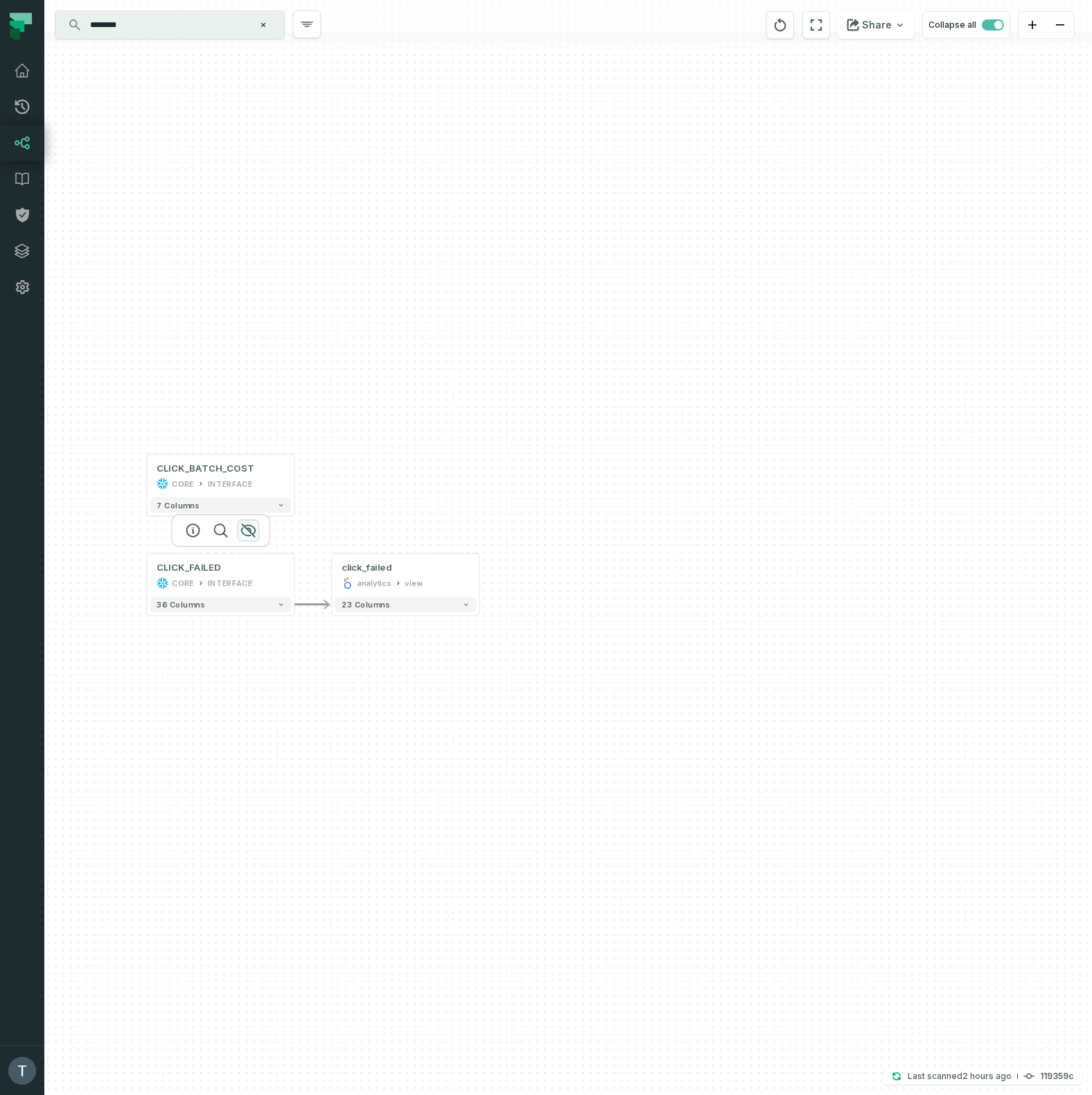
click at [248, 526] on icon "button" at bounding box center [248, 529] width 14 height 12
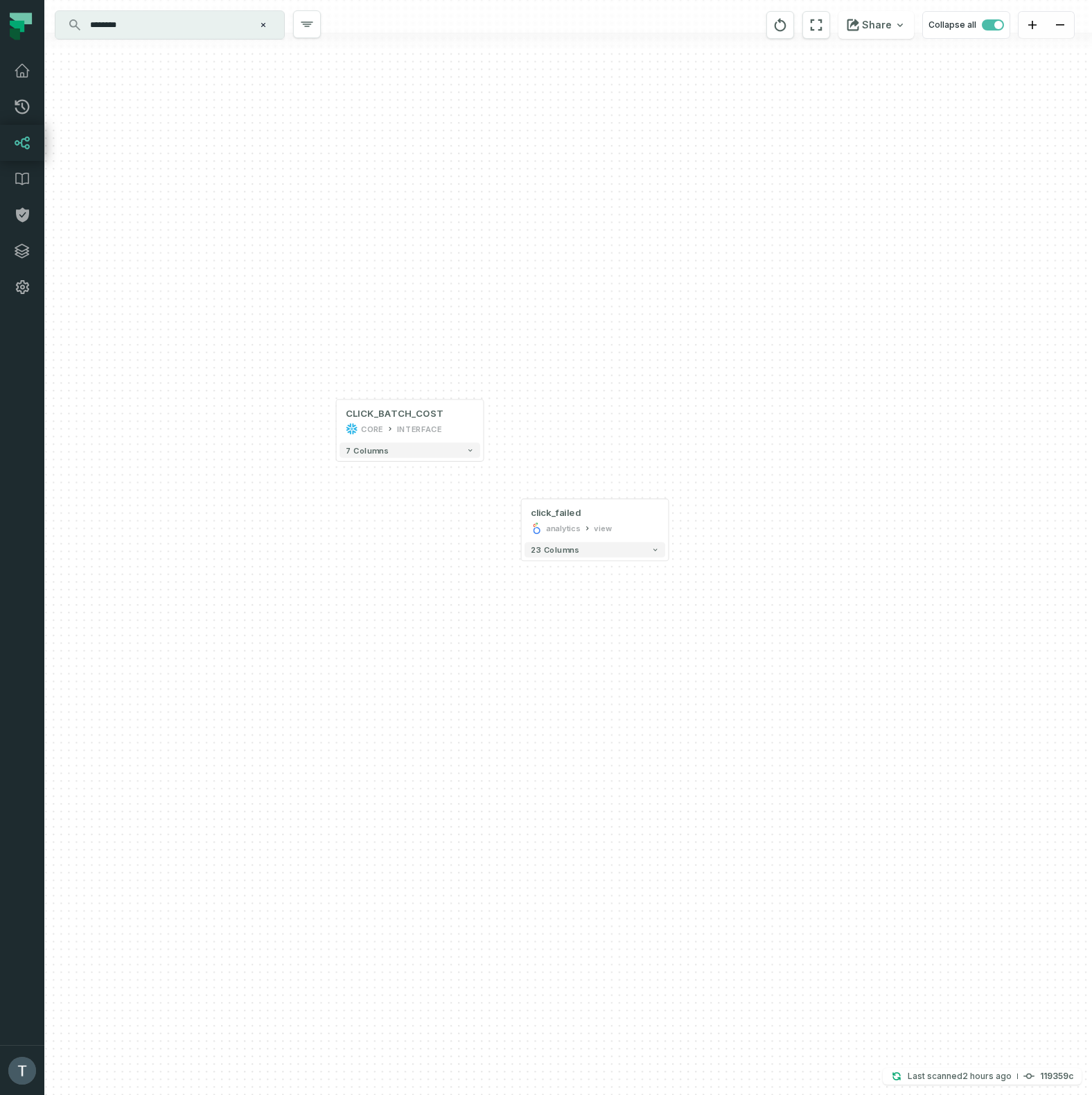
drag, startPoint x: 260, startPoint y: 318, endPoint x: 449, endPoint y: 263, distance: 196.8
click at [449, 263] on div "+ click_failed analytics view 23 columns + CLICK_BATCH_COST CORE INTERFACE 7 co…" at bounding box center [568, 547] width 1048 height 1095
click at [186, 29] on input "********" at bounding box center [168, 25] width 173 height 22
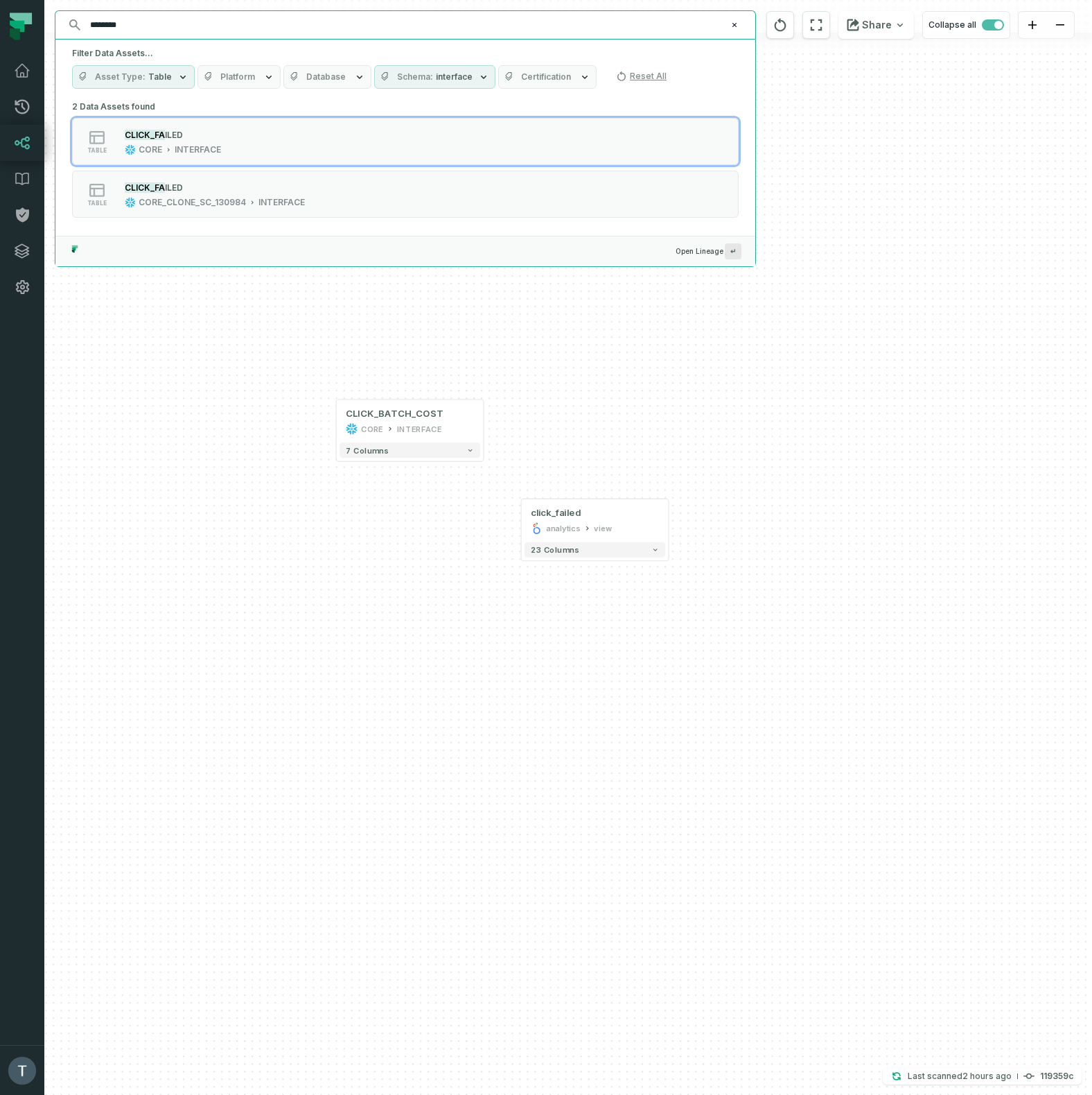
click at [186, 29] on input "********" at bounding box center [403, 25] width 644 height 22
paste input "**********"
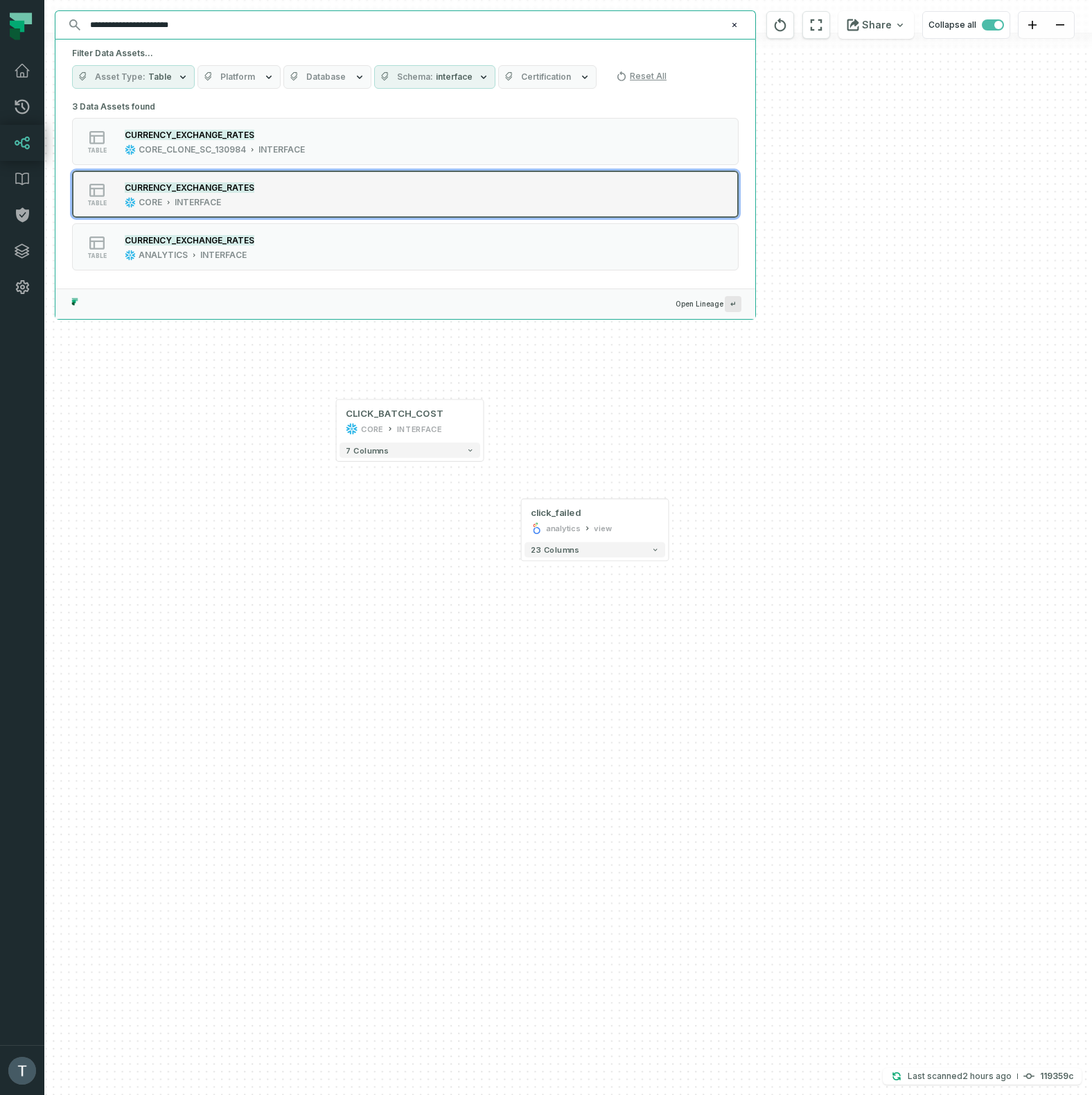
click at [324, 189] on div "table CURRENCY_EXCHANGE_RATES CORE INTERFACE" at bounding box center [248, 194] width 347 height 28
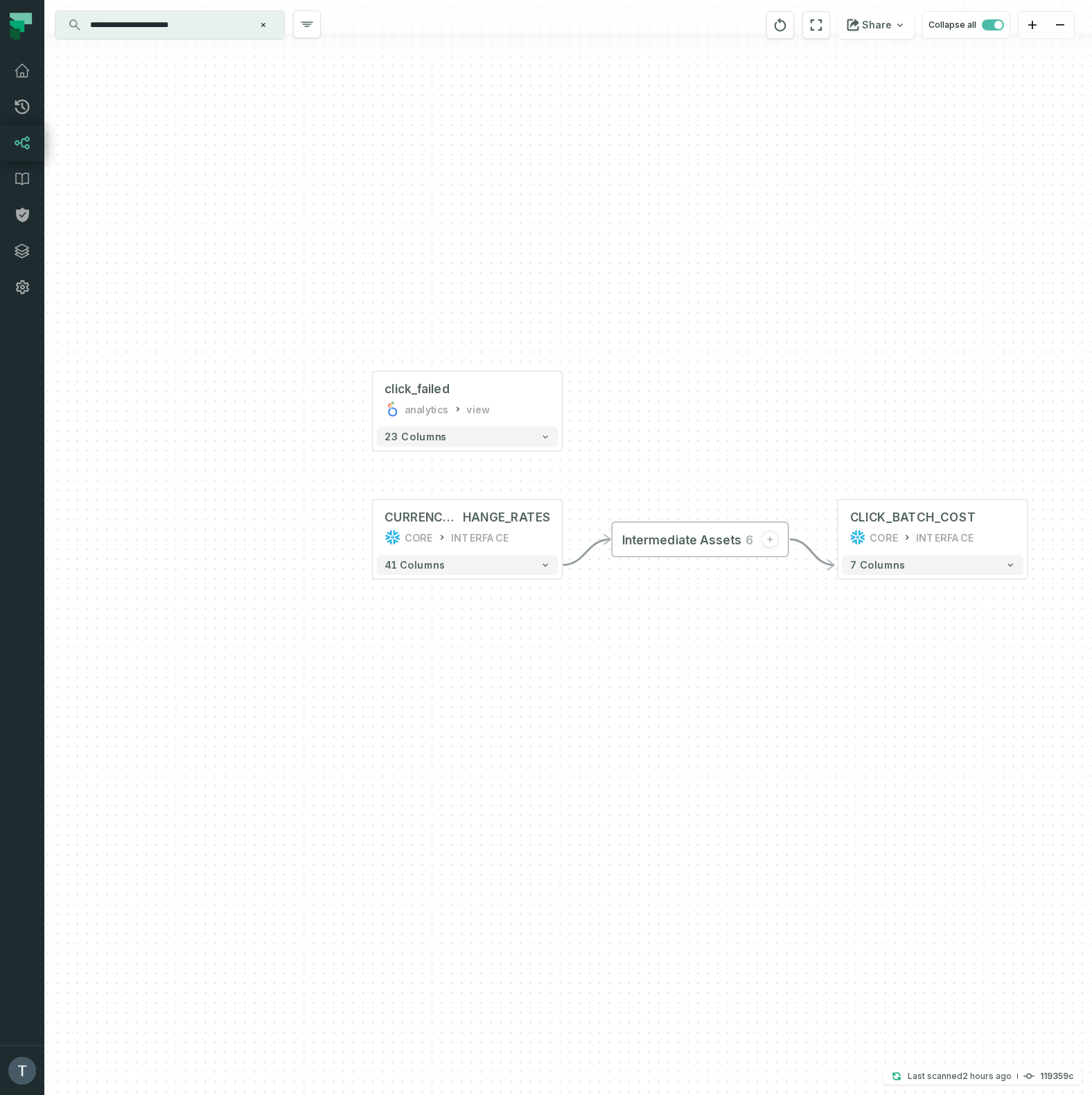
click at [199, 27] on input "**********" at bounding box center [168, 25] width 173 height 22
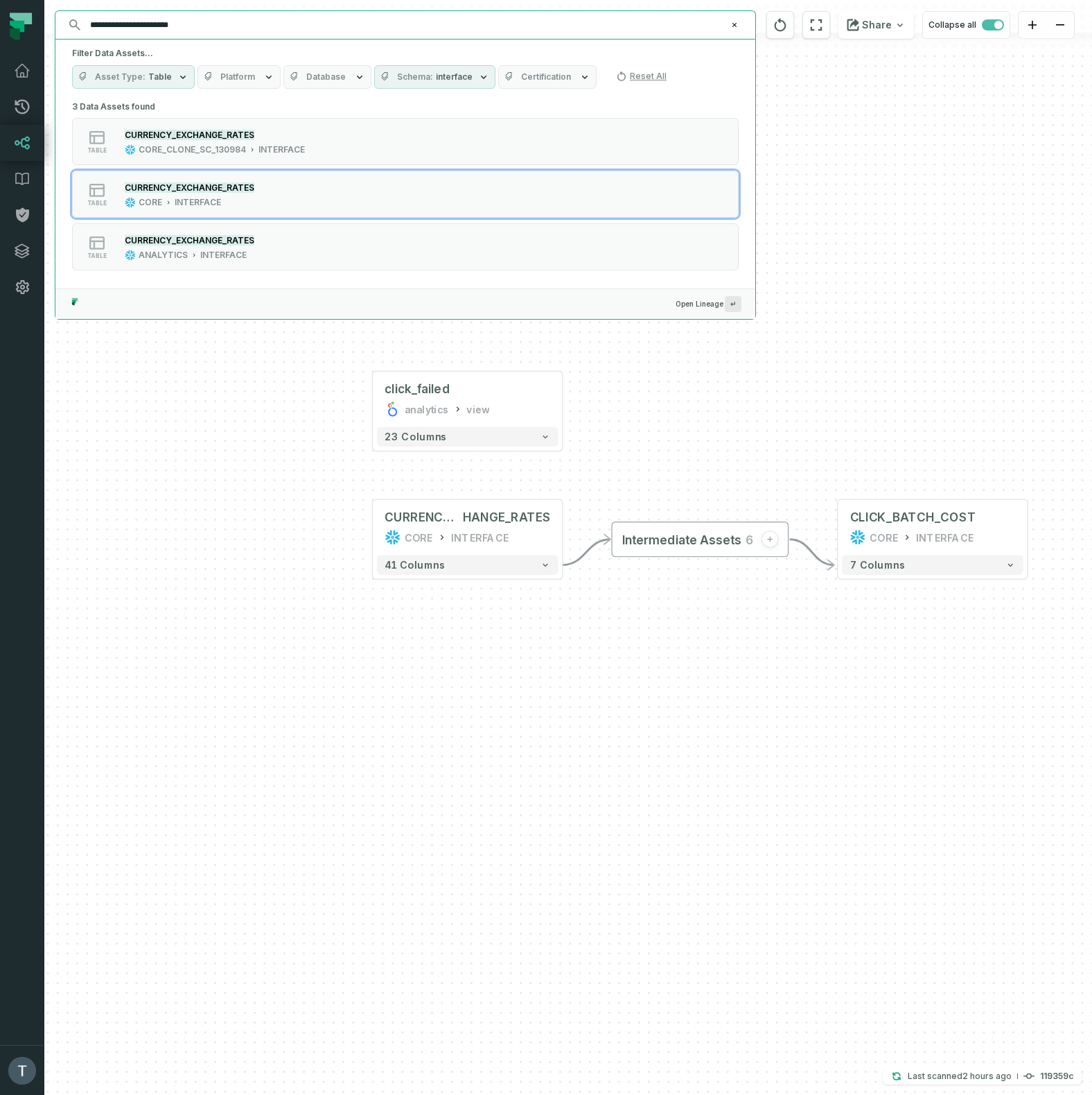
click at [199, 27] on input "**********" at bounding box center [403, 25] width 644 height 22
paste input "text"
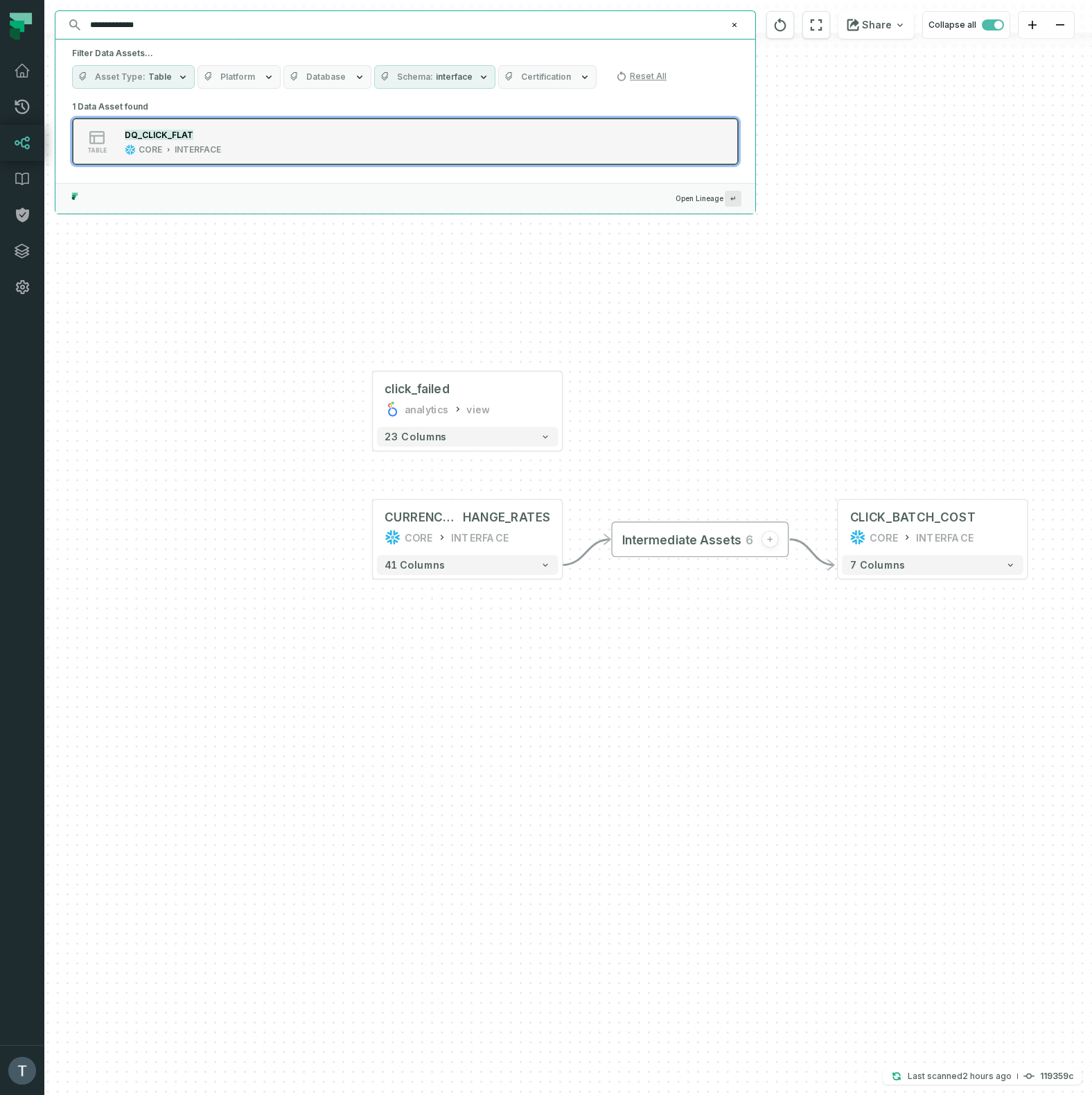
click at [240, 142] on div "table DQ_CLICK_FLAT CORE INTERFACE" at bounding box center [248, 142] width 347 height 28
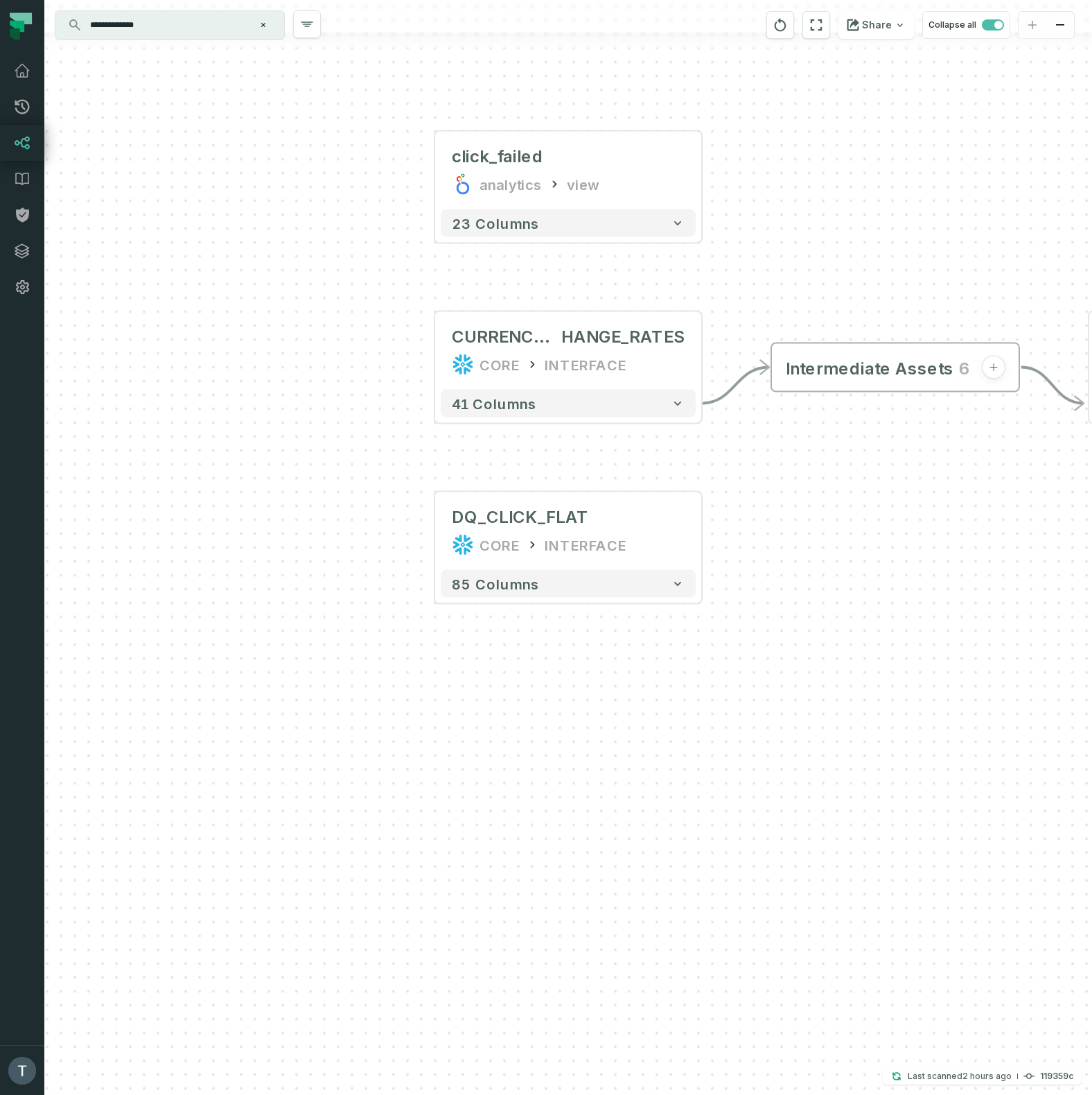
click at [171, 27] on input "**********" at bounding box center [168, 25] width 173 height 22
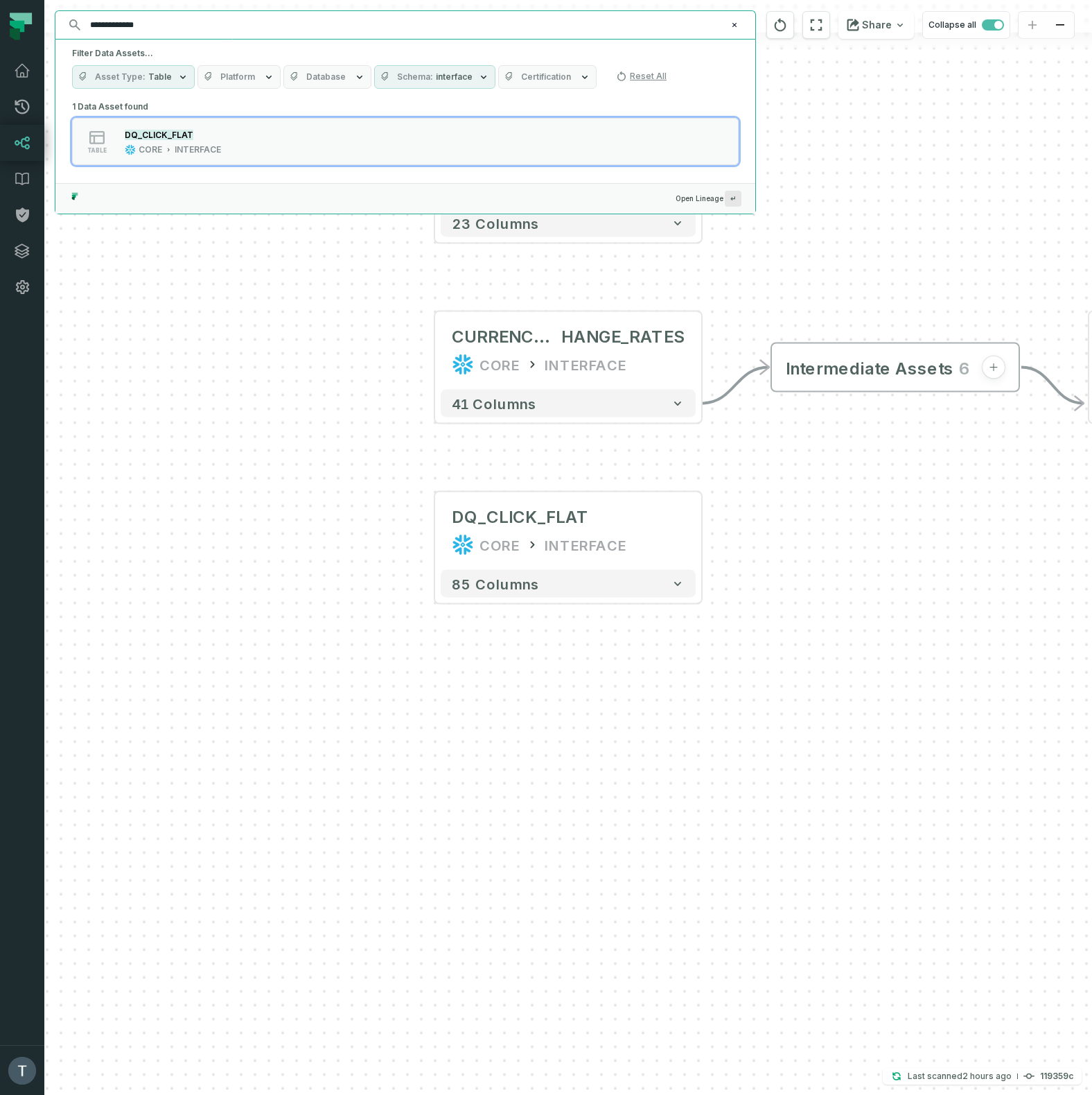
click at [169, 28] on input "**********" at bounding box center [403, 25] width 644 height 22
paste input "text"
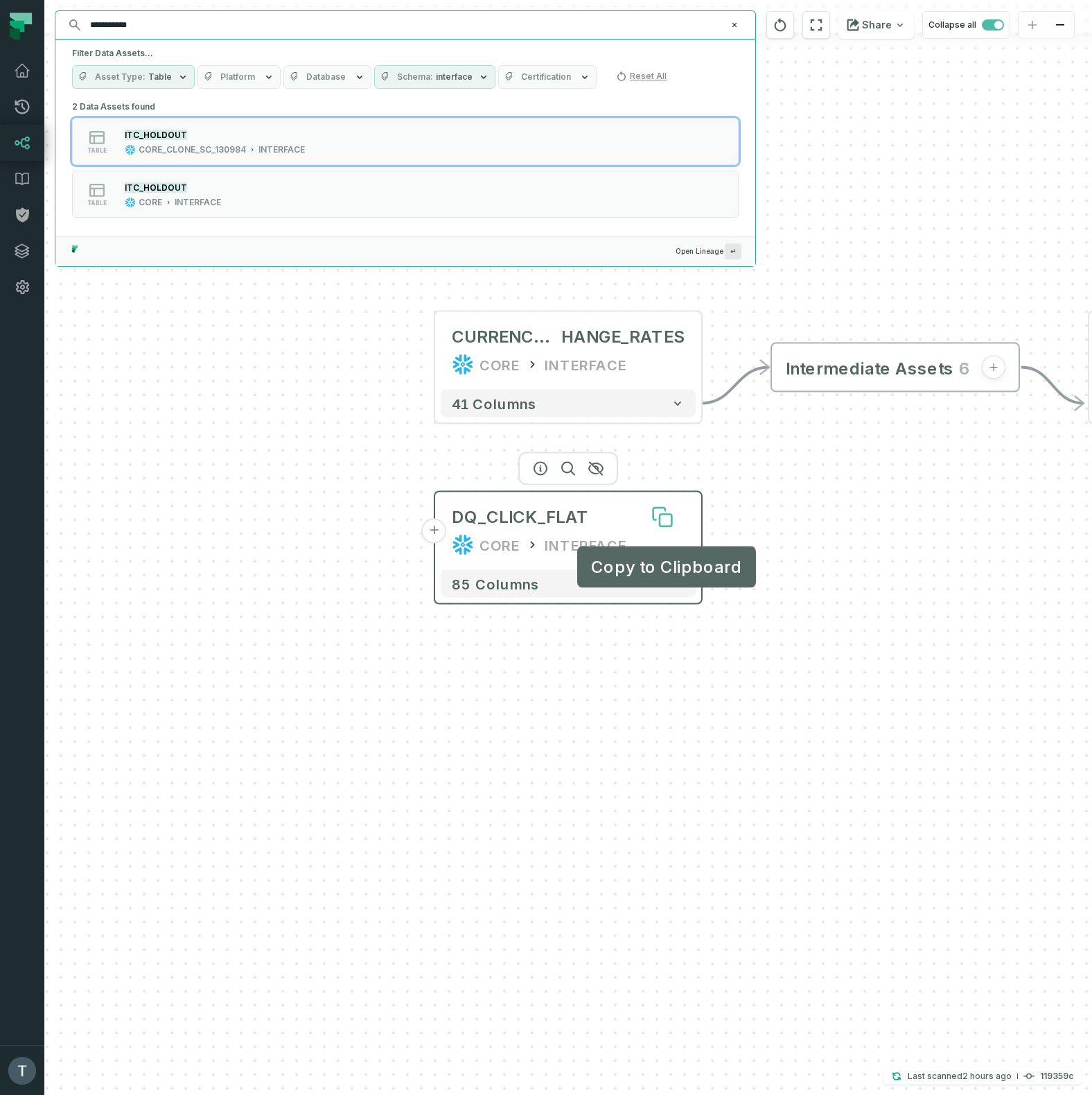
click at [660, 513] on icon at bounding box center [663, 517] width 22 height 22
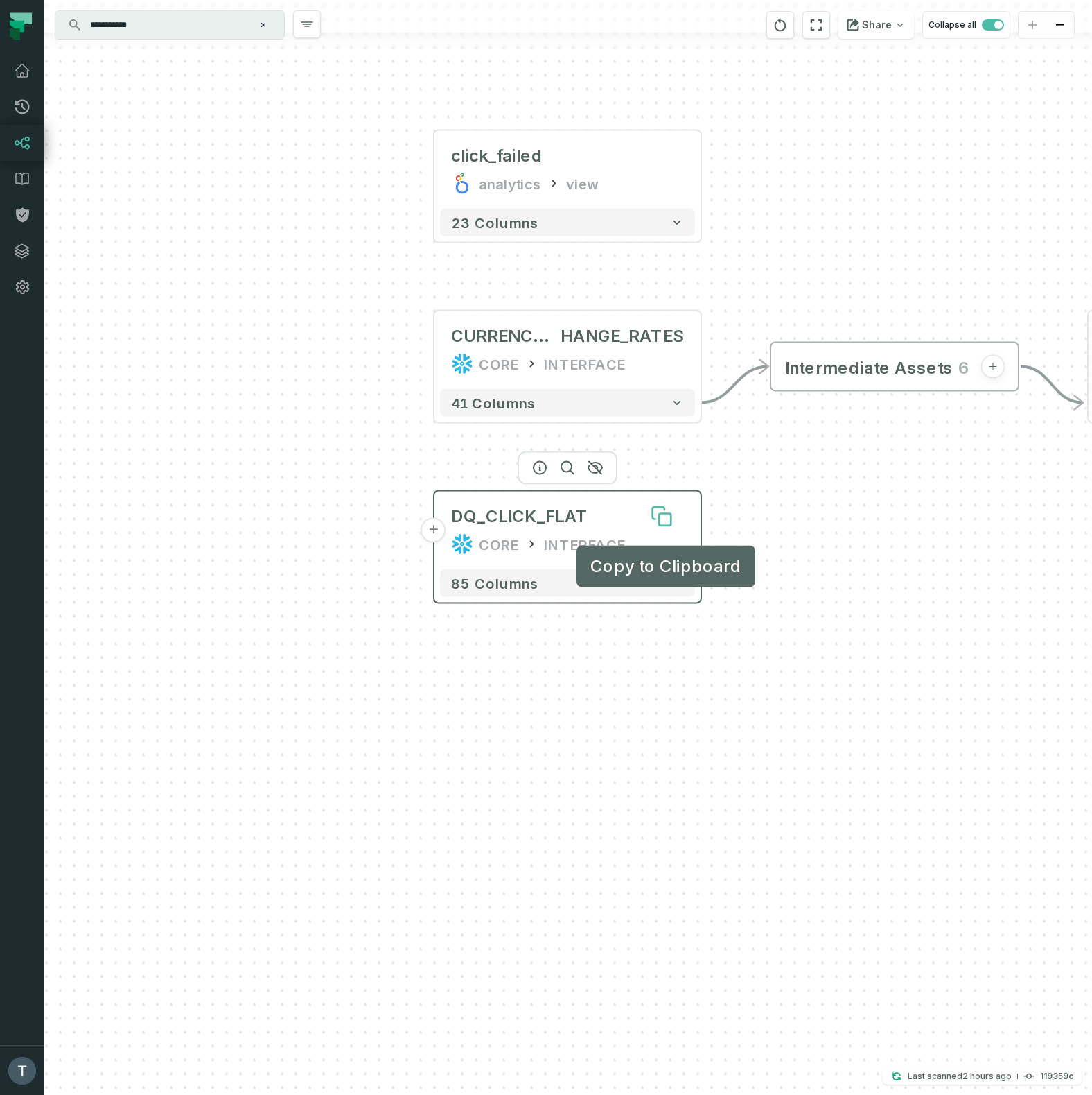
click at [662, 516] on icon at bounding box center [665, 519] width 12 height 12
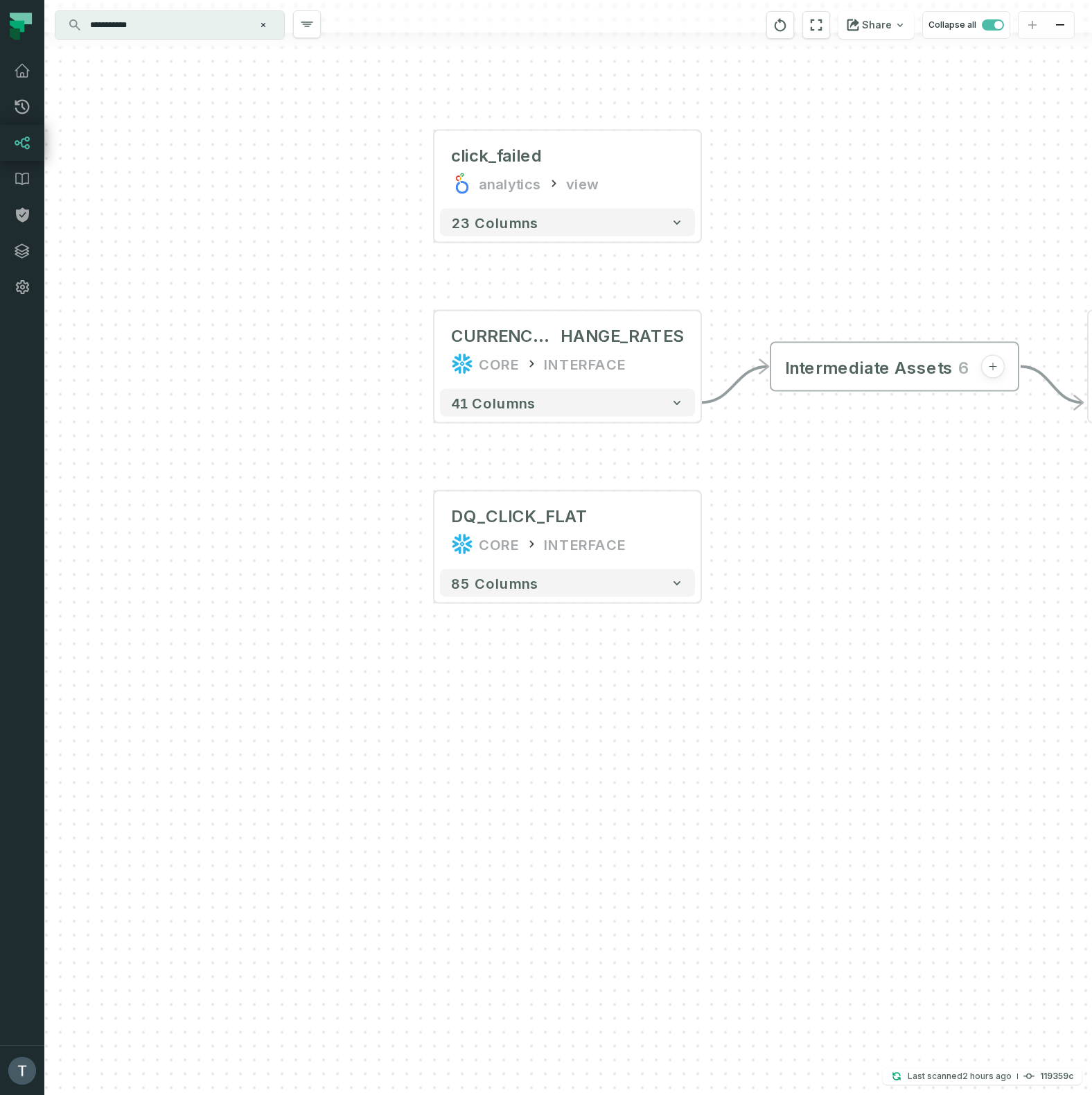
drag, startPoint x: 173, startPoint y: 23, endPoint x: 108, endPoint y: 27, distance: 65.1
click at [108, 27] on input "**********" at bounding box center [168, 25] width 173 height 22
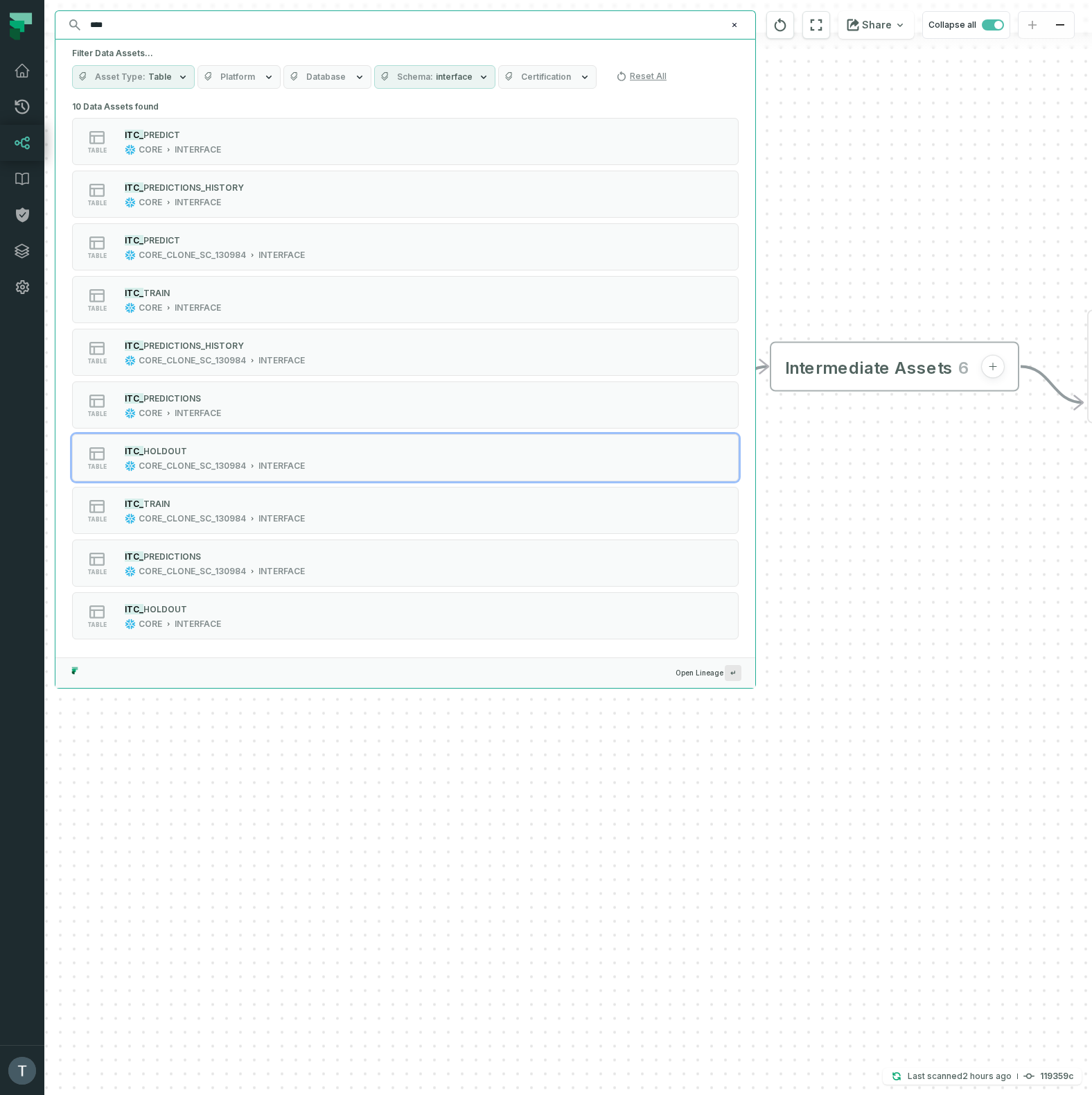
type input "****"
click at [347, 73] on button "Database" at bounding box center [327, 76] width 88 height 23
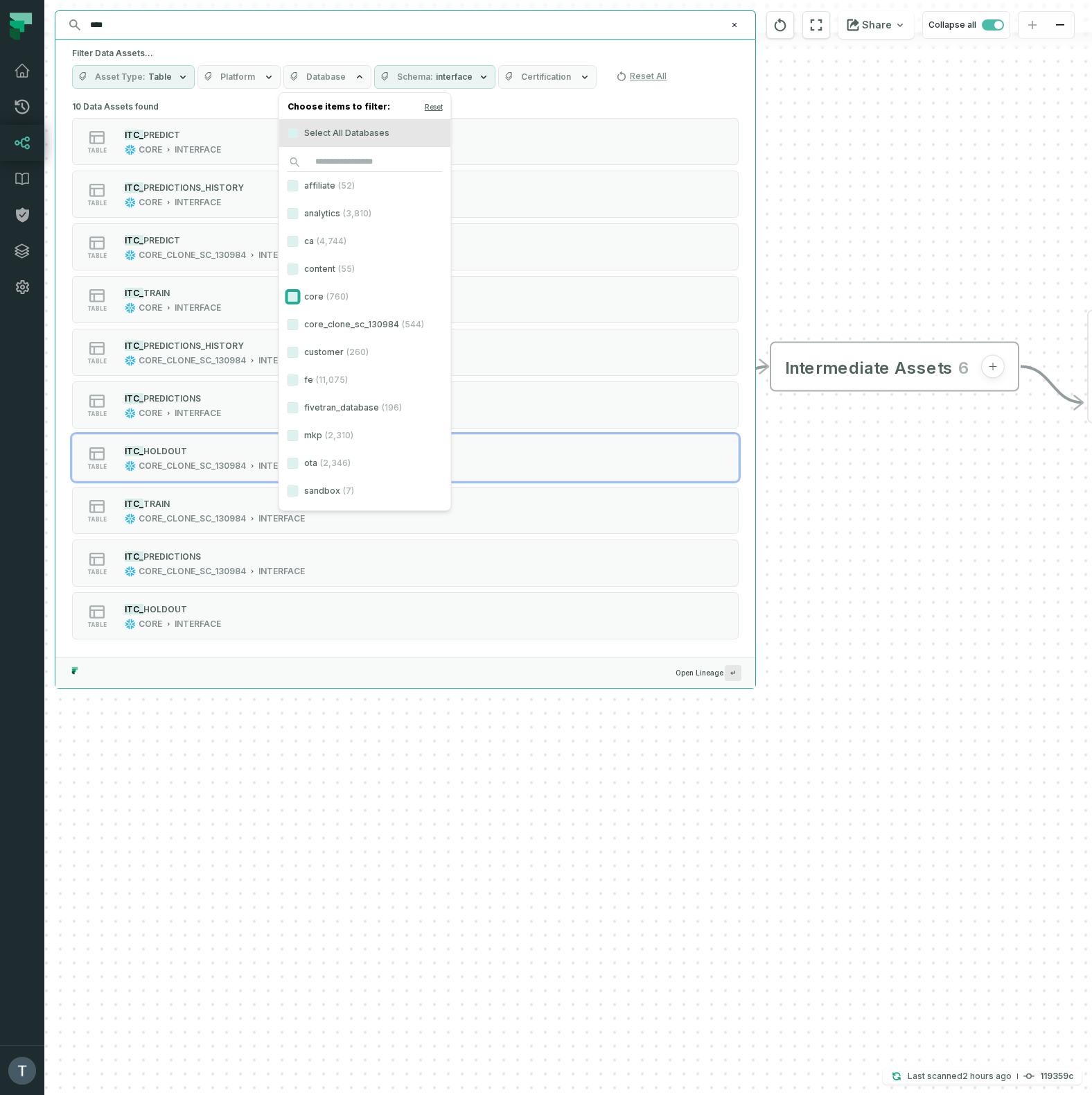
click at [292, 296] on button "core (760)" at bounding box center [293, 297] width 11 height 11
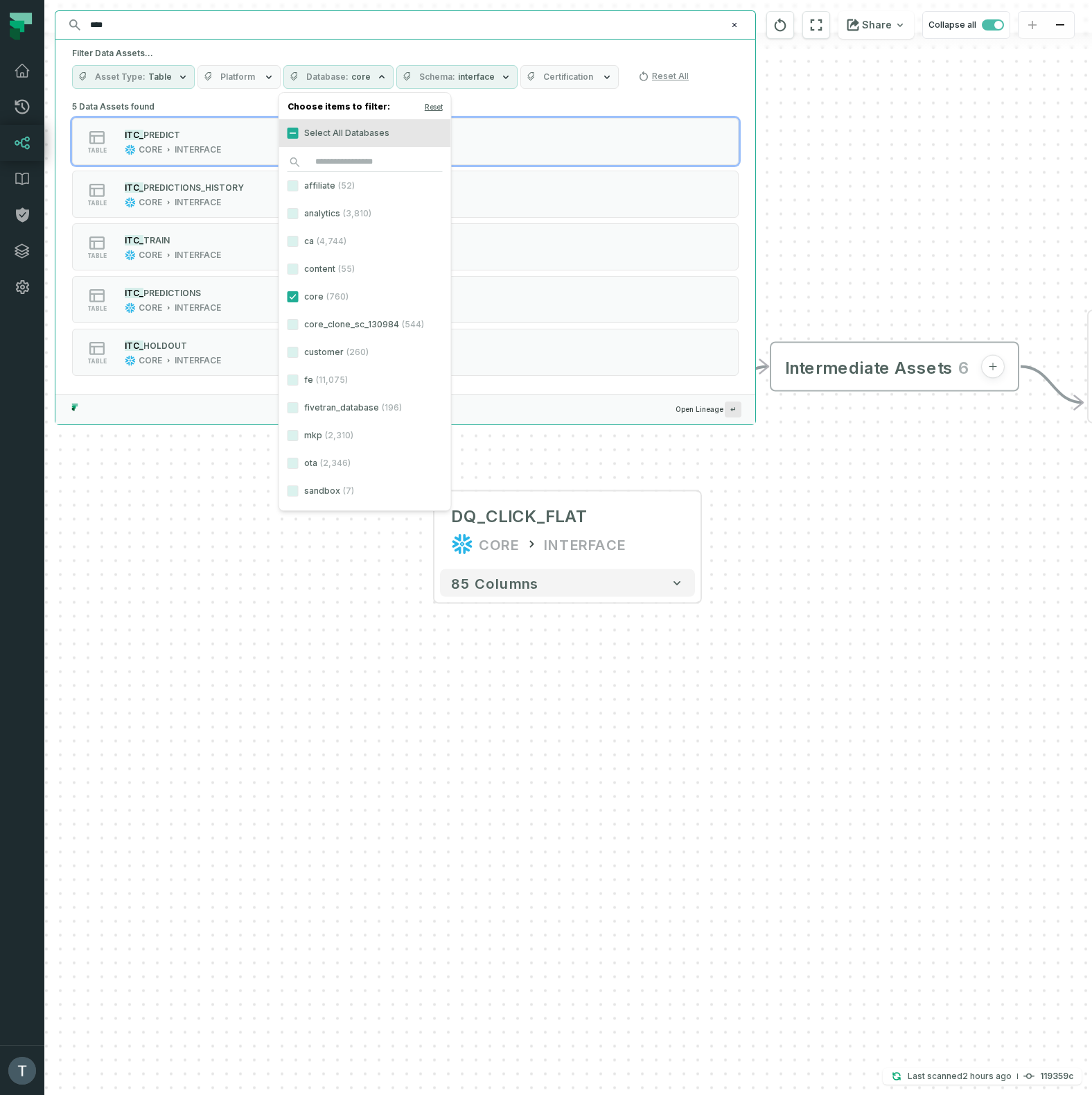
click at [499, 45] on div "Filter Data Assets... Asset Type Table Platform Database core Schema interface …" at bounding box center [405, 69] width 700 height 57
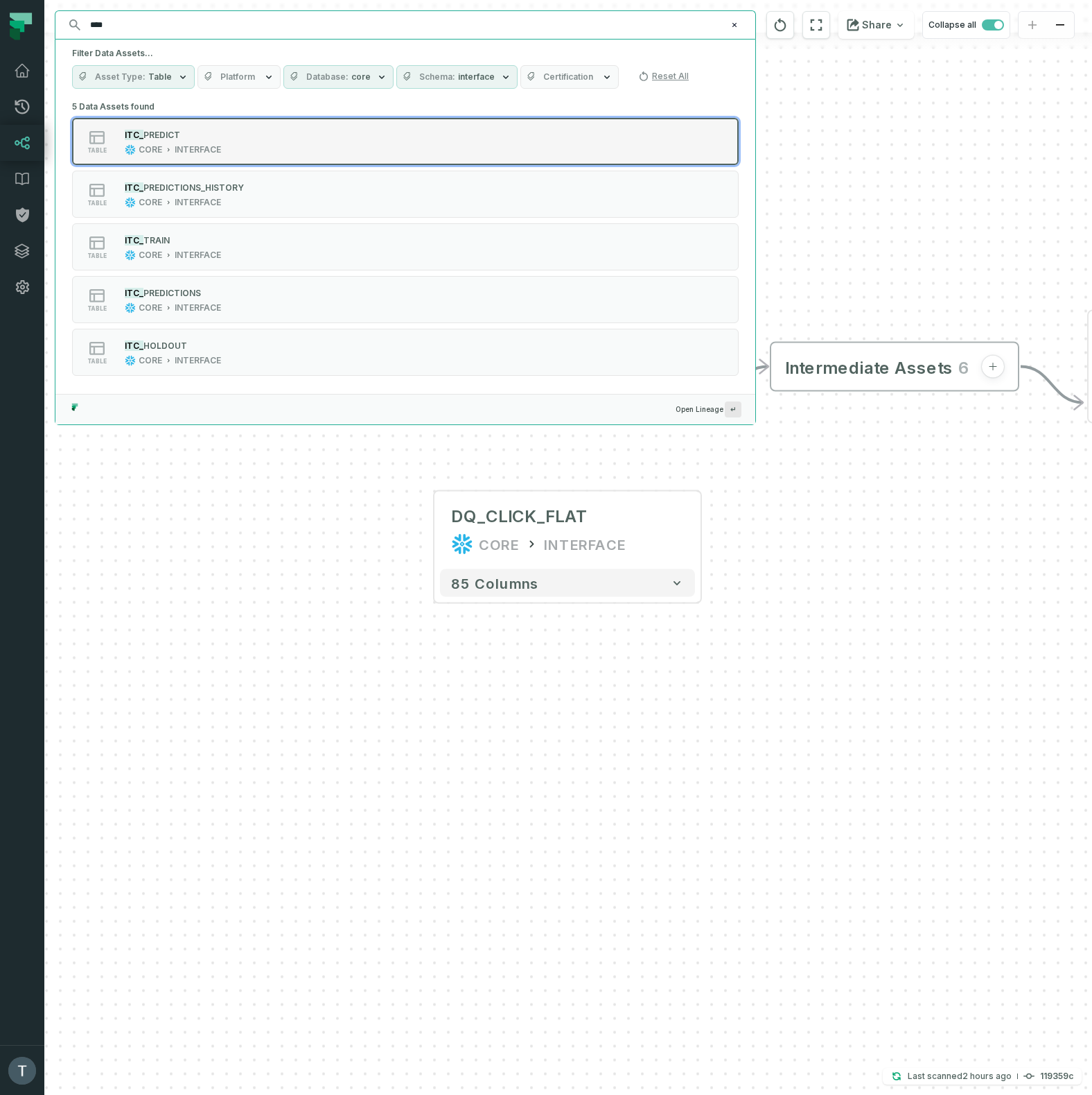
click at [286, 130] on div "table ITC_ PREDICT CORE INTERFACE" at bounding box center [248, 142] width 347 height 28
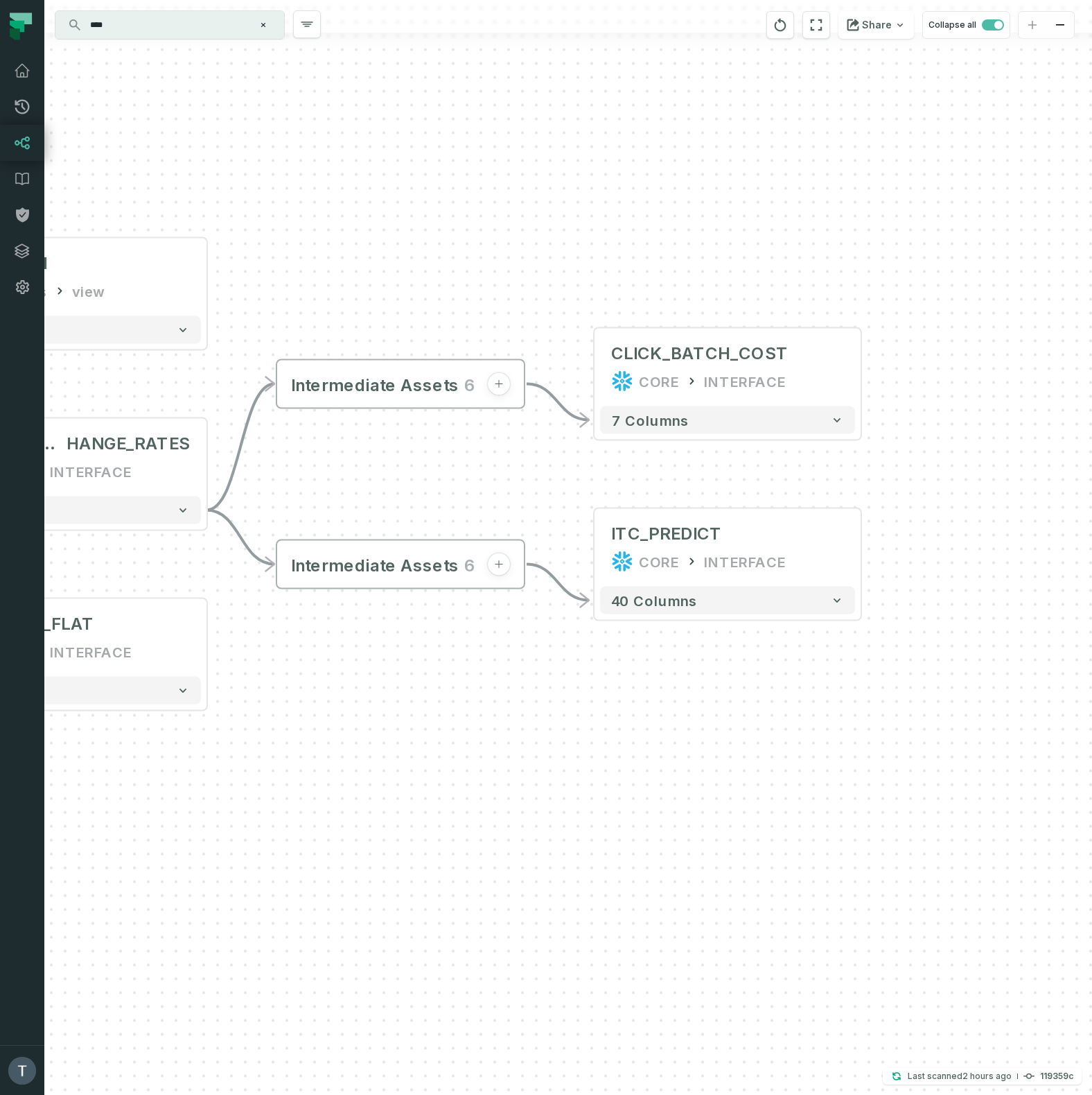
click at [208, 28] on input "****" at bounding box center [168, 25] width 173 height 22
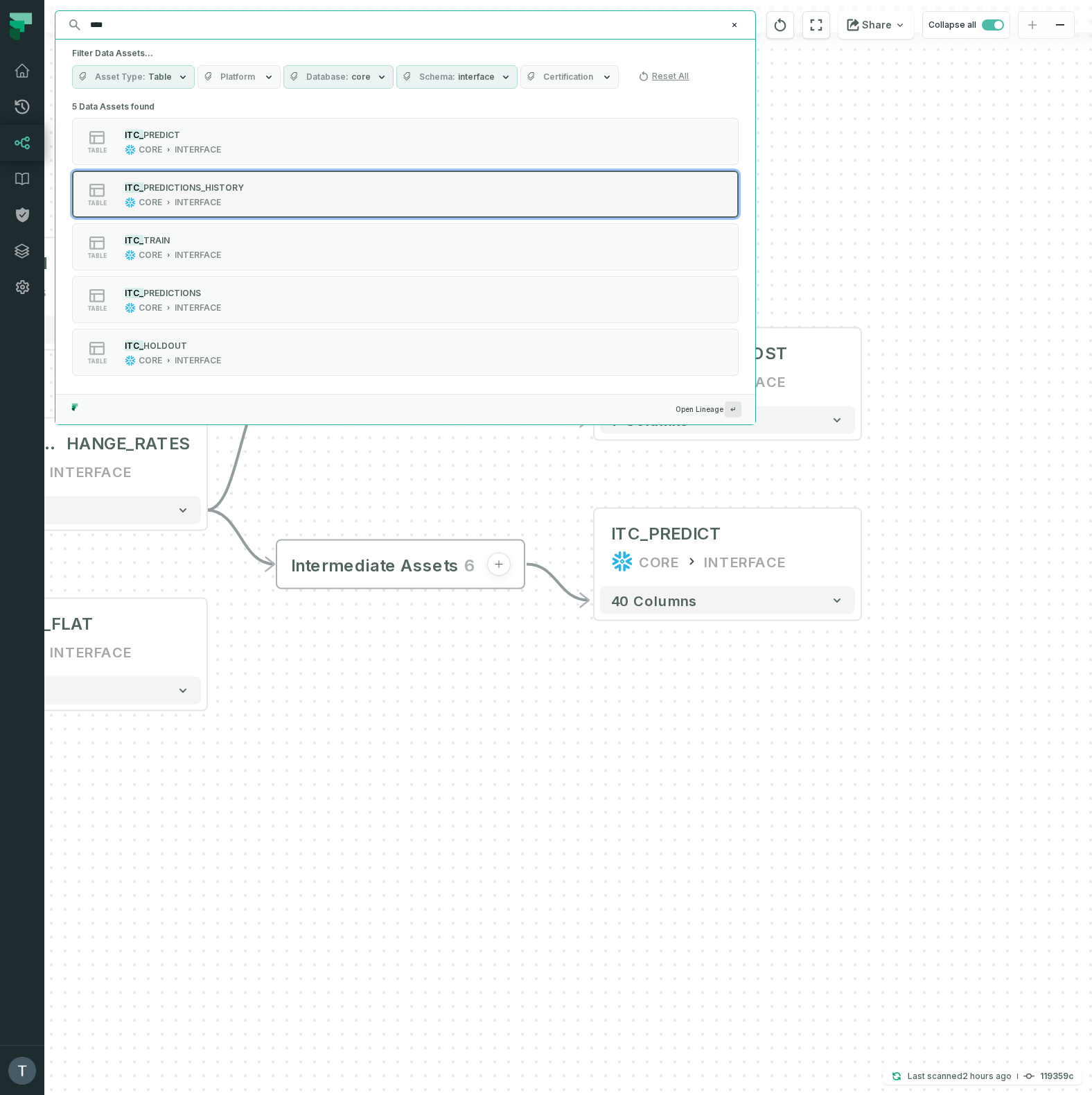
click at [269, 191] on div "table ITC_ PREDICTIONS_HISTORY CORE INTERFACE" at bounding box center [248, 194] width 347 height 28
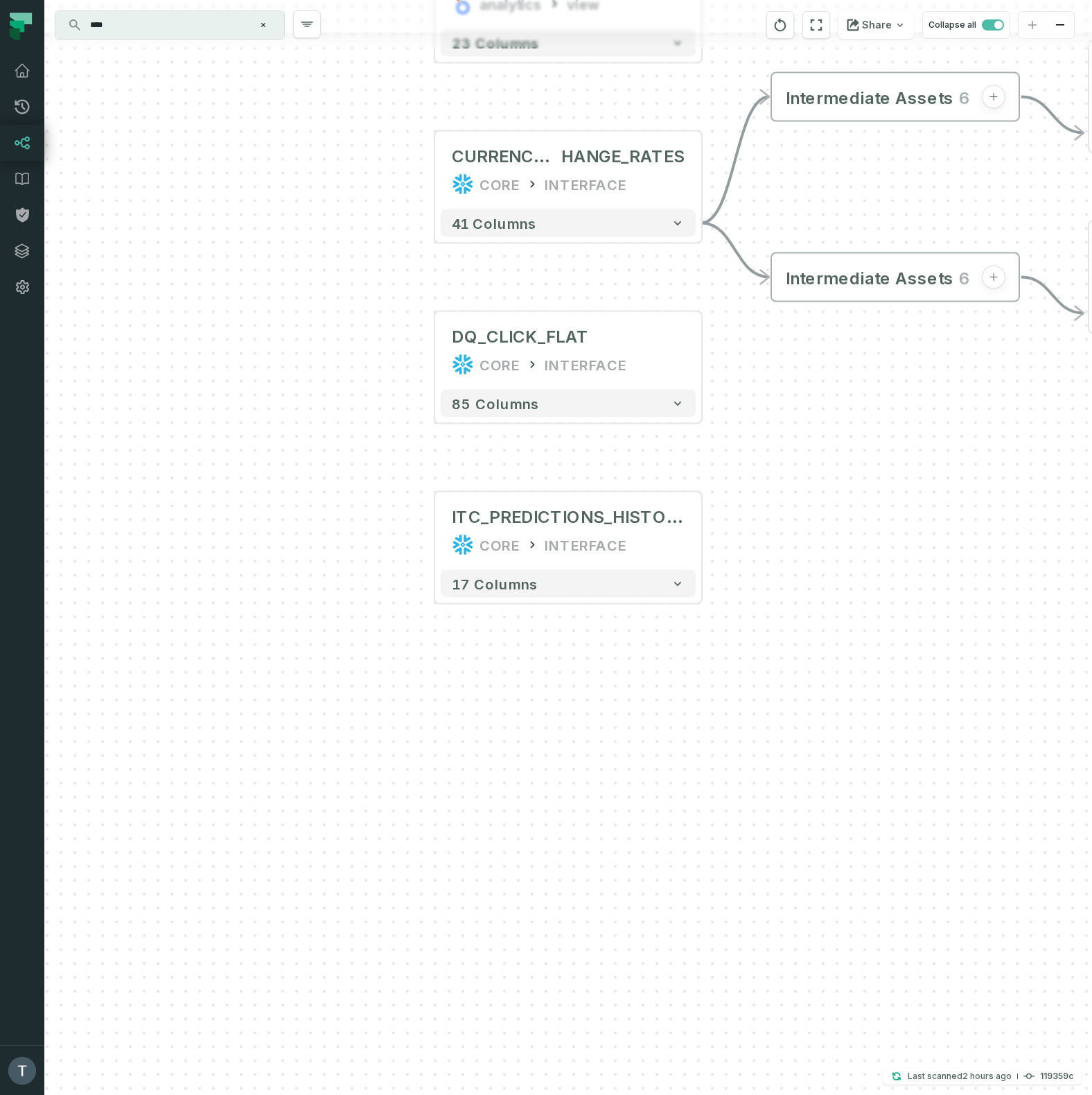
click at [206, 32] on input "****" at bounding box center [168, 25] width 173 height 22
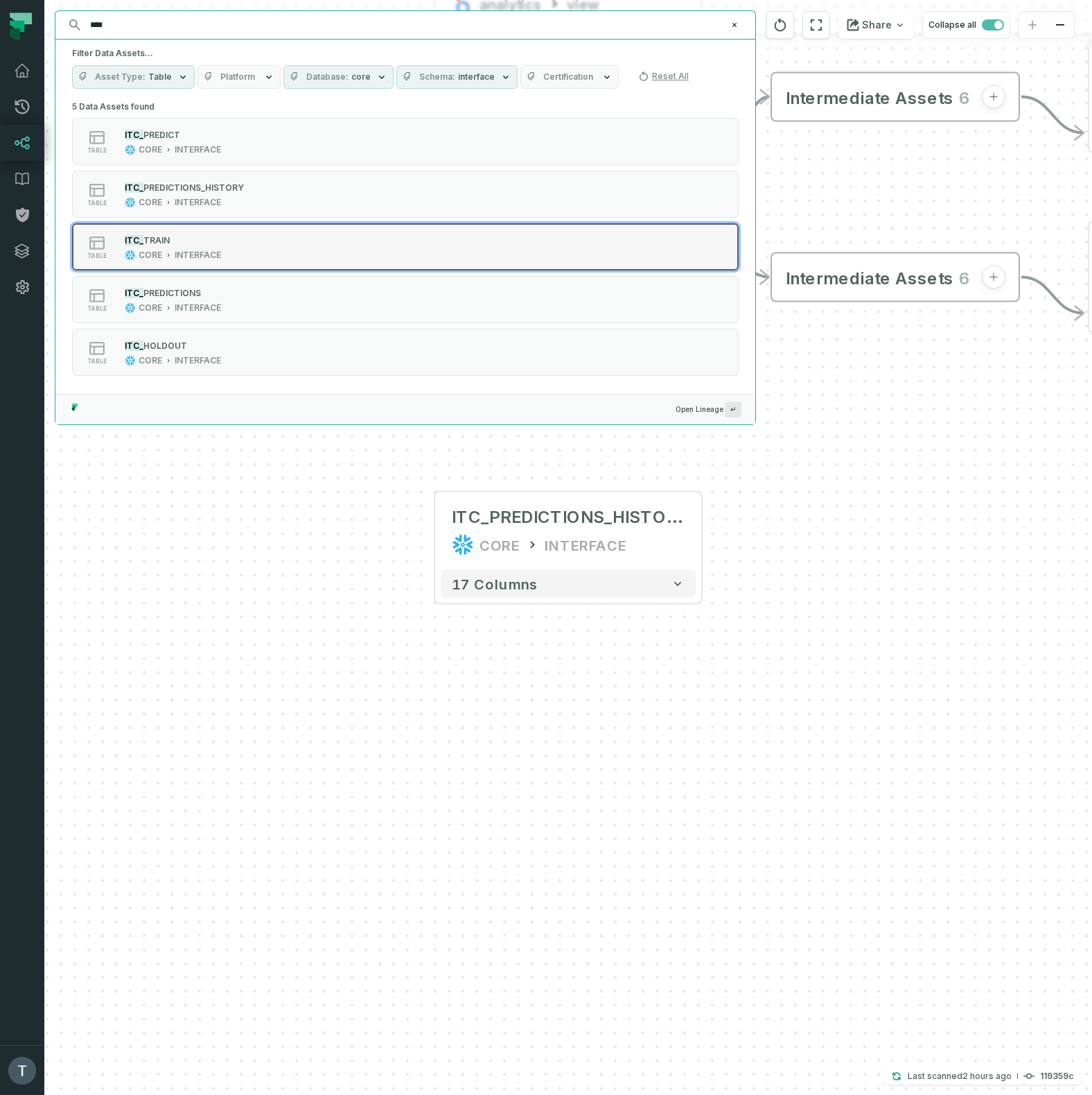
click at [236, 248] on div "table ITC_ TRAIN CORE INTERFACE" at bounding box center [248, 247] width 347 height 28
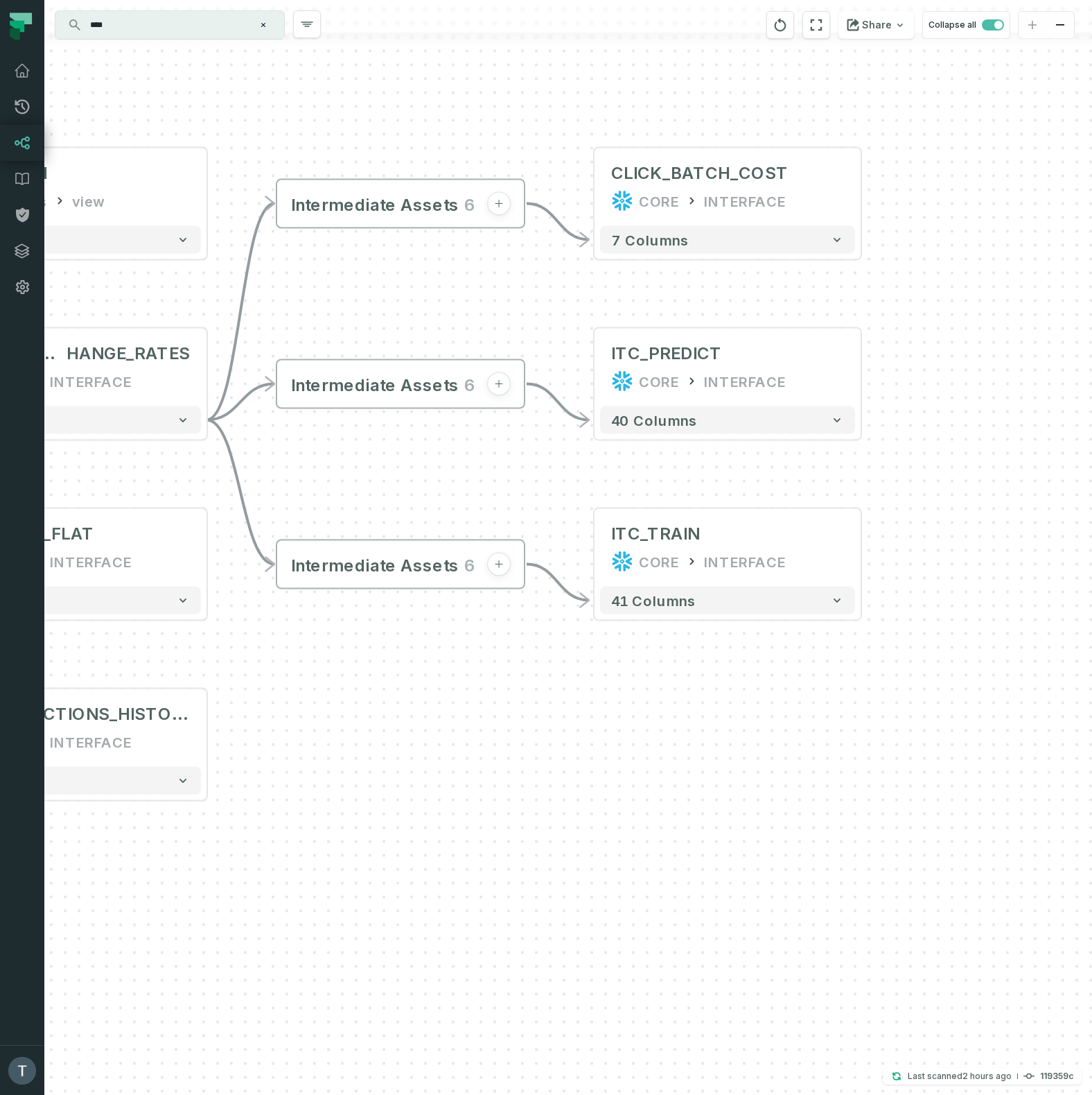
click at [195, 28] on input "****" at bounding box center [168, 25] width 173 height 22
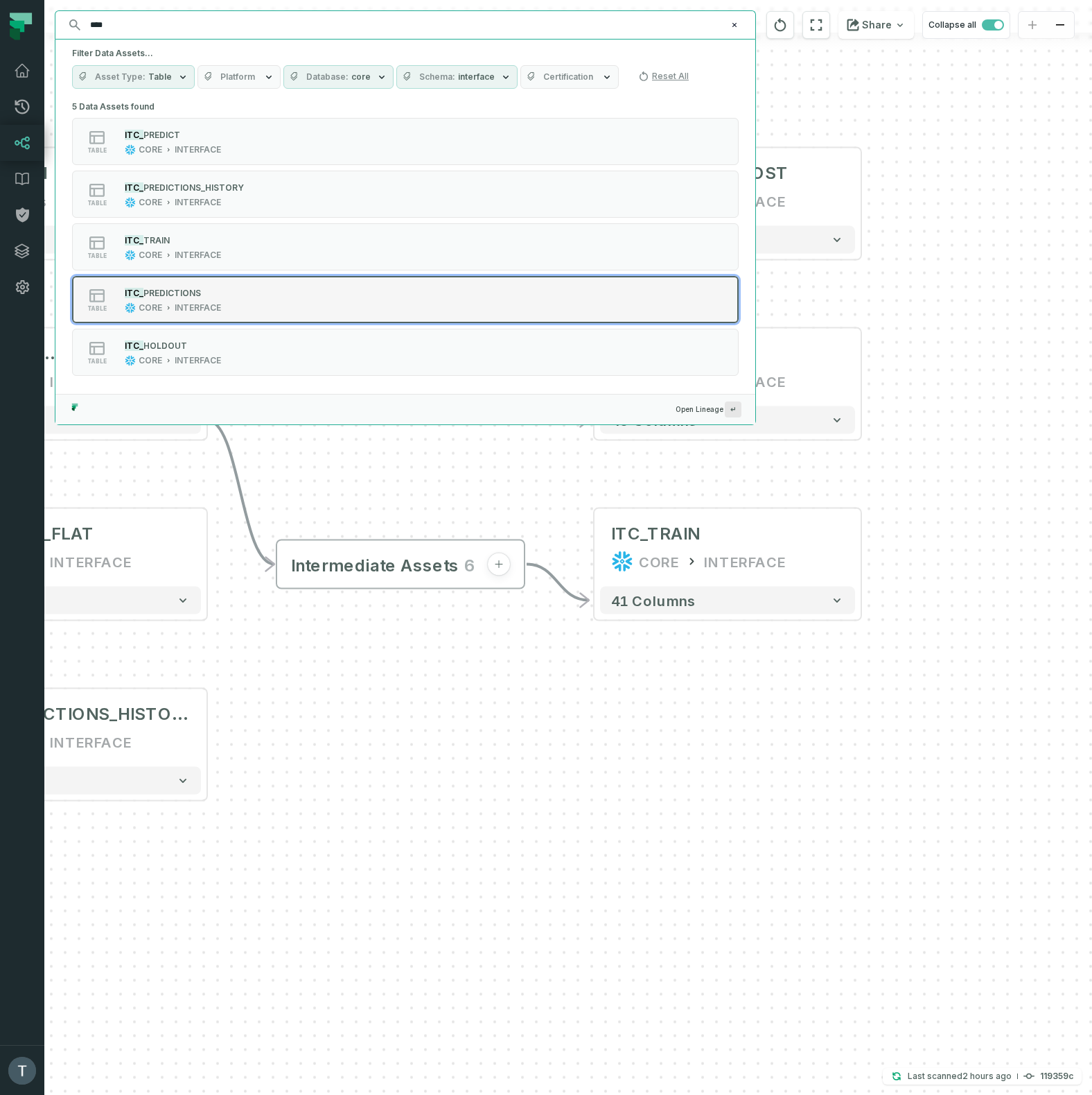
click at [223, 300] on div "ITC_ PREDICTIONS CORE INTERFACE" at bounding box center [173, 299] width 108 height 28
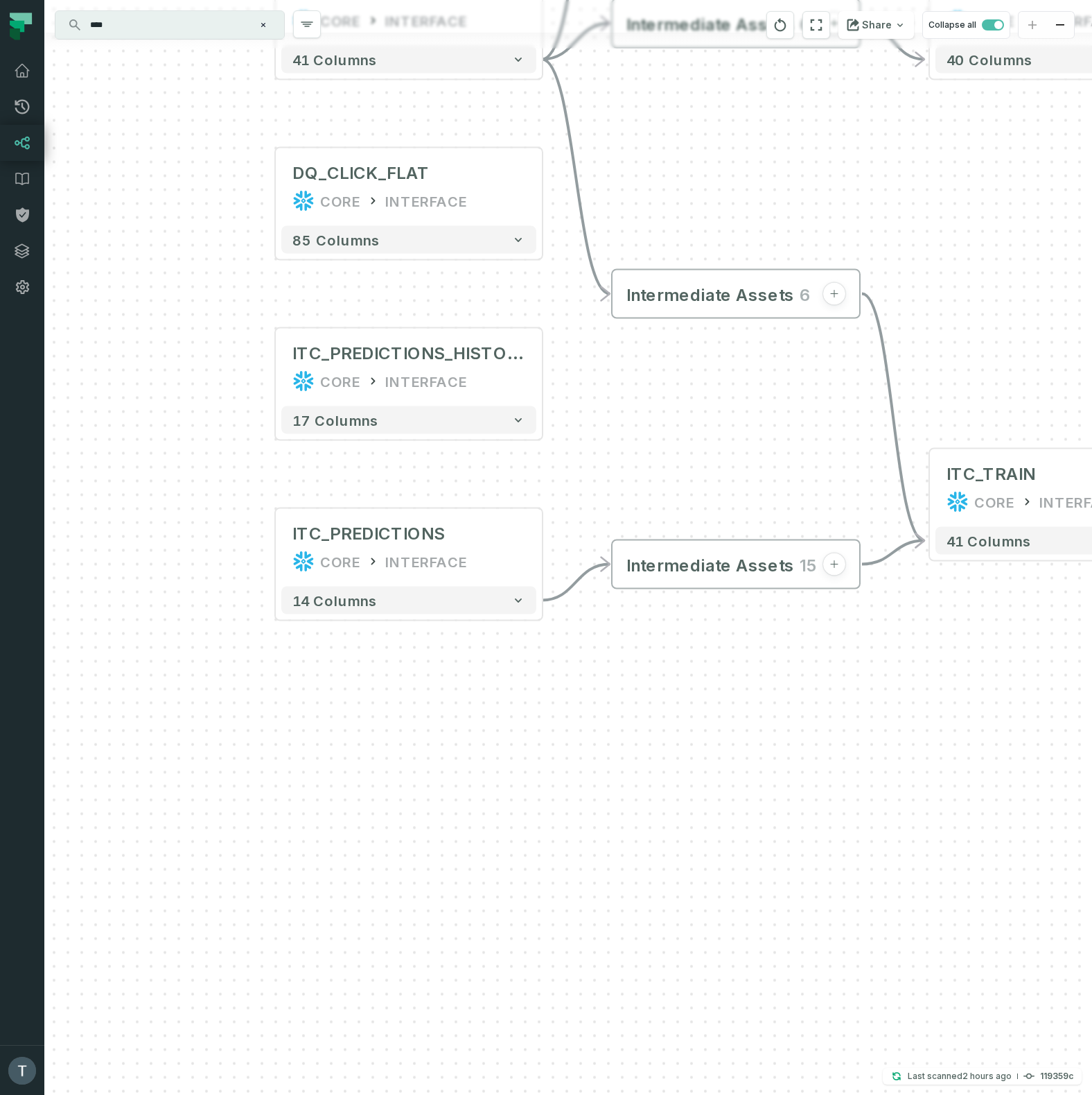
click at [208, 20] on input "****" at bounding box center [168, 25] width 173 height 22
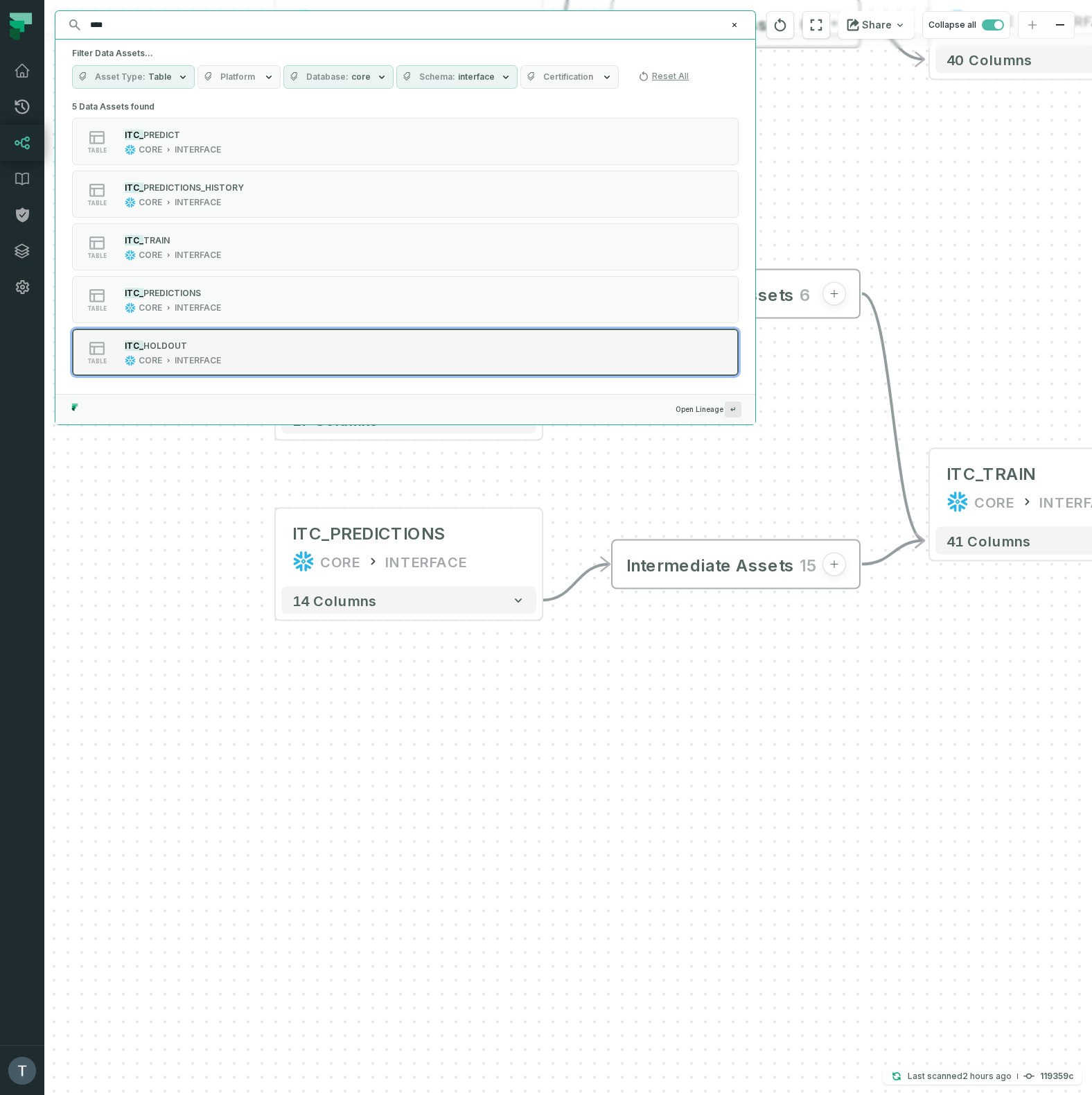
click at [209, 350] on div "ITC_ HOLDOUT" at bounding box center [173, 345] width 96 height 14
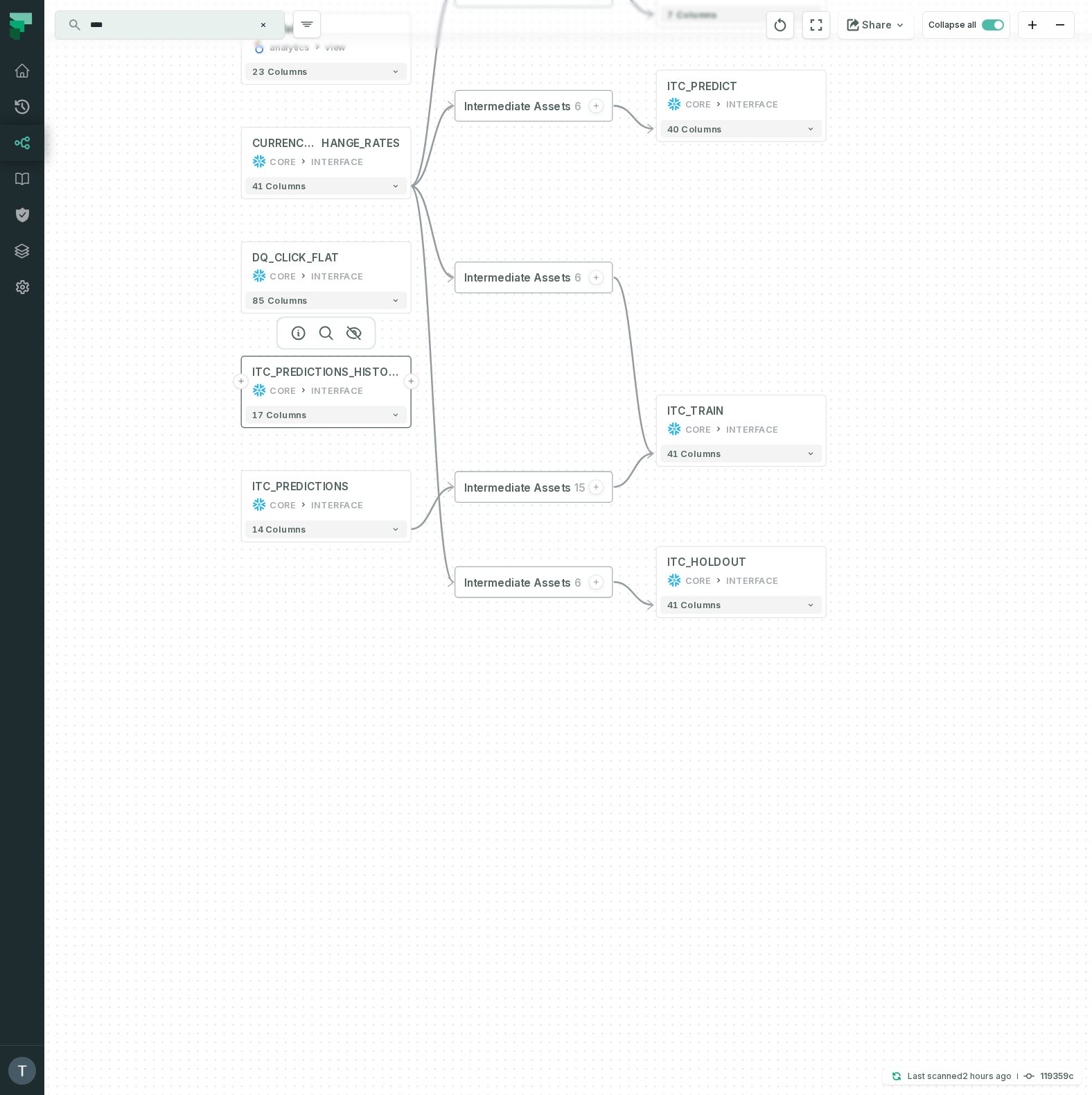
click at [411, 380] on button "+" at bounding box center [411, 380] width 16 height 16
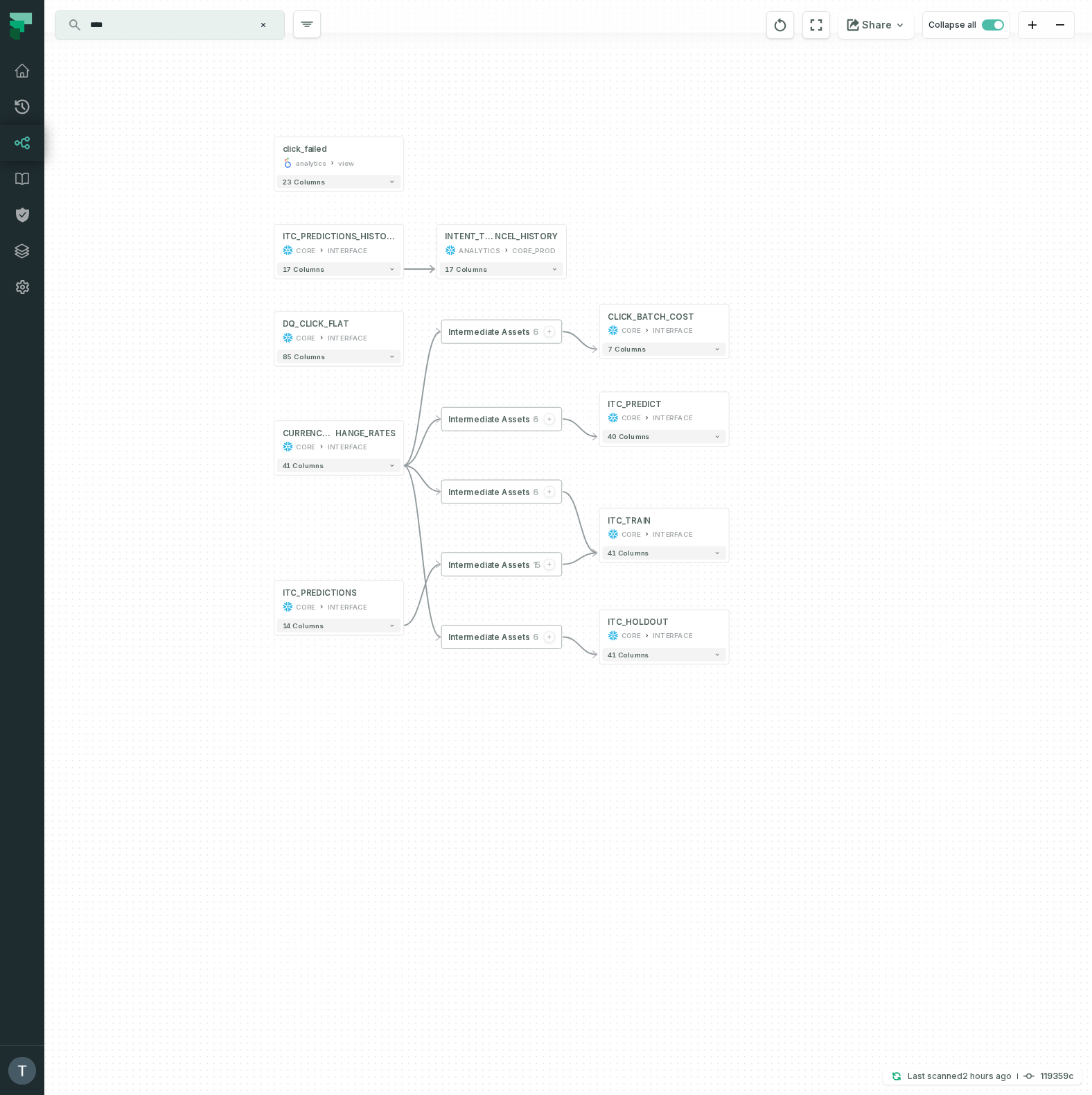
drag, startPoint x: 882, startPoint y: 554, endPoint x: 676, endPoint y: 242, distance: 373.9
click at [676, 242] on div "- INTENT_TO_CA NCEL_HISTORY ANALYTICS CORE_PROD + 17 columns + click_failed ana…" at bounding box center [568, 547] width 1048 height 1095
click at [709, 521] on icon at bounding box center [712, 522] width 6 height 6
click at [713, 621] on icon at bounding box center [712, 623] width 6 height 6
